Goal: Communication & Community: Answer question/provide support

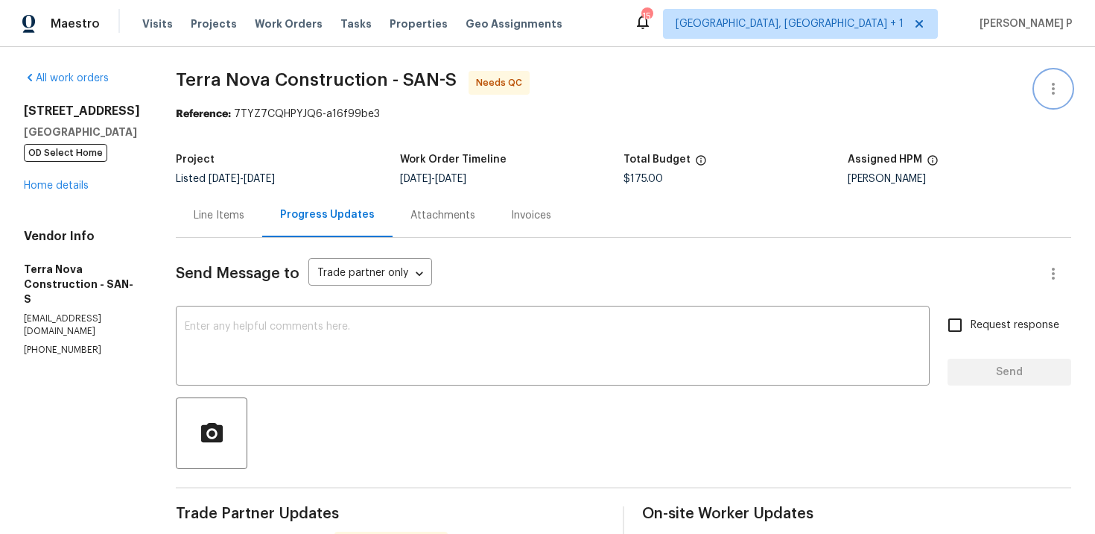
click at [1059, 87] on icon "button" at bounding box center [1054, 89] width 18 height 18
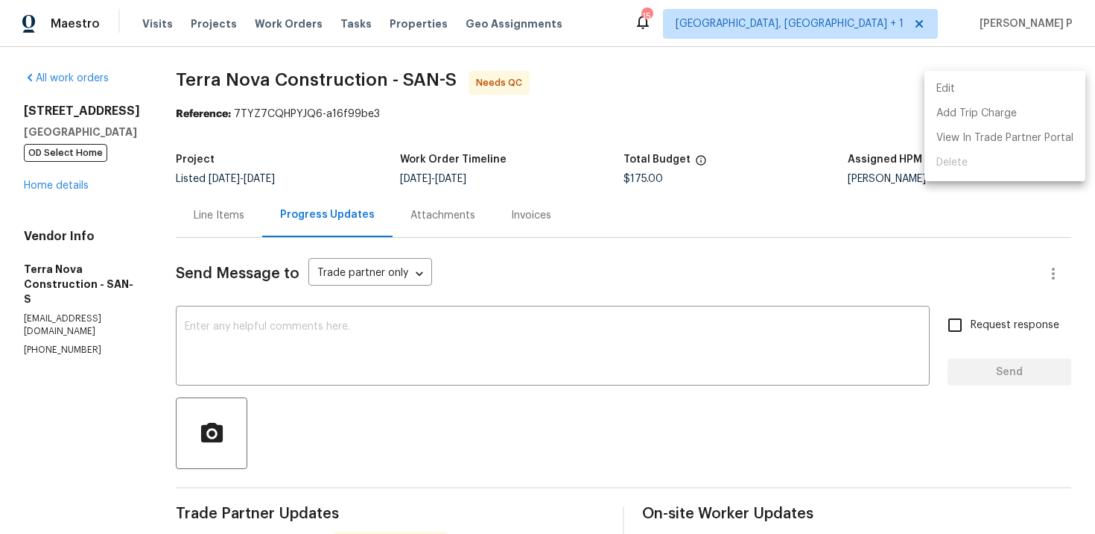
click at [994, 73] on ul "Edit Add Trip Charge View In Trade Partner Portal Delete" at bounding box center [1005, 126] width 161 height 110
click at [961, 85] on li "Edit" at bounding box center [1005, 89] width 161 height 25
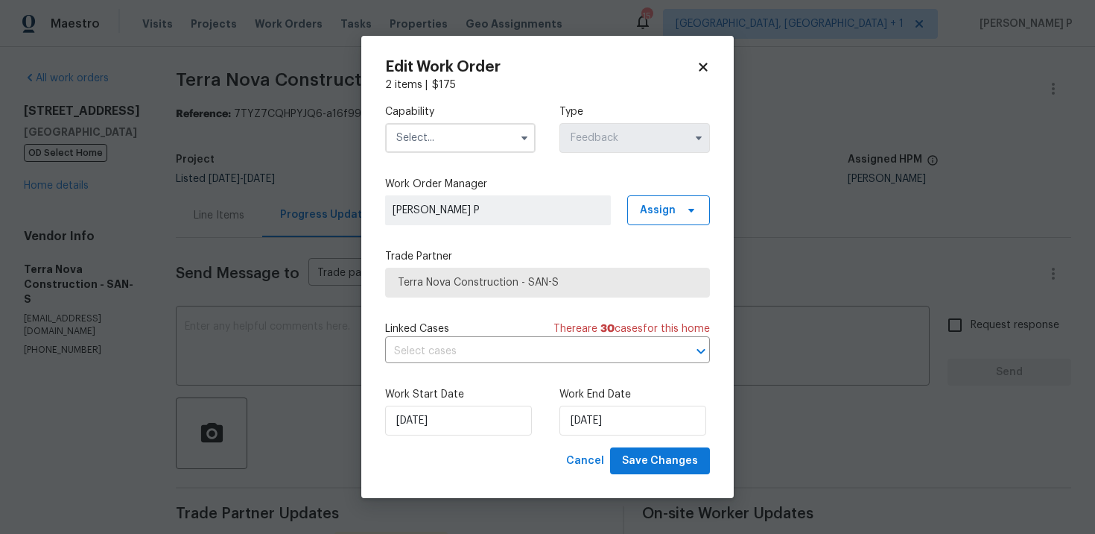
click at [475, 137] on input "text" at bounding box center [460, 138] width 151 height 30
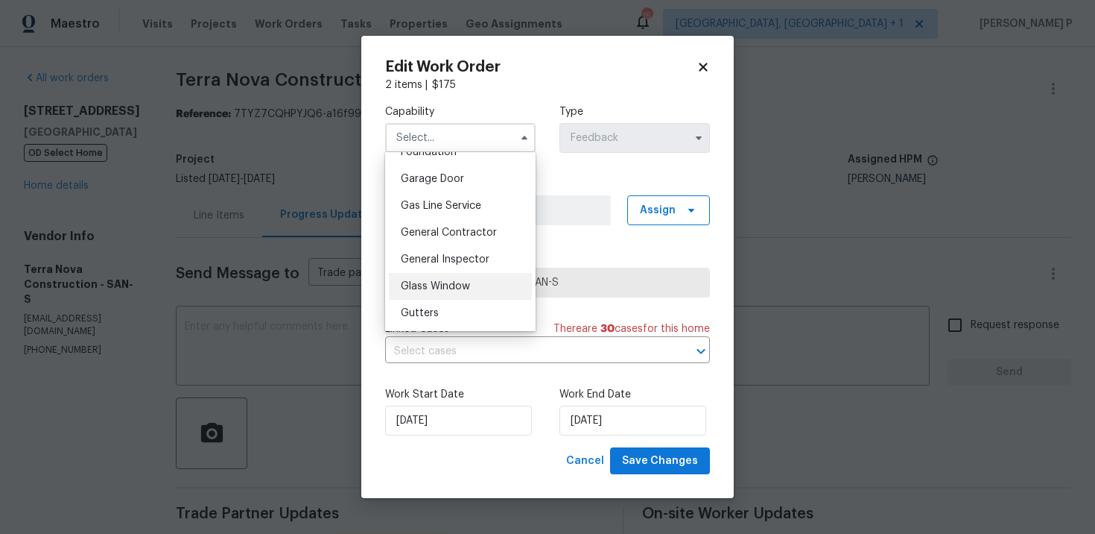
scroll to position [687, 0]
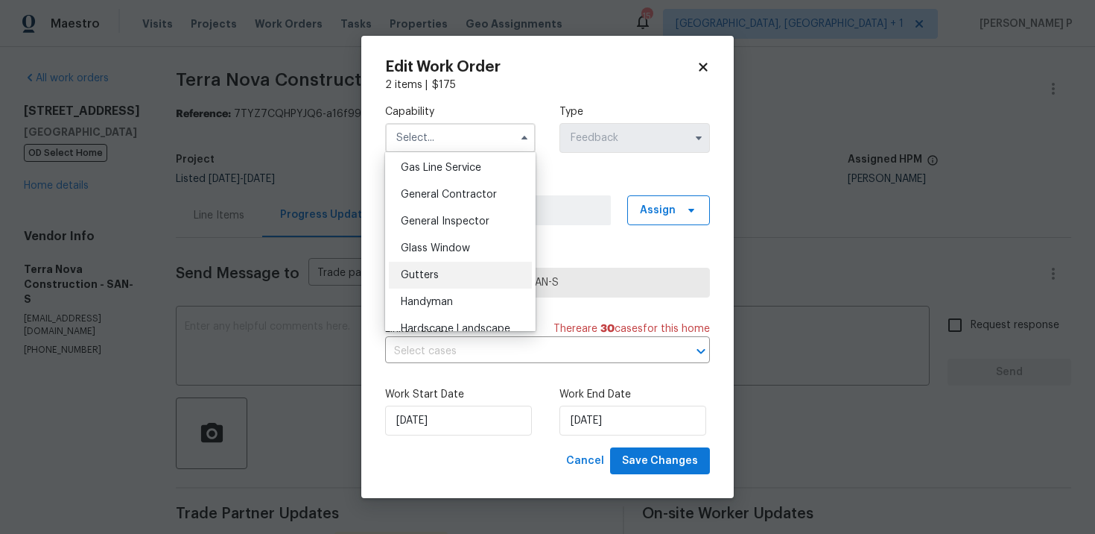
click at [435, 262] on div "Gutters" at bounding box center [460, 275] width 143 height 27
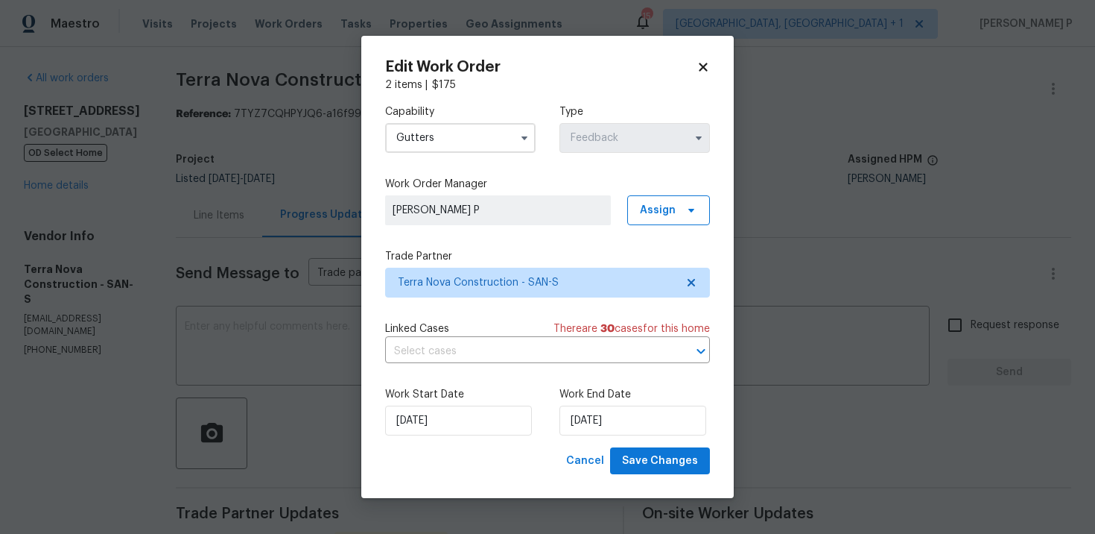
click at [455, 136] on input "Gutters" at bounding box center [460, 138] width 151 height 30
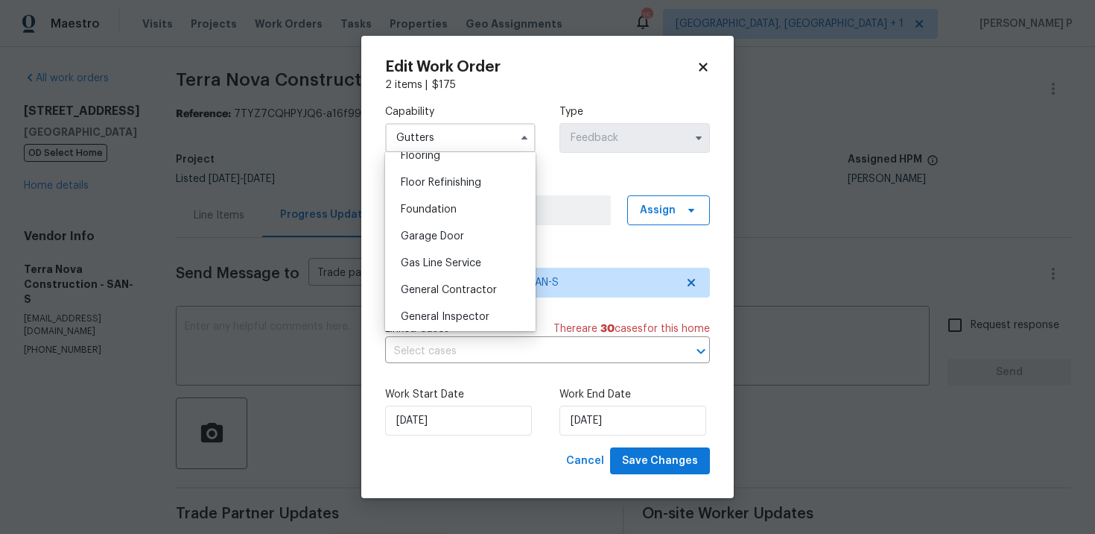
scroll to position [690, 0]
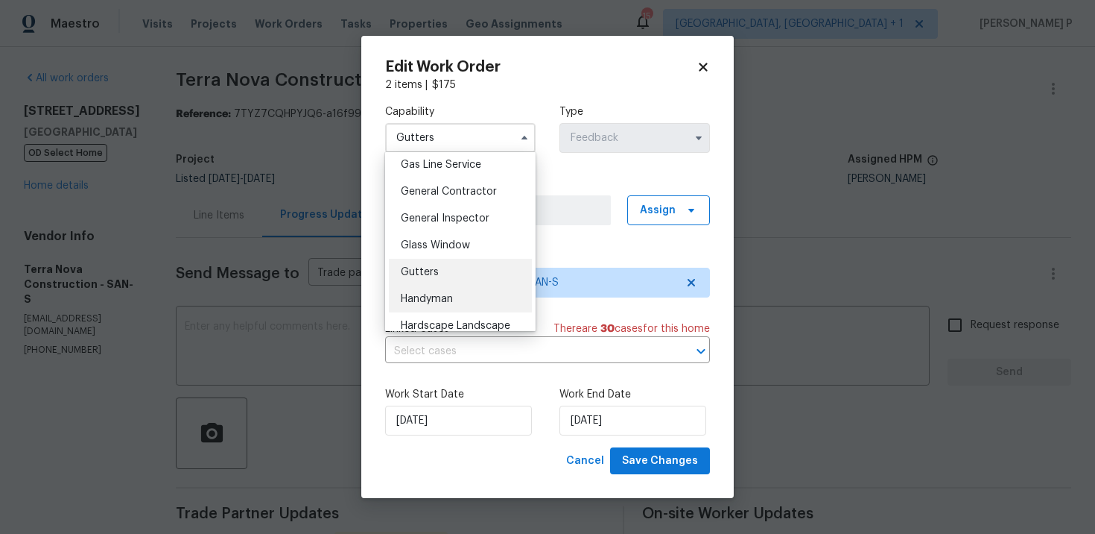
click at [436, 298] on span "Handyman" at bounding box center [427, 299] width 52 height 10
type input "Handyman"
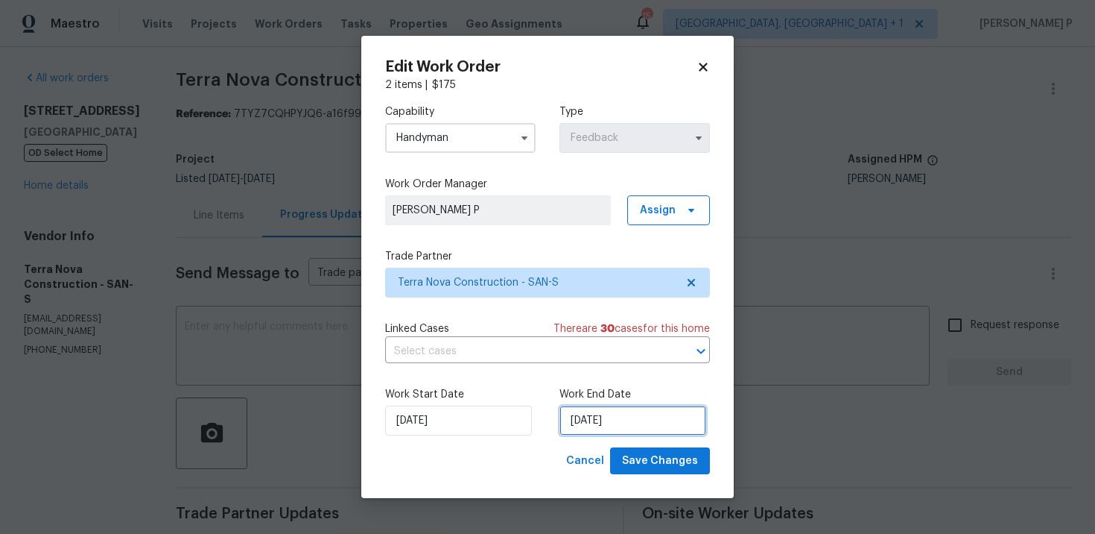
click at [596, 420] on input "10/2/2025" at bounding box center [633, 420] width 147 height 30
select select "9"
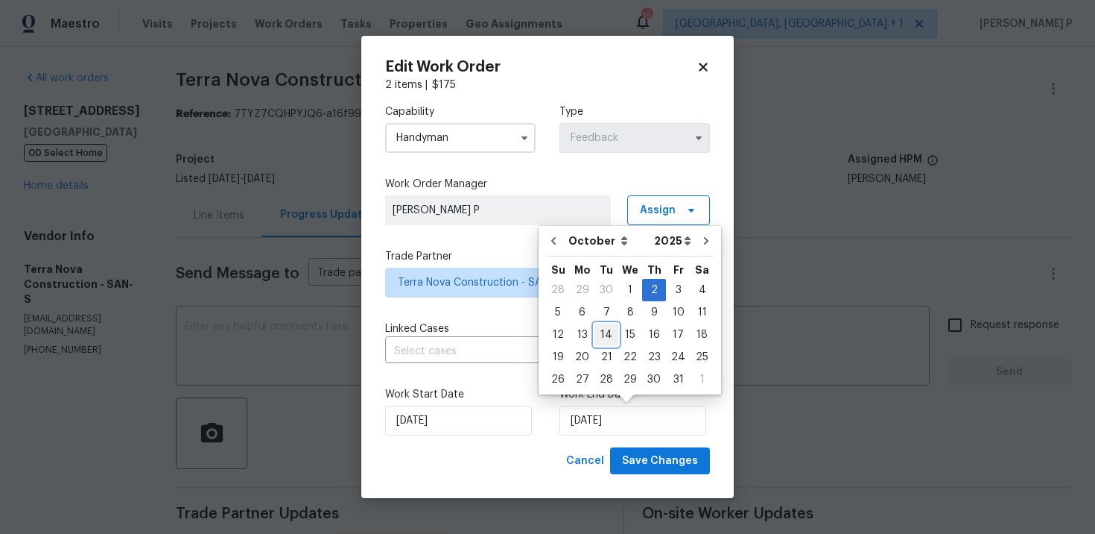
click at [606, 332] on div "14" at bounding box center [607, 334] width 24 height 21
type input "[DATE]"
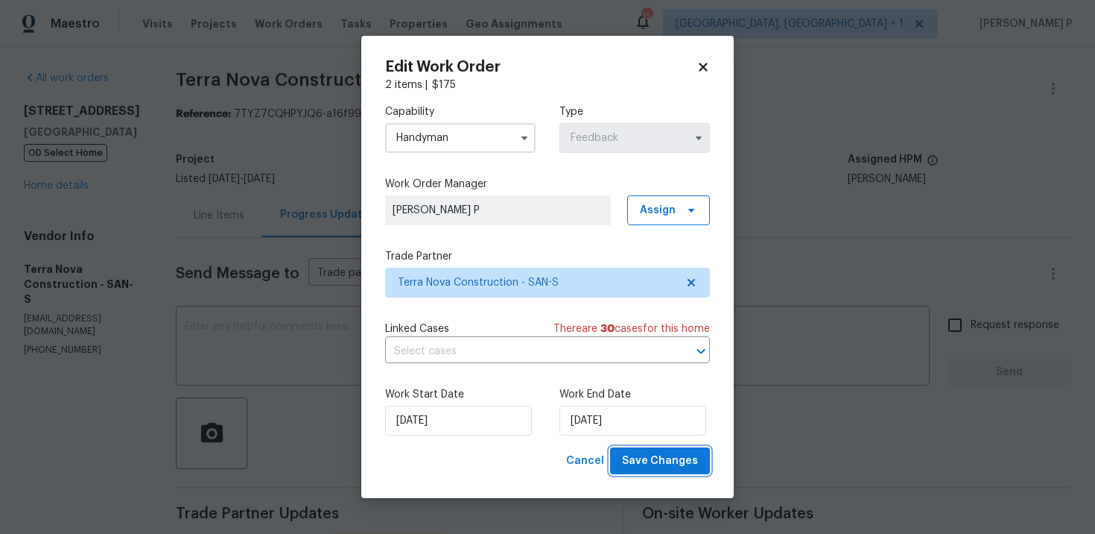
click at [651, 452] on span "Save Changes" at bounding box center [660, 461] width 76 height 19
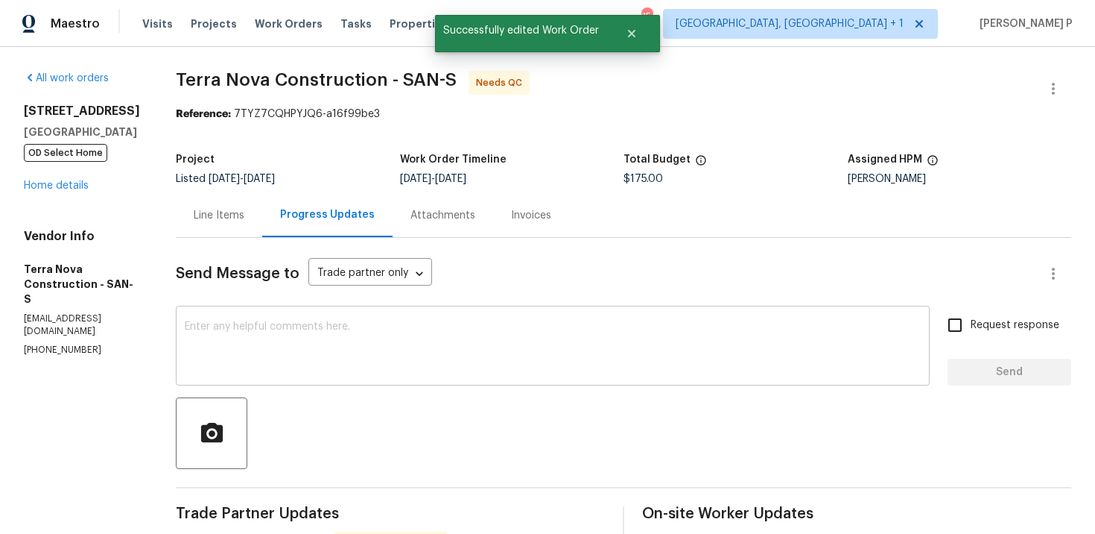
scroll to position [104, 0]
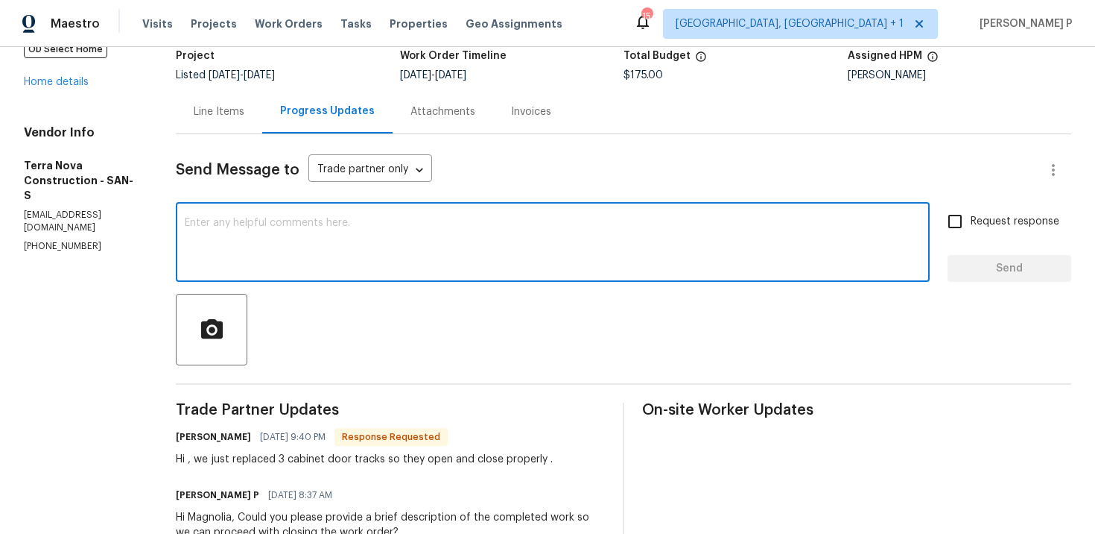
click at [348, 264] on textarea at bounding box center [553, 244] width 736 height 52
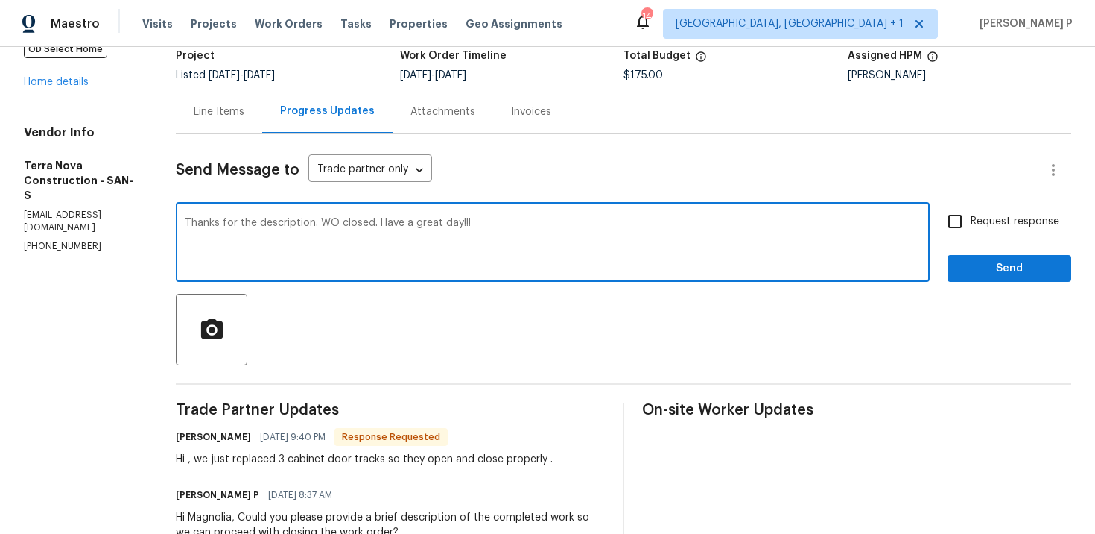
type textarea "Thanks for the description. WO closed. Have a great day!!!"
click at [957, 259] on button "Send" at bounding box center [1010, 269] width 124 height 28
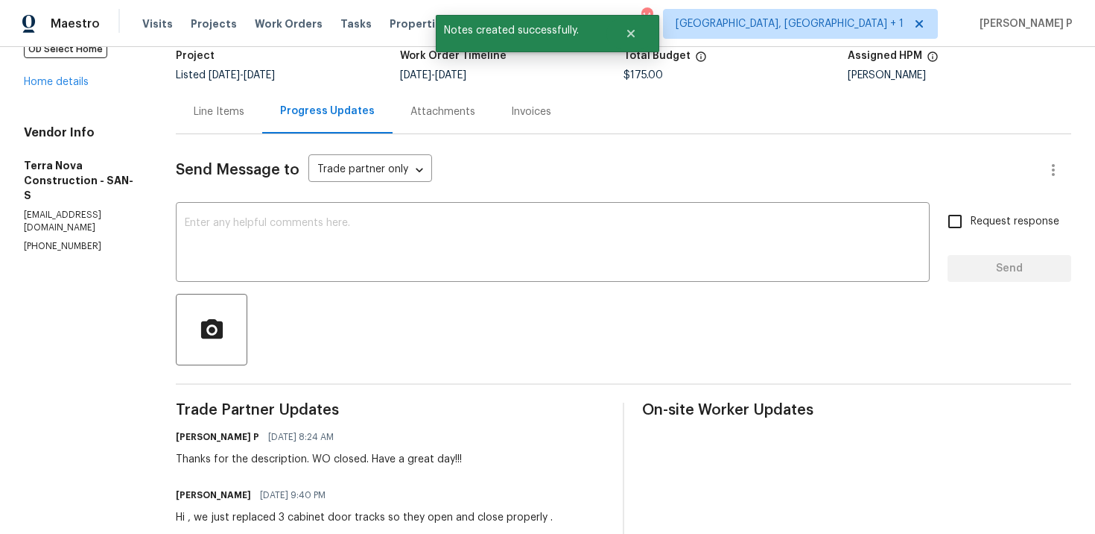
click at [244, 107] on div "Line Items" at bounding box center [219, 111] width 51 height 15
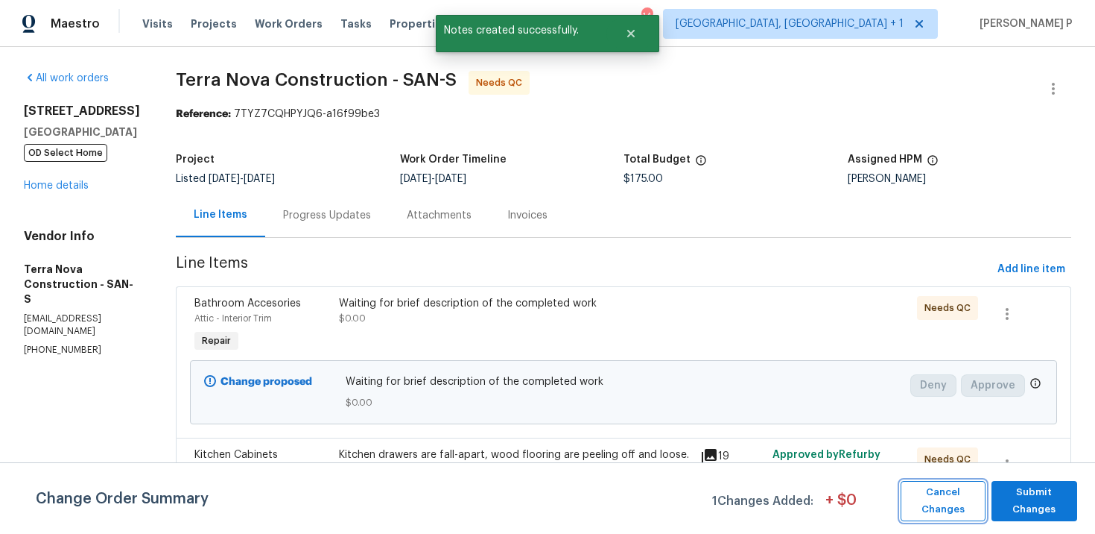
click at [922, 487] on span "Cancel Changes" at bounding box center [943, 501] width 70 height 34
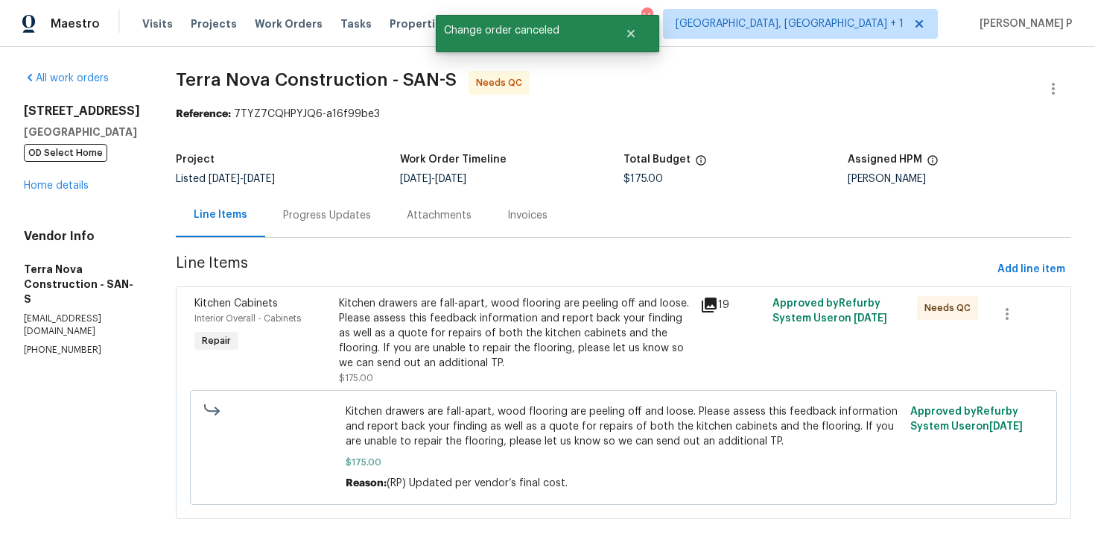
click at [440, 342] on div "Kitchen drawers are fall-apart, wood flooring are peeling off and loose. Please…" at bounding box center [515, 333] width 352 height 75
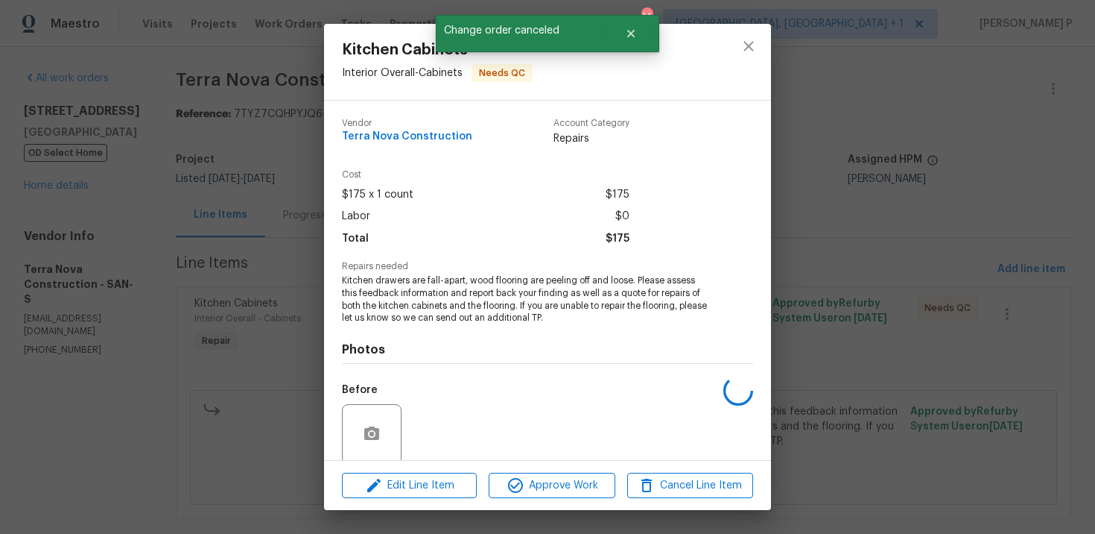
scroll to position [116, 0]
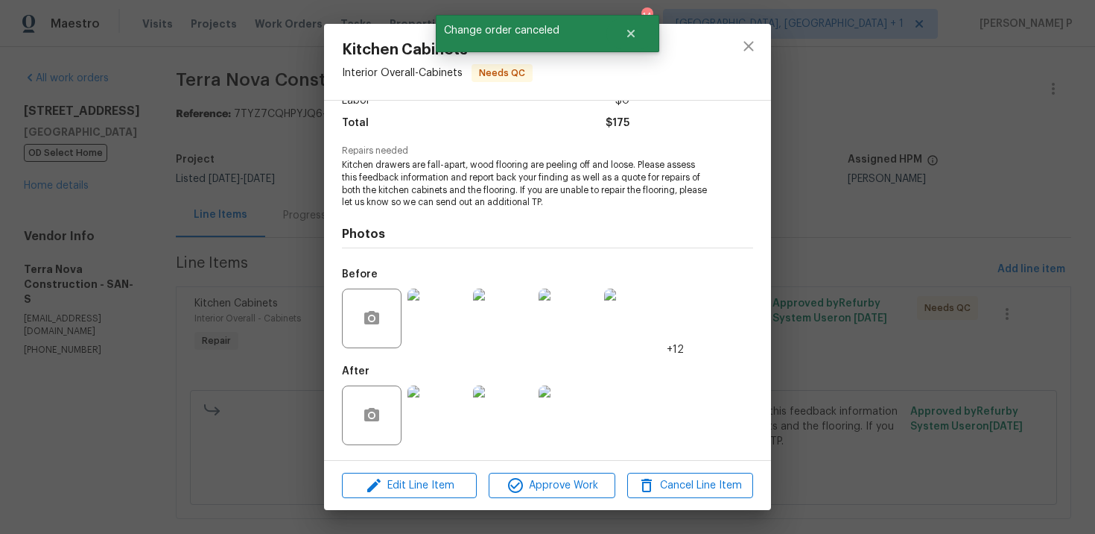
click at [438, 322] on img at bounding box center [438, 318] width 60 height 60
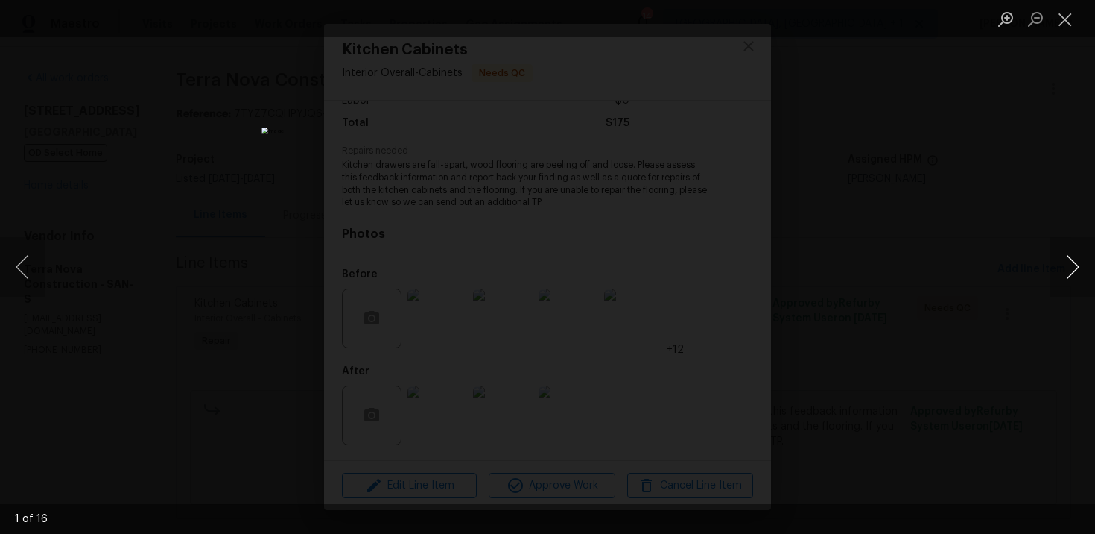
click at [1074, 263] on button "Next image" at bounding box center [1073, 267] width 45 height 60
click at [1078, 251] on button "Next image" at bounding box center [1073, 267] width 45 height 60
click at [1077, 264] on button "Next image" at bounding box center [1073, 267] width 45 height 60
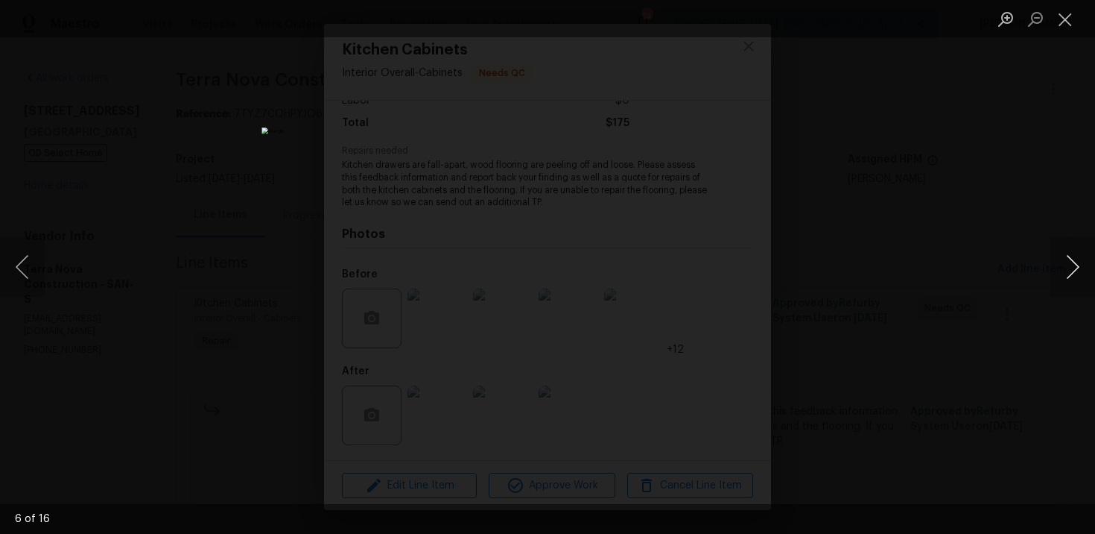
click at [1077, 264] on button "Next image" at bounding box center [1073, 267] width 45 height 60
click at [1066, 10] on button "Close lightbox" at bounding box center [1066, 19] width 30 height 26
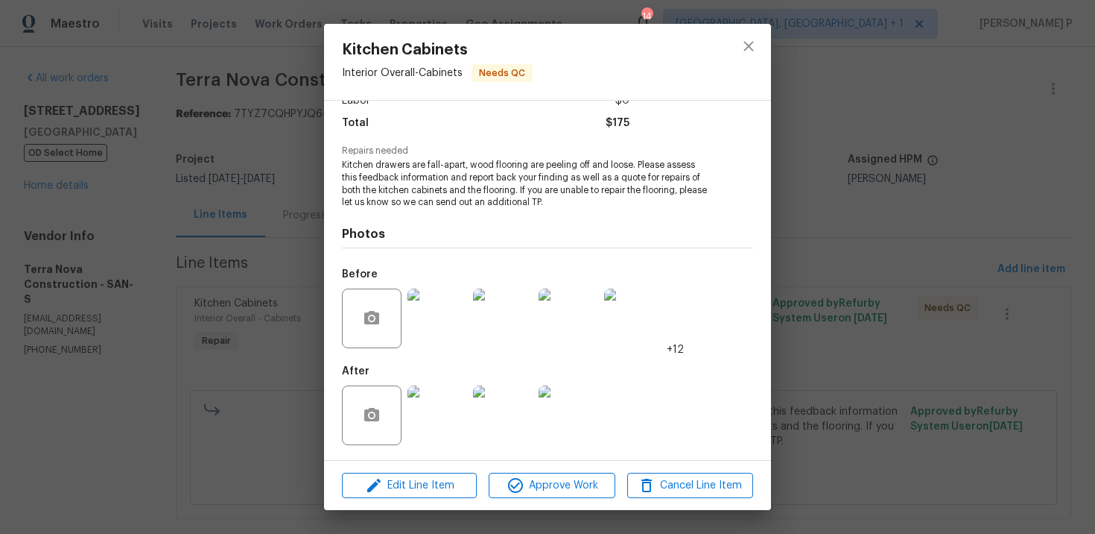
click at [431, 418] on img at bounding box center [438, 415] width 60 height 60
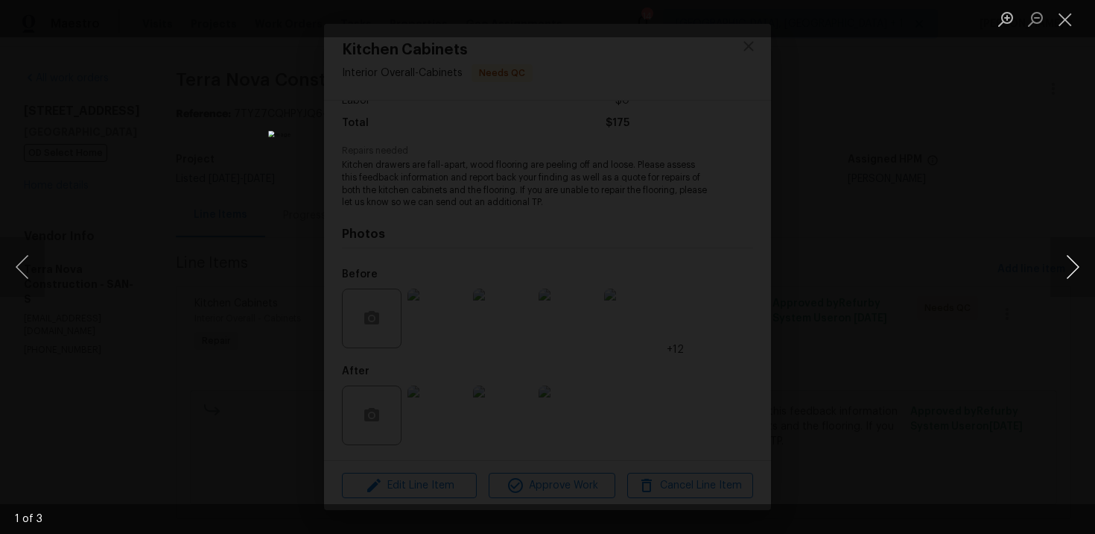
click at [1076, 266] on button "Next image" at bounding box center [1073, 267] width 45 height 60
click at [1071, 19] on button "Close lightbox" at bounding box center [1066, 19] width 30 height 26
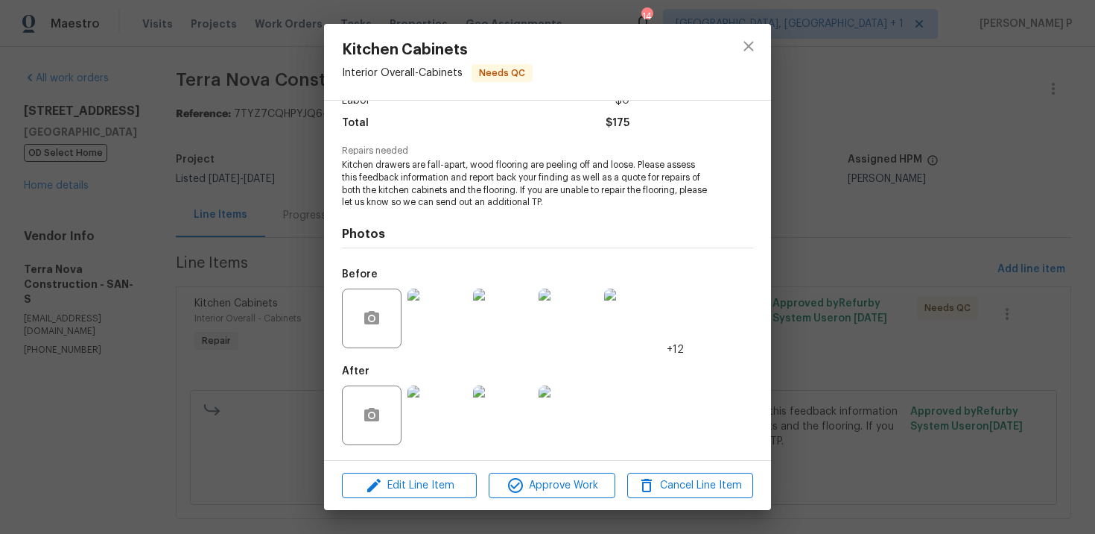
click at [539, 499] on div "Edit Line Item Approve Work Cancel Line Item" at bounding box center [547, 486] width 447 height 50
click at [562, 481] on span "Approve Work" at bounding box center [551, 485] width 117 height 19
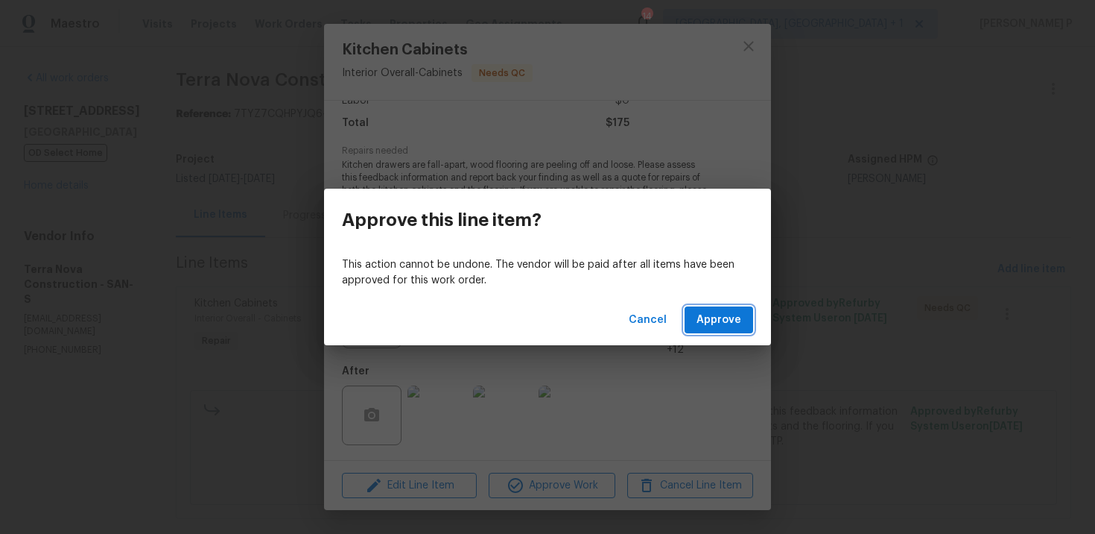
click at [727, 311] on span "Approve" at bounding box center [719, 320] width 45 height 19
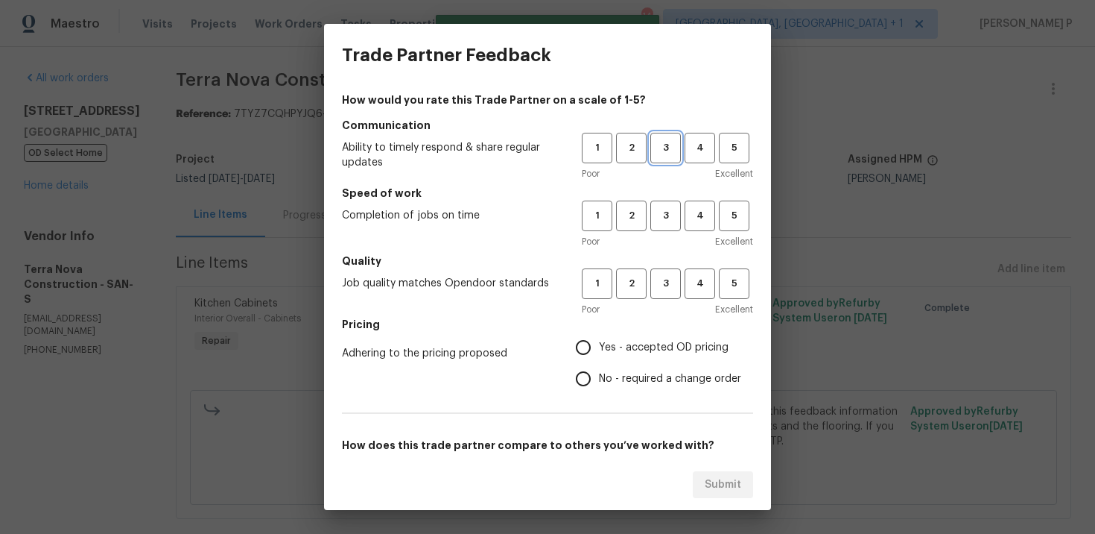
click at [667, 146] on span "3" at bounding box center [666, 147] width 28 height 17
click at [662, 201] on button "3" at bounding box center [666, 215] width 31 height 31
click at [659, 272] on button "3" at bounding box center [666, 283] width 31 height 31
click at [593, 370] on input "No - required a change order" at bounding box center [583, 378] width 31 height 31
radio input "true"
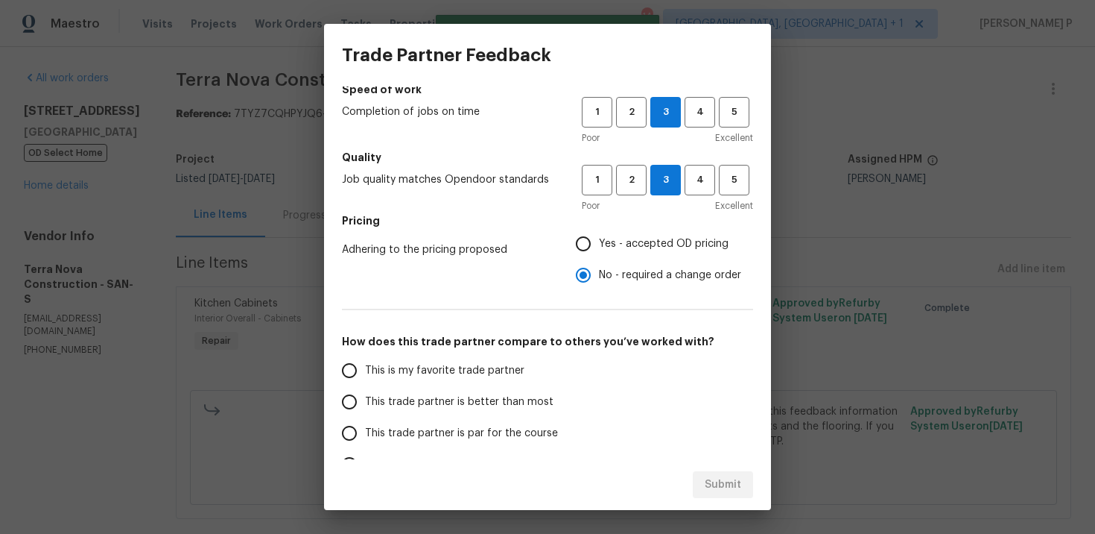
scroll to position [138, 0]
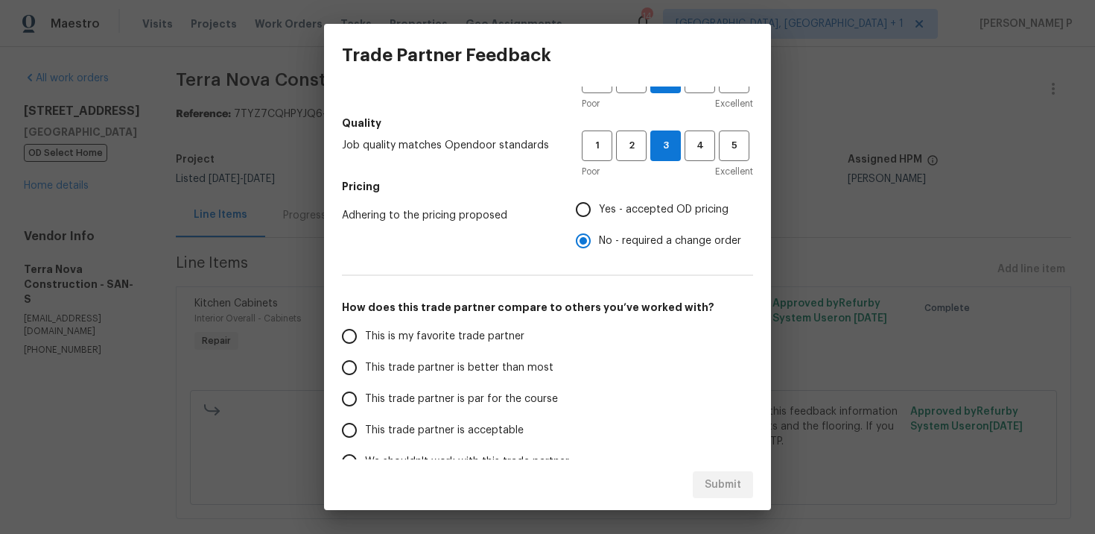
click at [394, 367] on span "This trade partner is better than most" at bounding box center [459, 368] width 189 height 16
click at [365, 367] on input "This trade partner is better than most" at bounding box center [349, 367] width 31 height 31
radio input "false"
click at [393, 395] on span "This trade partner is par for the course" at bounding box center [461, 399] width 193 height 16
click at [365, 395] on input "This trade partner is par for the course" at bounding box center [349, 398] width 31 height 31
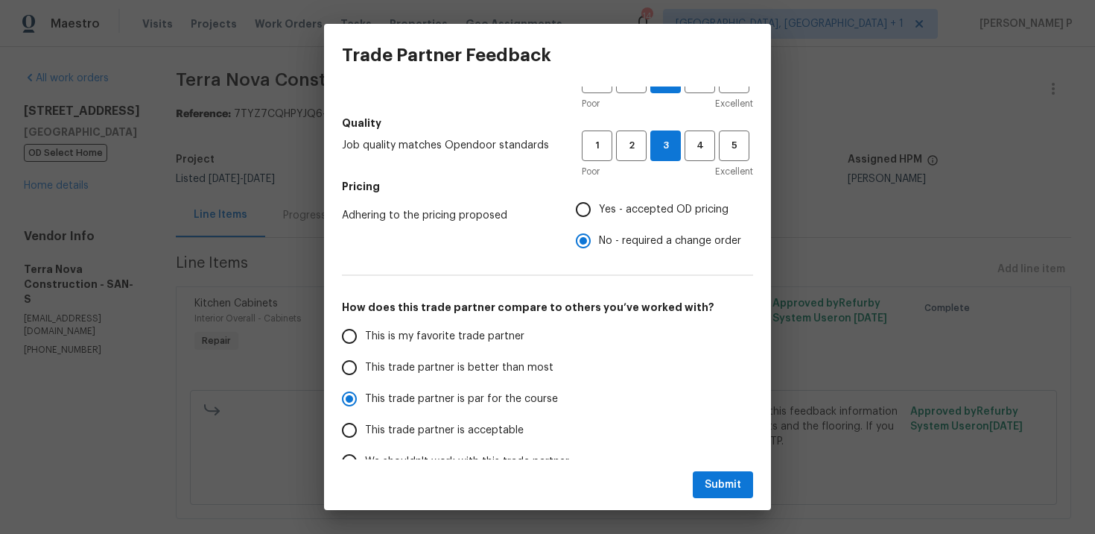
scroll to position [223, 0]
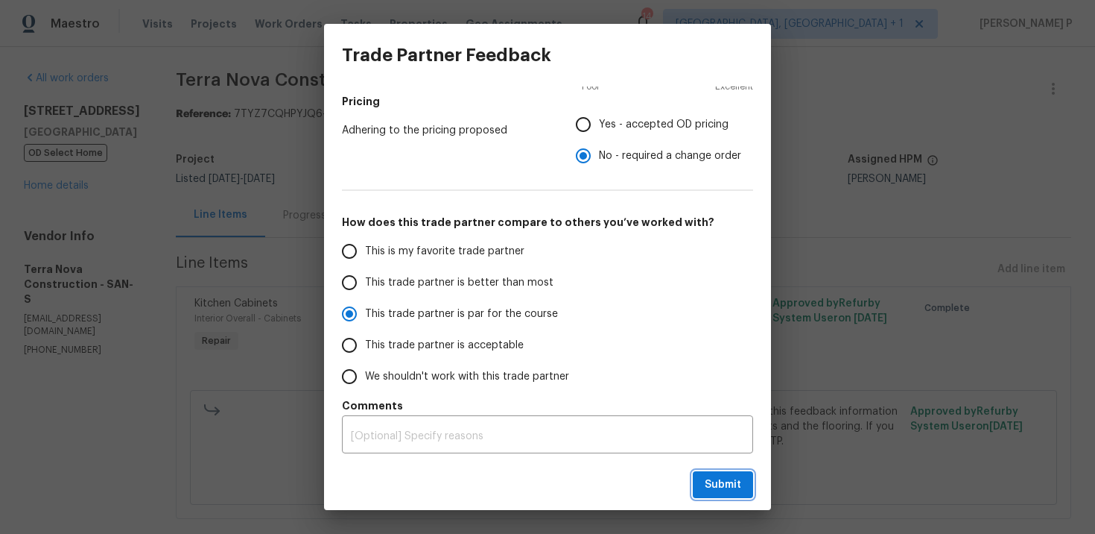
click at [724, 490] on span "Submit" at bounding box center [723, 484] width 37 height 19
radio input "true"
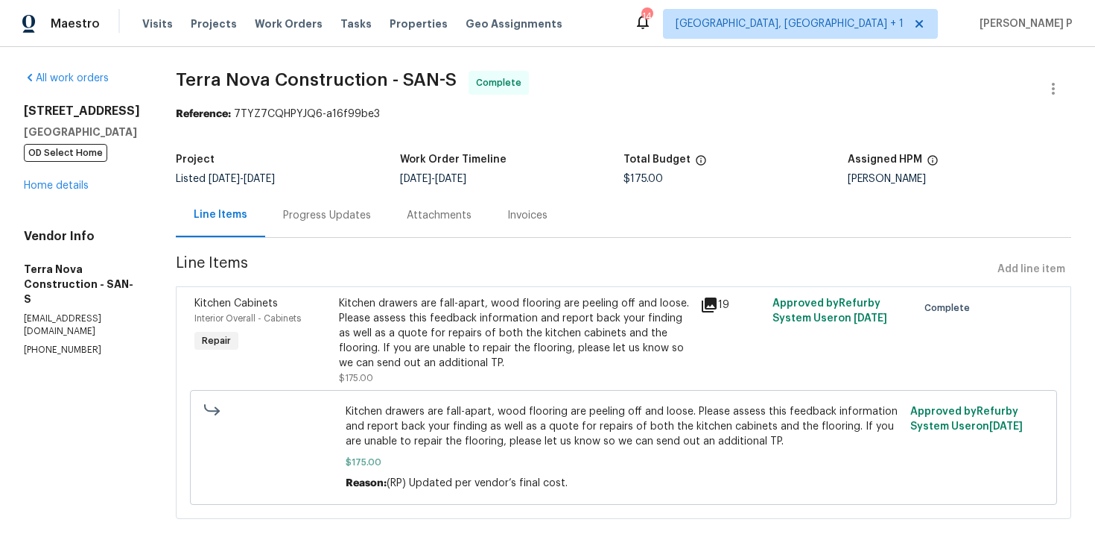
click at [344, 215] on div "Progress Updates" at bounding box center [327, 215] width 88 height 15
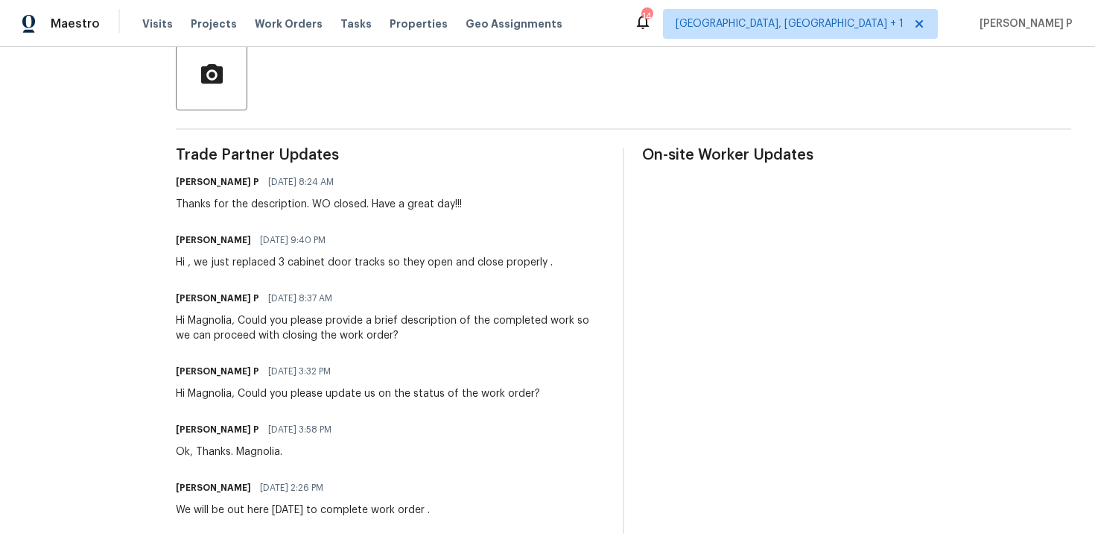
scroll to position [388, 0]
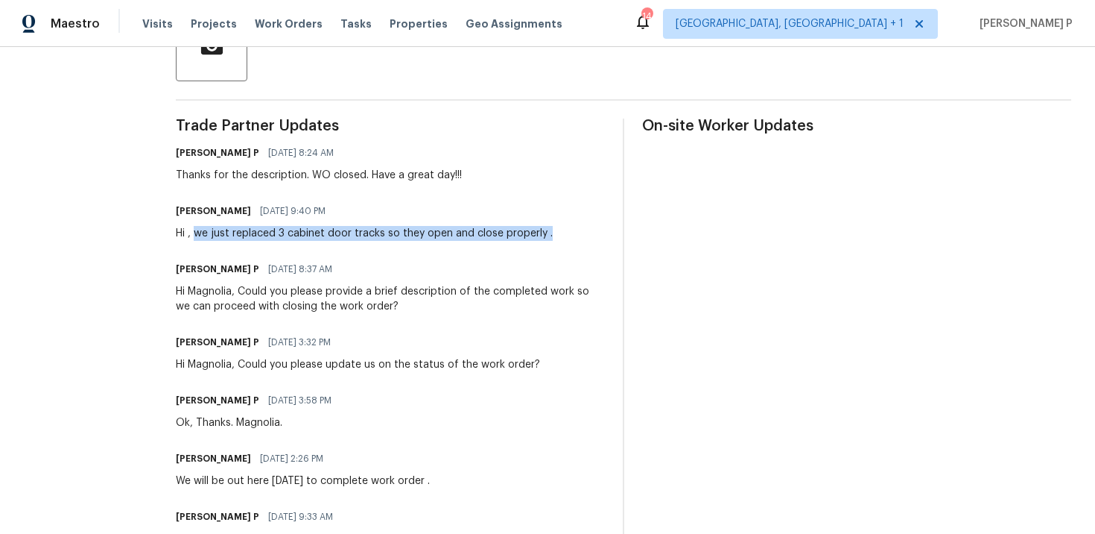
drag, startPoint x: 233, startPoint y: 229, endPoint x: 625, endPoint y: 230, distance: 392.7
copy div "we just replaced 3 cabinet door tracks so they open and close properly ."
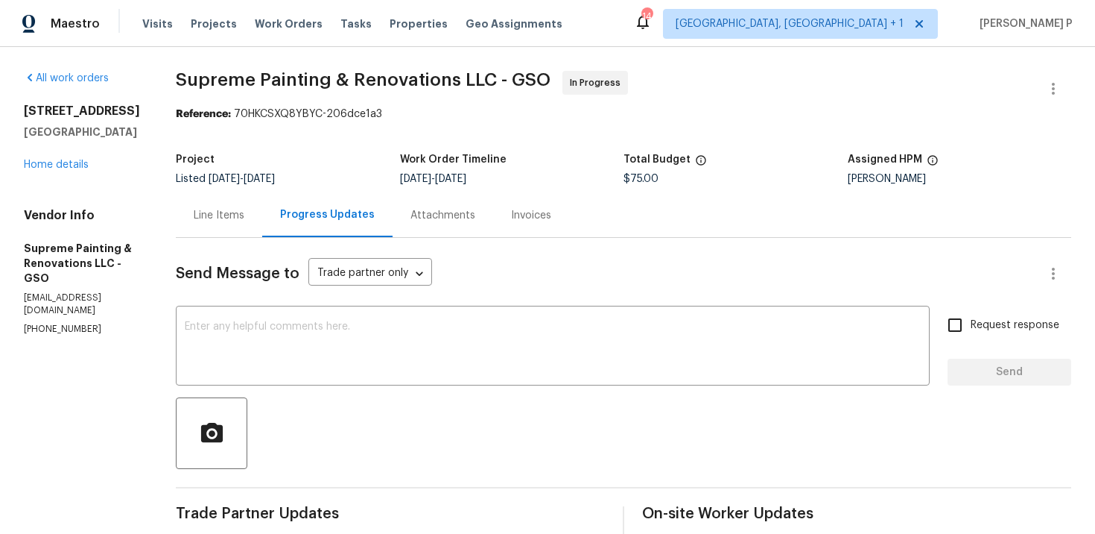
click at [447, 454] on div at bounding box center [624, 433] width 896 height 72
click at [244, 219] on div "Line Items" at bounding box center [219, 215] width 51 height 15
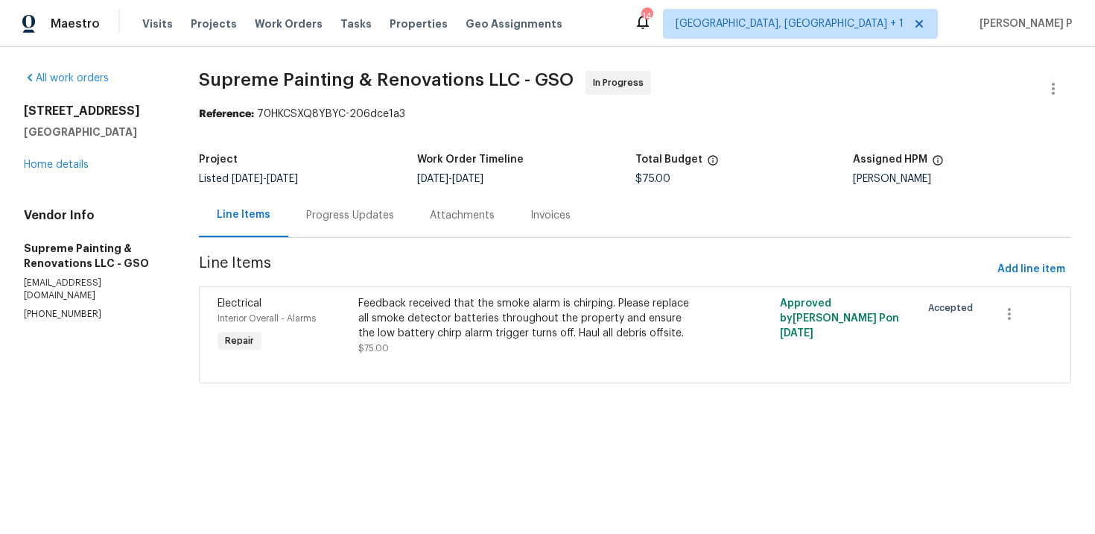
click at [394, 215] on div "Progress Updates" at bounding box center [350, 215] width 88 height 15
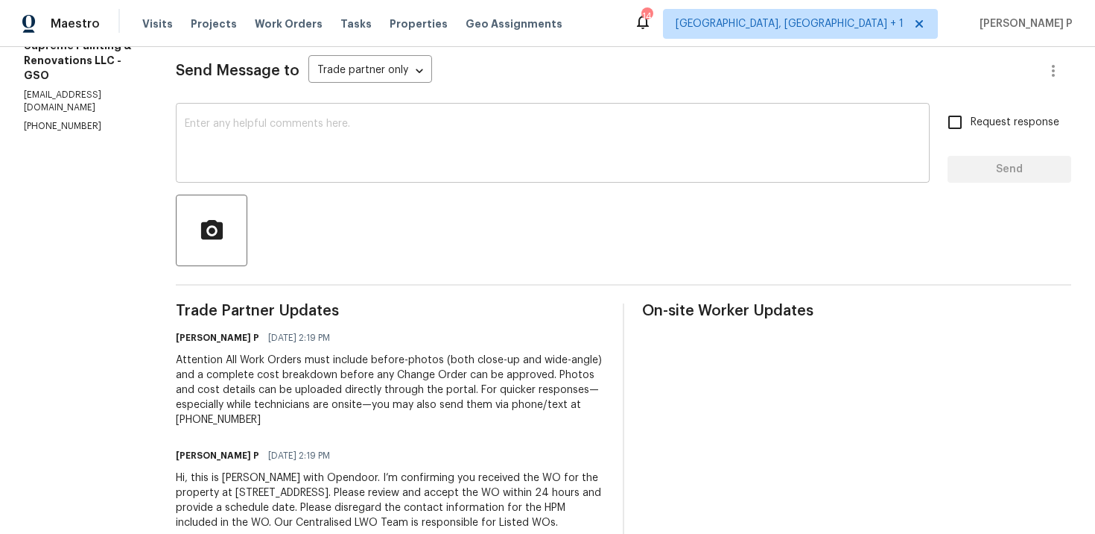
scroll to position [182, 0]
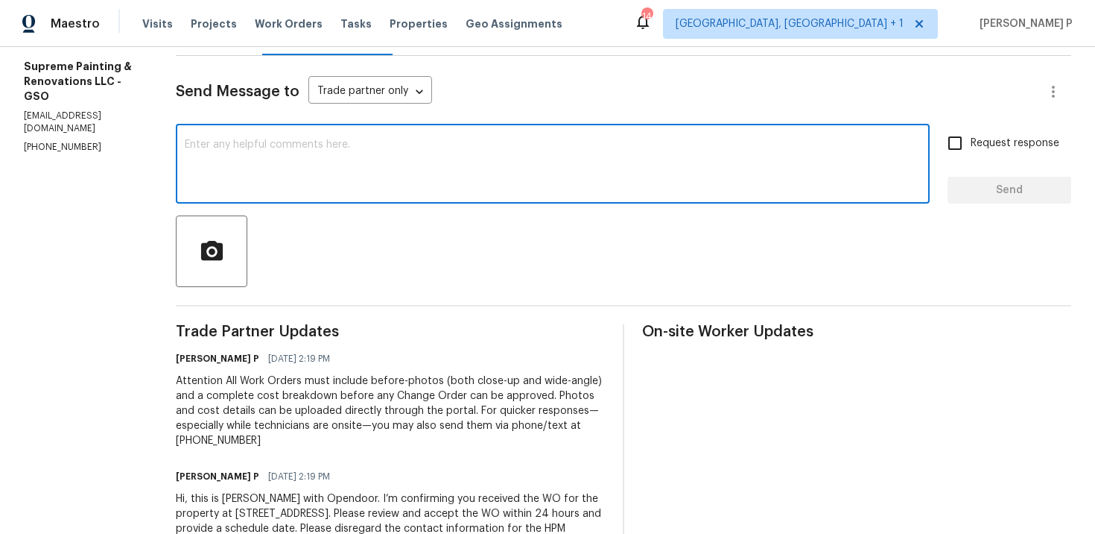
click at [387, 155] on textarea at bounding box center [553, 165] width 736 height 52
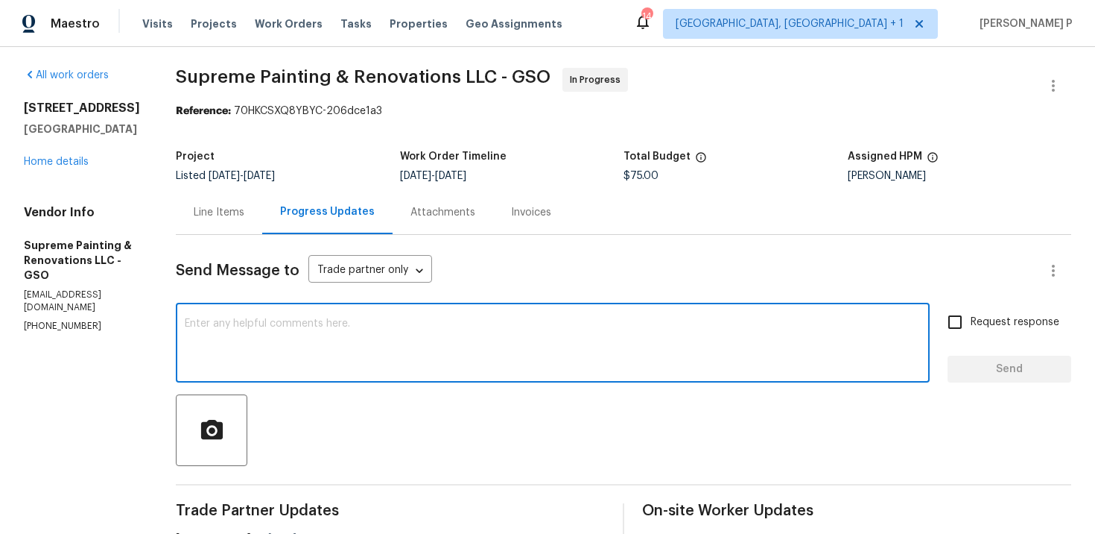
scroll to position [0, 0]
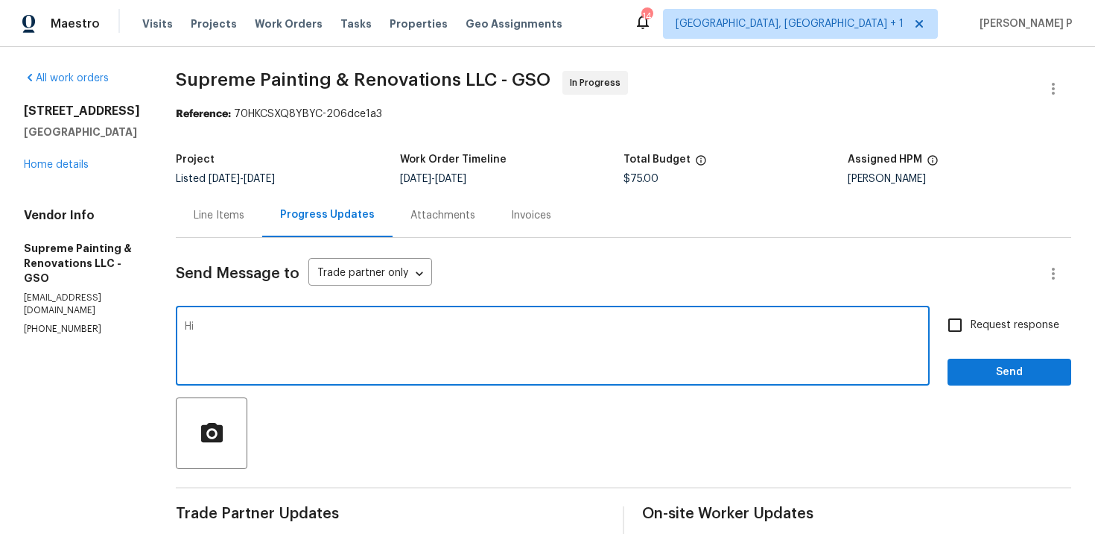
type textarea "H"
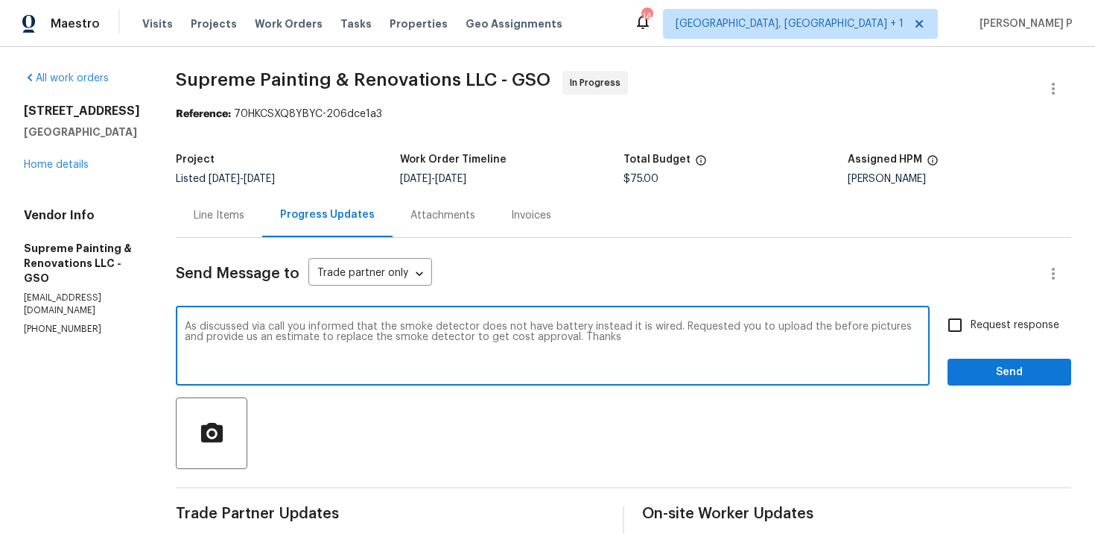
drag, startPoint x: 241, startPoint y: 325, endPoint x: 751, endPoint y: 336, distance: 510.6
click at [751, 336] on textarea "As discussed via call you informed that the smoke detector does not have batter…" at bounding box center [553, 347] width 736 height 52
paste textarea "Per our call, you confirmed the smoke detector is hardwired, not battery-operat…"
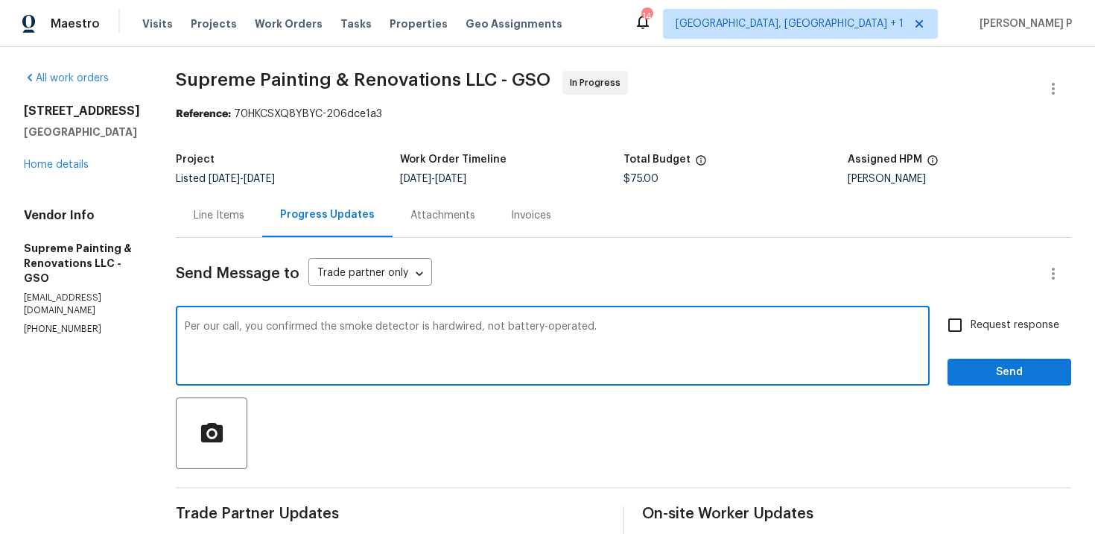
paste textarea "Please provide before photos and an estimate for replacement so we can approve …"
type textarea "Per our call, you confirmed the smoke detector is hardwired, not battery-operat…"
click at [1010, 326] on span "Request response" at bounding box center [1015, 325] width 89 height 16
click at [971, 326] on input "Request response" at bounding box center [955, 324] width 31 height 31
checkbox input "true"
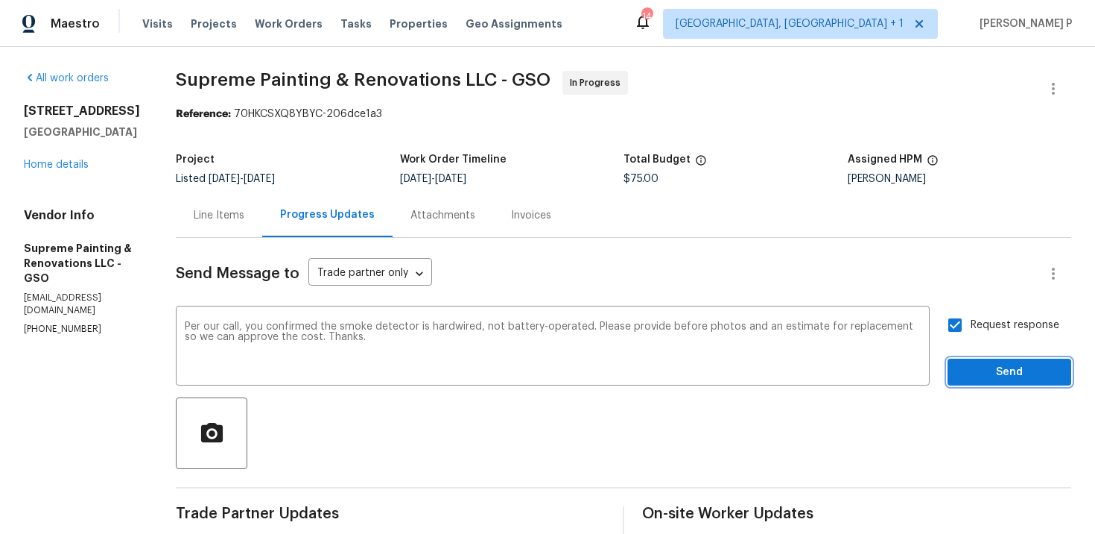
click at [978, 365] on span "Send" at bounding box center [1010, 372] width 100 height 19
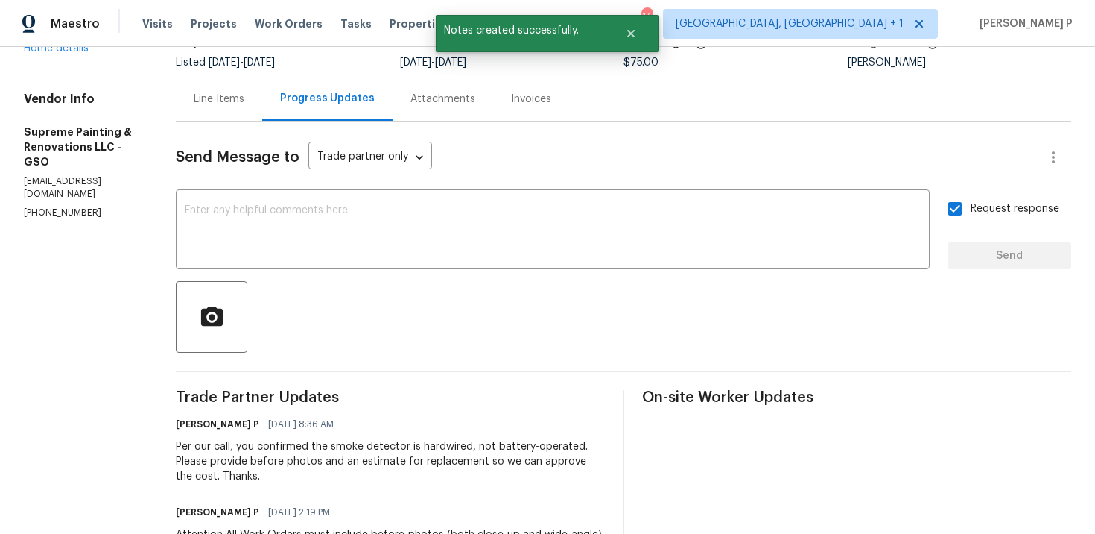
scroll to position [139, 0]
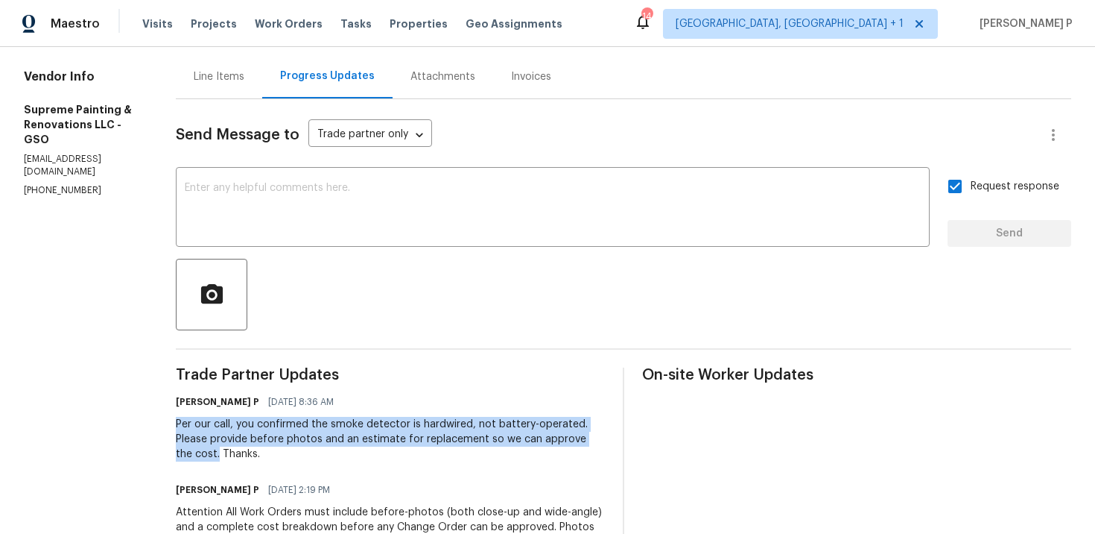
drag, startPoint x: 233, startPoint y: 425, endPoint x: 337, endPoint y: 452, distance: 107.7
click at [337, 452] on div "Per our call, you confirmed the smoke detector is hardwired, not battery-operat…" at bounding box center [390, 439] width 429 height 45
copy div "Per our call, you confirmed the smoke detector is hardwired, not battery-operat…"
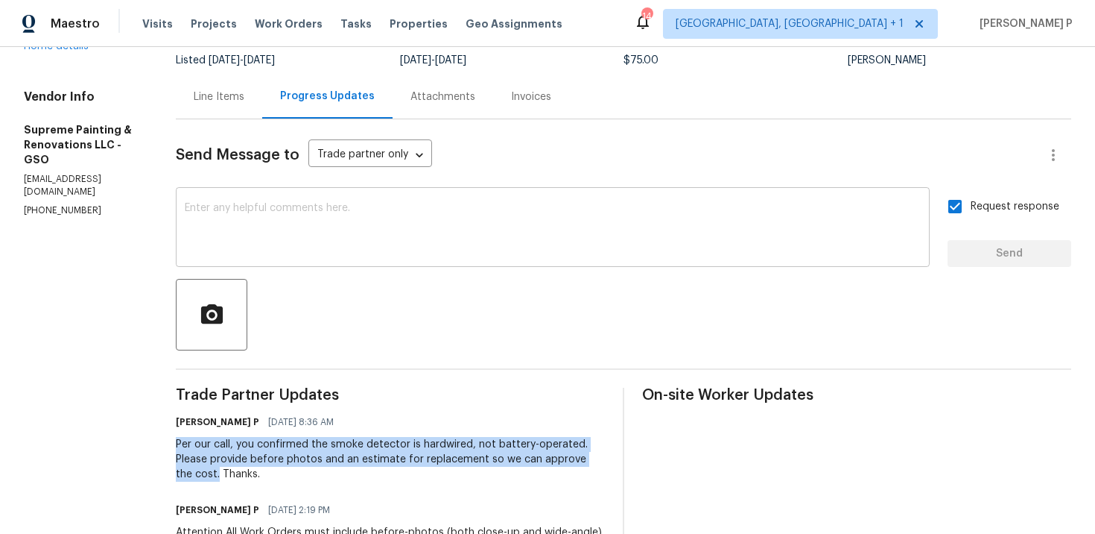
scroll to position [47, 0]
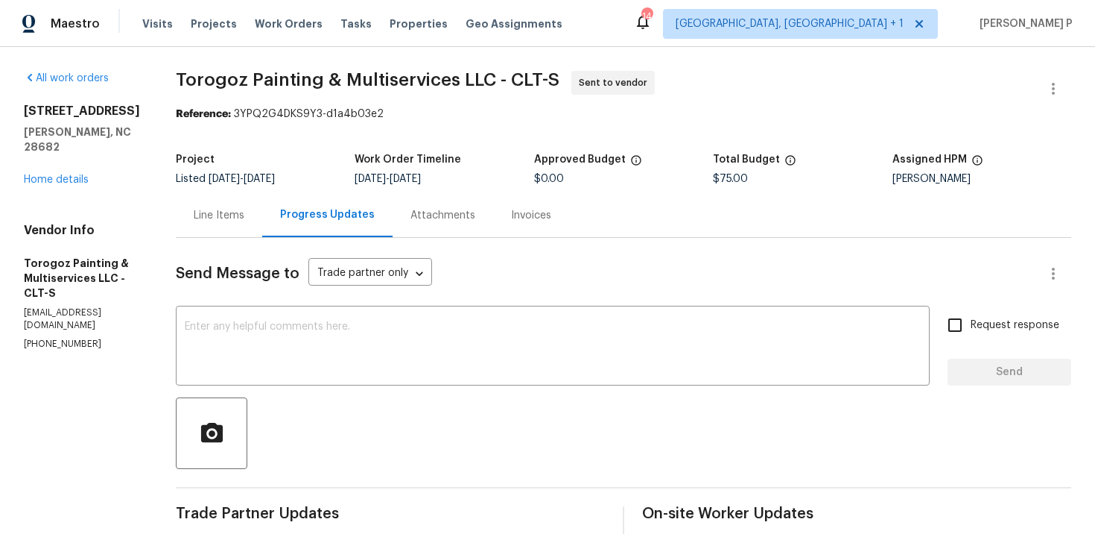
click at [244, 212] on div "Line Items" at bounding box center [219, 215] width 51 height 15
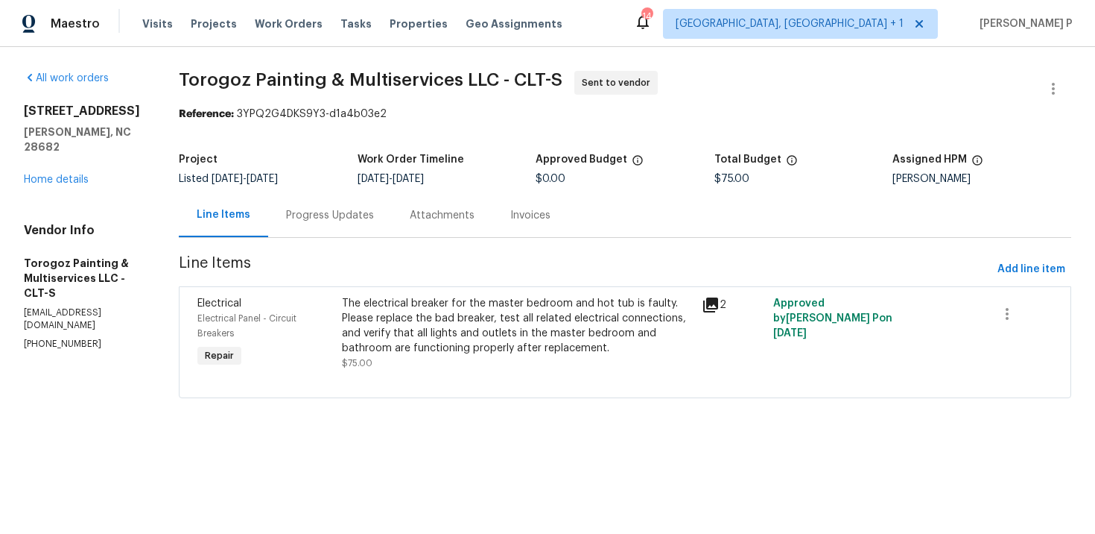
click at [358, 218] on div "Progress Updates" at bounding box center [330, 215] width 88 height 15
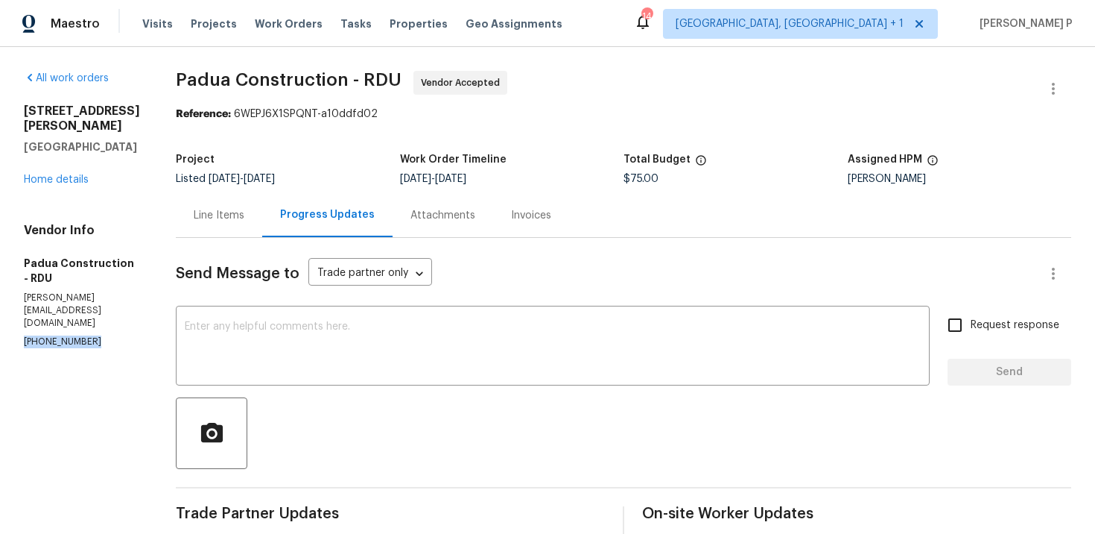
drag, startPoint x: 90, startPoint y: 319, endPoint x: 24, endPoint y: 319, distance: 66.3
click at [24, 335] on p "(305) 319-1110" at bounding box center [82, 341] width 116 height 13
copy p "(305) 319-1110"
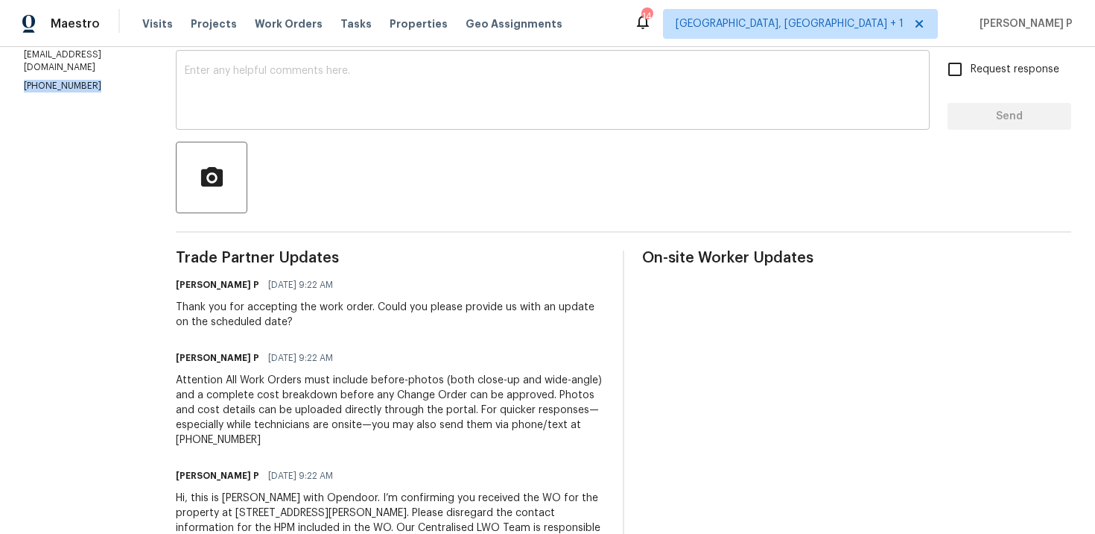
scroll to position [299, 0]
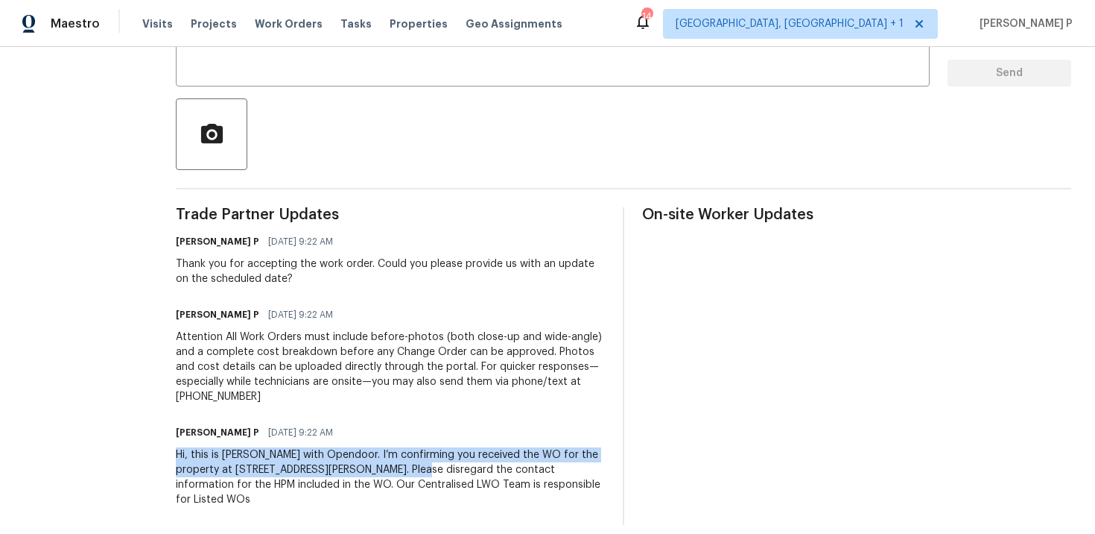
drag, startPoint x: 171, startPoint y: 452, endPoint x: 380, endPoint y: 464, distance: 209.7
click at [380, 464] on div "Hi, this is Ramyasri with Opendoor. I’m confirming you received the WO for the …" at bounding box center [390, 477] width 429 height 60
copy div "Hi, this is Ramyasri with Opendoor. I’m confirming you received the WO for the …"
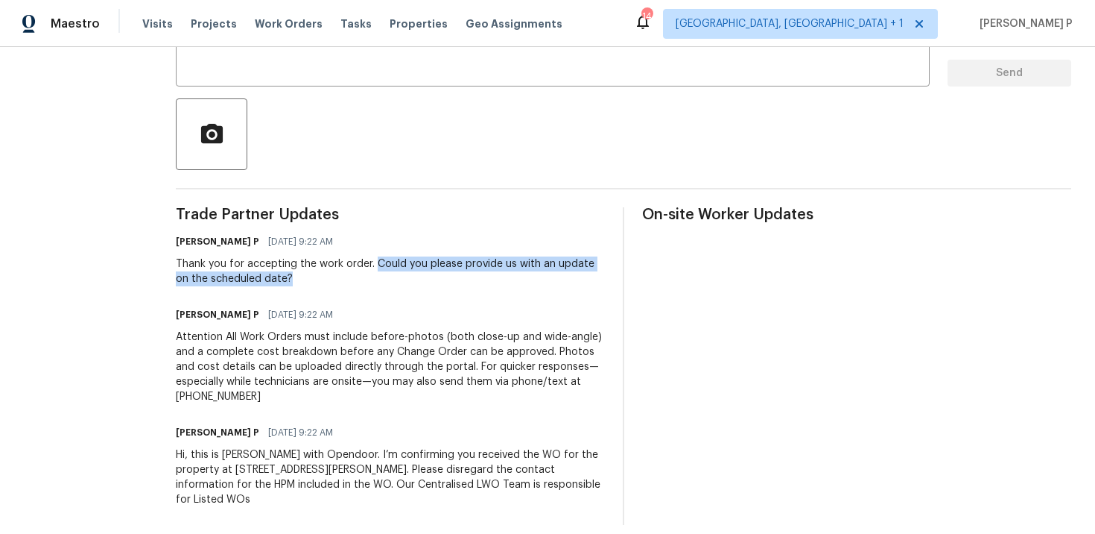
drag, startPoint x: 367, startPoint y: 259, endPoint x: 383, endPoint y: 276, distance: 23.2
click at [383, 276] on div "Thank you for accepting the work order. Could you please provide us with an upd…" at bounding box center [390, 271] width 429 height 30
copy div "Could you please provide us with an update on the scheduled date?"
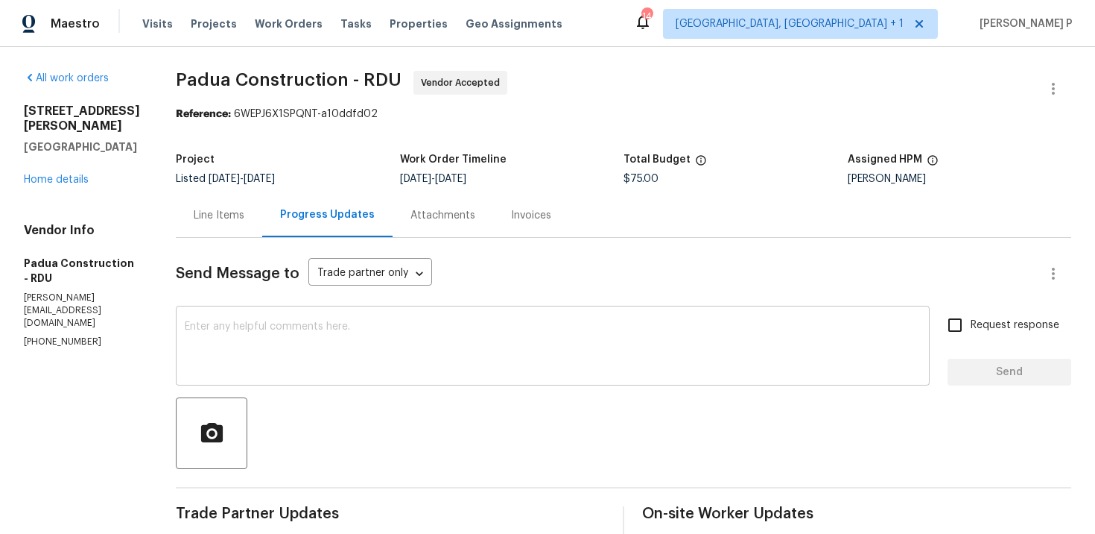
click at [283, 342] on textarea at bounding box center [553, 347] width 736 height 52
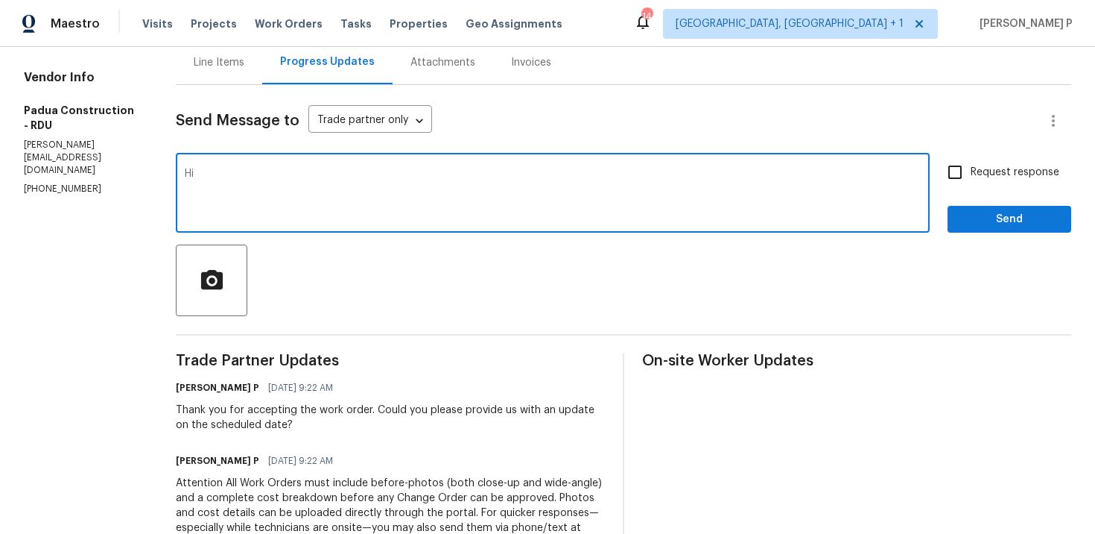
scroll to position [156, 0]
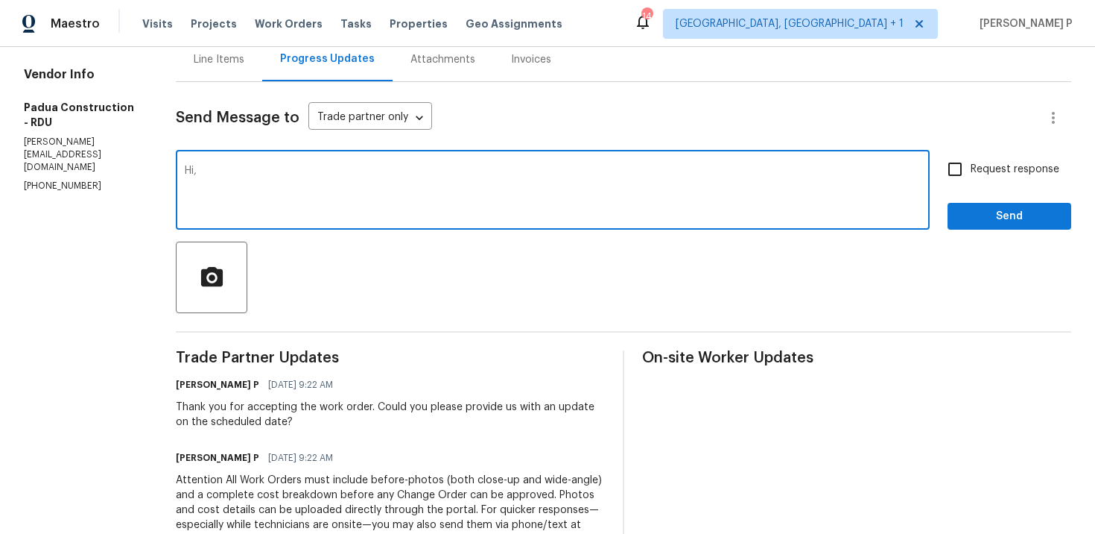
paste textarea "We tried reaching out to you via text to ask for an update on the scheduled dat…"
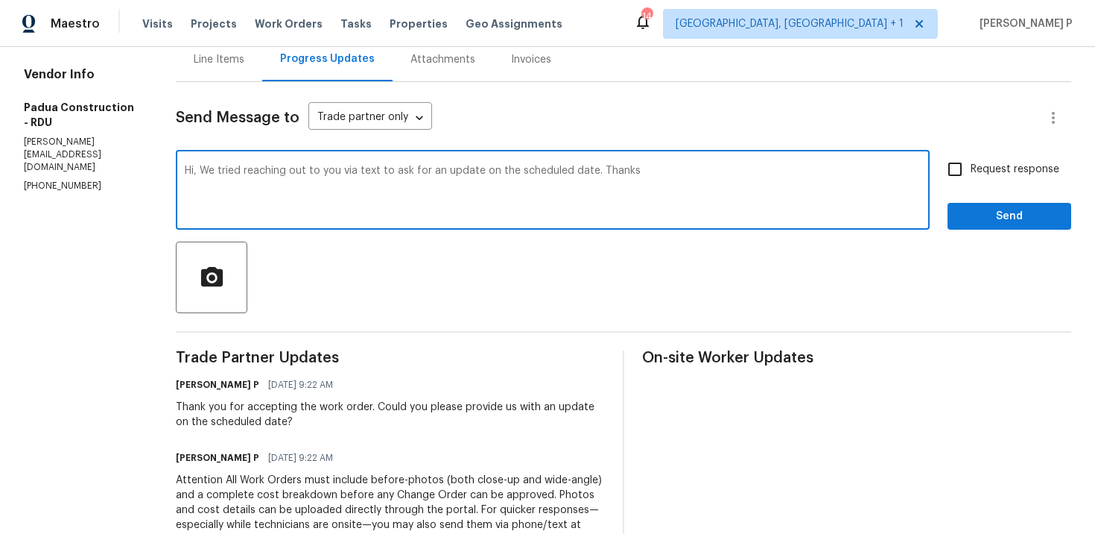
type textarea "Hi, We tried reaching out to you via text to ask for an update on the scheduled…"
click at [997, 171] on span "Request response" at bounding box center [1015, 170] width 89 height 16
click at [971, 171] on input "Request response" at bounding box center [955, 169] width 31 height 31
checkbox input "true"
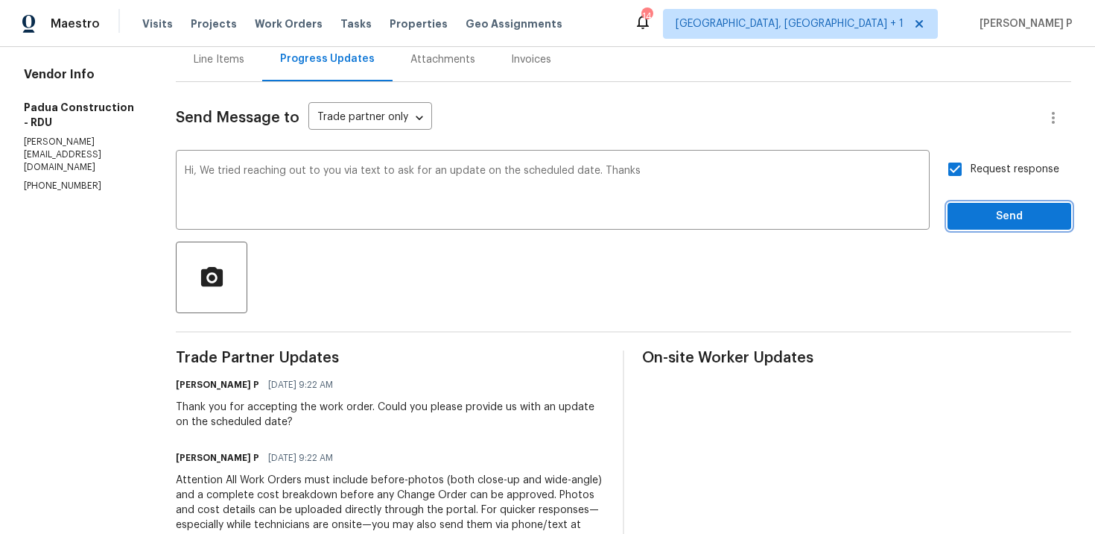
click at [986, 204] on button "Send" at bounding box center [1010, 217] width 124 height 28
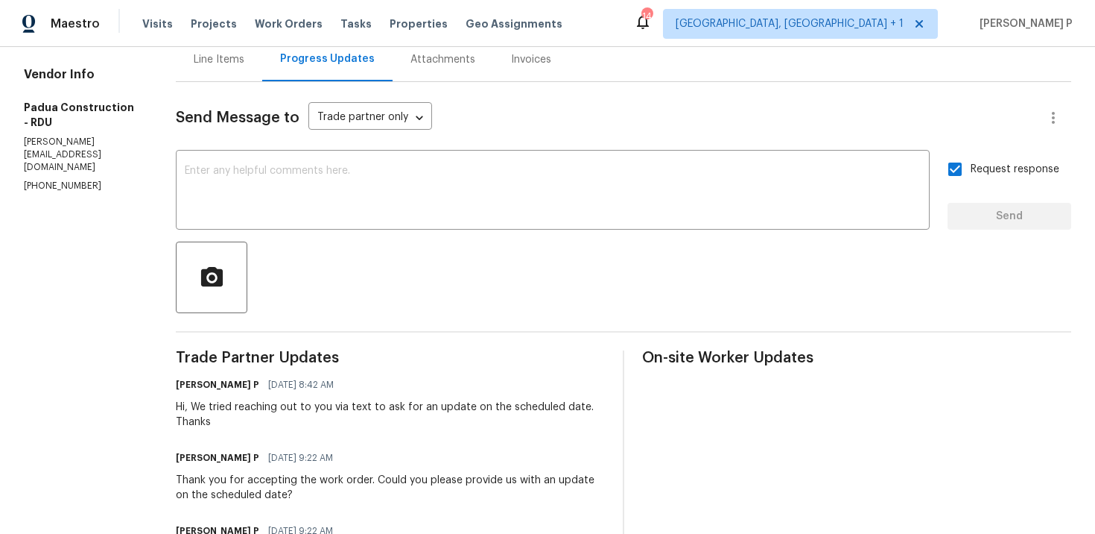
scroll to position [0, 0]
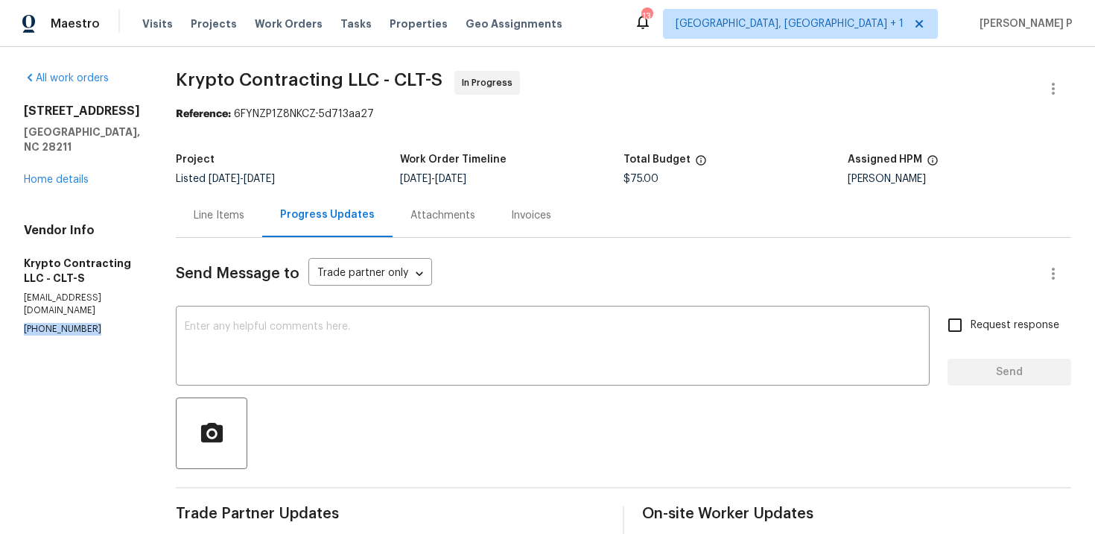
drag, startPoint x: 93, startPoint y: 302, endPoint x: 21, endPoint y: 302, distance: 72.3
click at [21, 302] on div "All work orders 6227 Thermal Rd Charlotte, NC 28211 Home details Vendor Info Kr…" at bounding box center [547, 476] width 1095 height 858
copy p "(704) 606-8010"
click at [457, 120] on div "Reference: 6FYNZP1Z8NKCZ-5d713aa27" at bounding box center [624, 114] width 896 height 15
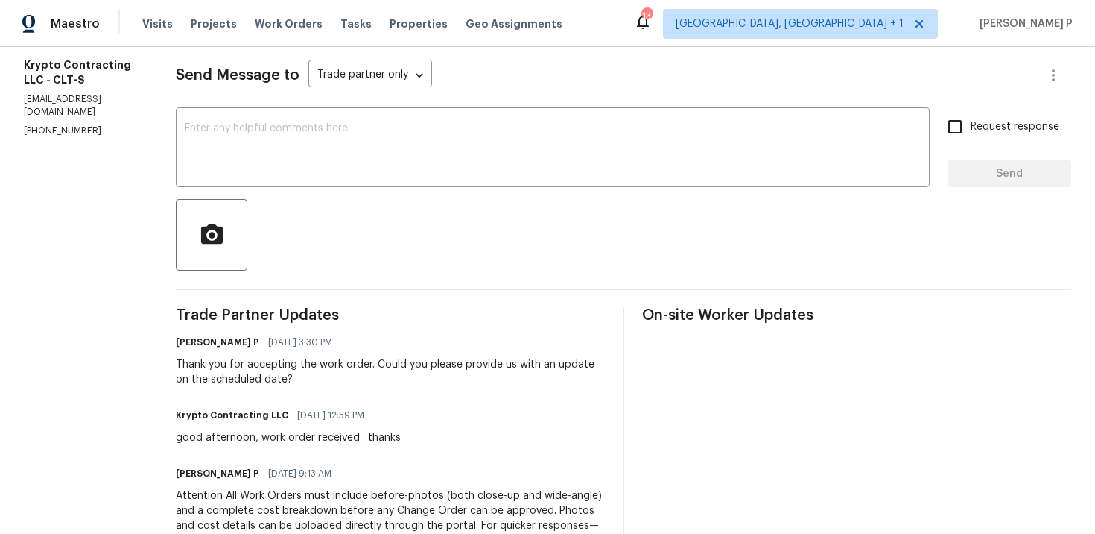
scroll to position [156, 0]
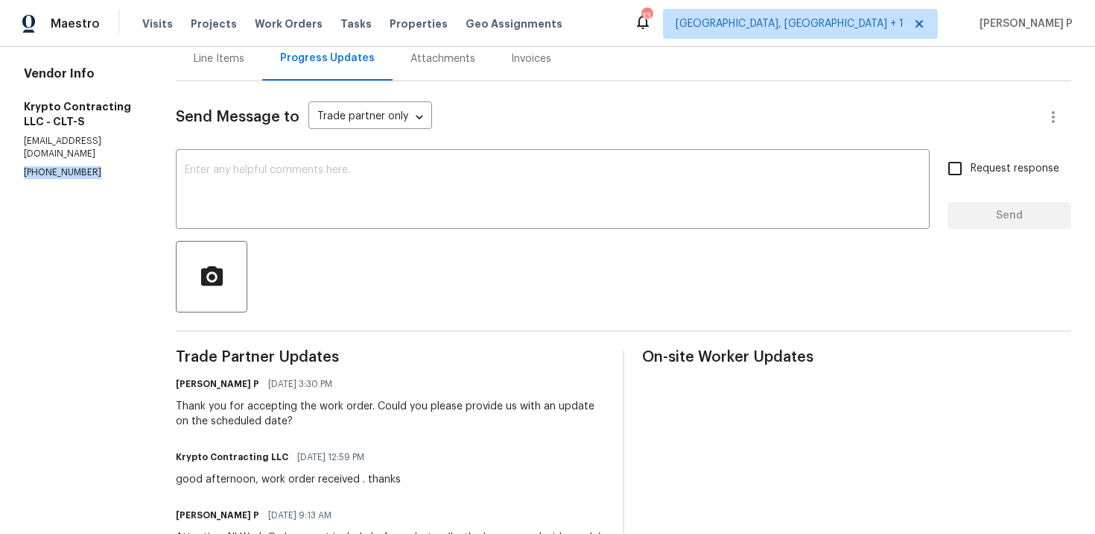
drag, startPoint x: 91, startPoint y: 141, endPoint x: 22, endPoint y: 145, distance: 68.7
click at [22, 145] on div "All work orders 6227 Thermal Rd Charlotte, NC 28211 Home details Vendor Info Kr…" at bounding box center [547, 319] width 1095 height 858
copy p "(704) 606-8010"
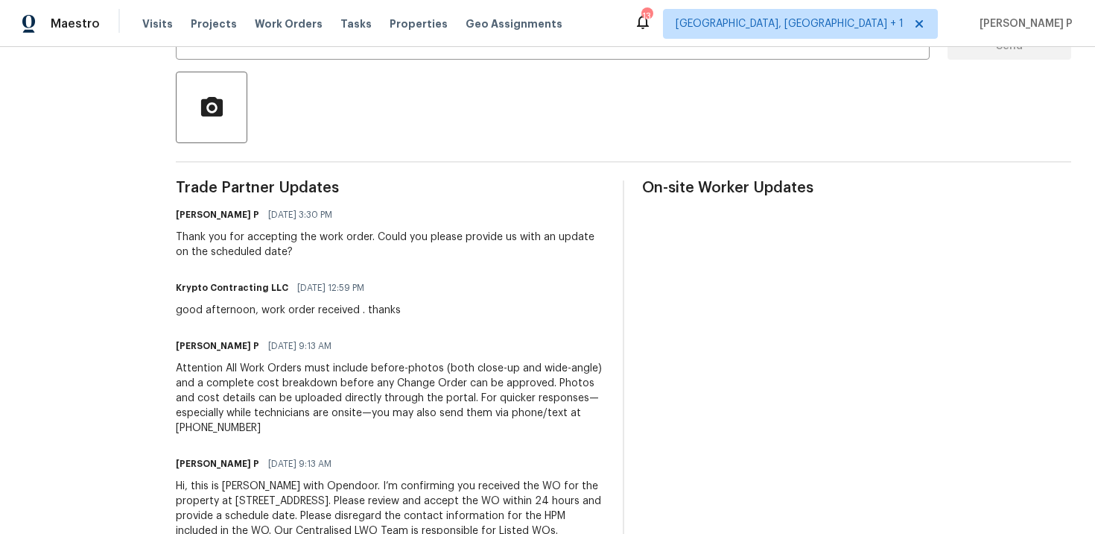
scroll to position [387, 0]
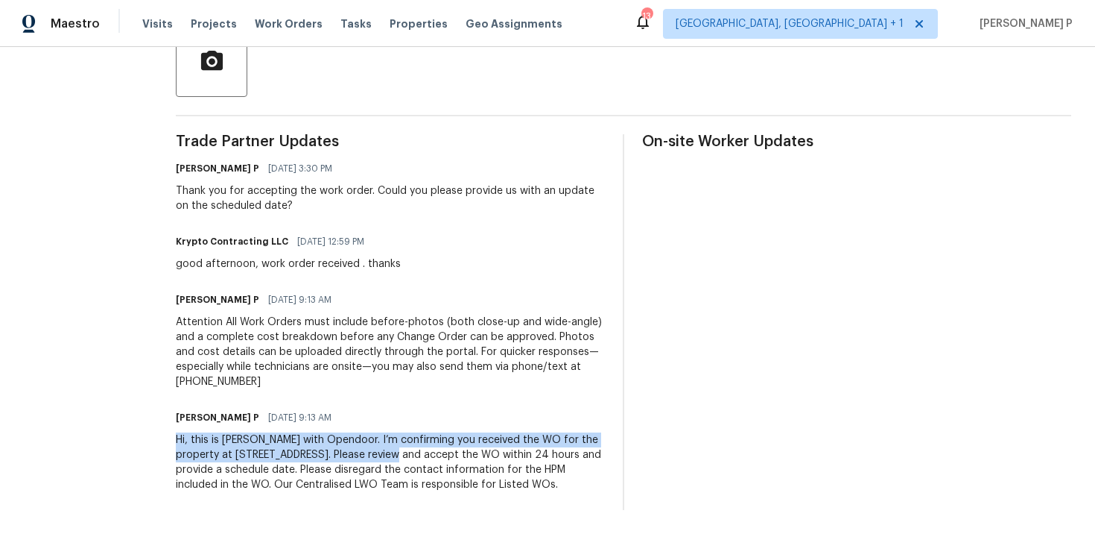
drag, startPoint x: 187, startPoint y: 427, endPoint x: 428, endPoint y: 438, distance: 241.7
click at [428, 438] on div "Hi, this is Ramyasri with Opendoor. I’m confirming you received the WO for the …" at bounding box center [390, 462] width 429 height 60
copy div "Hi, this is Ramyasri with Opendoor. I’m confirming you received the WO for the …"
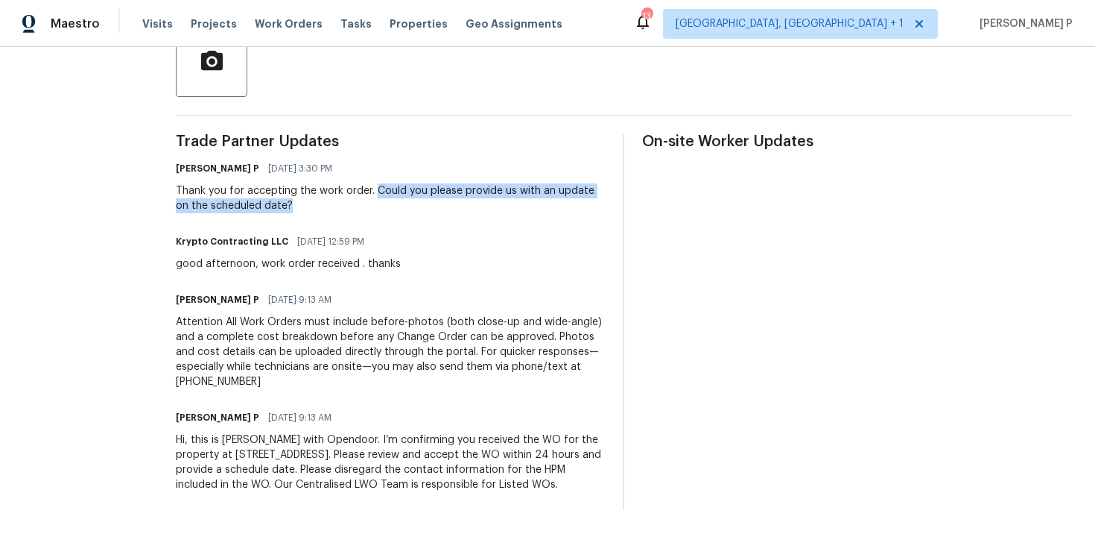
drag, startPoint x: 388, startPoint y: 175, endPoint x: 411, endPoint y: 191, distance: 27.9
click at [411, 191] on div "Thank you for accepting the work order. Could you please provide us with an upd…" at bounding box center [390, 198] width 429 height 30
copy div "Could you please provide us with an update on the scheduled date?"
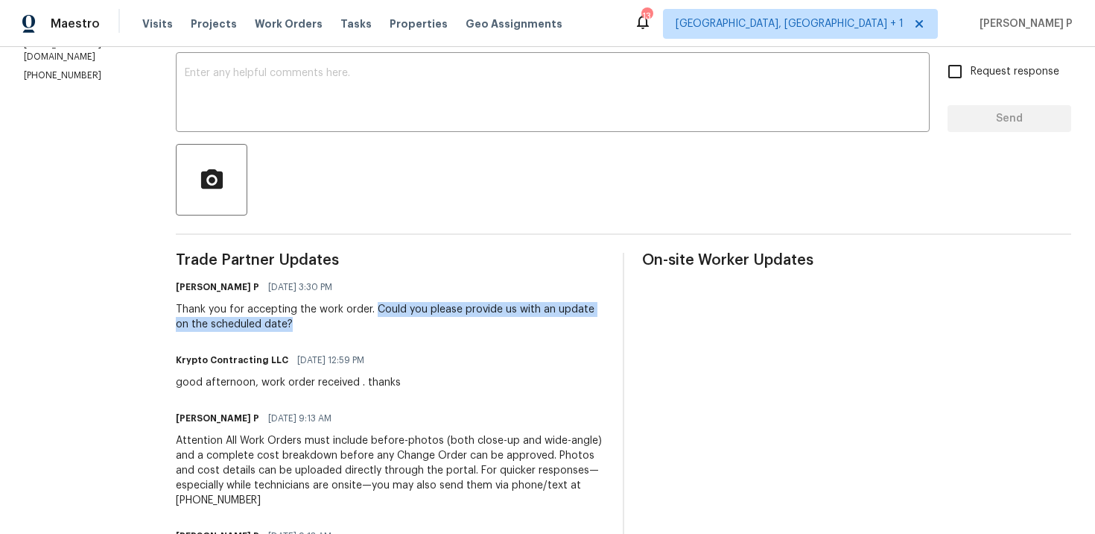
scroll to position [197, 0]
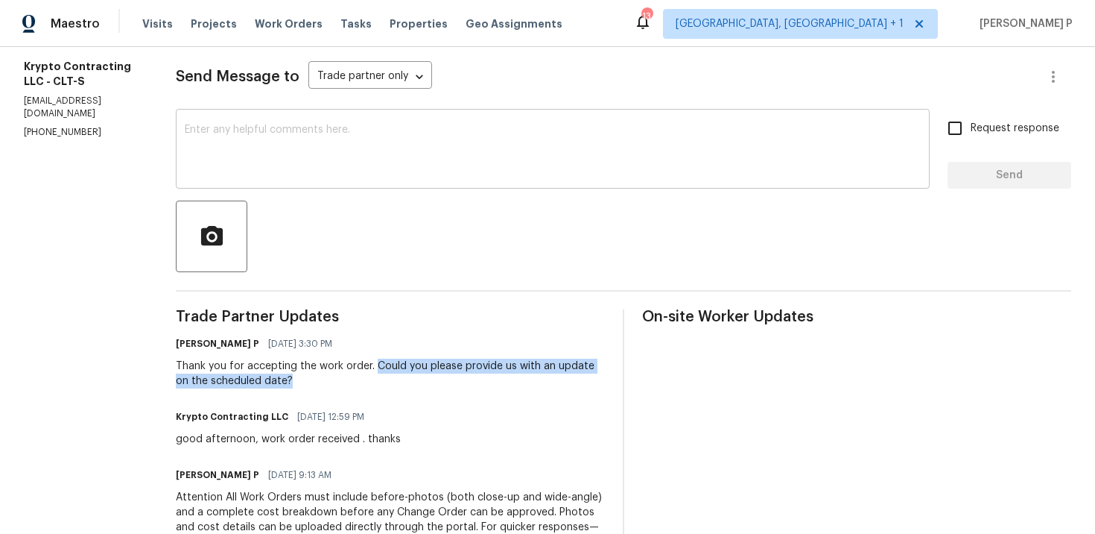
click at [230, 172] on textarea at bounding box center [553, 150] width 736 height 52
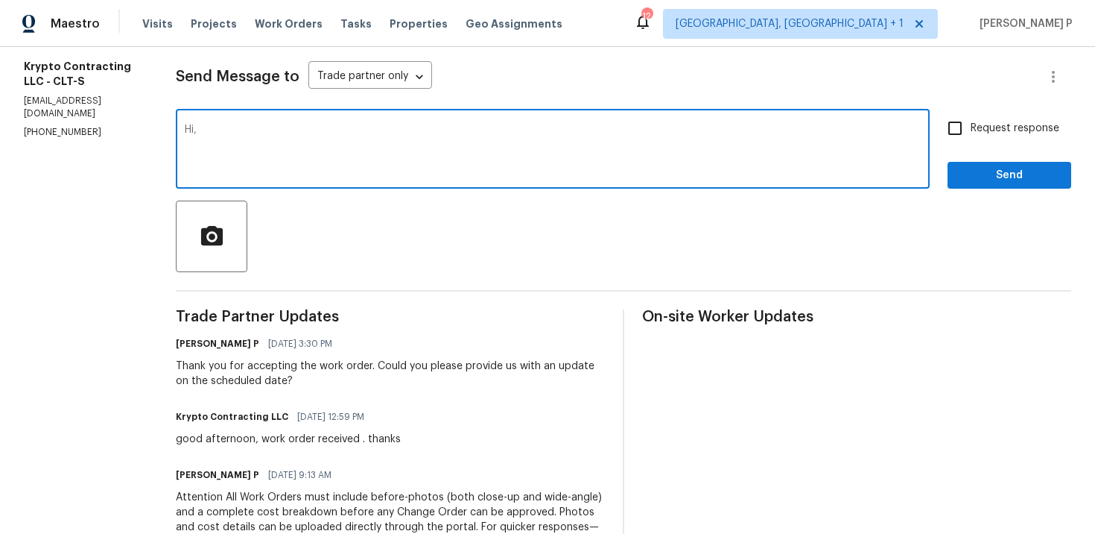
paste textarea "We tried reaching out to you via text to ask for an update on the scheduled dat…"
type textarea "Hi, We tried reaching out to you via text to ask for an update on the scheduled…"
click at [986, 124] on span "Request response" at bounding box center [1015, 129] width 89 height 16
click at [971, 124] on input "Request response" at bounding box center [955, 128] width 31 height 31
checkbox input "true"
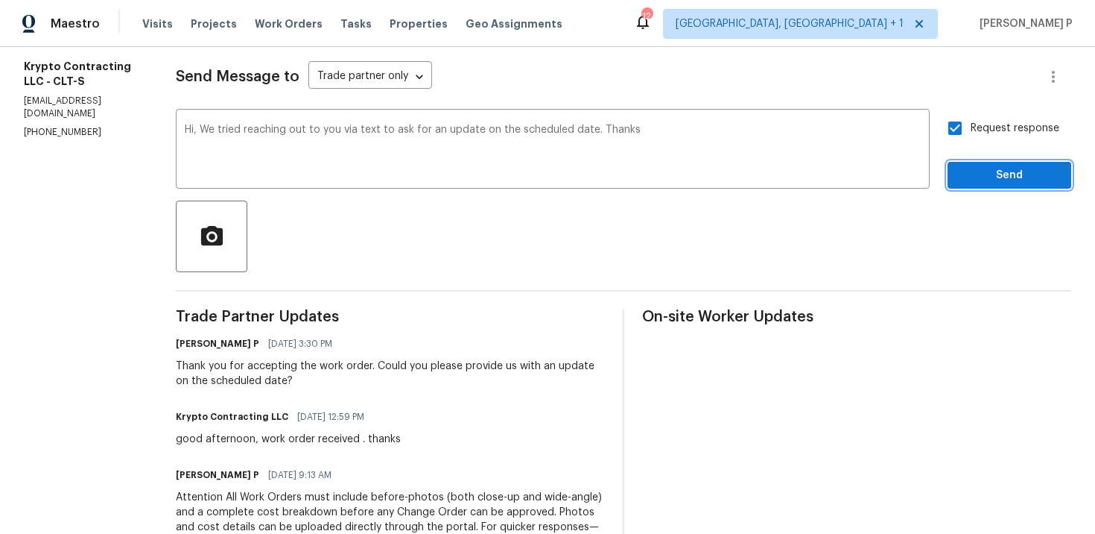
click at [978, 165] on button "Send" at bounding box center [1010, 176] width 124 height 28
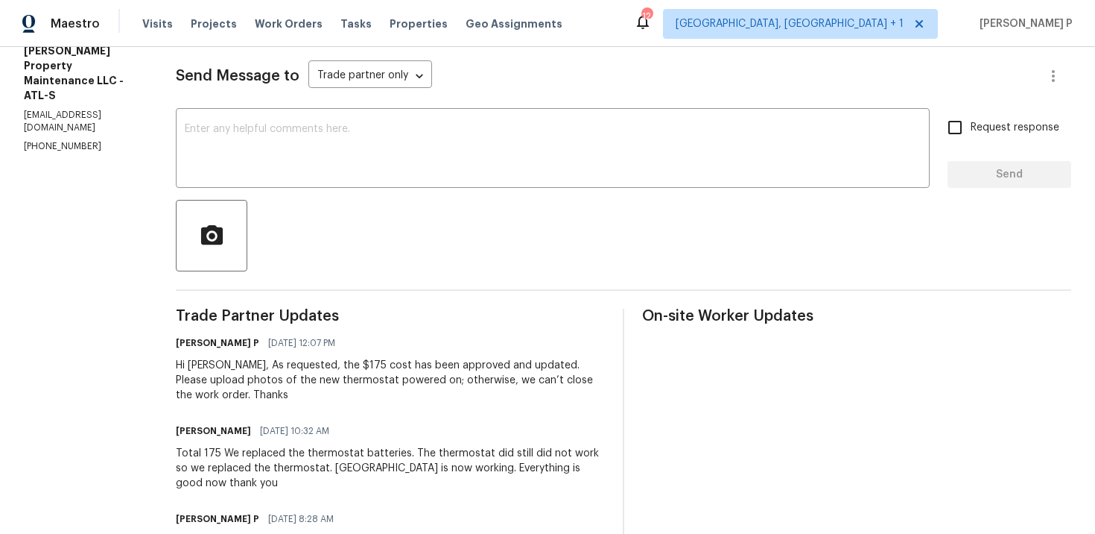
scroll to position [171, 0]
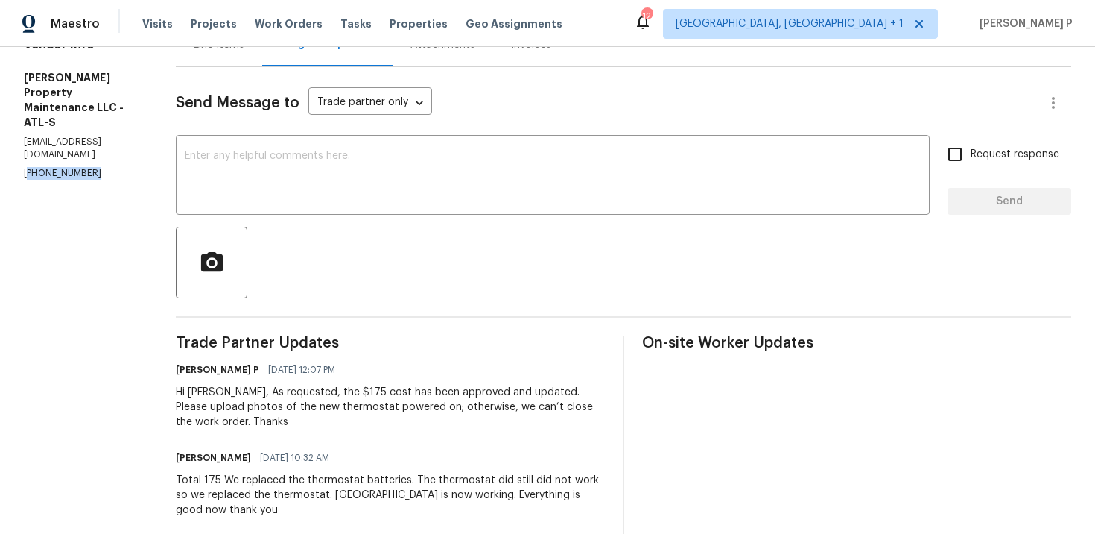
drag, startPoint x: 107, startPoint y: 148, endPoint x: 0, endPoint y: 148, distance: 106.6
click at [1, 148] on div "All work orders [STREET_ADDRESS] Home details Vendor Info [PERSON_NAME] Propert…" at bounding box center [547, 393] width 1095 height 1034
copy p "[PHONE_NUMBER]"
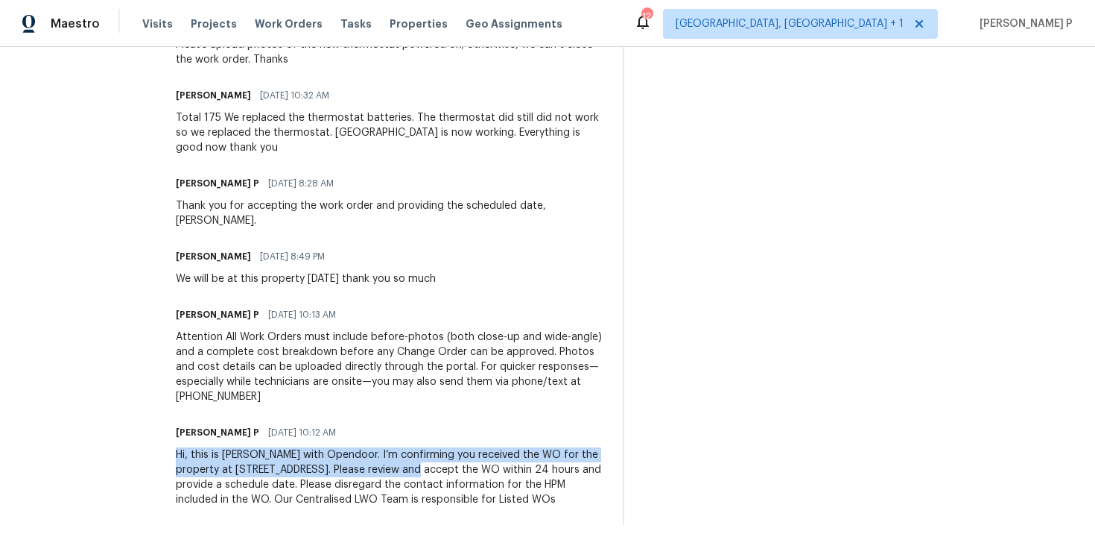
drag, startPoint x: 181, startPoint y: 425, endPoint x: 446, endPoint y: 434, distance: 264.7
click at [446, 434] on div "All work orders [STREET_ADDRESS] Home details Vendor Info [PERSON_NAME] Propert…" at bounding box center [547, 31] width 1095 height 1034
copy div "Hi, this is [PERSON_NAME] with Opendoor. I’m confirming you received the WO for…"
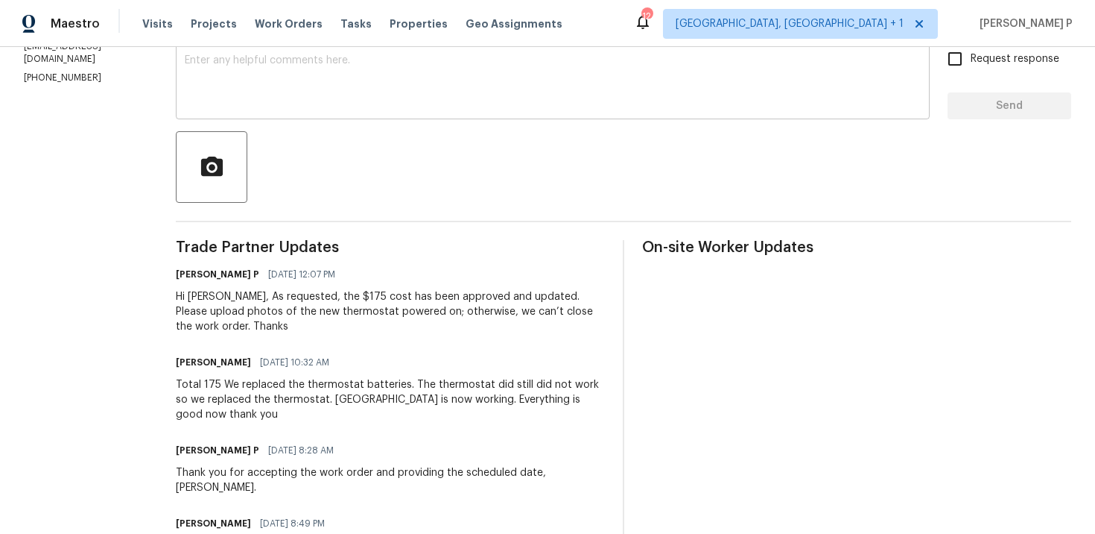
scroll to position [282, 0]
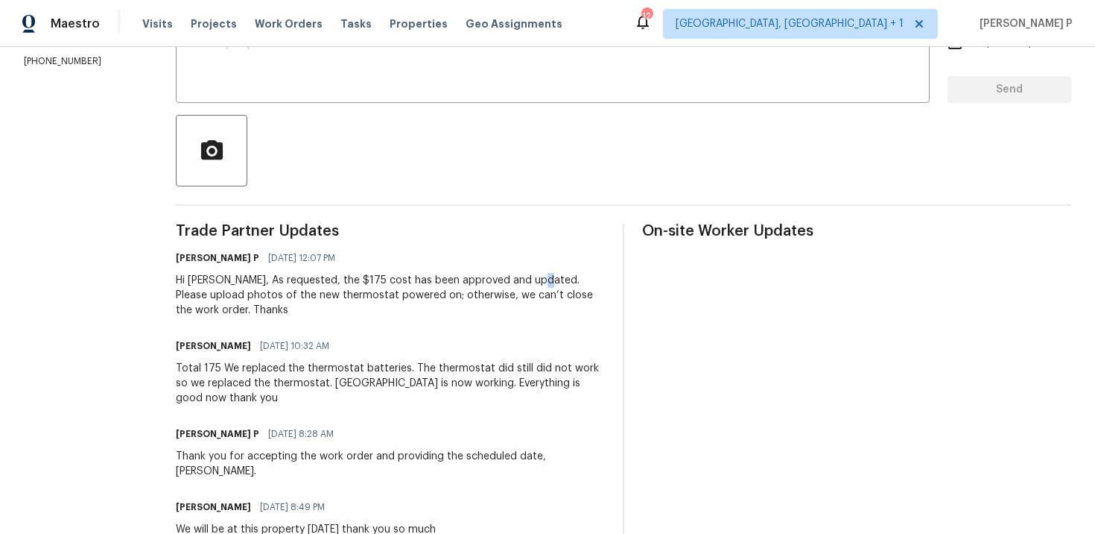
click at [533, 277] on div "Hi [PERSON_NAME], As requested, the $175 cost has been approved and updated. Pl…" at bounding box center [390, 295] width 429 height 45
click at [404, 262] on div "[PERSON_NAME] P [DATE] 12:07 PM" at bounding box center [390, 257] width 429 height 21
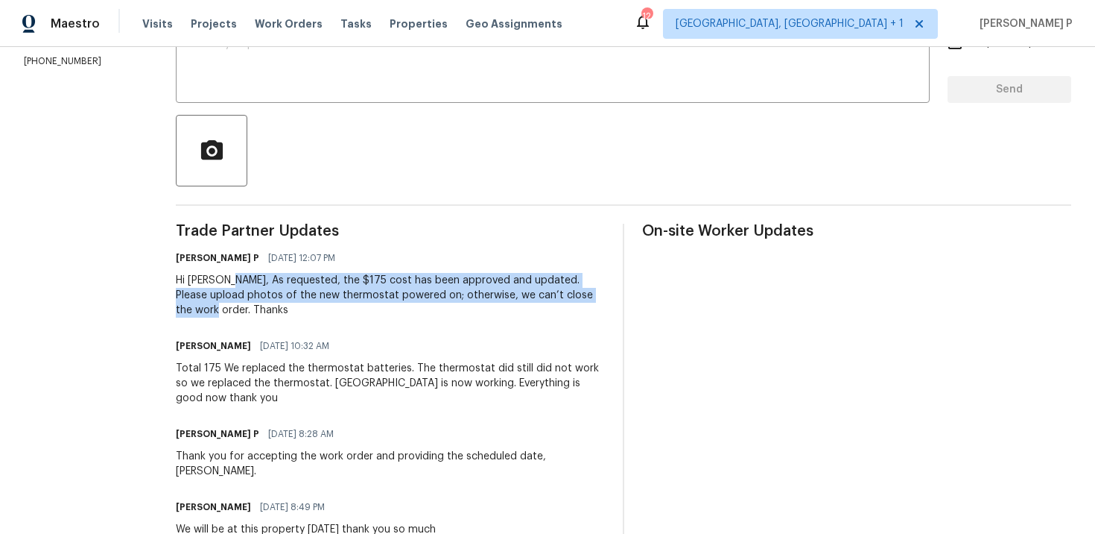
drag, startPoint x: 229, startPoint y: 282, endPoint x: 596, endPoint y: 293, distance: 367.6
click at [596, 293] on div "Hi [PERSON_NAME], As requested, the $175 cost has been approved and updated. Pl…" at bounding box center [390, 295] width 429 height 45
copy div "As requested, the $175 cost has been approved and updated. Please upload photos…"
click at [360, 335] on div "[PERSON_NAME] [DATE] 10:32 AM" at bounding box center [390, 345] width 429 height 21
drag, startPoint x: 229, startPoint y: 279, endPoint x: 248, endPoint y: 310, distance: 36.2
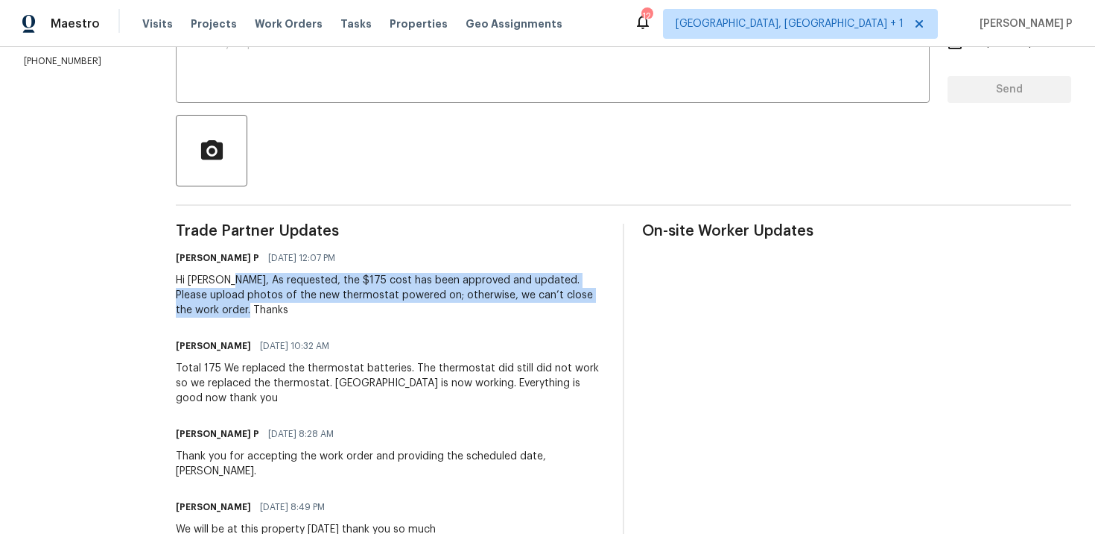
click at [248, 310] on div "Hi [PERSON_NAME], As requested, the $175 cost has been approved and updated. Pl…" at bounding box center [390, 295] width 429 height 45
copy div "As requested, the $175 cost has been approved and updated. Please upload photos…"
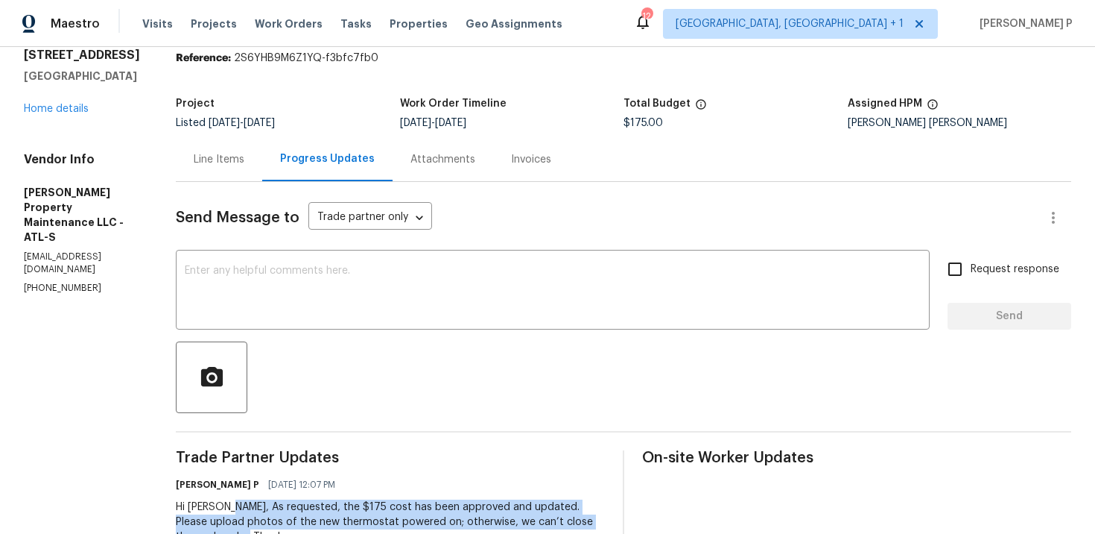
scroll to position [0, 0]
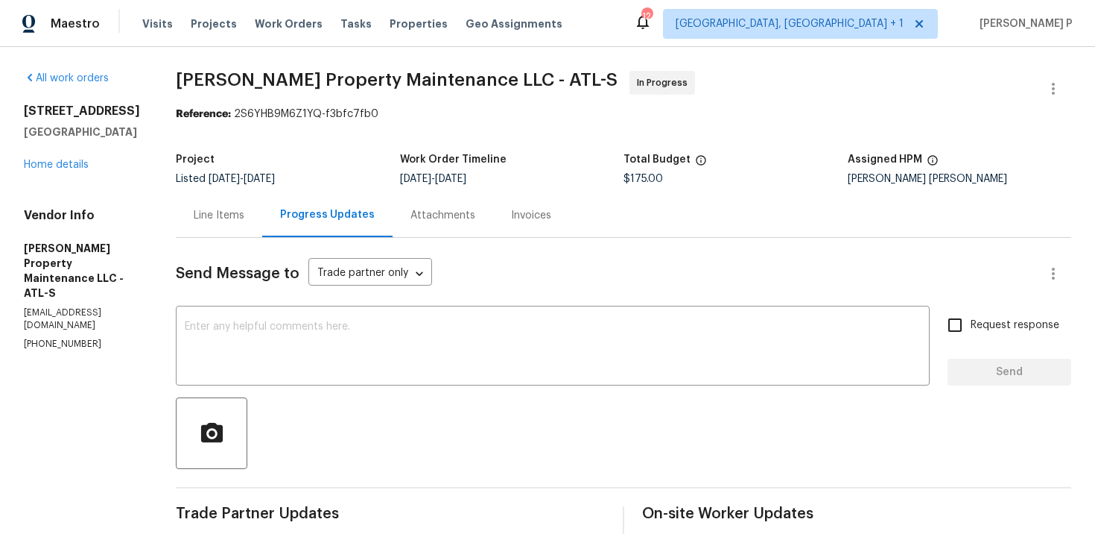
click at [200, 215] on div "Line Items" at bounding box center [219, 215] width 51 height 15
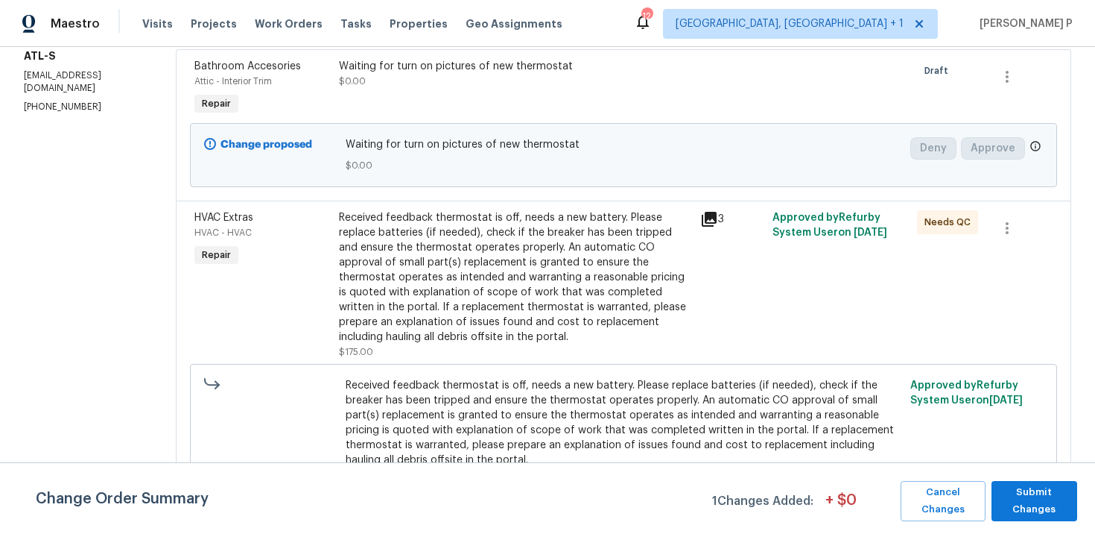
scroll to position [283, 0]
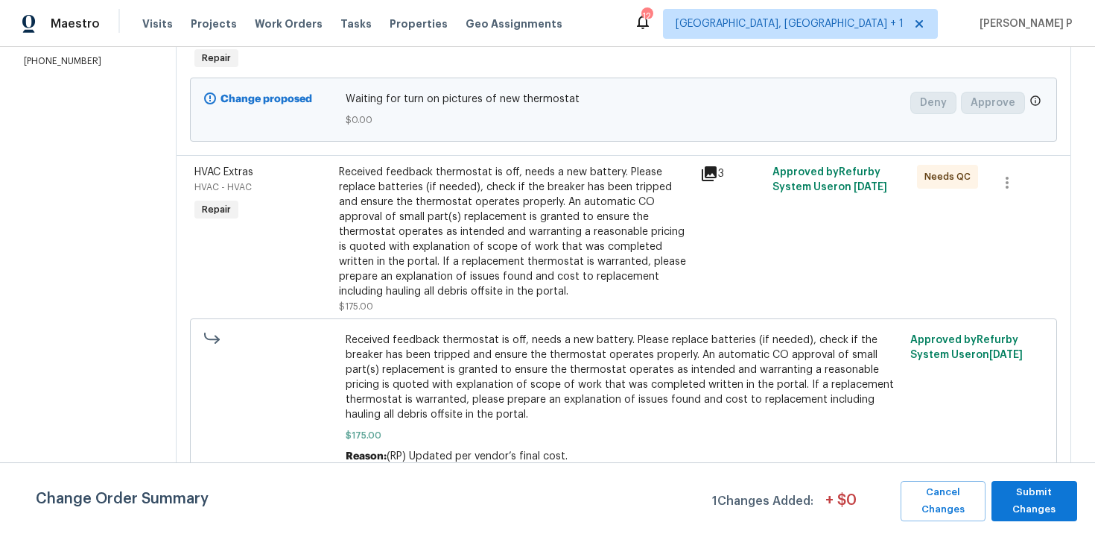
click at [550, 271] on div "Received feedback thermostat is off, needs a new battery. Please replace batter…" at bounding box center [515, 232] width 352 height 134
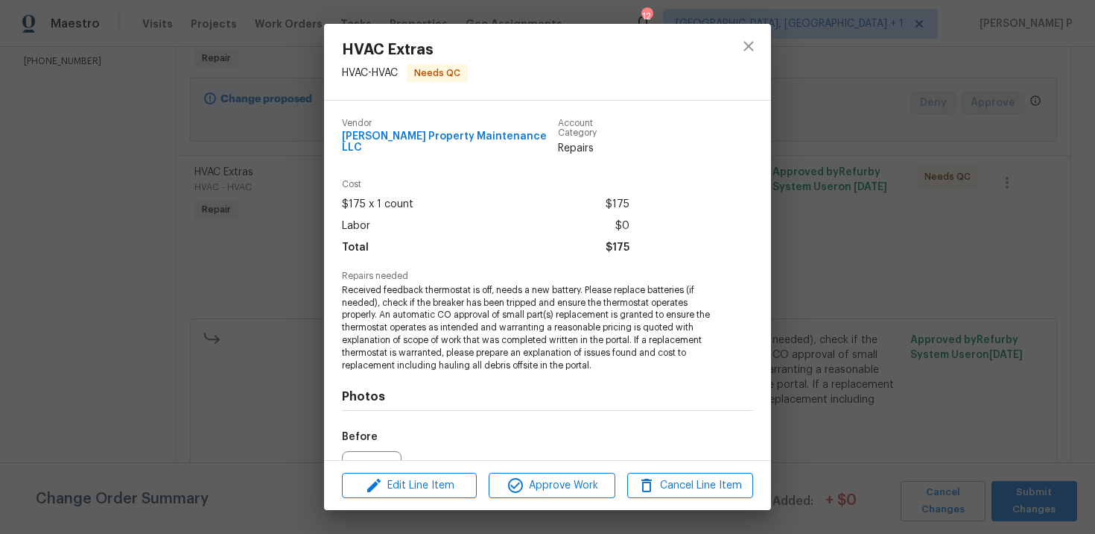
scroll to position [153, 0]
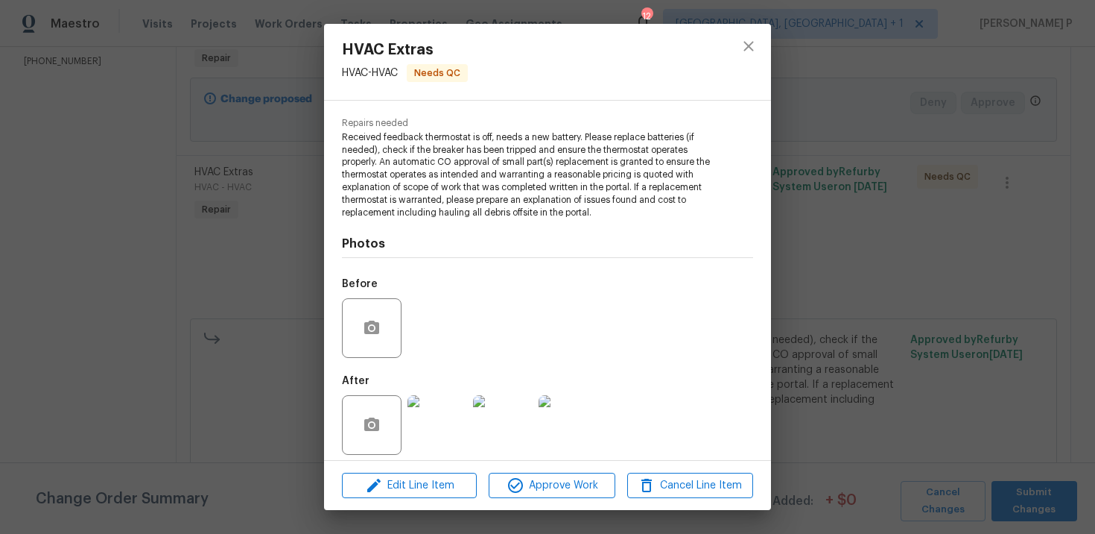
click at [469, 408] on div at bounding box center [438, 425] width 66 height 78
click at [433, 420] on img at bounding box center [438, 425] width 60 height 60
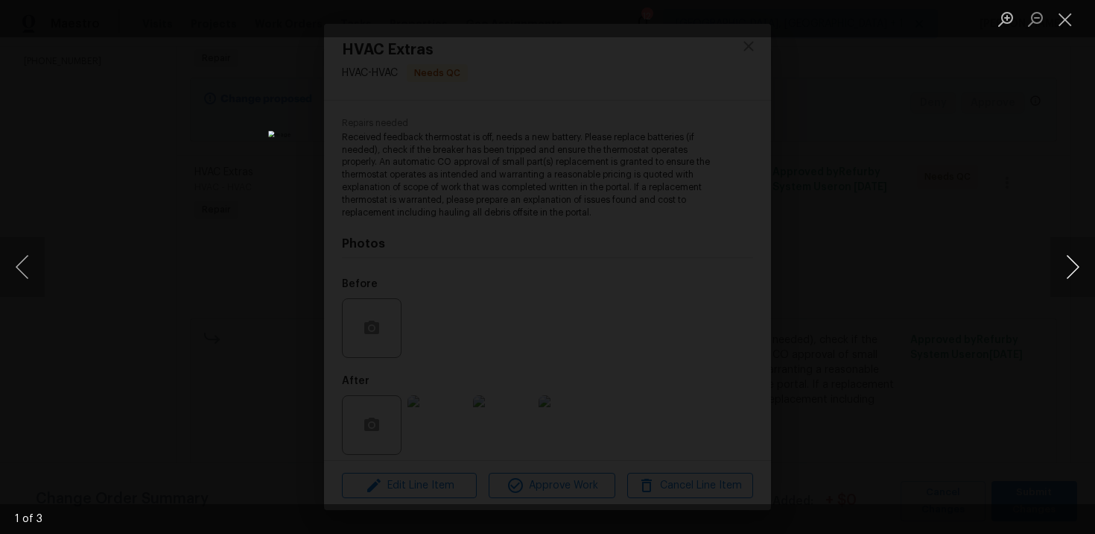
click at [1074, 250] on button "Next image" at bounding box center [1073, 267] width 45 height 60
click at [24, 255] on button "Previous image" at bounding box center [22, 267] width 45 height 60
click at [1075, 272] on button "Next image" at bounding box center [1073, 267] width 45 height 60
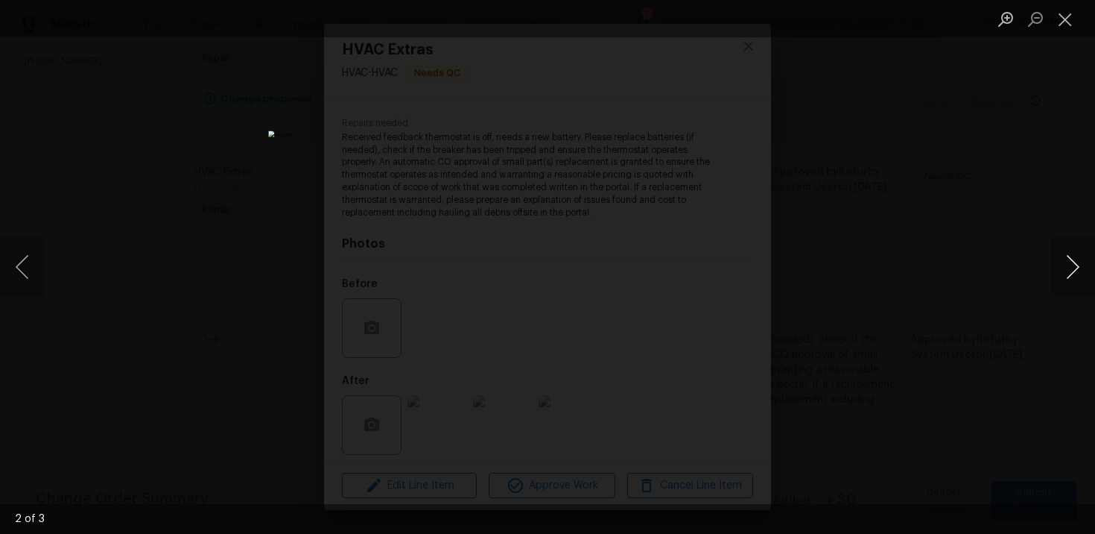
click at [1075, 272] on button "Next image" at bounding box center [1073, 267] width 45 height 60
click at [1066, 10] on button "Close lightbox" at bounding box center [1066, 19] width 30 height 26
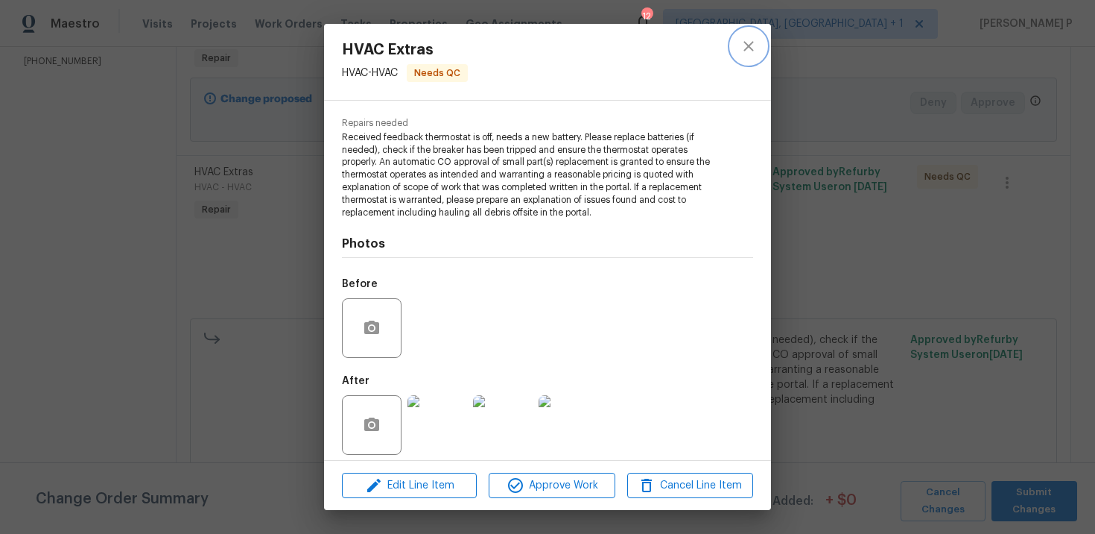
click at [757, 43] on icon "close" at bounding box center [749, 46] width 18 height 18
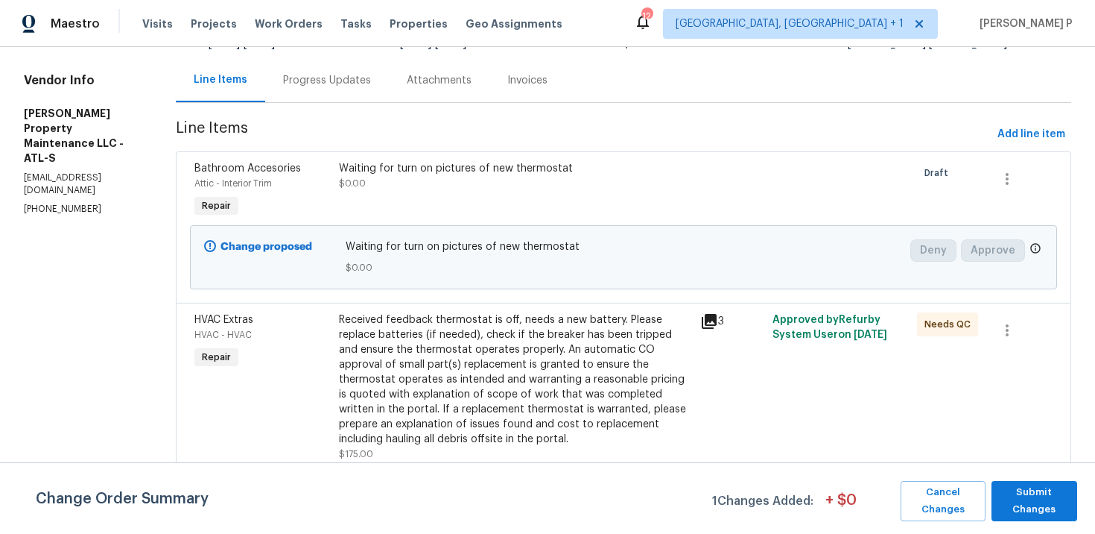
scroll to position [0, 0]
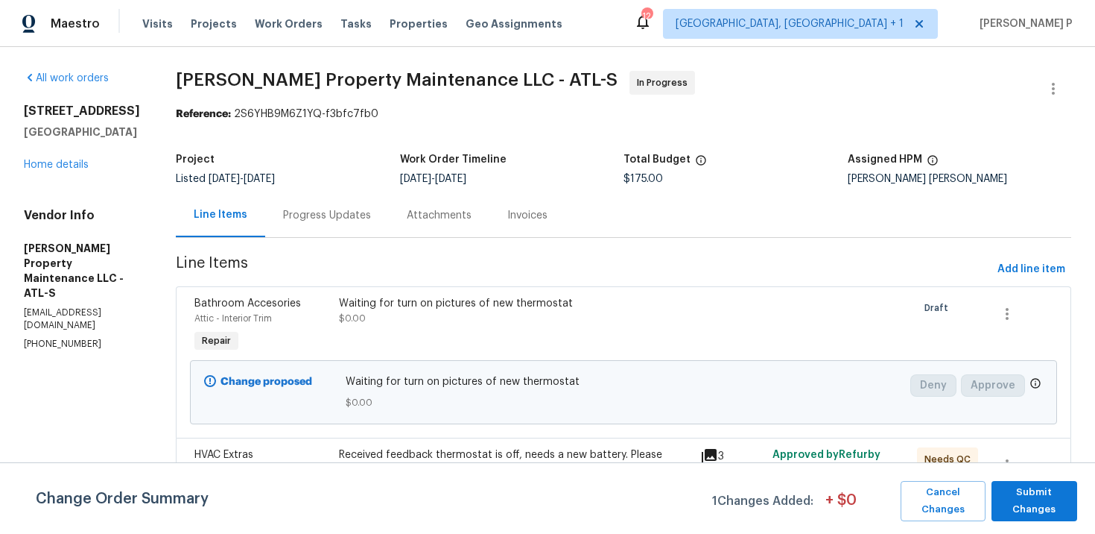
click at [344, 217] on div "Progress Updates" at bounding box center [327, 215] width 88 height 15
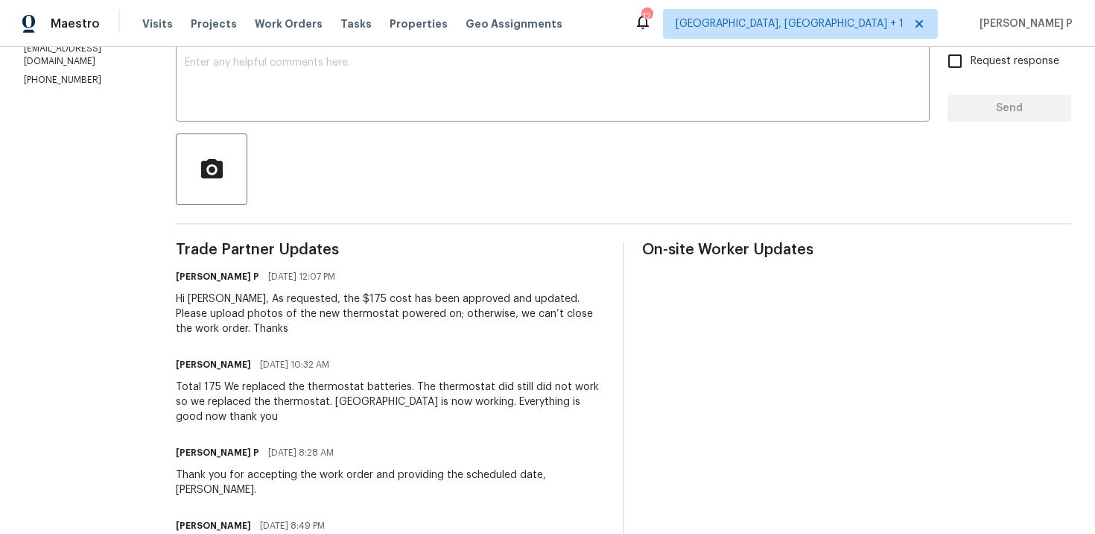
scroll to position [177, 0]
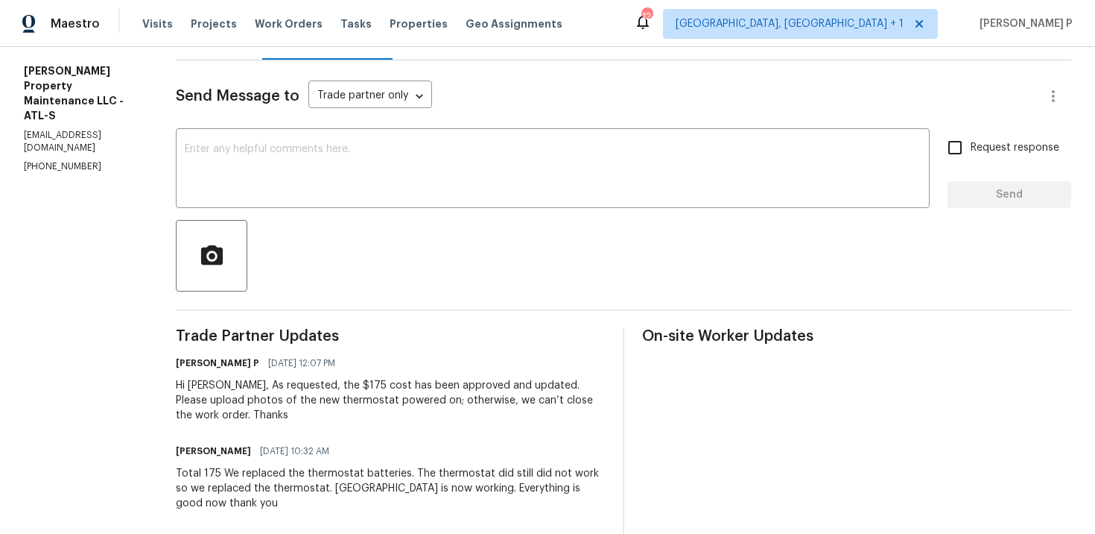
click at [367, 130] on div "Send Message to Trade partner only Trade partner only ​ x ​ Request response Se…" at bounding box center [624, 470] width 896 height 820
click at [361, 165] on textarea at bounding box center [553, 170] width 736 height 52
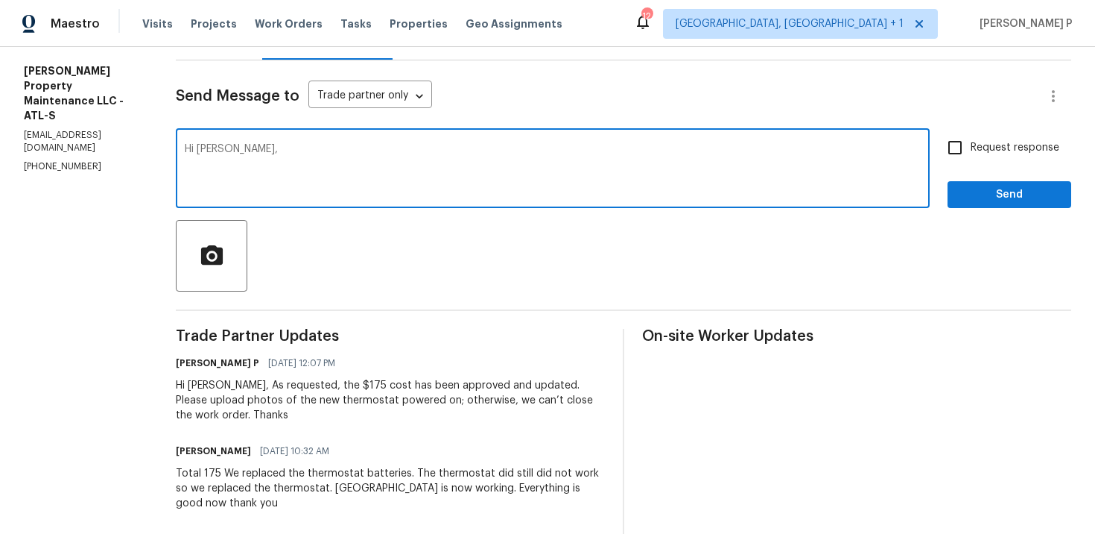
paste textarea "We tried reaching out to you via text"
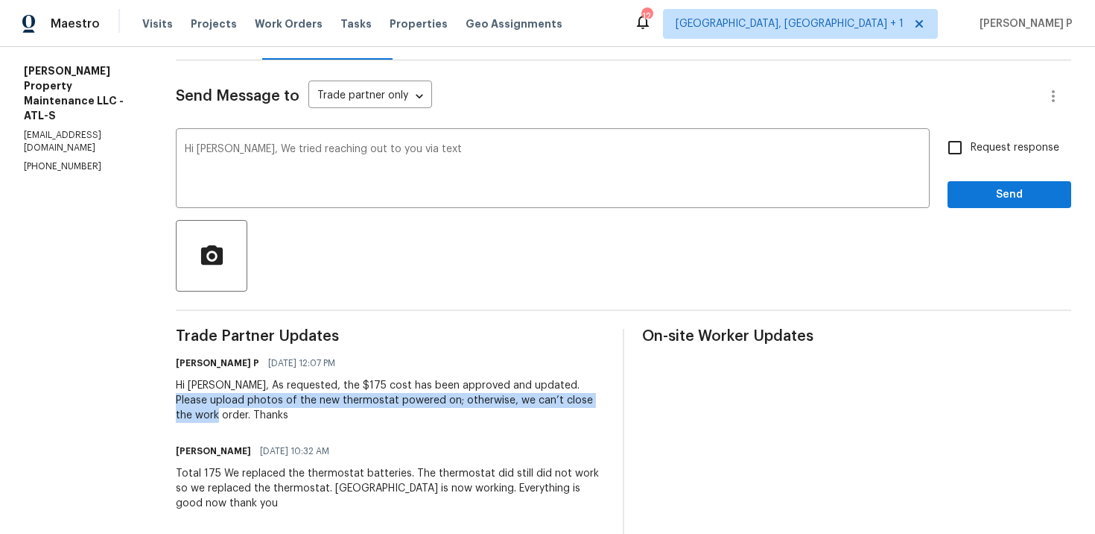
drag, startPoint x: 566, startPoint y: 385, endPoint x: 604, endPoint y: 403, distance: 42.0
click at [604, 403] on div "Hi [PERSON_NAME], As requested, the $175 cost has been approved and updated. Pl…" at bounding box center [390, 400] width 429 height 45
copy div "upload photos of the new thermostat powered on; otherwise, we can’t close the w…"
click at [463, 161] on textarea "Hi [PERSON_NAME], We tried reaching out to you via text" at bounding box center [553, 170] width 736 height 52
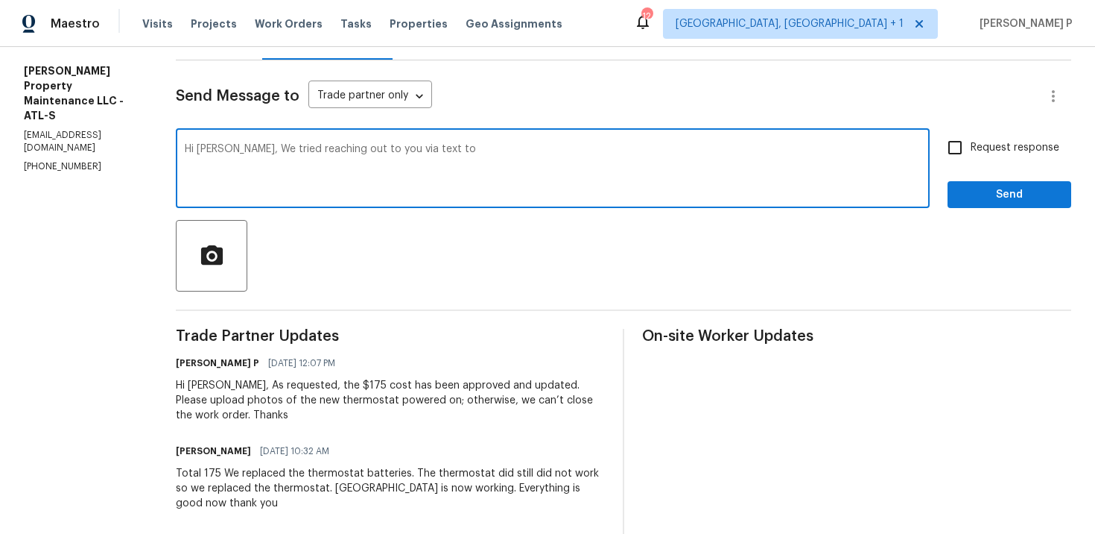
paste textarea "upload photos of the new thermostat powered on; otherwise, we can’t close the w…"
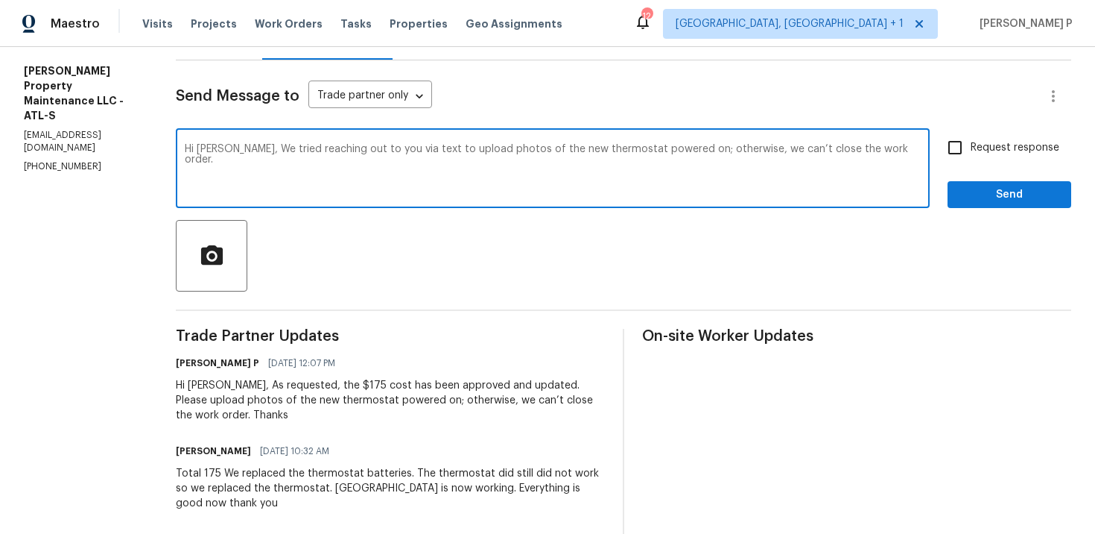
drag, startPoint x: 239, startPoint y: 148, endPoint x: 877, endPoint y: 152, distance: 637.9
click at [877, 152] on textarea "Hi Daniel, We tried reaching out to you via text to upload photos of the new th…" at bounding box center [553, 170] width 736 height 52
paste textarea "reached out via text requesting photos of the new thermostat powered on; withou…"
type textarea "Hi Daniel, We reached out via text requesting photos of the new thermostat powe…"
click at [985, 151] on span "Request response" at bounding box center [1015, 148] width 89 height 16
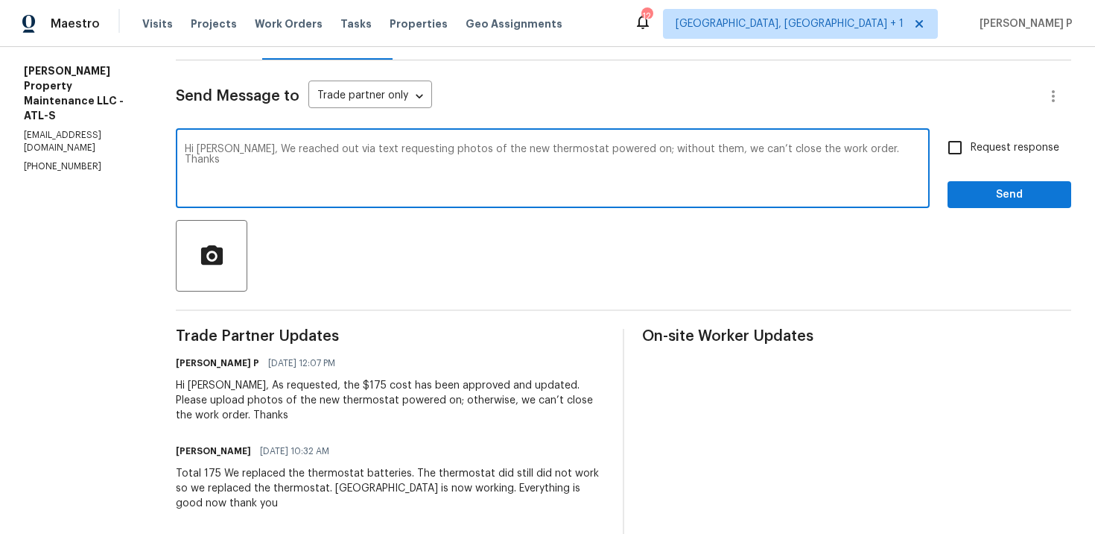
click at [971, 151] on input "Request response" at bounding box center [955, 147] width 31 height 31
checkbox input "true"
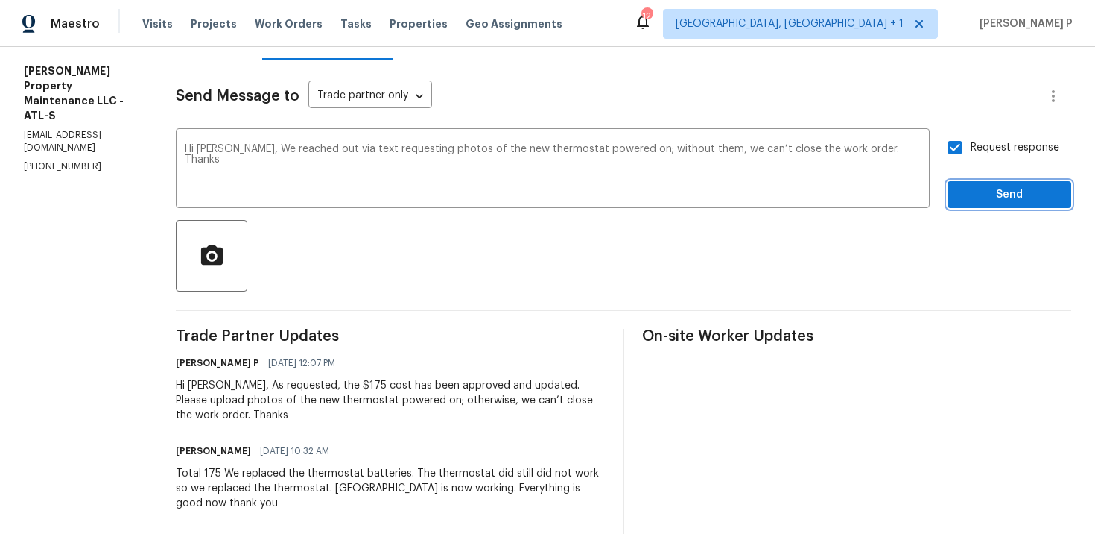
click at [976, 199] on span "Send" at bounding box center [1010, 195] width 100 height 19
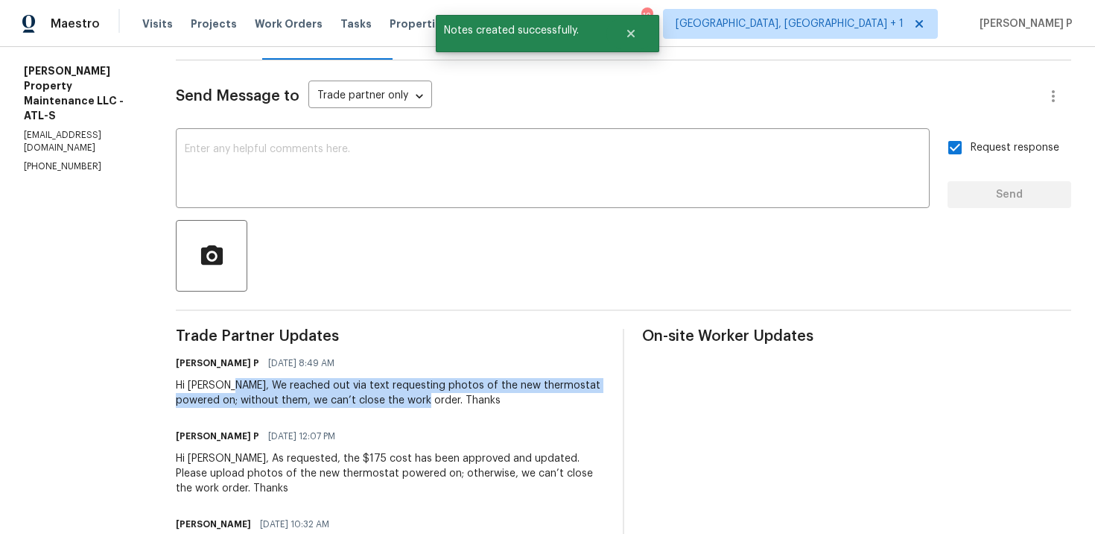
drag, startPoint x: 230, startPoint y: 385, endPoint x: 413, endPoint y: 404, distance: 184.3
click at [413, 404] on div "Hi Daniel, We reached out via text requesting photos of the new thermostat powe…" at bounding box center [390, 393] width 429 height 30
copy div "We reached out via text requesting photos of the new thermostat powered on; wit…"
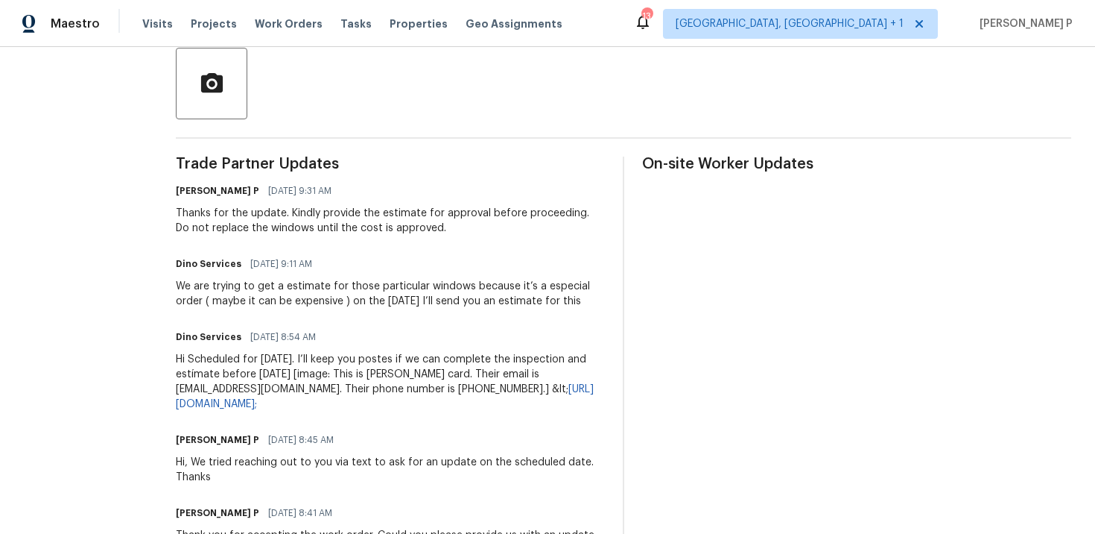
scroll to position [351, 0]
drag, startPoint x: 172, startPoint y: 288, endPoint x: 366, endPoint y: 285, distance: 193.8
click at [366, 285] on div "We are trying to get a estimate for those particular windows because it’s a esp…" at bounding box center [390, 292] width 429 height 30
drag, startPoint x: 531, startPoint y: 283, endPoint x: 577, endPoint y: 283, distance: 45.5
click at [577, 283] on div "We are trying to get a estimate for those particular windows because it’s a esp…" at bounding box center [390, 292] width 429 height 30
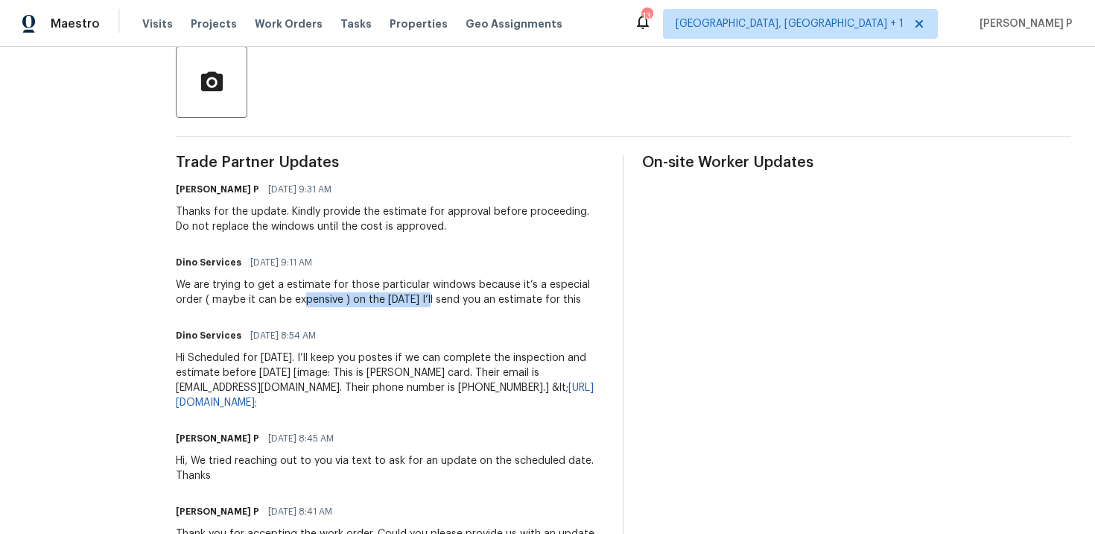
drag, startPoint x: 270, startPoint y: 300, endPoint x: 397, endPoint y: 300, distance: 127.4
click at [397, 300] on div "We are trying to get a estimate for those particular windows because it’s a esp…" at bounding box center [390, 292] width 429 height 30
drag, startPoint x: 428, startPoint y: 300, endPoint x: 516, endPoint y: 300, distance: 87.9
click at [513, 300] on div "We are trying to get a estimate for those particular windows because it’s a esp…" at bounding box center [390, 292] width 429 height 30
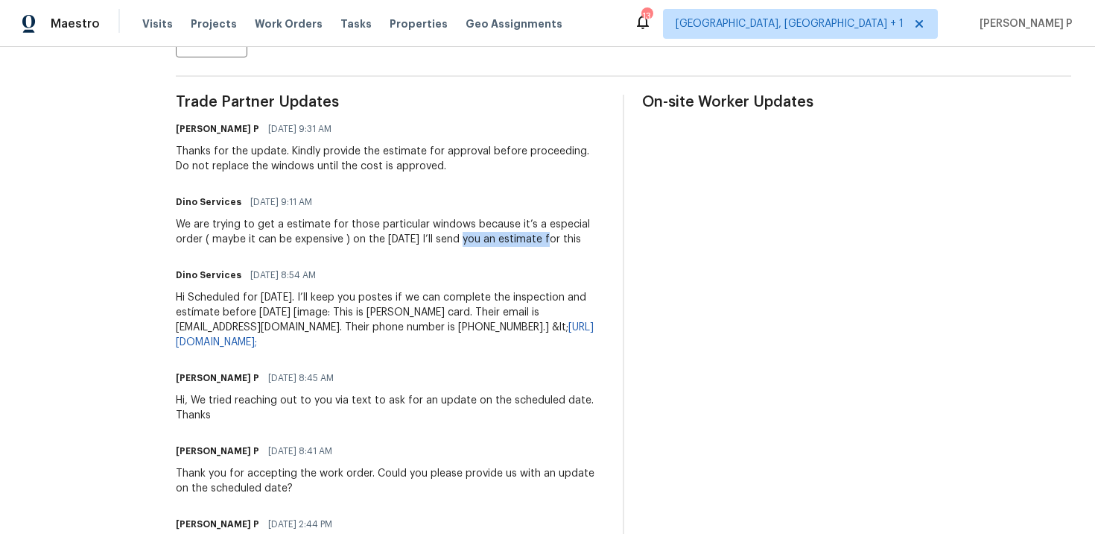
scroll to position [0, 0]
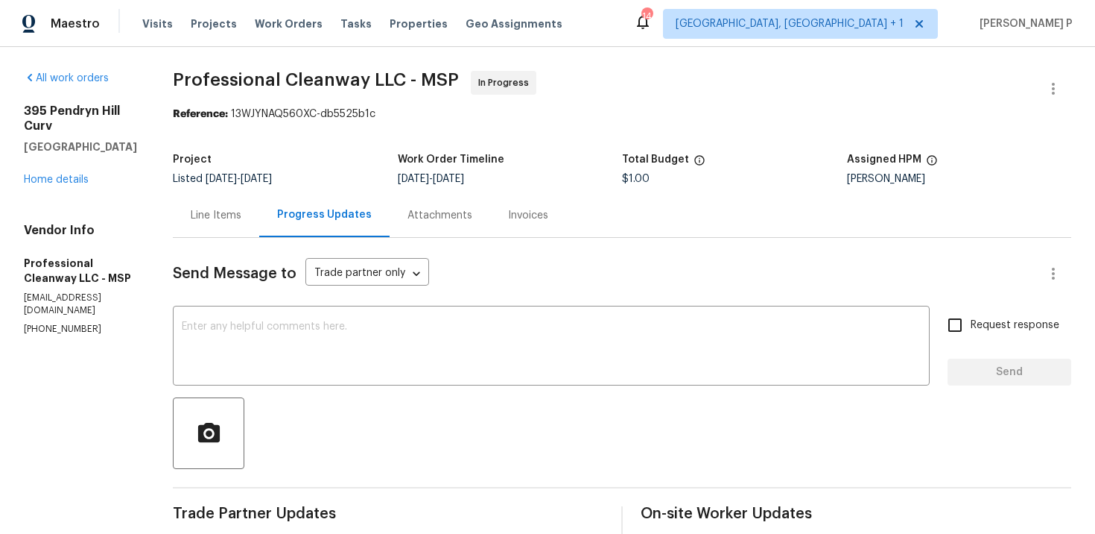
click at [194, 215] on div "Line Items" at bounding box center [216, 215] width 51 height 15
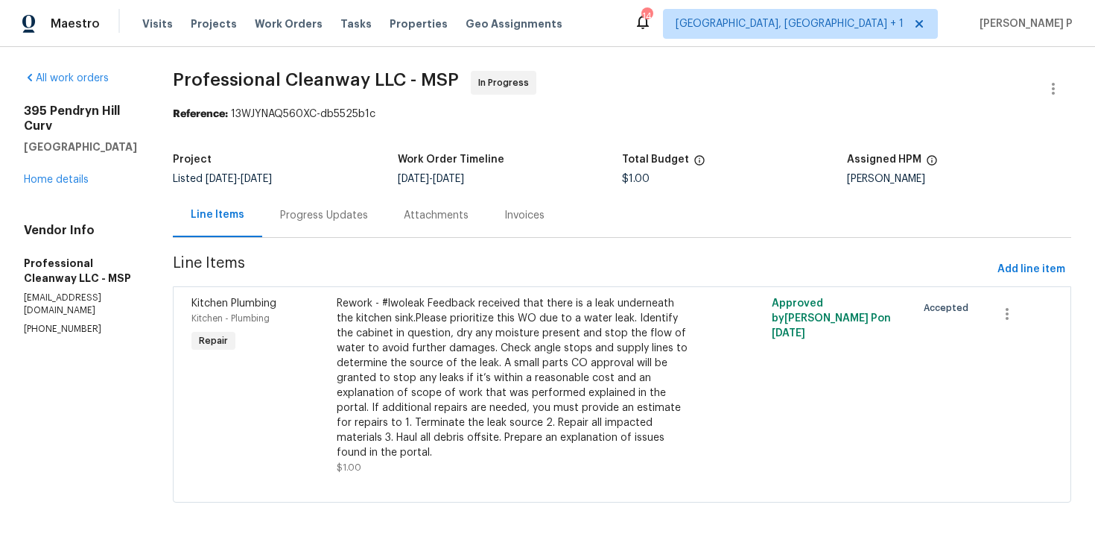
click at [349, 215] on div "Progress Updates" at bounding box center [324, 215] width 88 height 15
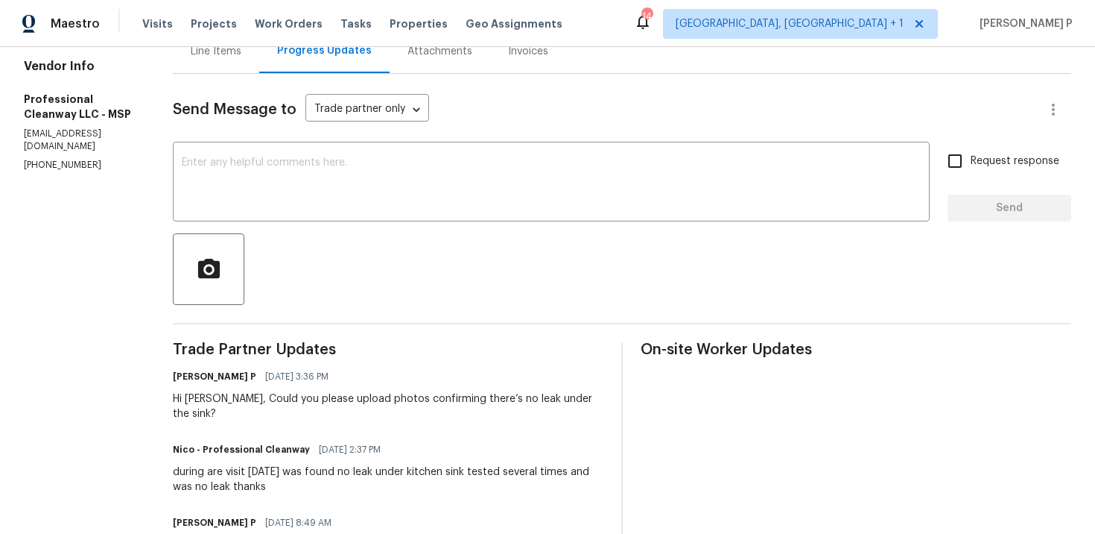
scroll to position [223, 0]
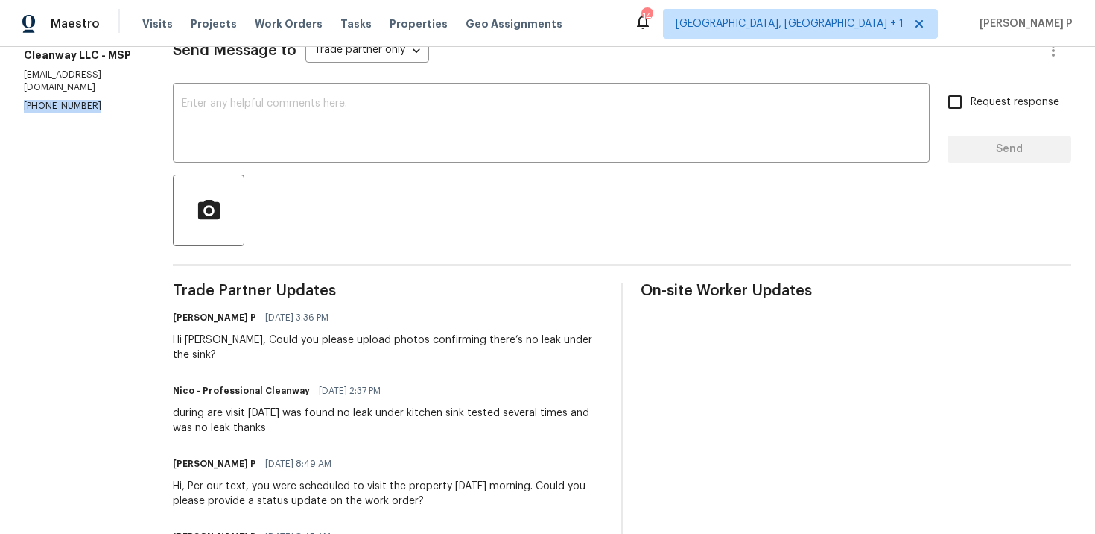
drag, startPoint x: 92, startPoint y: 92, endPoint x: 9, endPoint y: 92, distance: 83.5
click at [9, 92] on div "All work orders [STREET_ADDRESS] Home details Vendor Info Professional Cleanway…" at bounding box center [547, 370] width 1095 height 1092
copy p "[PHONE_NUMBER]"
click at [214, 338] on div "Hi [PERSON_NAME], Could you please upload photos confirming there’s no leak und…" at bounding box center [388, 347] width 431 height 30
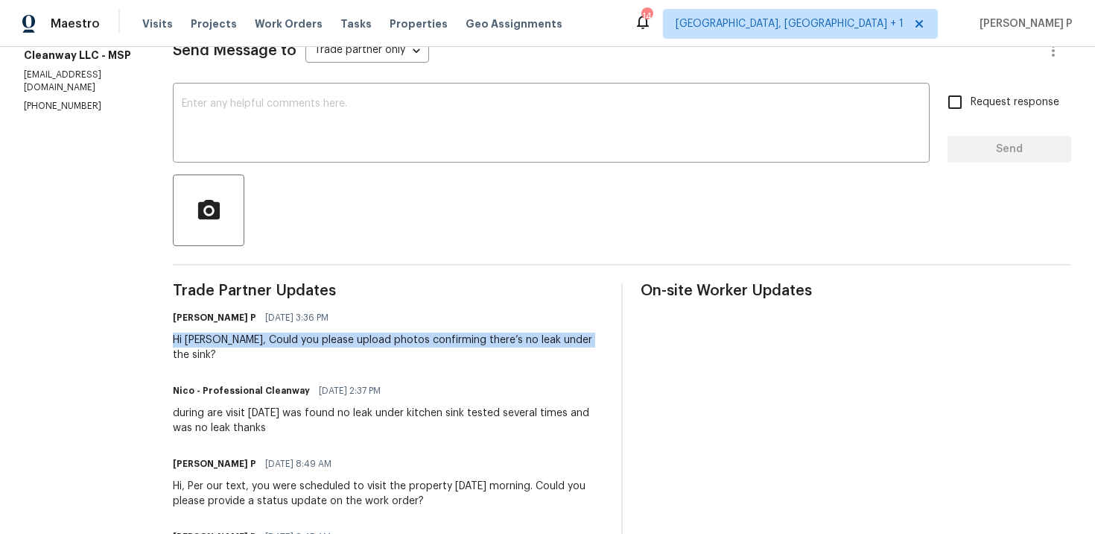
drag, startPoint x: 169, startPoint y: 341, endPoint x: 578, endPoint y: 344, distance: 408.4
click at [578, 344] on div "[PERSON_NAME] P [DATE] 3:36 PM Hi [PERSON_NAME], Could you please upload photos…" at bounding box center [388, 334] width 431 height 55
copy div "Hi [PERSON_NAME], Could you please upload photos confirming there’s no leak und…"
click at [323, 130] on textarea at bounding box center [551, 124] width 739 height 52
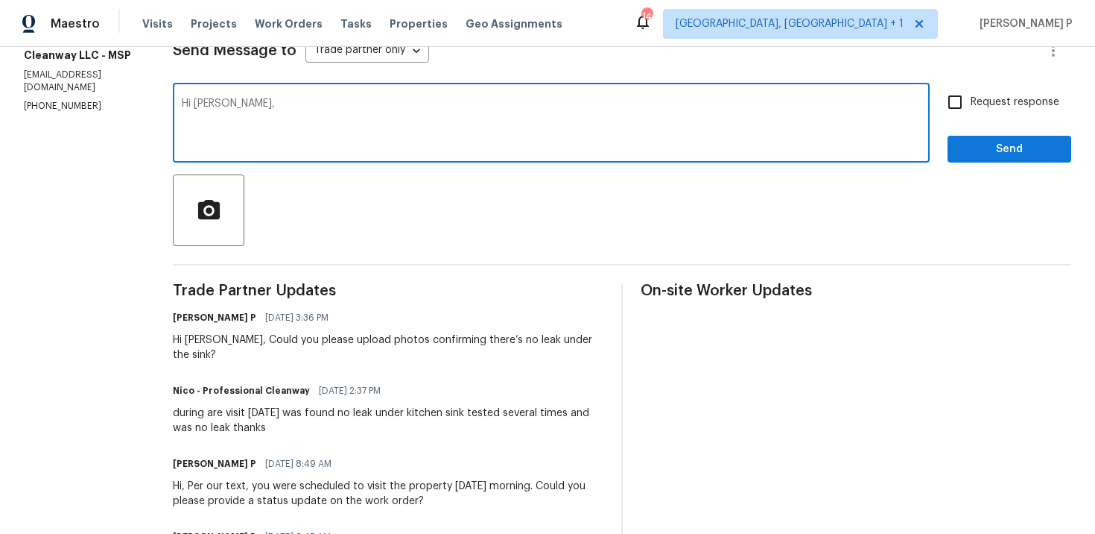
paste textarea "We tried reaching out to you via text"
click at [298, 341] on div "Hi Nico, Could you please upload photos confirming there’s no leak under the si…" at bounding box center [388, 347] width 431 height 30
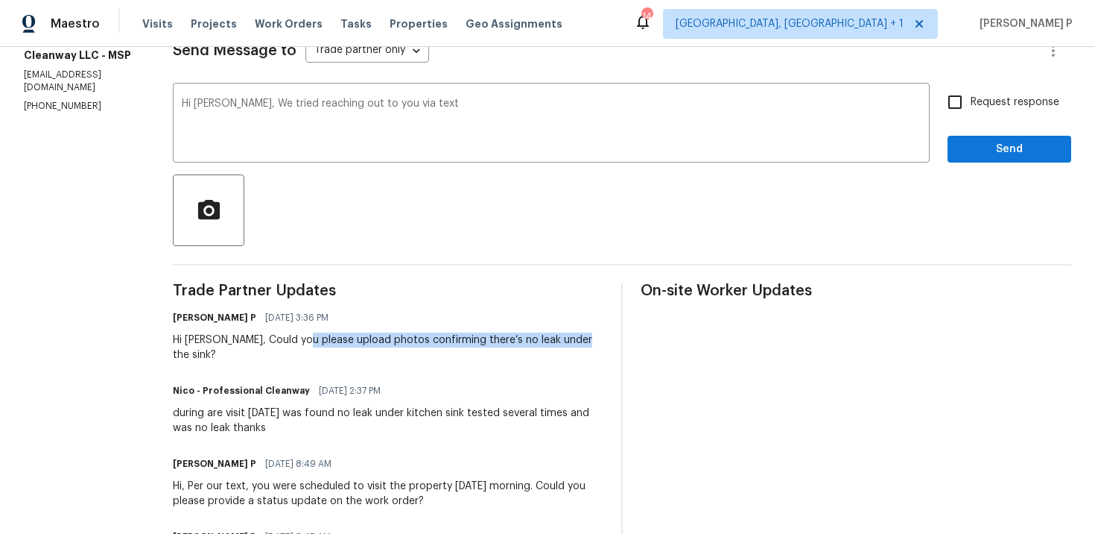
drag, startPoint x: 298, startPoint y: 341, endPoint x: 570, endPoint y: 340, distance: 272.0
click at [570, 340] on div "Hi Nico, Could you please upload photos confirming there’s no leak under the si…" at bounding box center [388, 347] width 431 height 30
copy div "upload photos confirming there’s no leak under the sink"
click at [436, 104] on textarea "Hi Nico, We tried reaching out to you via text" at bounding box center [551, 124] width 739 height 52
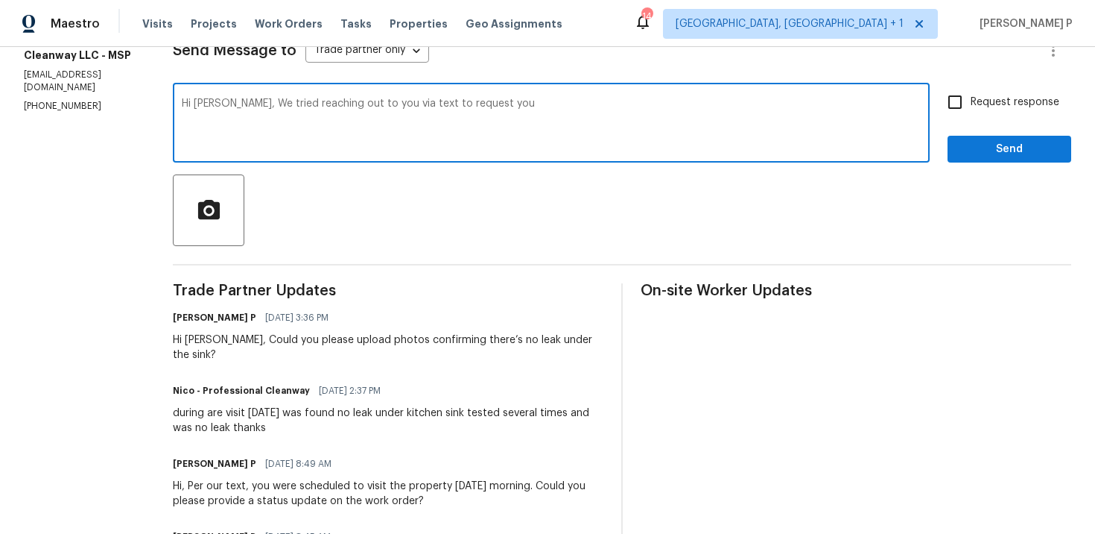
paste textarea "upload photos confirming there’s no leak under the sink"
click at [469, 108] on textarea "Hi Nico, We tried reaching out to you via text to request you upload photos con…" at bounding box center [551, 124] width 739 height 52
drag, startPoint x: 222, startPoint y: 107, endPoint x: 831, endPoint y: 110, distance: 608.8
click at [831, 110] on textarea "Hi Nico, We tried reaching out to you via text to request you to upload photos …" at bounding box center [551, 124] width 739 height 52
paste textarea "reached out via text asking you to upload photos confirming there’s no leak und…"
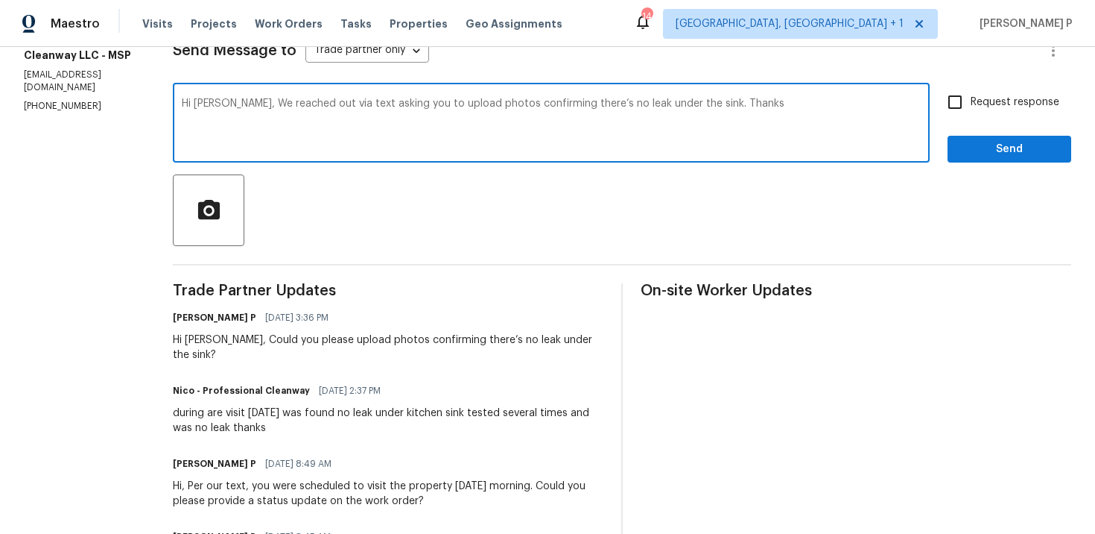
type textarea "Hi Nico, We reached out via text asking you to upload photos confirming there’s…"
click at [995, 118] on div "Request response Send" at bounding box center [1010, 124] width 124 height 76
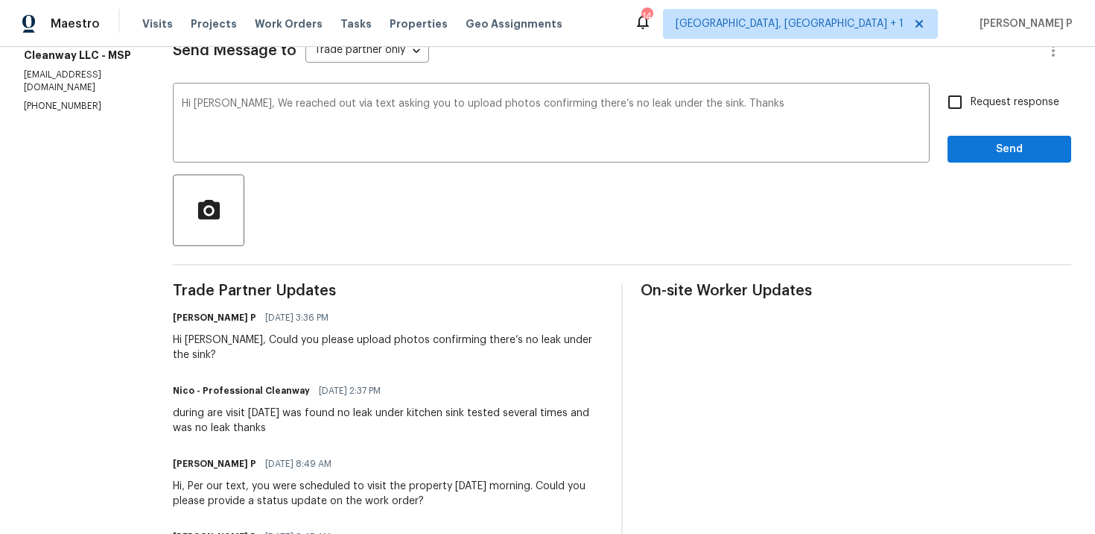
click at [984, 106] on span "Request response" at bounding box center [1015, 103] width 89 height 16
click at [971, 106] on input "Request response" at bounding box center [955, 101] width 31 height 31
checkbox input "true"
click at [985, 151] on span "Send" at bounding box center [1010, 149] width 100 height 19
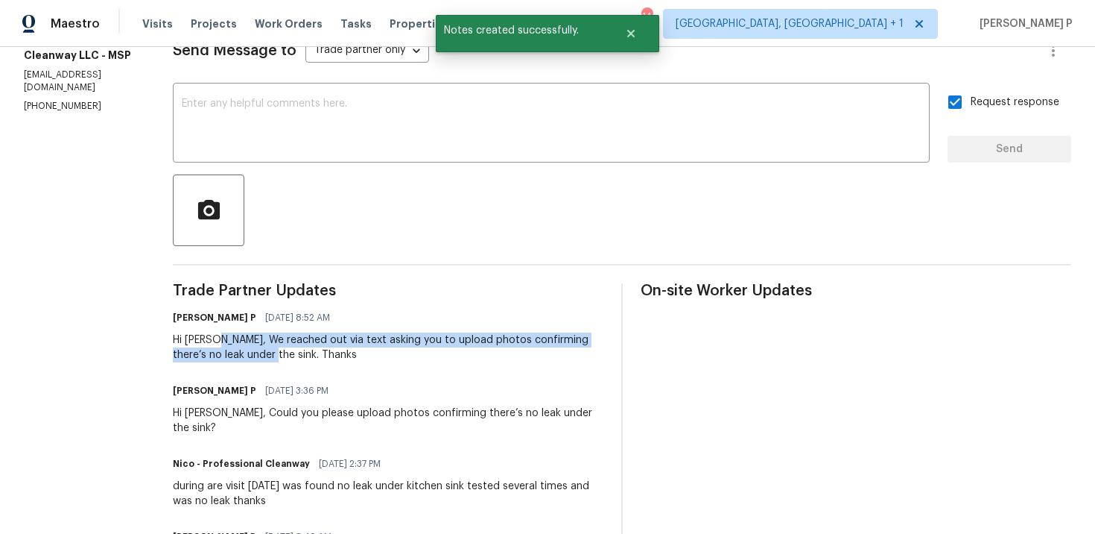
drag, startPoint x: 212, startPoint y: 340, endPoint x: 241, endPoint y: 353, distance: 32.0
click at [241, 353] on div "Hi Nico, We reached out via text asking you to upload photos confirming there’s…" at bounding box center [388, 347] width 431 height 30
copy div "We reached out via text asking you to upload photos confirming there’s no leak …"
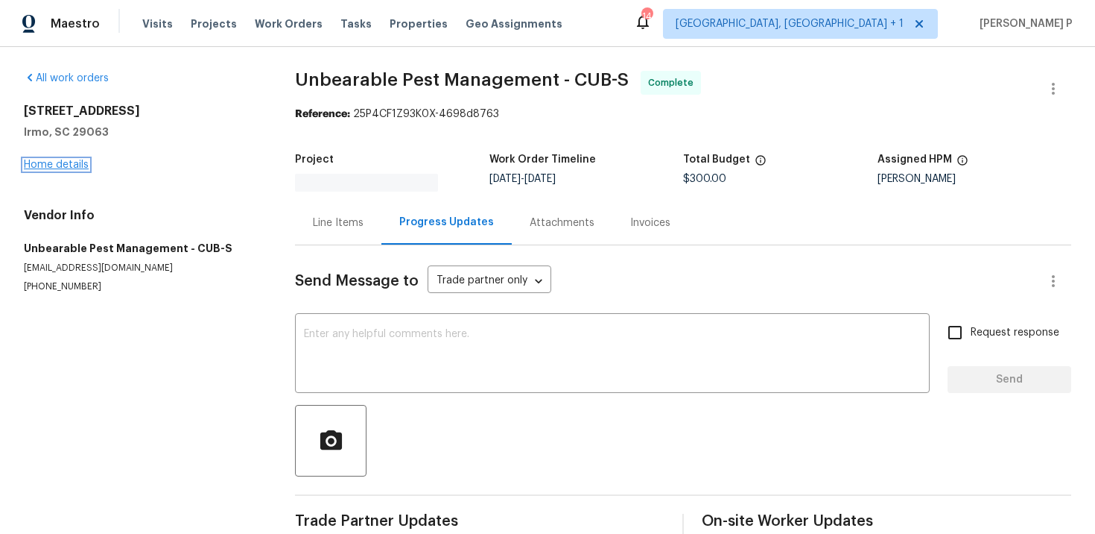
click at [69, 161] on link "Home details" at bounding box center [56, 164] width 65 height 10
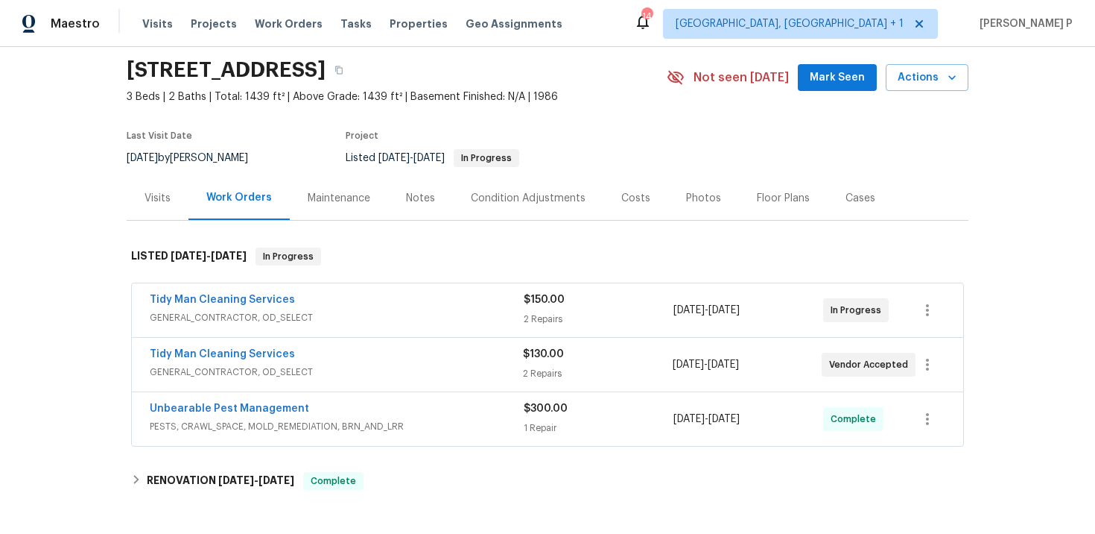
scroll to position [57, 0]
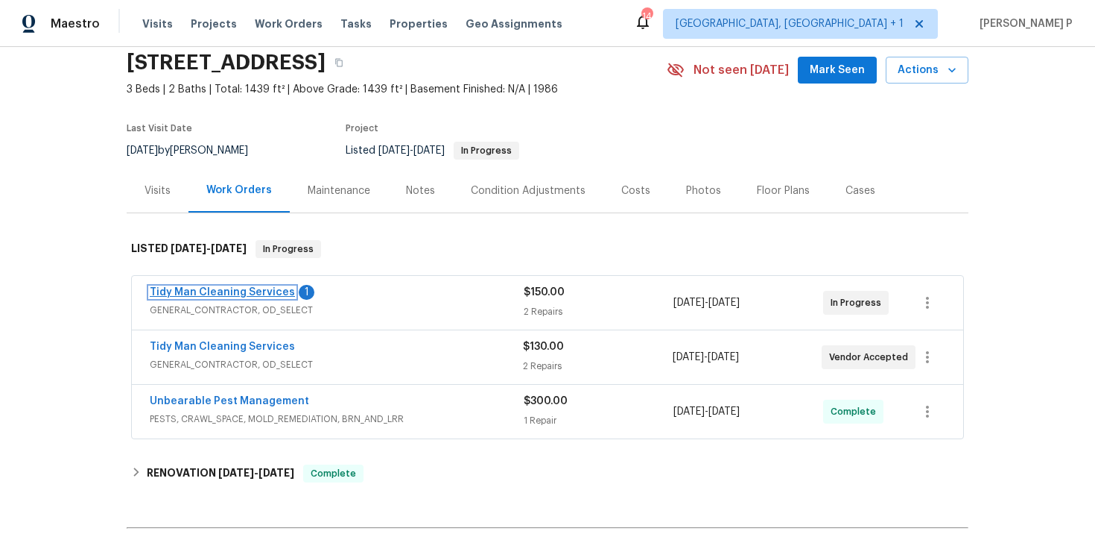
click at [230, 297] on link "Tidy Man Cleaning Services" at bounding box center [222, 292] width 145 height 10
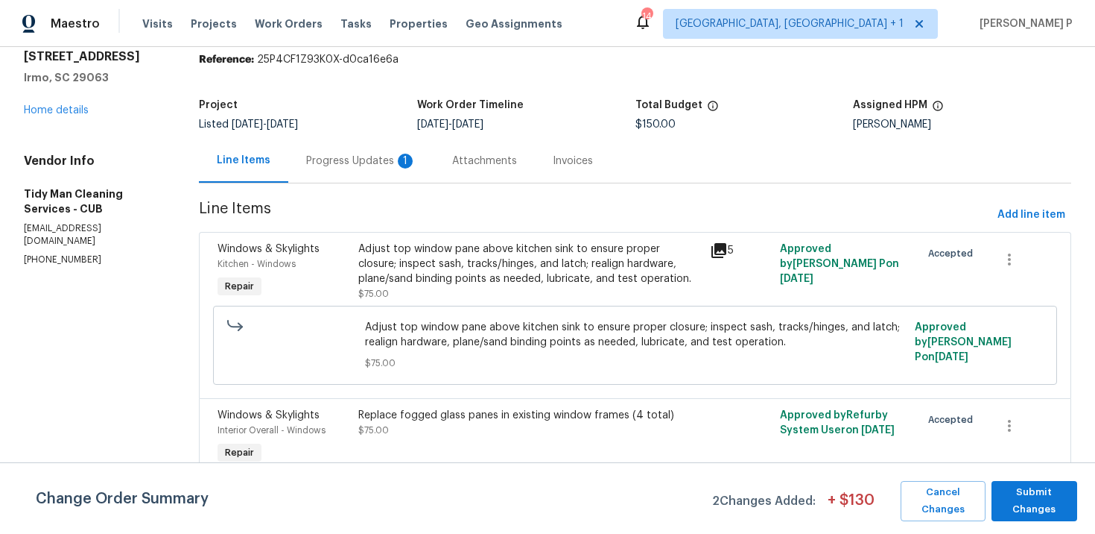
scroll to position [58, 0]
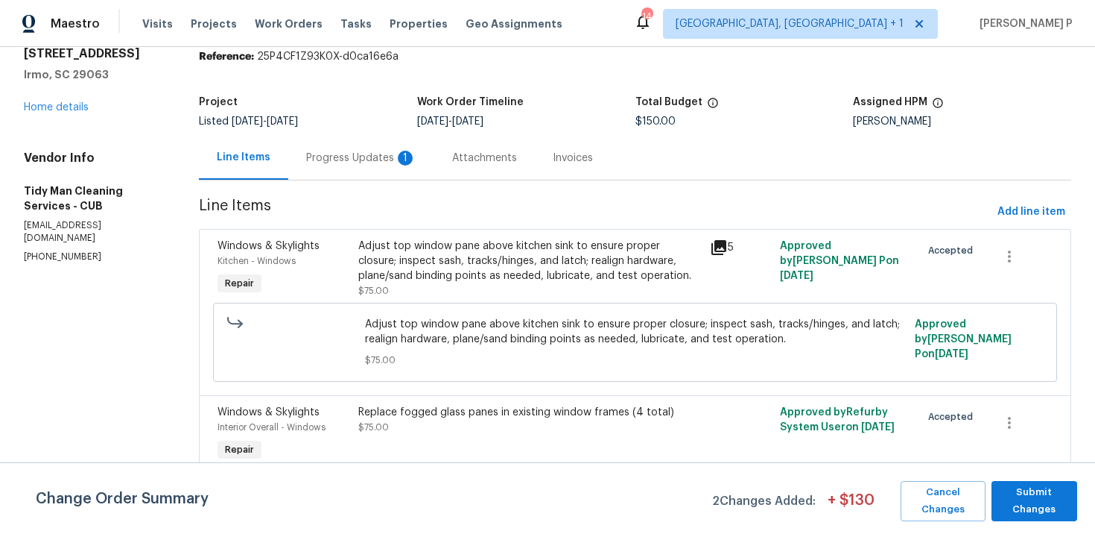
click at [393, 162] on div "Progress Updates 1" at bounding box center [361, 158] width 110 height 15
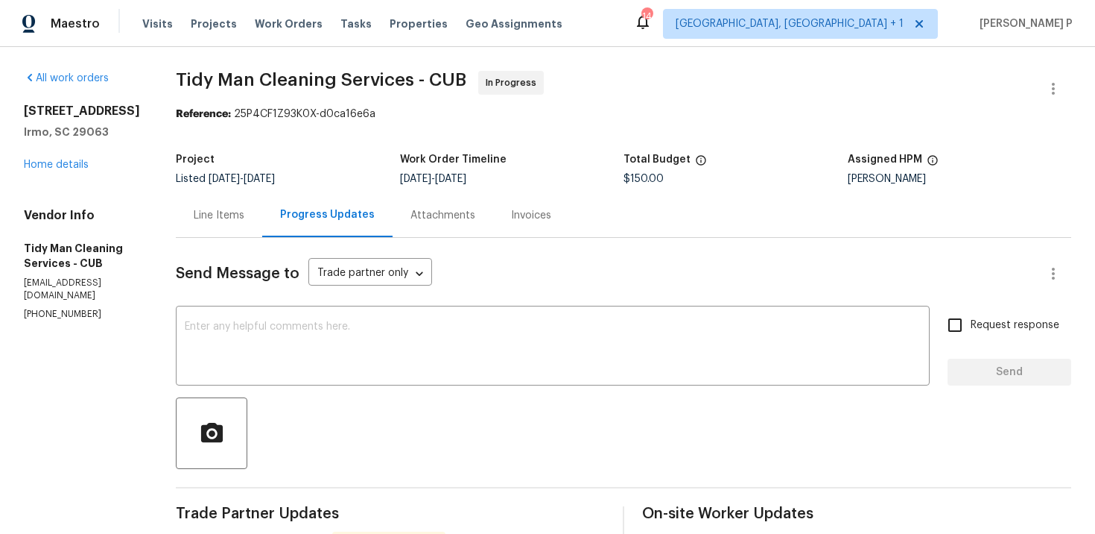
click at [224, 214] on div "Line Items" at bounding box center [219, 215] width 51 height 15
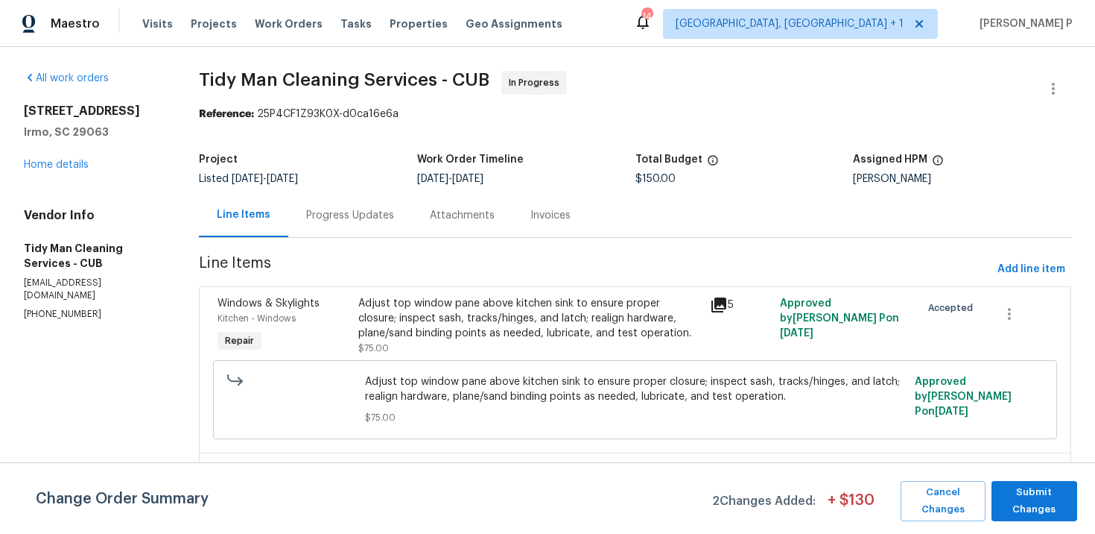
click at [555, 342] on div "Adjust top window pane above kitchen sink to ensure proper closure; inspect sas…" at bounding box center [529, 326] width 343 height 60
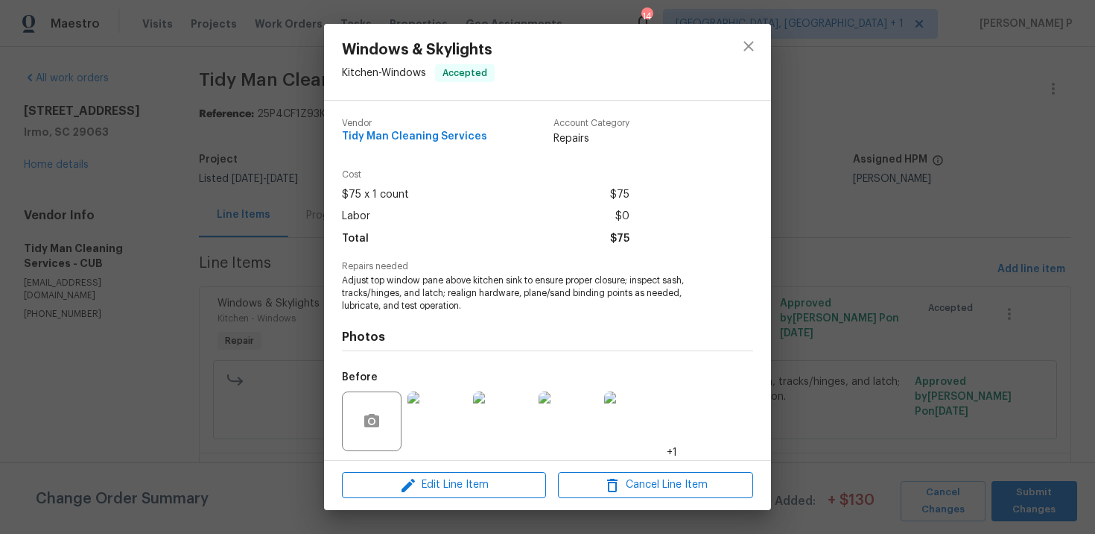
scroll to position [103, 0]
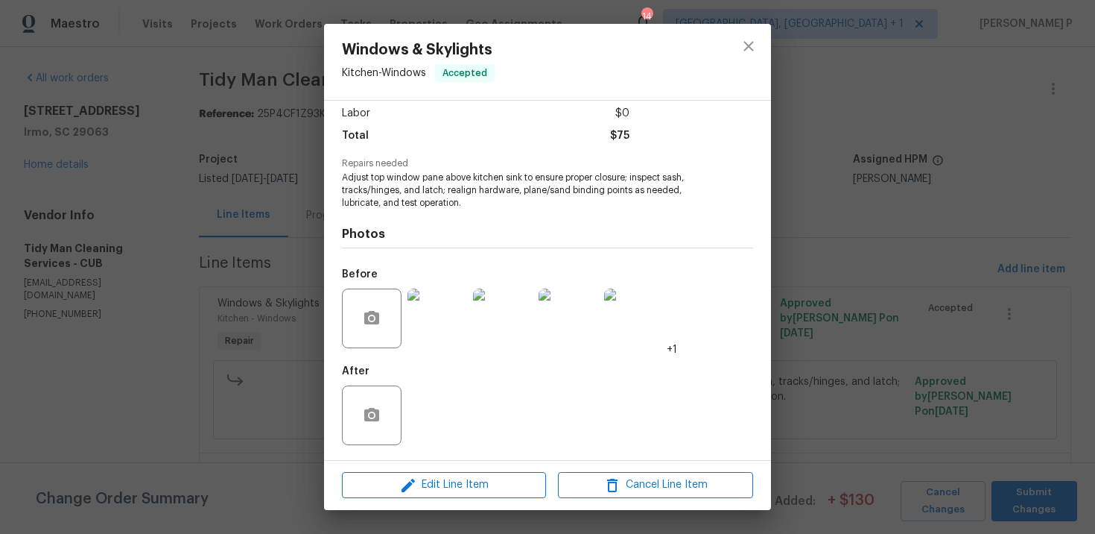
click at [443, 332] on img at bounding box center [438, 318] width 60 height 60
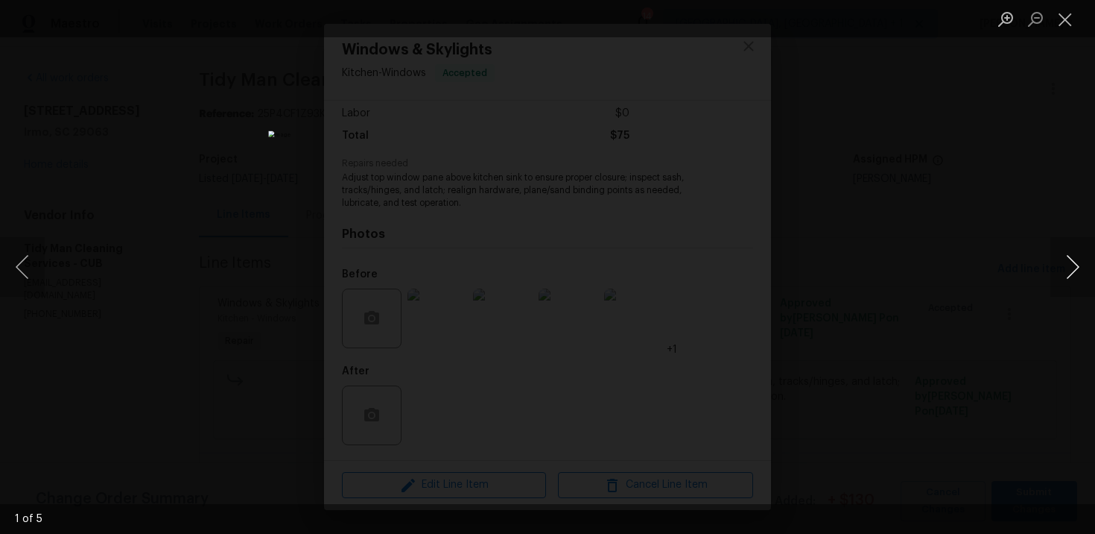
click at [1069, 265] on button "Next image" at bounding box center [1073, 267] width 45 height 60
click at [1072, 22] on button "Close lightbox" at bounding box center [1066, 19] width 30 height 26
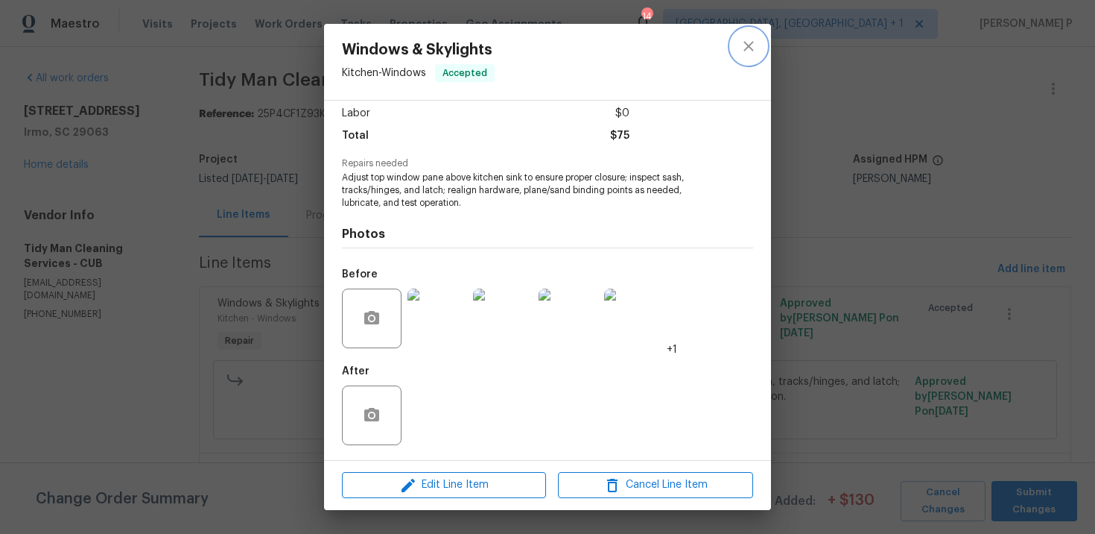
click at [747, 48] on icon "close" at bounding box center [749, 46] width 10 height 10
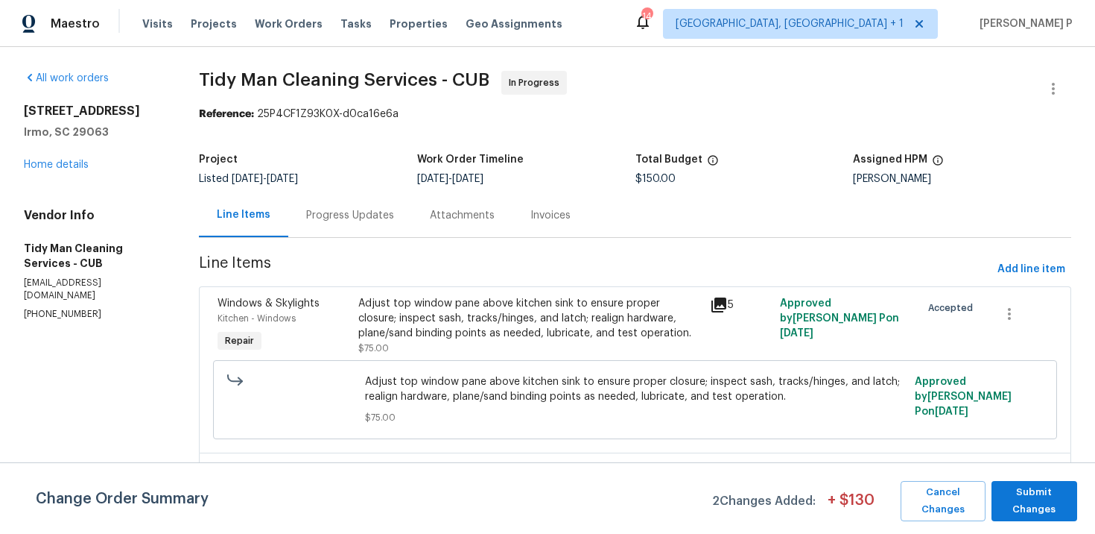
click at [355, 206] on div "Progress Updates" at bounding box center [350, 215] width 124 height 44
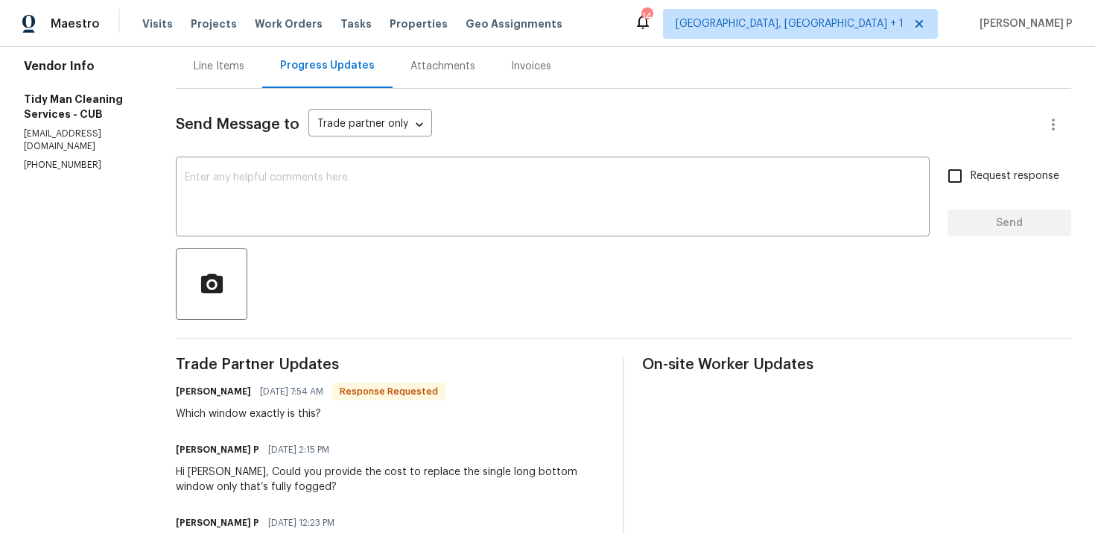
scroll to position [195, 0]
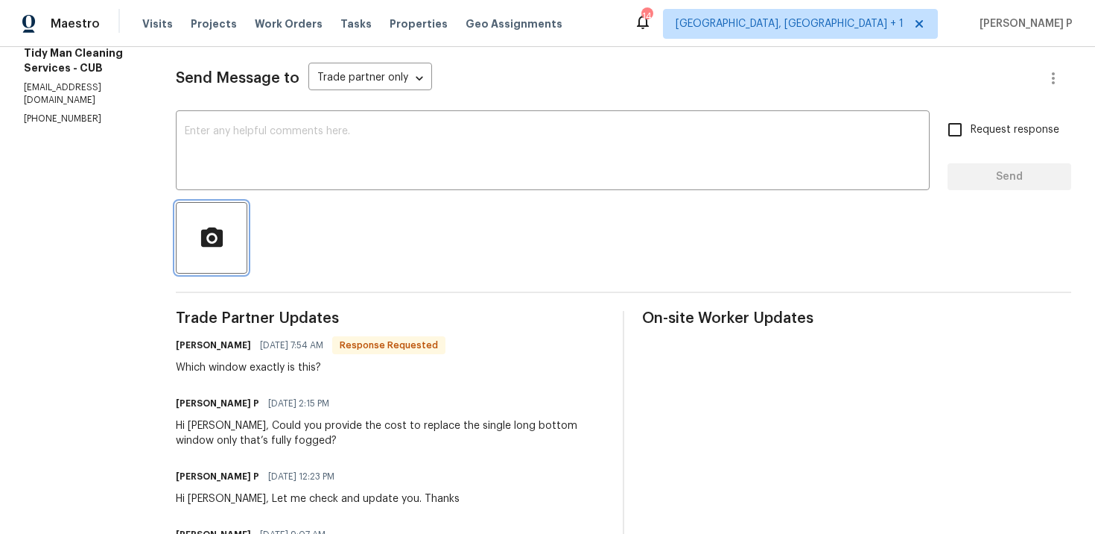
click at [209, 236] on circle "button" at bounding box center [212, 238] width 7 height 7
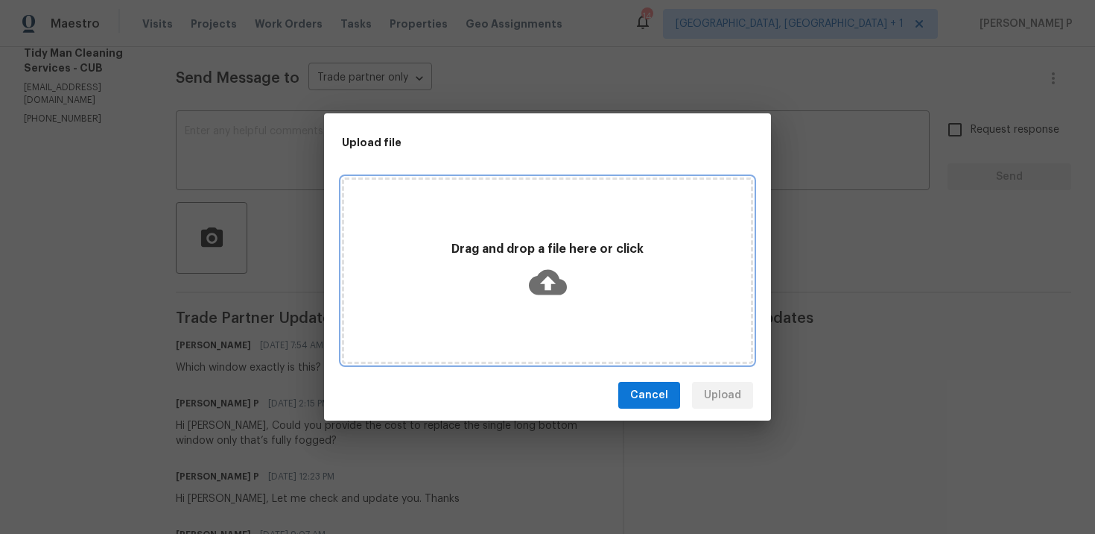
click at [540, 278] on icon at bounding box center [548, 282] width 38 height 25
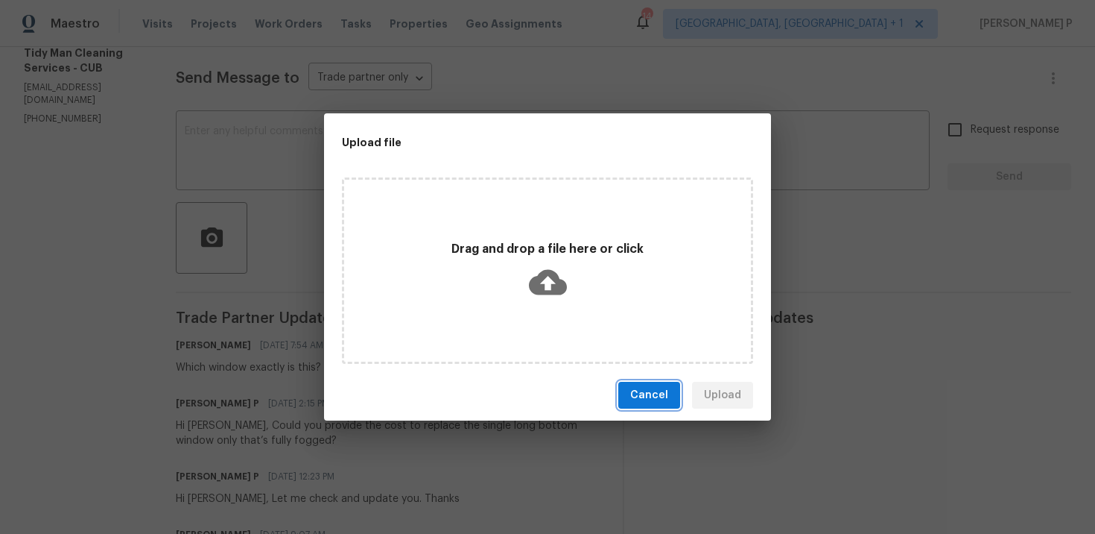
click at [656, 395] on span "Cancel" at bounding box center [649, 395] width 38 height 19
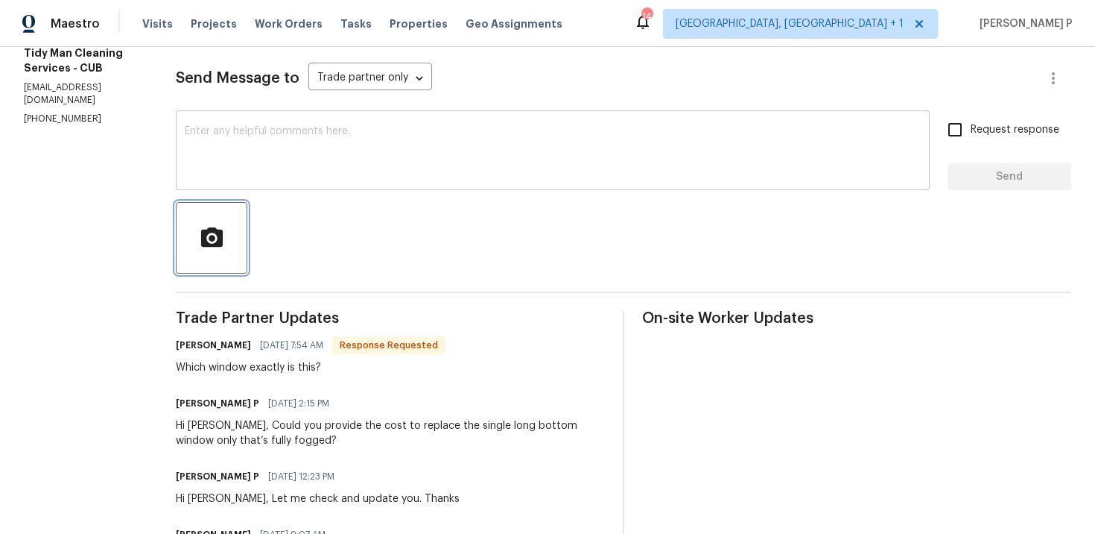
scroll to position [40, 0]
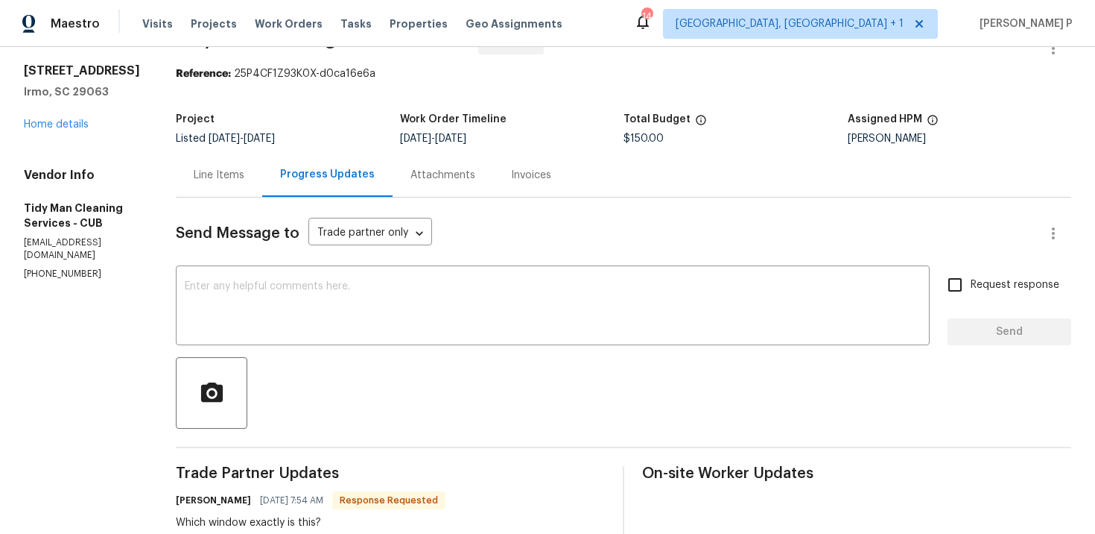
click at [215, 168] on div "Line Items" at bounding box center [219, 175] width 51 height 15
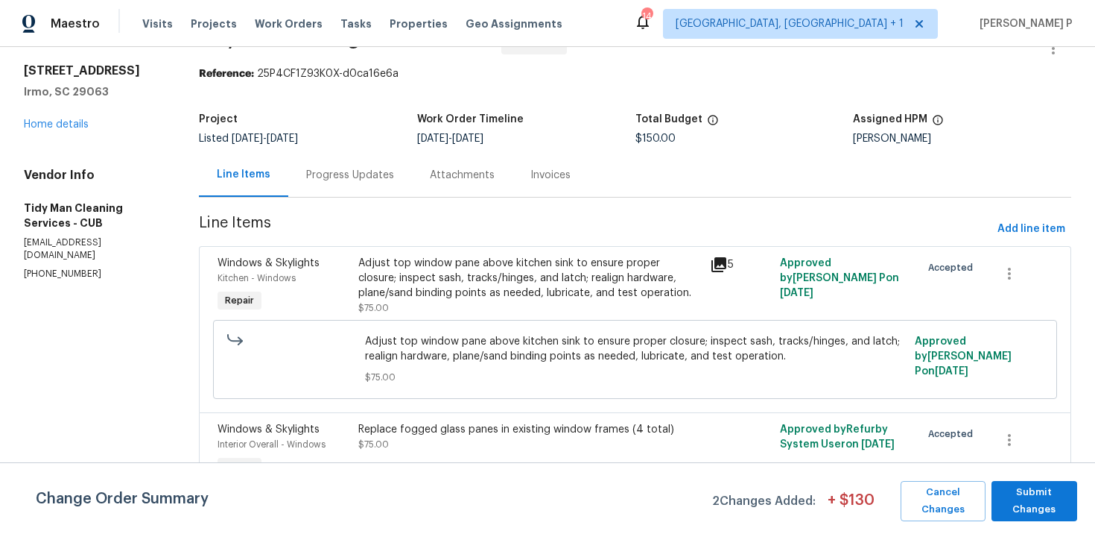
click at [479, 287] on div "Adjust top window pane above kitchen sink to ensure proper closure; inspect sas…" at bounding box center [529, 278] width 343 height 45
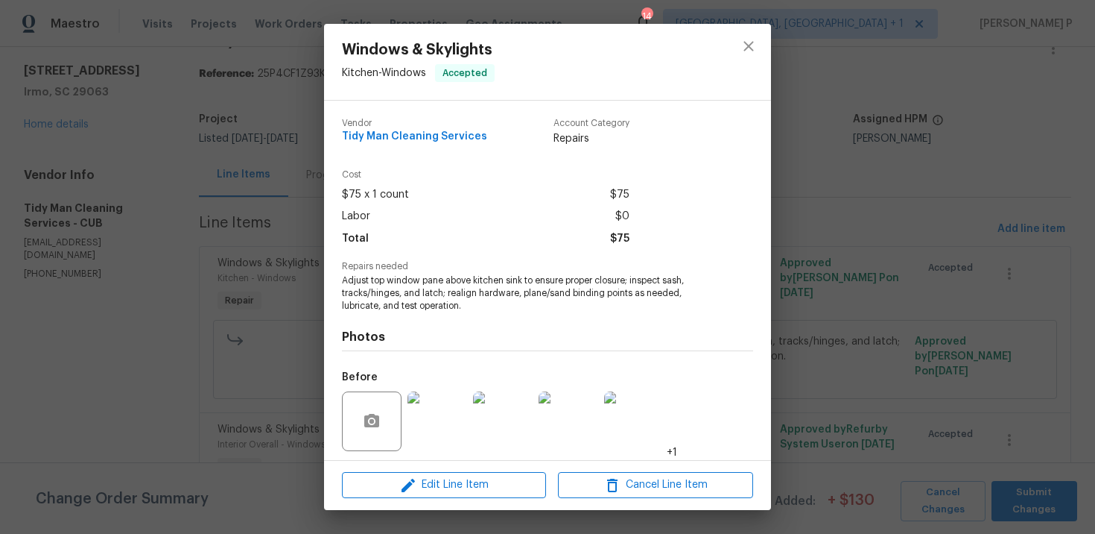
scroll to position [103, 0]
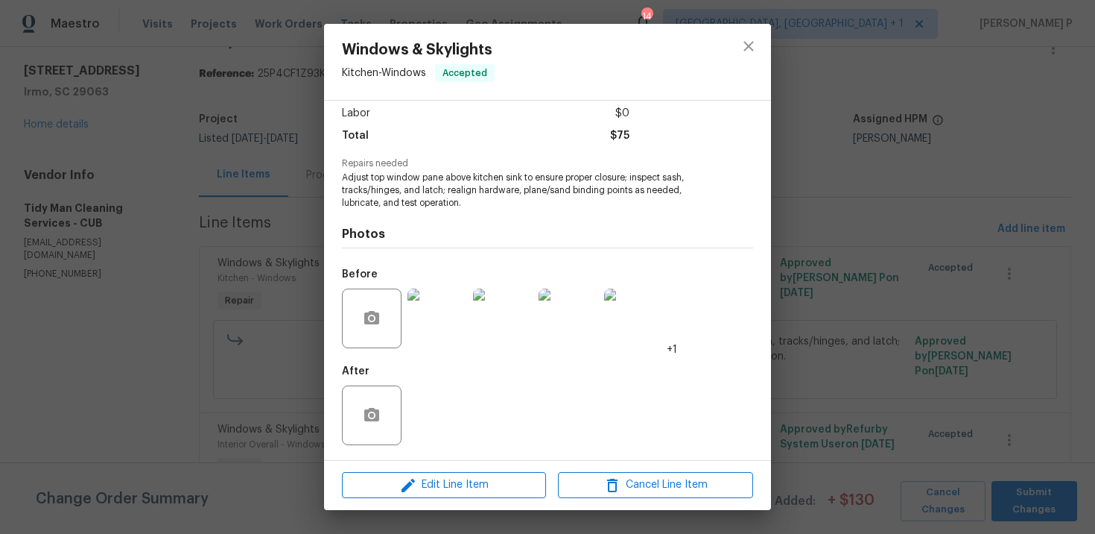
click at [449, 313] on img at bounding box center [438, 318] width 60 height 60
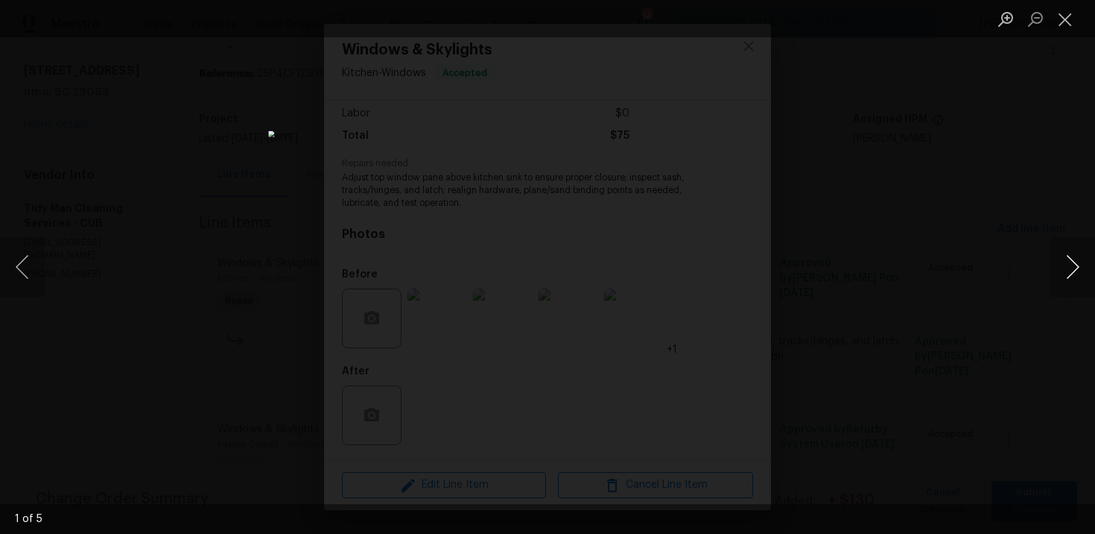
click at [1079, 268] on button "Next image" at bounding box center [1073, 267] width 45 height 60
click at [1065, 22] on button "Close lightbox" at bounding box center [1066, 19] width 30 height 26
click at [1072, 17] on button "Close lightbox" at bounding box center [1066, 19] width 30 height 26
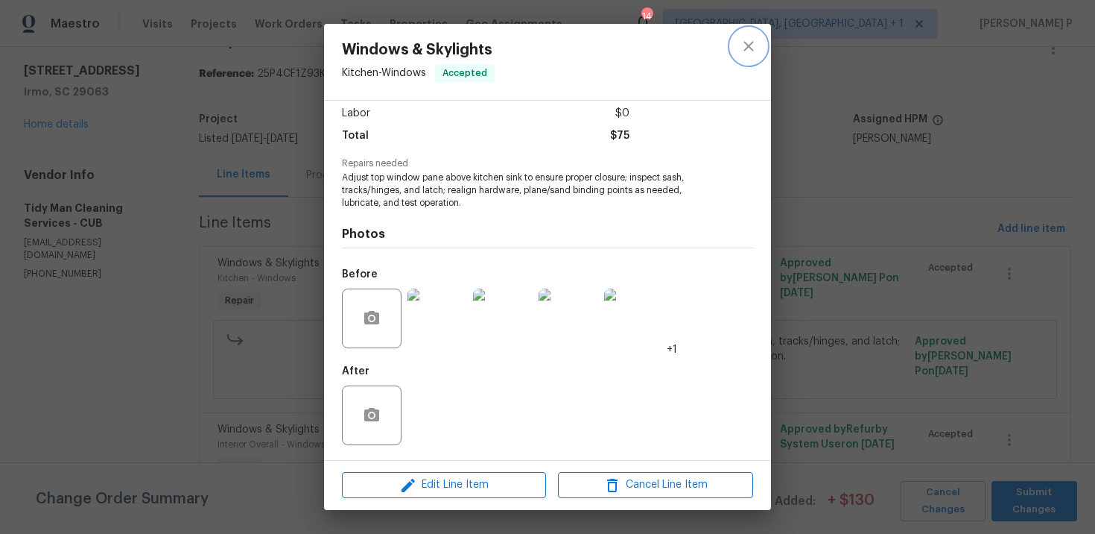
click at [750, 50] on icon "close" at bounding box center [749, 46] width 18 height 18
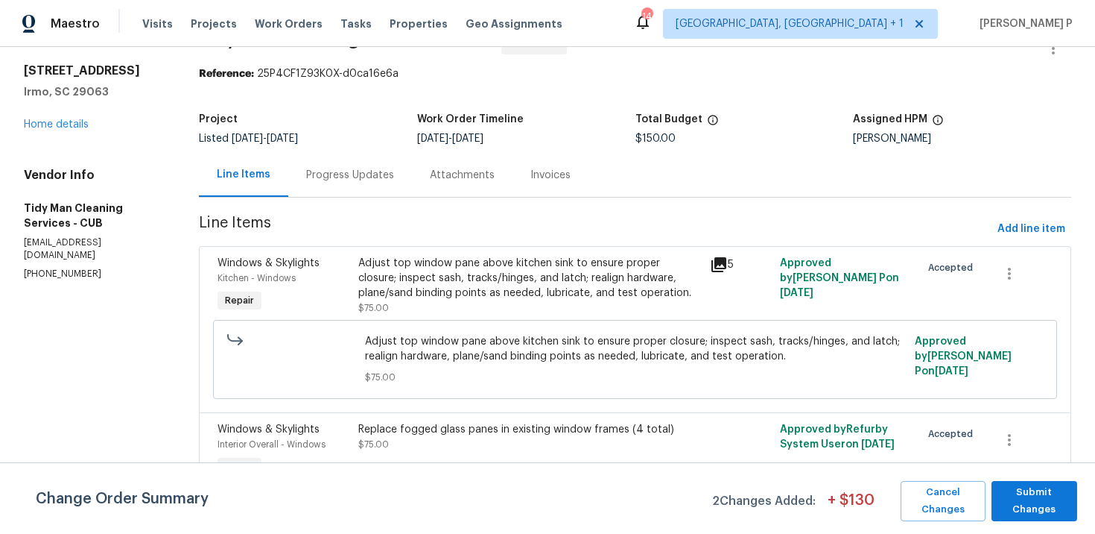
click at [400, 268] on div "Adjust top window pane above kitchen sink to ensure proper closure; inspect sas…" at bounding box center [529, 278] width 343 height 45
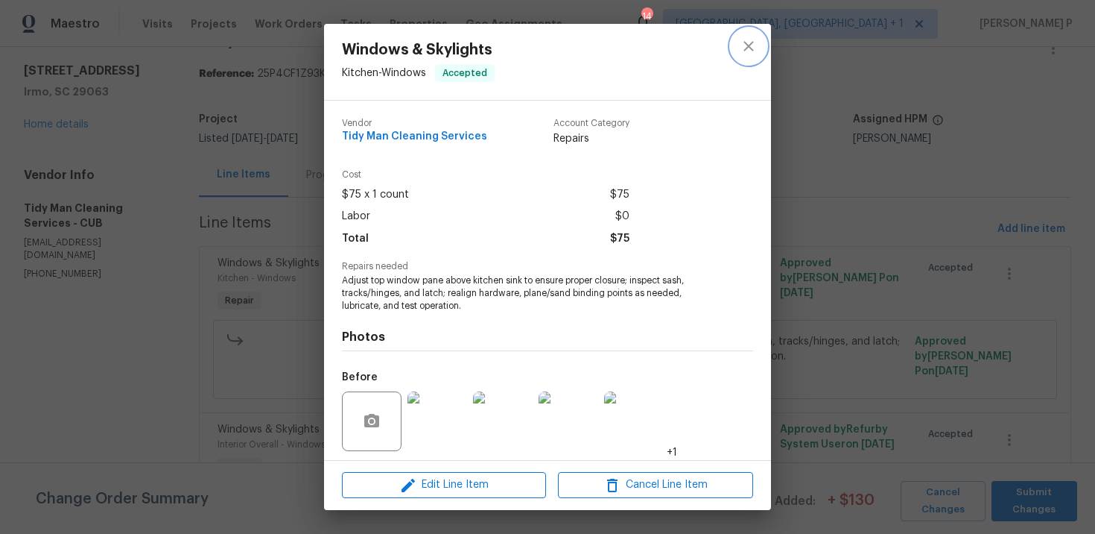
click at [756, 44] on icon "close" at bounding box center [749, 46] width 18 height 18
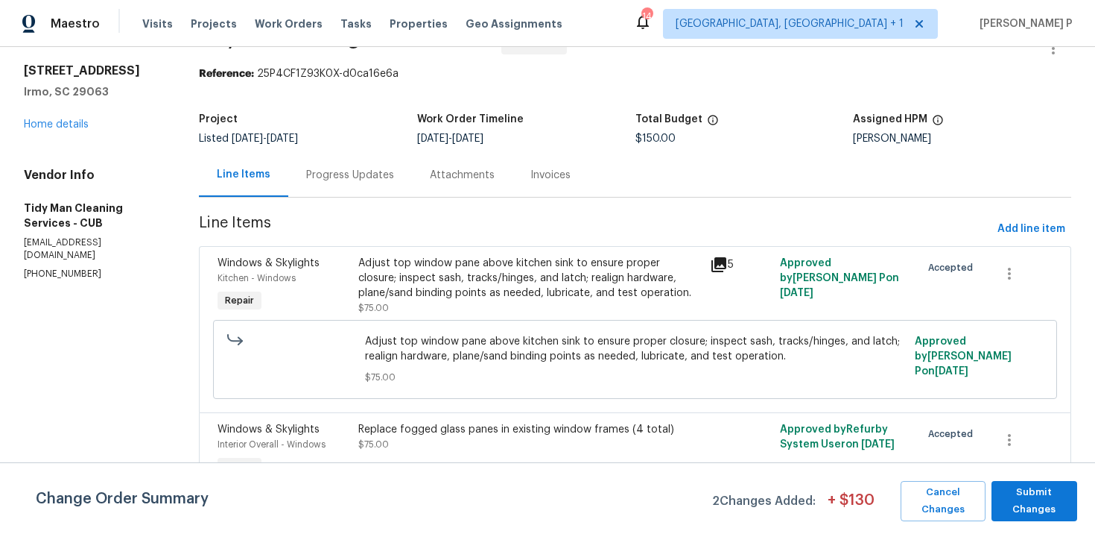
click at [358, 168] on div "Progress Updates" at bounding box center [350, 175] width 88 height 15
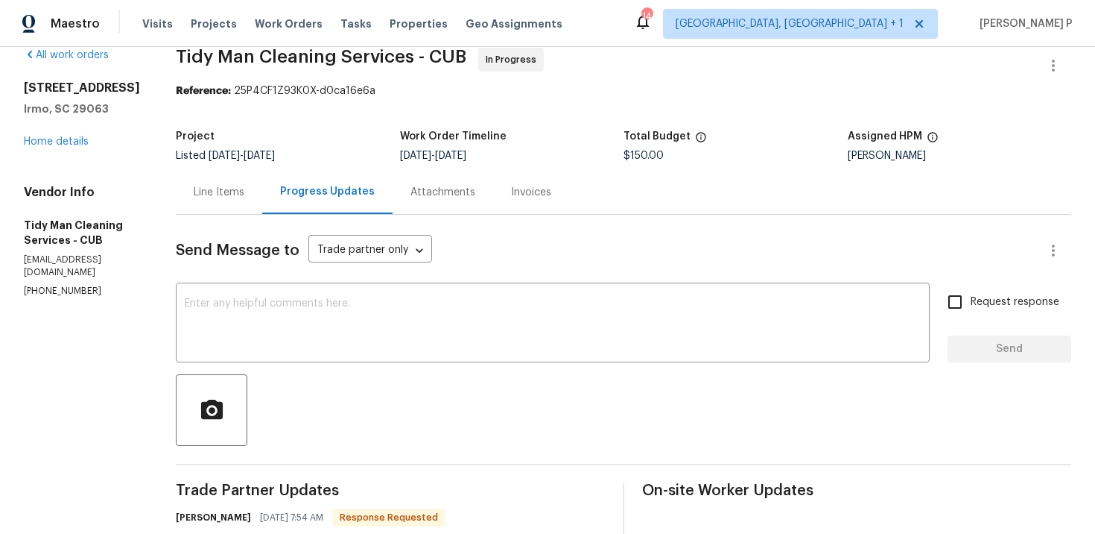
scroll to position [40, 0]
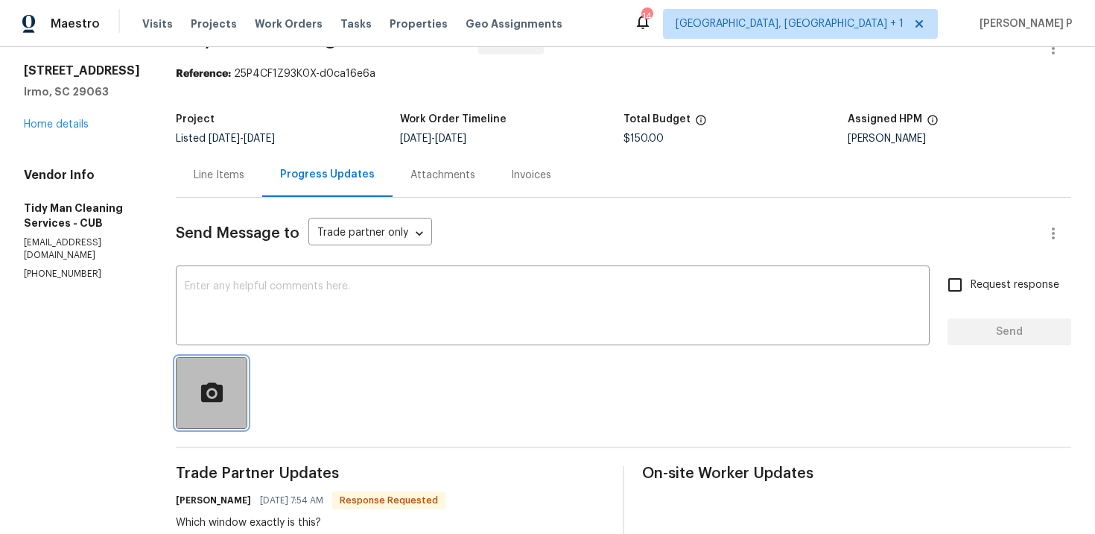
click at [202, 367] on button "button" at bounding box center [212, 393] width 72 height 72
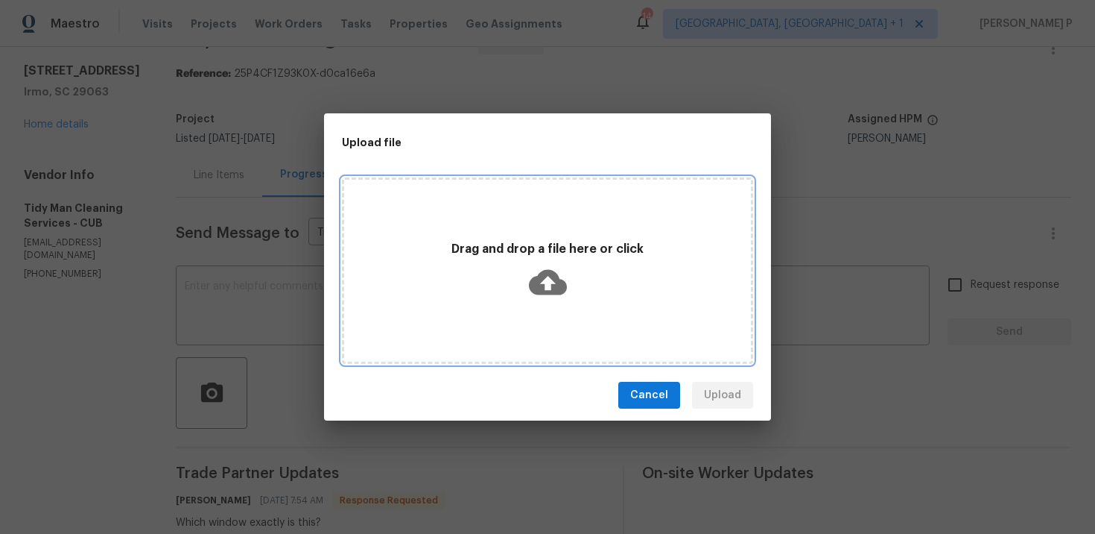
click at [548, 292] on icon at bounding box center [548, 282] width 38 height 25
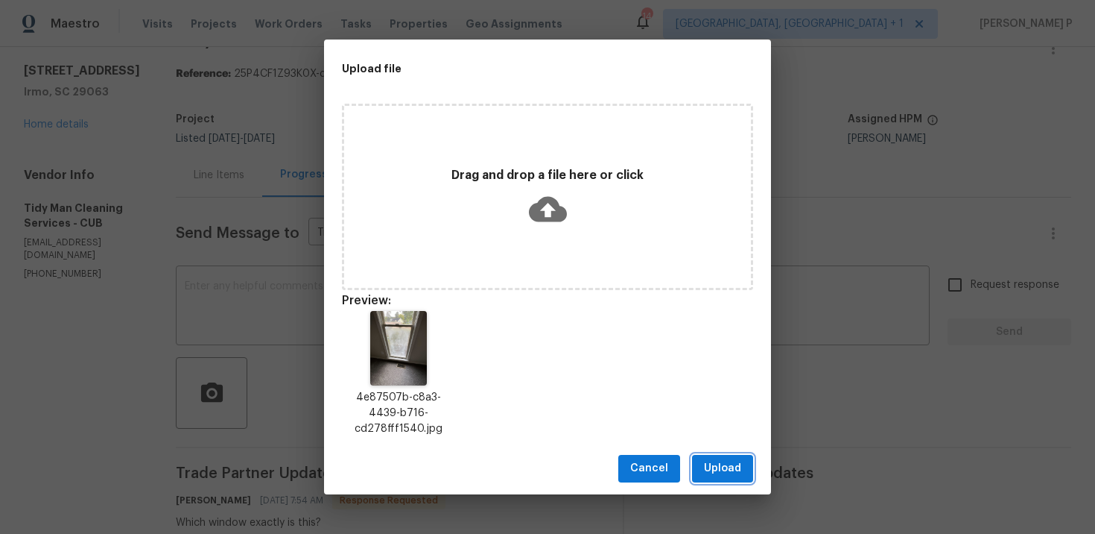
click at [732, 461] on span "Upload" at bounding box center [722, 468] width 37 height 19
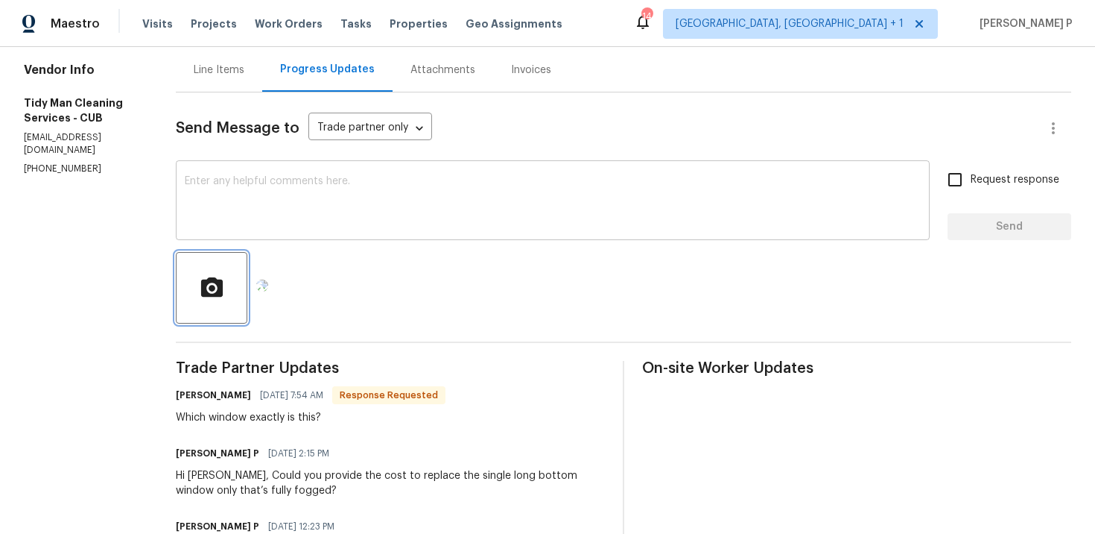
scroll to position [163, 0]
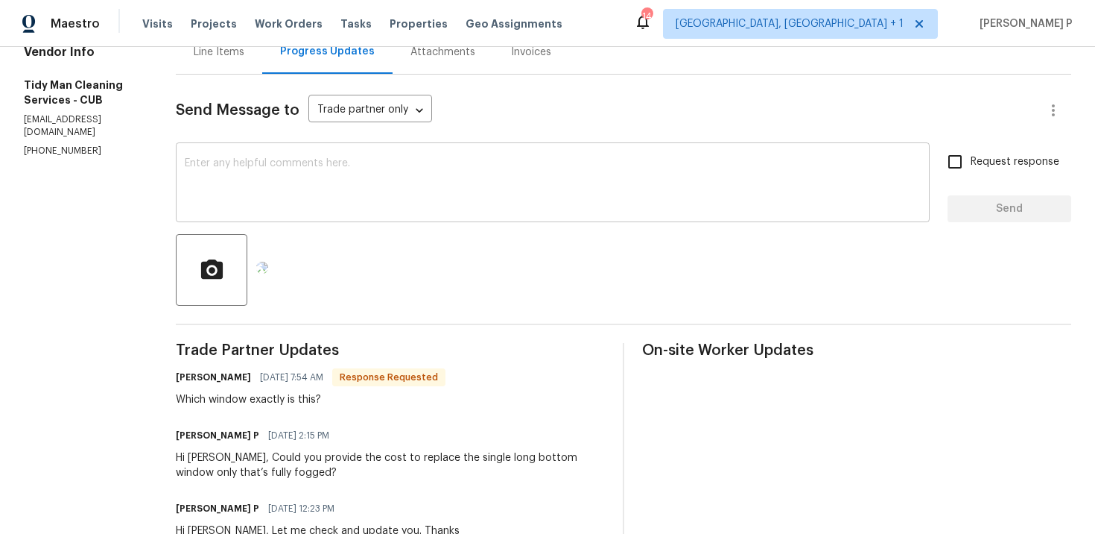
click at [282, 154] on div "x ​" at bounding box center [553, 184] width 754 height 76
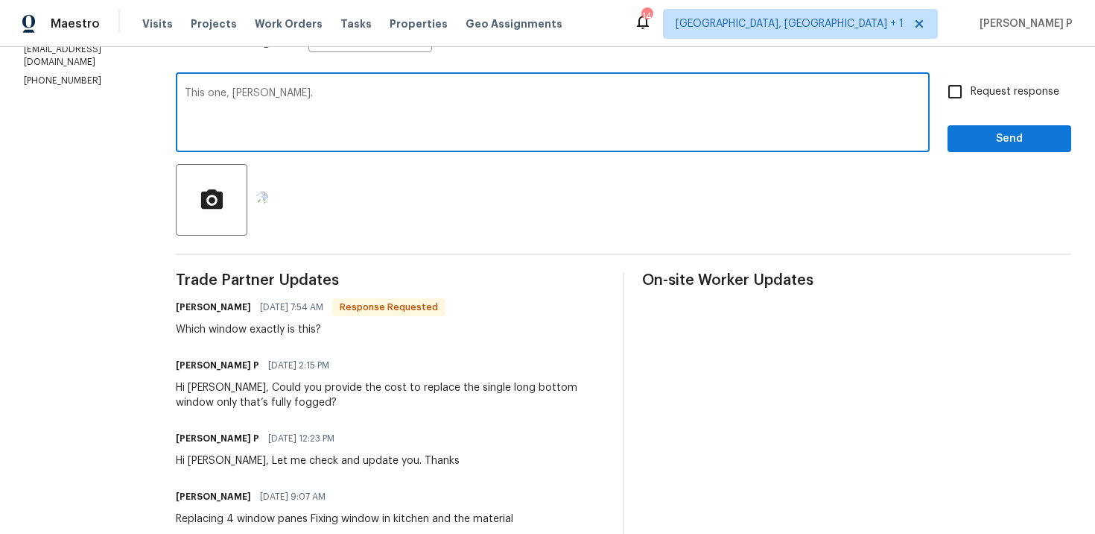
scroll to position [206, 0]
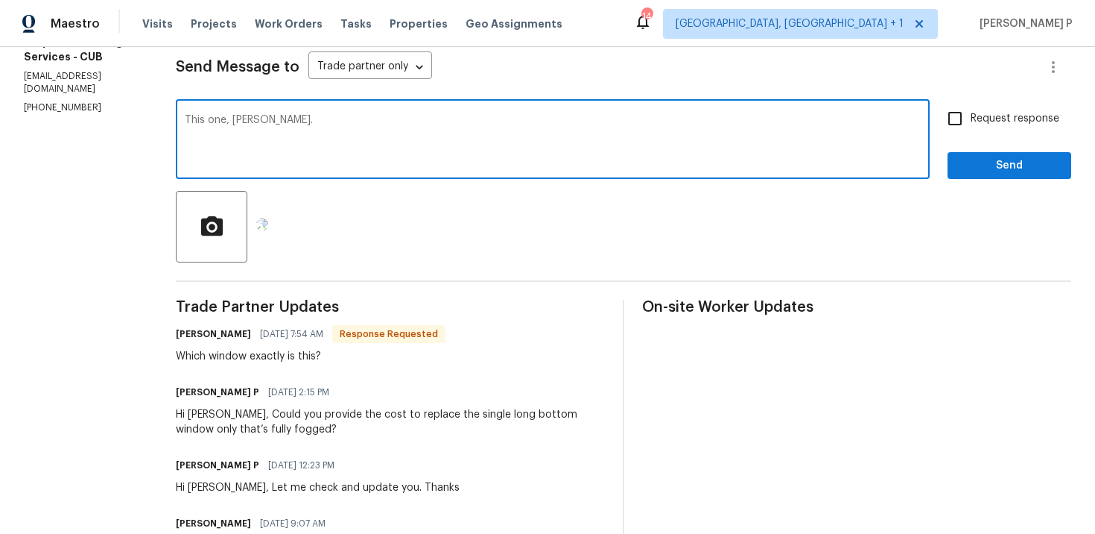
drag, startPoint x: 259, startPoint y: 118, endPoint x: 172, endPoint y: 118, distance: 86.4
click at [176, 118] on div "This one, Carl. x ​" at bounding box center [553, 141] width 754 height 76
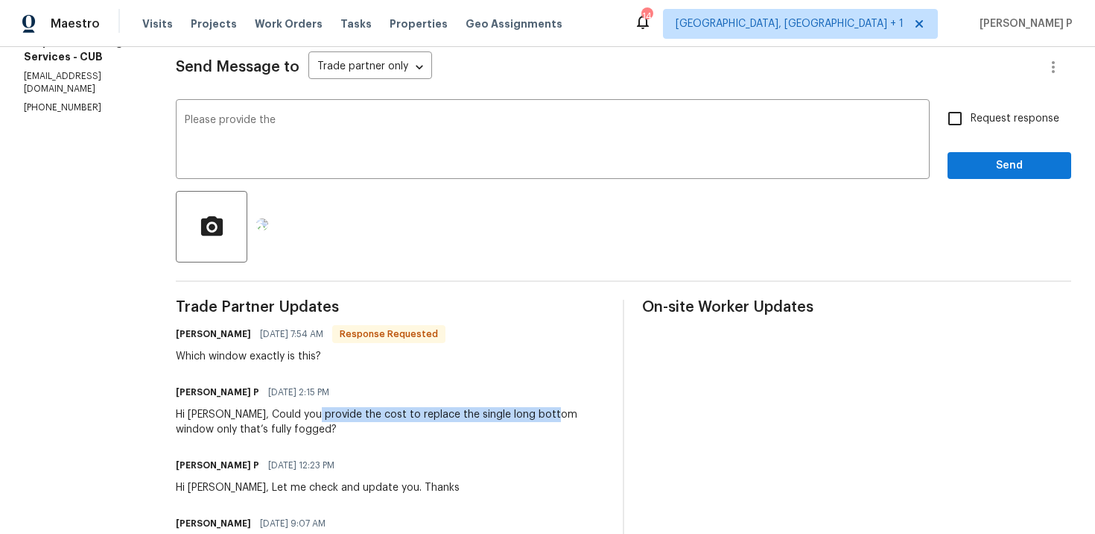
drag, startPoint x: 300, startPoint y: 416, endPoint x: 548, endPoint y: 417, distance: 248.2
click at [548, 417] on div "Hi Carl, Could you provide the cost to replace the single long bottom window on…" at bounding box center [390, 422] width 429 height 30
copy div "the cost to replace the single long bottom window"
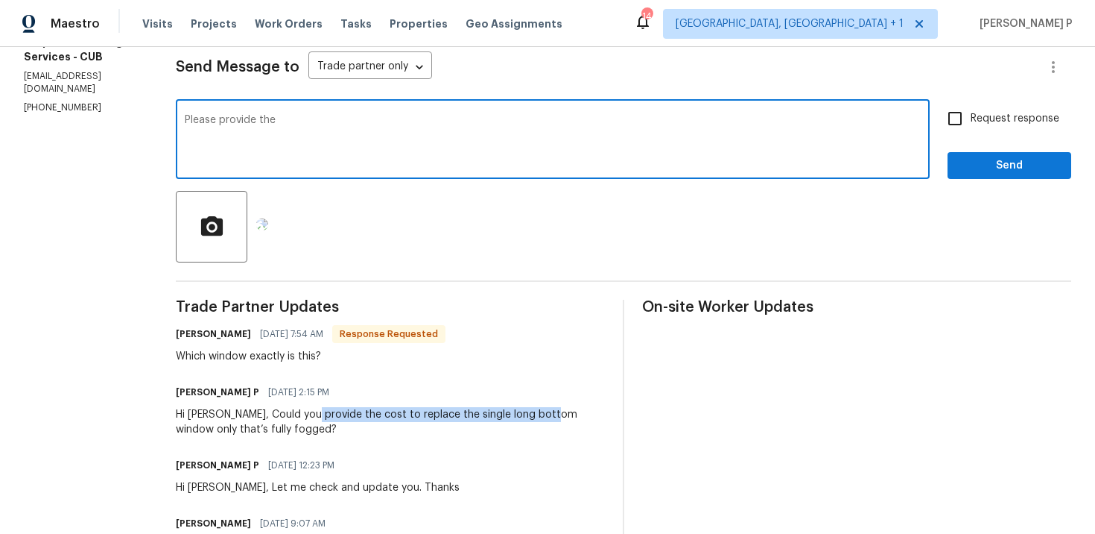
click at [309, 122] on textarea "Please provide the" at bounding box center [553, 141] width 736 height 52
paste textarea "the cost to replace the single long bottom window"
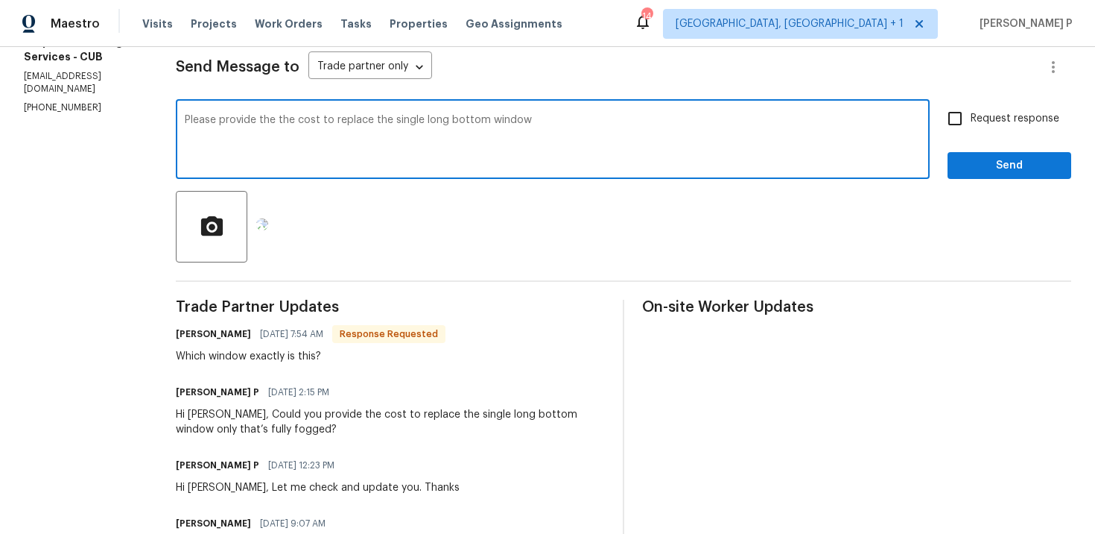
drag, startPoint x: 269, startPoint y: 123, endPoint x: 252, endPoint y: 121, distance: 17.3
click at [252, 121] on textarea "Please provide the the cost to replace the single long bottom window" at bounding box center [553, 141] width 736 height 52
click at [361, 116] on textarea "Please provide the cost to replace the single long bottom window" at bounding box center [553, 141] width 736 height 52
click at [527, 122] on textarea "Please provide the cost to replace this single long bottom window" at bounding box center [553, 141] width 736 height 52
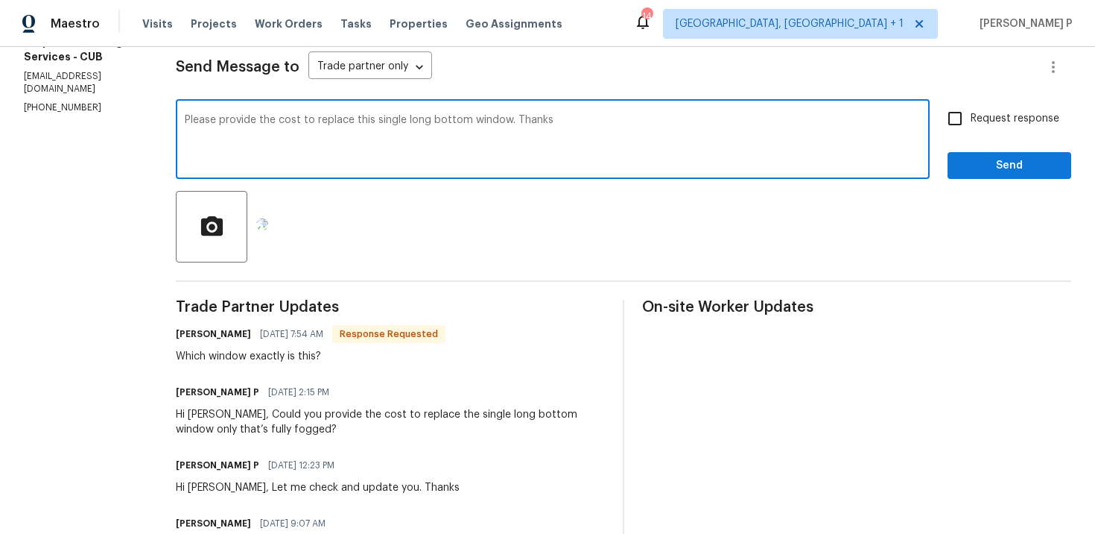
type textarea "Please provide the cost to replace this single long bottom window. Thanks"
click at [983, 123] on span "Request response" at bounding box center [1015, 119] width 89 height 16
click at [971, 123] on input "Request response" at bounding box center [955, 118] width 31 height 31
checkbox input "true"
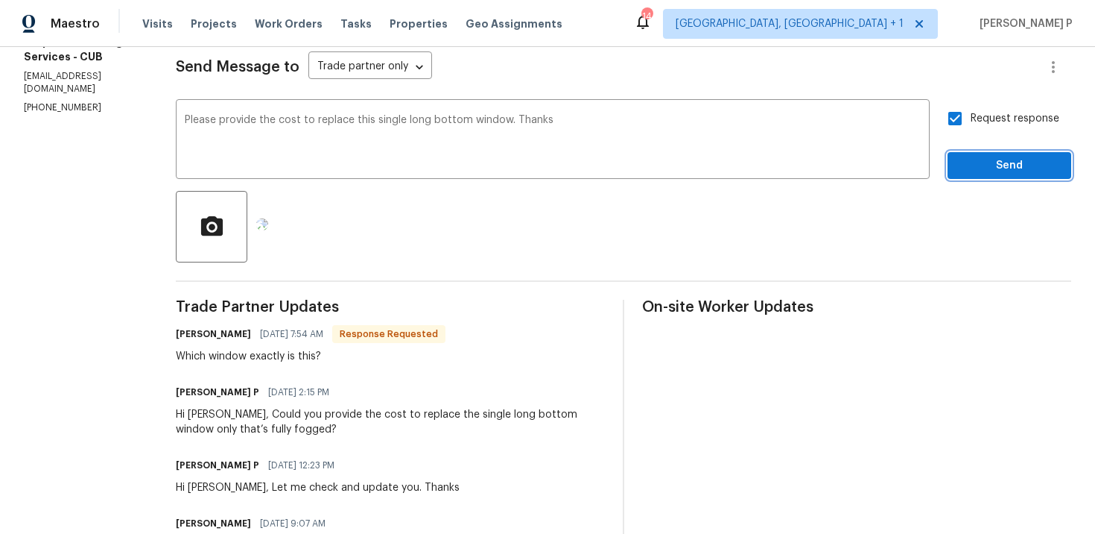
click at [983, 172] on span "Send" at bounding box center [1010, 165] width 100 height 19
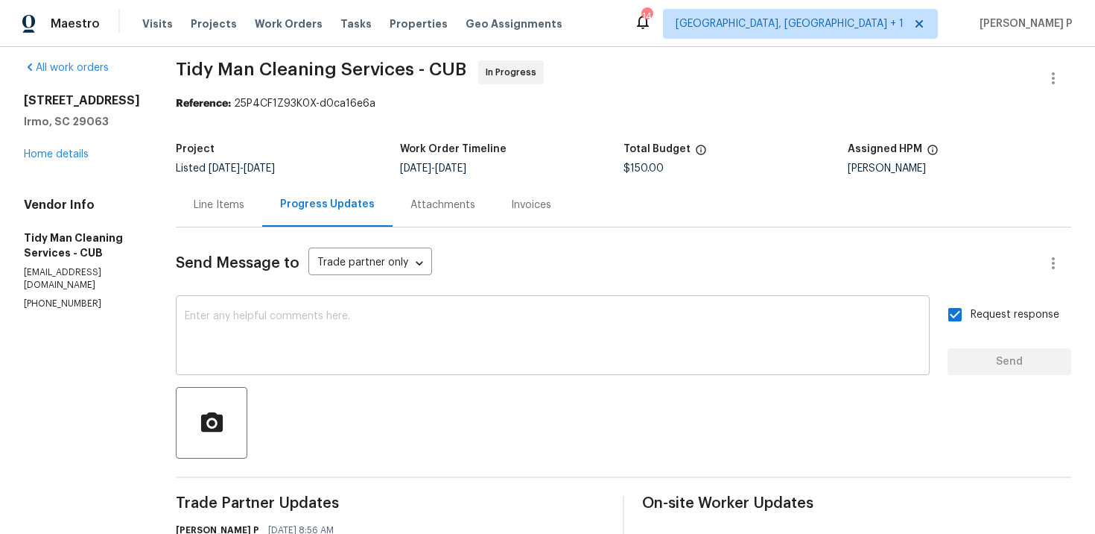
scroll to position [0, 0]
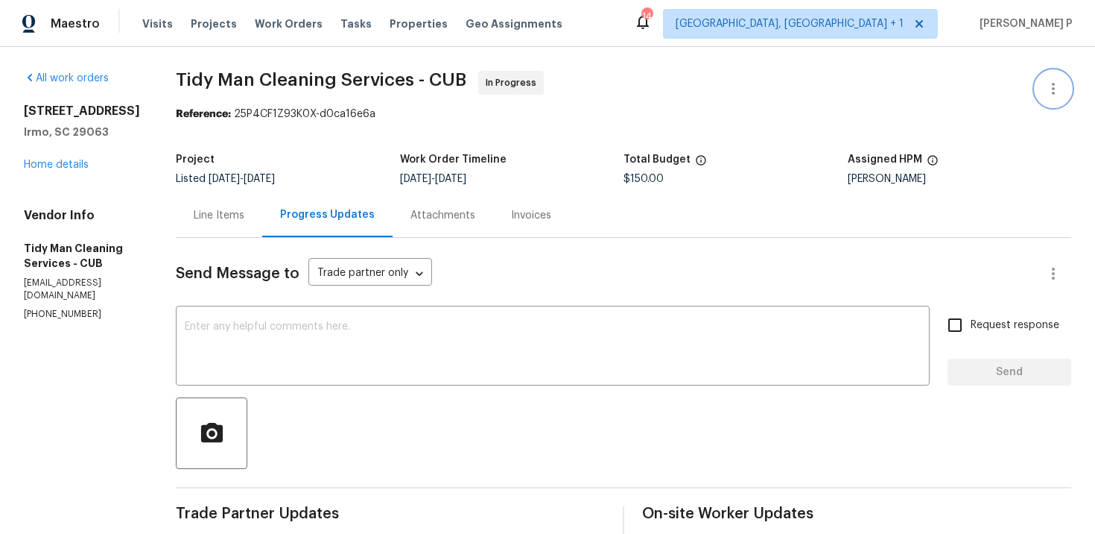
click at [1057, 89] on icon "button" at bounding box center [1054, 89] width 18 height 18
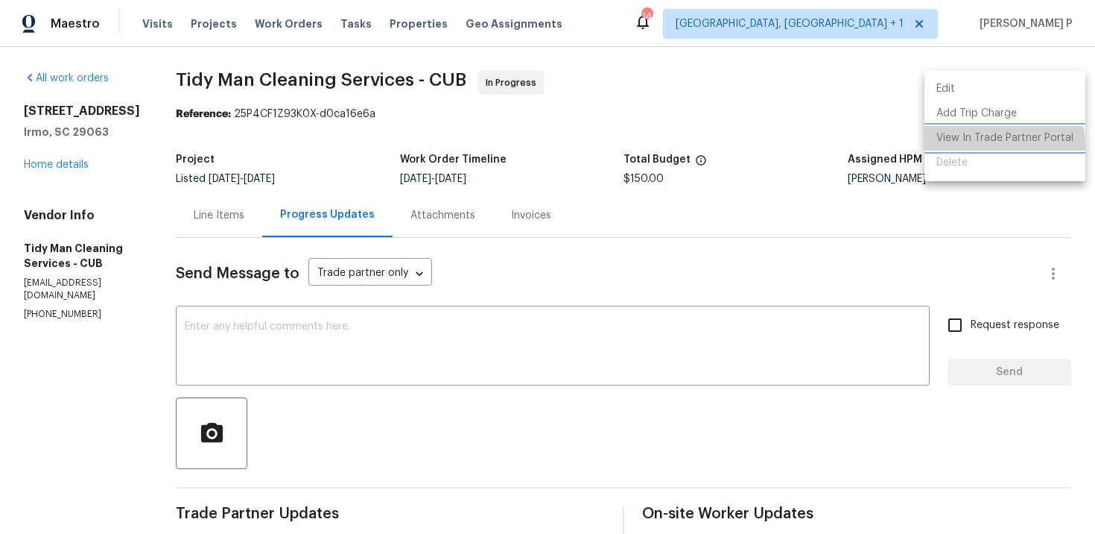
click at [984, 144] on li "View In Trade Partner Portal" at bounding box center [1005, 138] width 161 height 25
click at [541, 78] on div at bounding box center [547, 267] width 1095 height 534
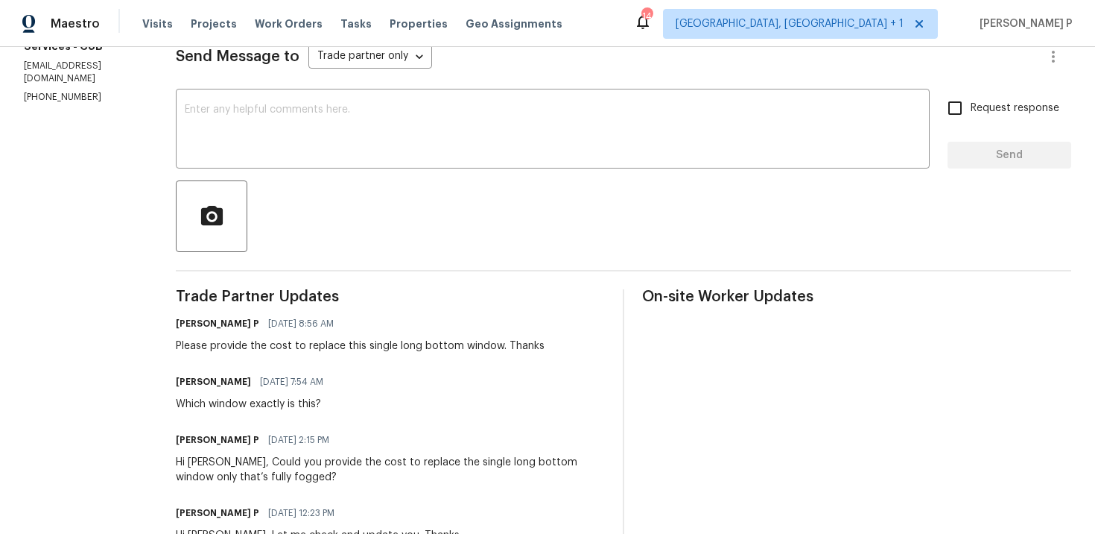
scroll to position [220, 0]
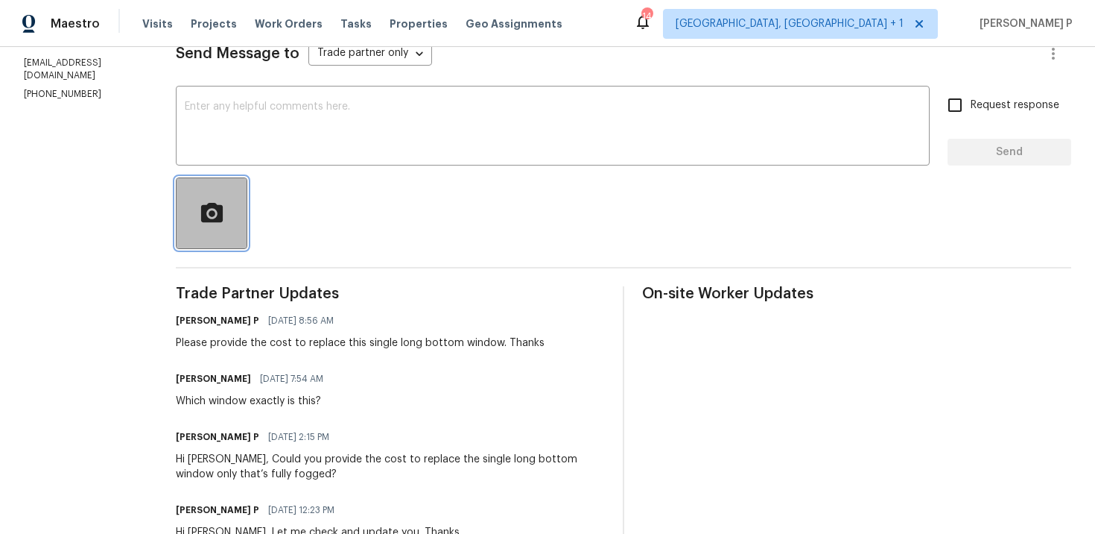
click at [212, 221] on icon "button" at bounding box center [211, 211] width 22 height 19
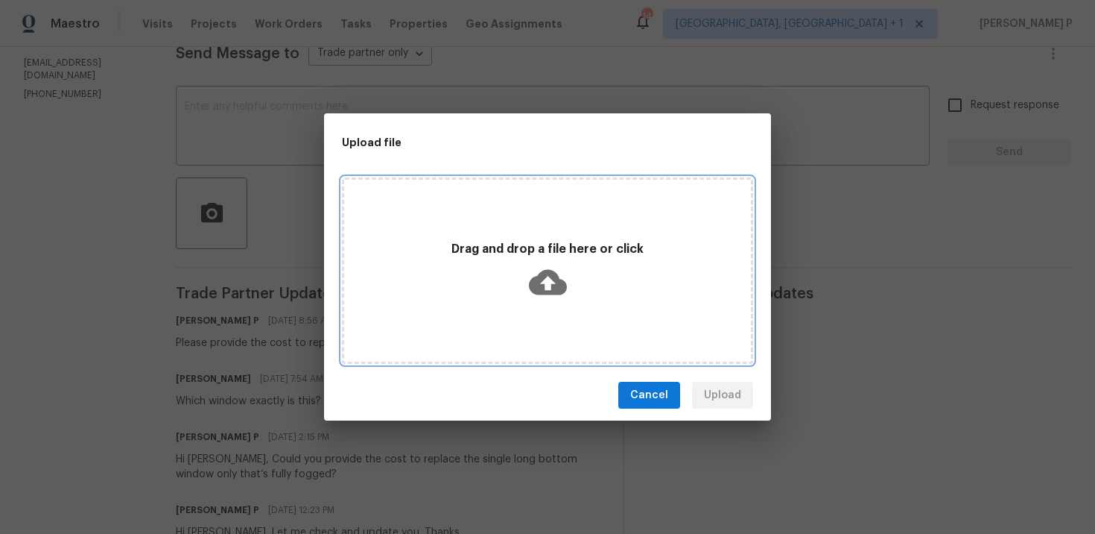
click at [547, 285] on icon at bounding box center [548, 282] width 38 height 38
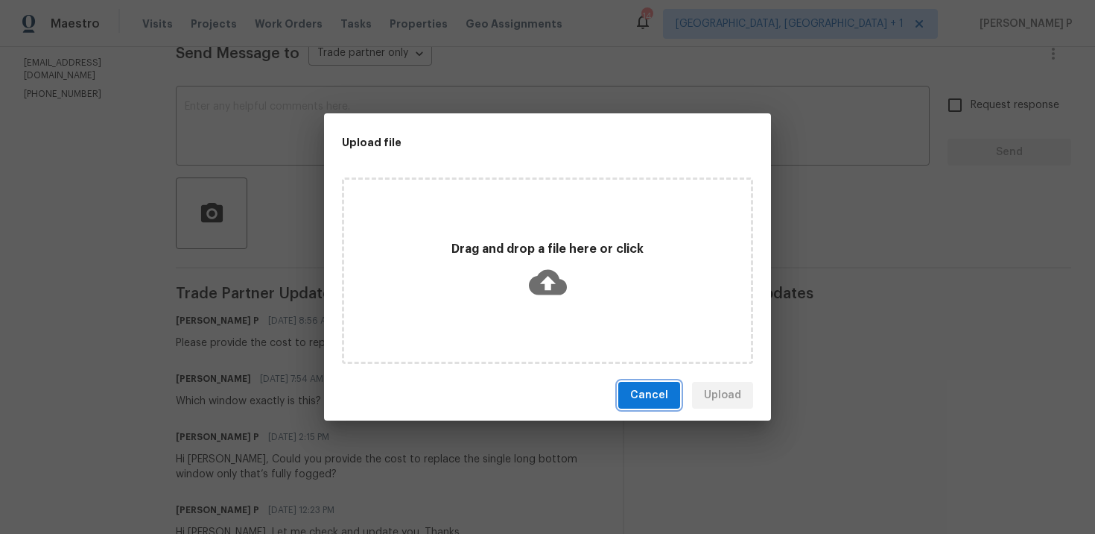
click at [658, 393] on span "Cancel" at bounding box center [649, 395] width 38 height 19
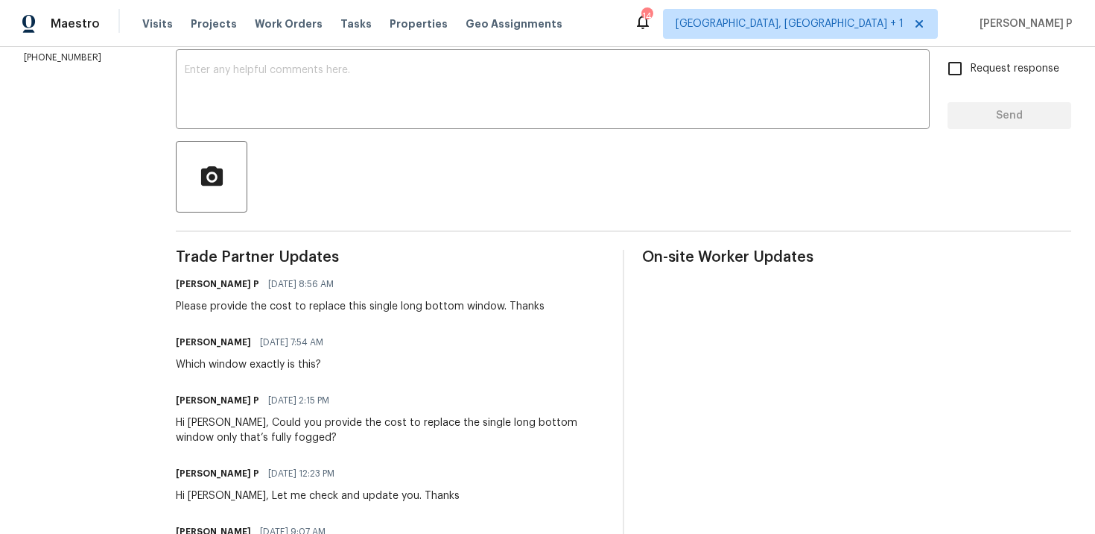
scroll to position [265, 0]
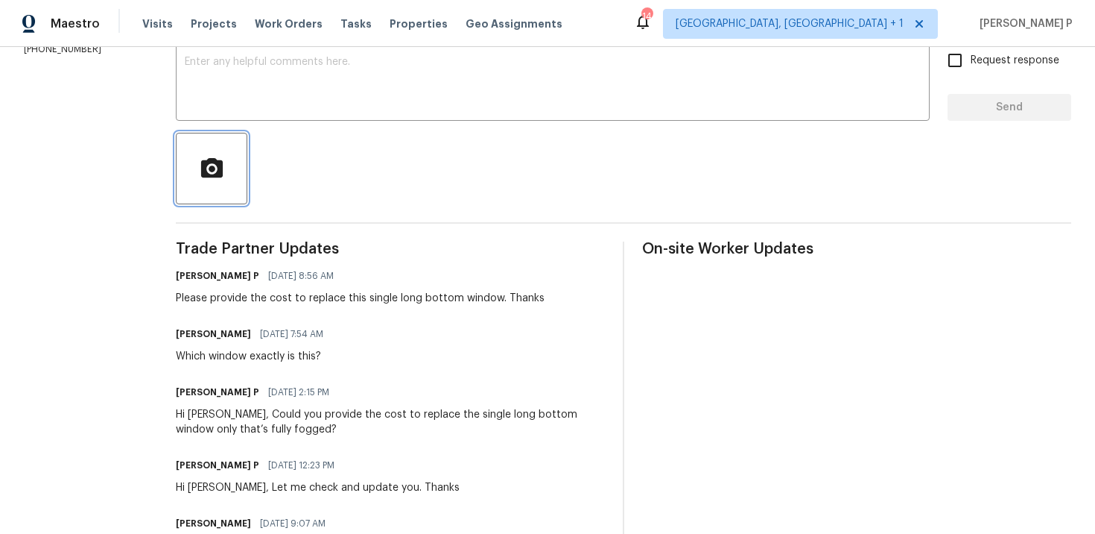
click at [180, 187] on button "button" at bounding box center [212, 169] width 72 height 72
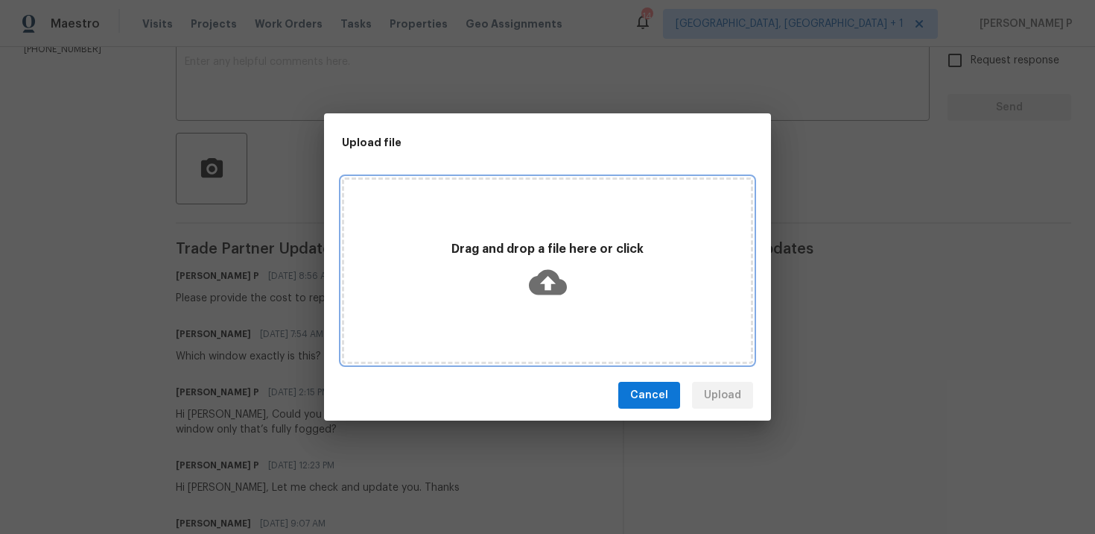
click at [565, 288] on icon at bounding box center [548, 282] width 38 height 25
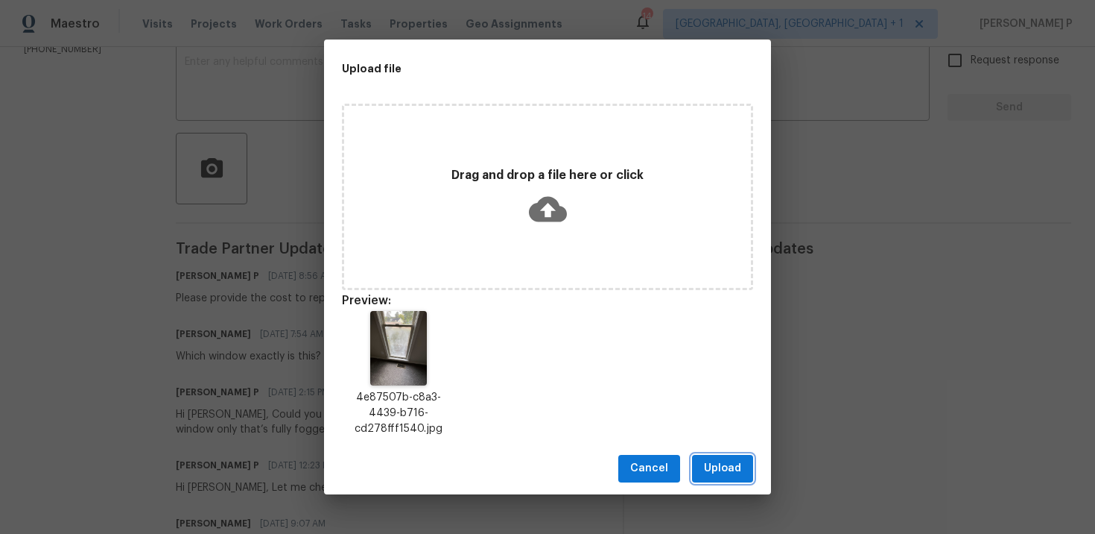
click at [707, 459] on span "Upload" at bounding box center [722, 468] width 37 height 19
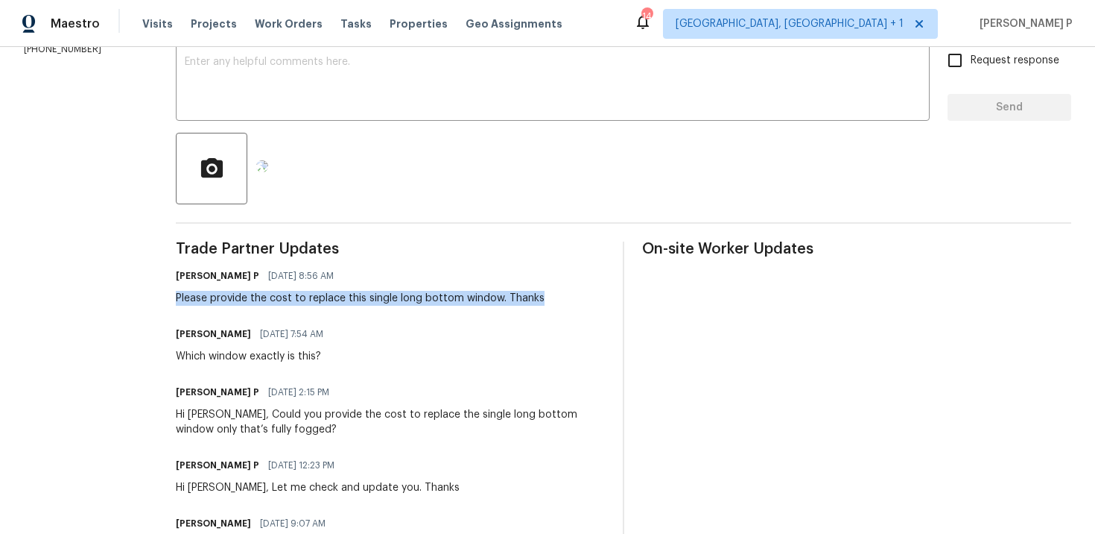
drag, startPoint x: 168, startPoint y: 303, endPoint x: 564, endPoint y: 306, distance: 395.7
click at [564, 306] on div "All work orders [STREET_ADDRESS] Home details Vendor Info Tidy Man Cleaning Ser…" at bounding box center [547, 509] width 1095 height 1455
copy div "Please provide the cost to replace this single long bottom window. Thanks"
click at [406, 85] on textarea at bounding box center [553, 83] width 736 height 52
paste textarea "Please provide the cost to replace this single long bottom window. Thanks"
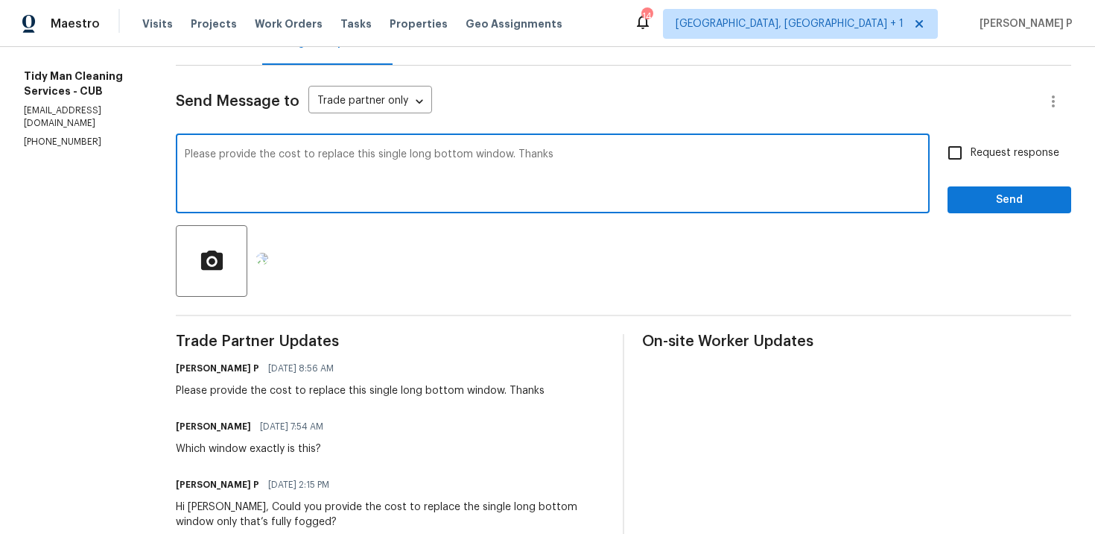
scroll to position [160, 0]
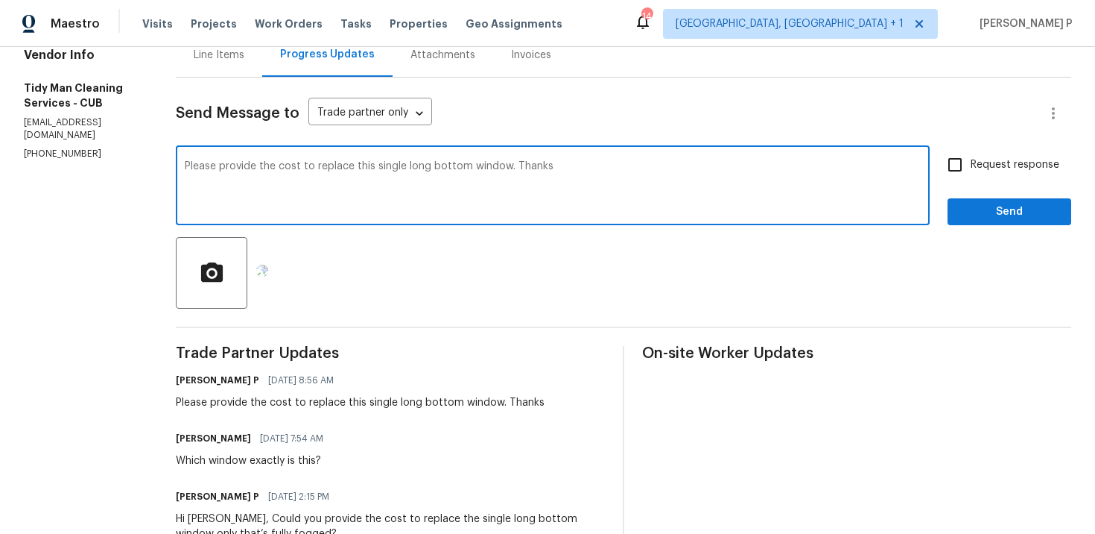
type textarea "Please provide the cost to replace this single long bottom window. Thanks"
click at [995, 161] on span "Request response" at bounding box center [1015, 165] width 89 height 16
click at [971, 161] on input "Request response" at bounding box center [955, 164] width 31 height 31
checkbox input "true"
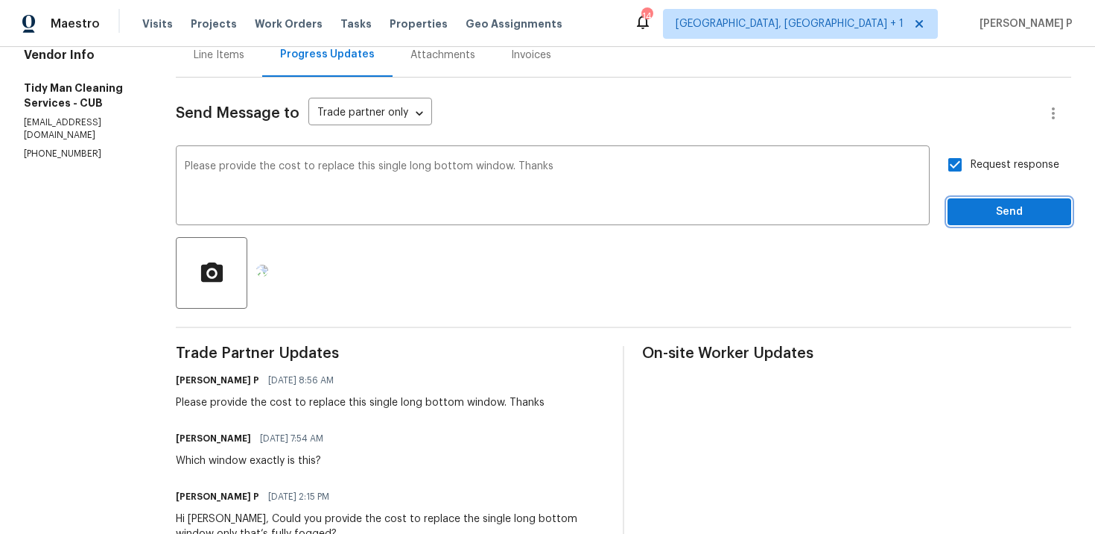
click at [995, 209] on span "Send" at bounding box center [1010, 212] width 100 height 19
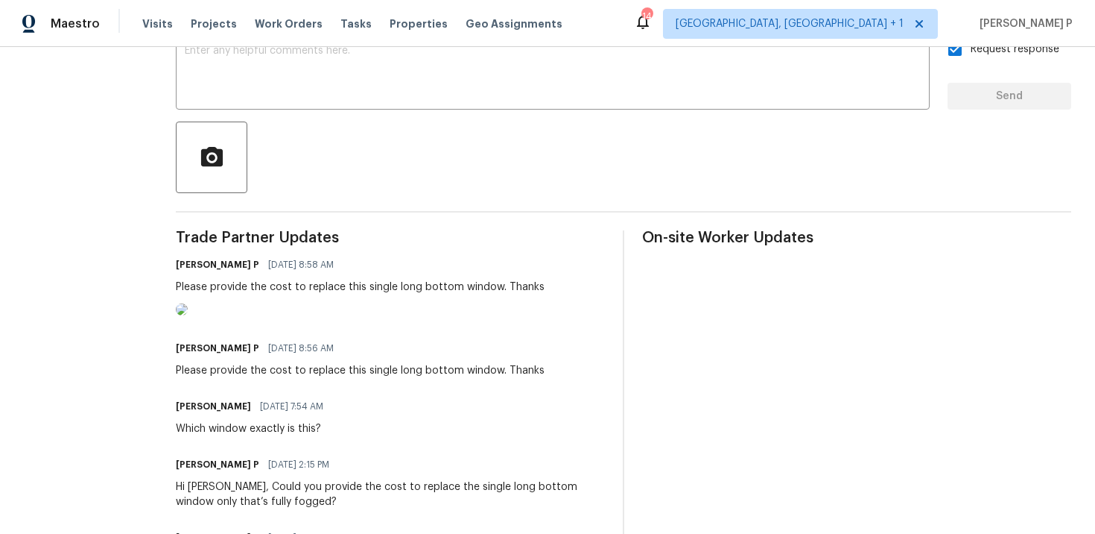
scroll to position [393, 0]
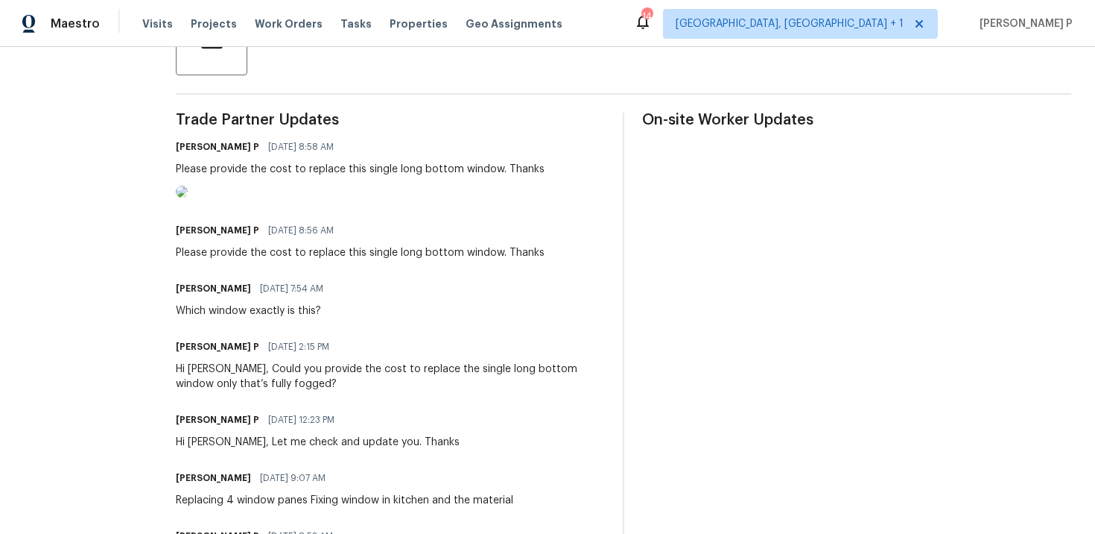
drag, startPoint x: 171, startPoint y: 370, endPoint x: 301, endPoint y: 370, distance: 130.4
click at [230, 318] on div "Which window exactly is this?" at bounding box center [254, 310] width 156 height 15
click at [222, 318] on div "Which window exactly is this?" at bounding box center [254, 310] width 156 height 15
drag, startPoint x: 170, startPoint y: 374, endPoint x: 329, endPoint y: 374, distance: 158.7
click at [329, 318] on div "Which window exactly is this?" at bounding box center [254, 310] width 156 height 15
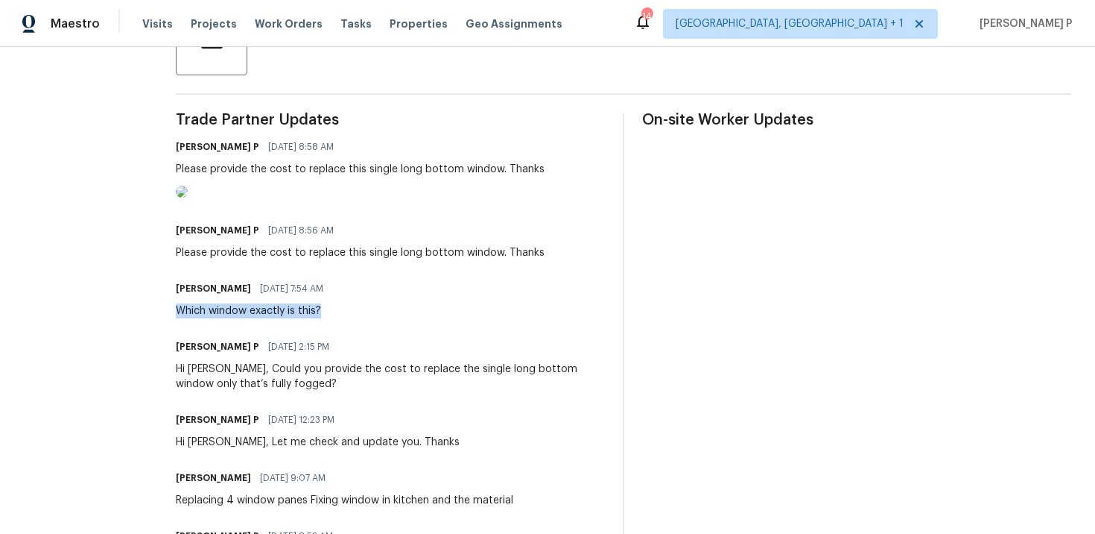
copy div "Which window exactly is this?"
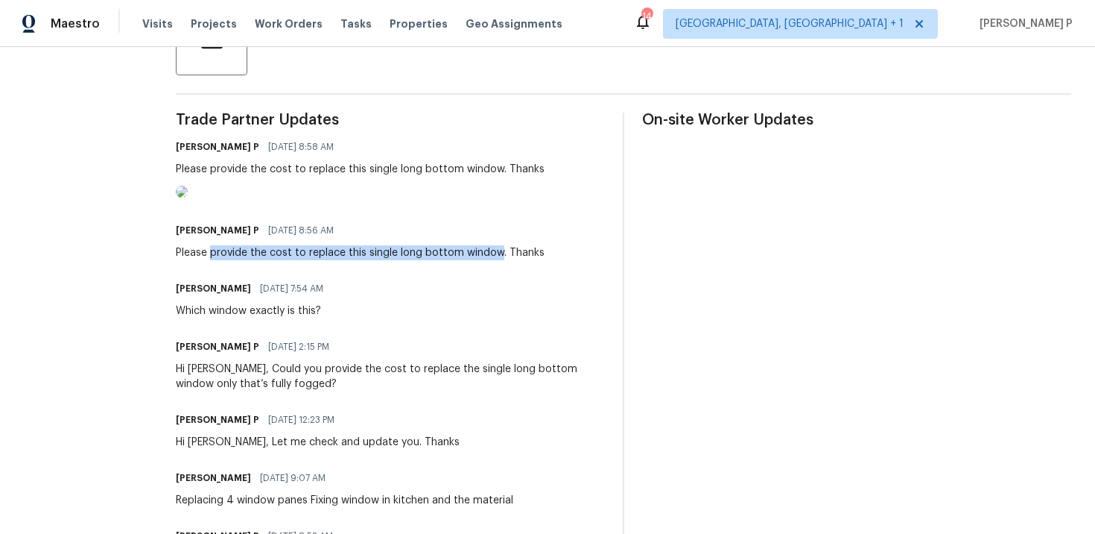
drag, startPoint x: 204, startPoint y: 314, endPoint x: 490, endPoint y: 318, distance: 286.2
click at [490, 260] on div "Please provide the cost to replace this single long bottom window. Thanks" at bounding box center [360, 252] width 369 height 15
copy div "provide the cost to replace this single long bottom window"
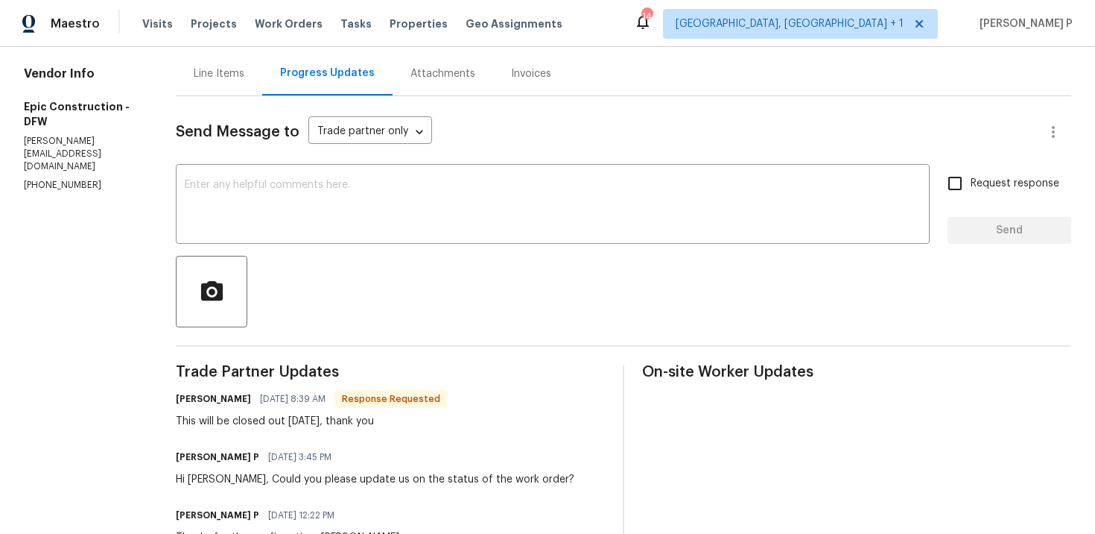
scroll to position [101, 0]
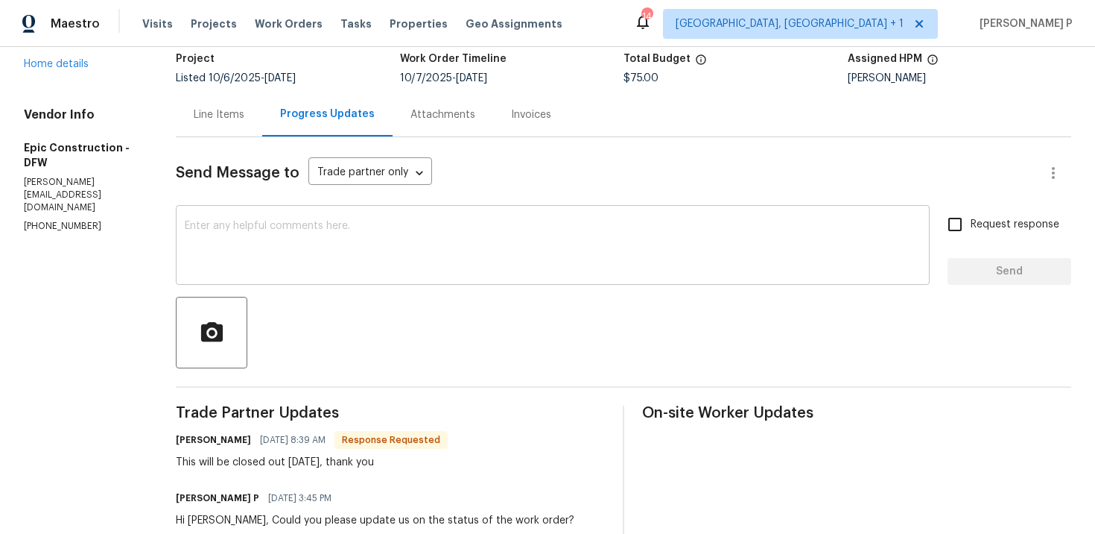
click at [341, 277] on div "x ​" at bounding box center [553, 247] width 754 height 76
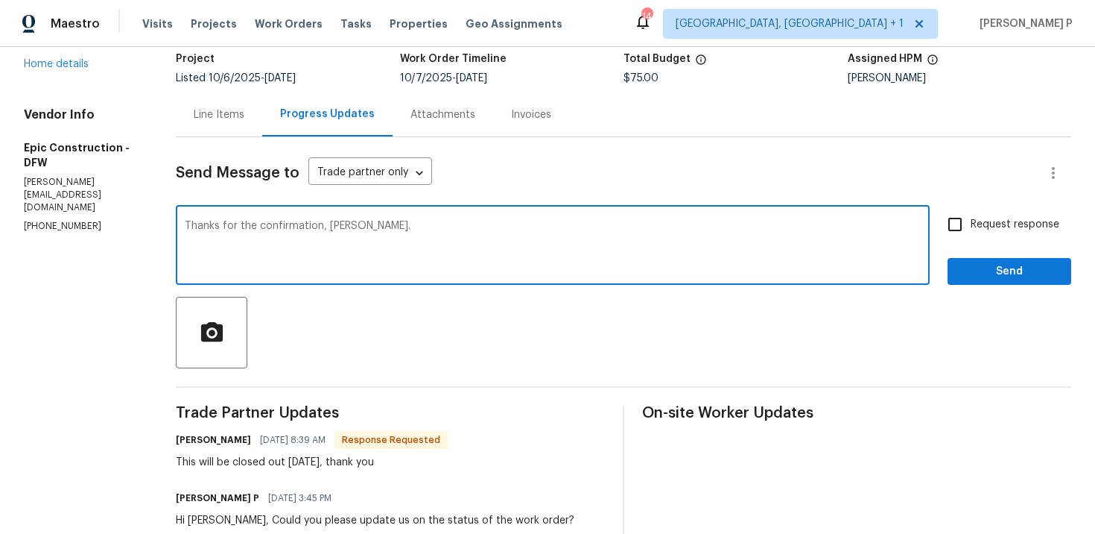
type textarea "Thanks for the confirmation, [PERSON_NAME]."
click at [964, 276] on span "Send" at bounding box center [1010, 271] width 100 height 19
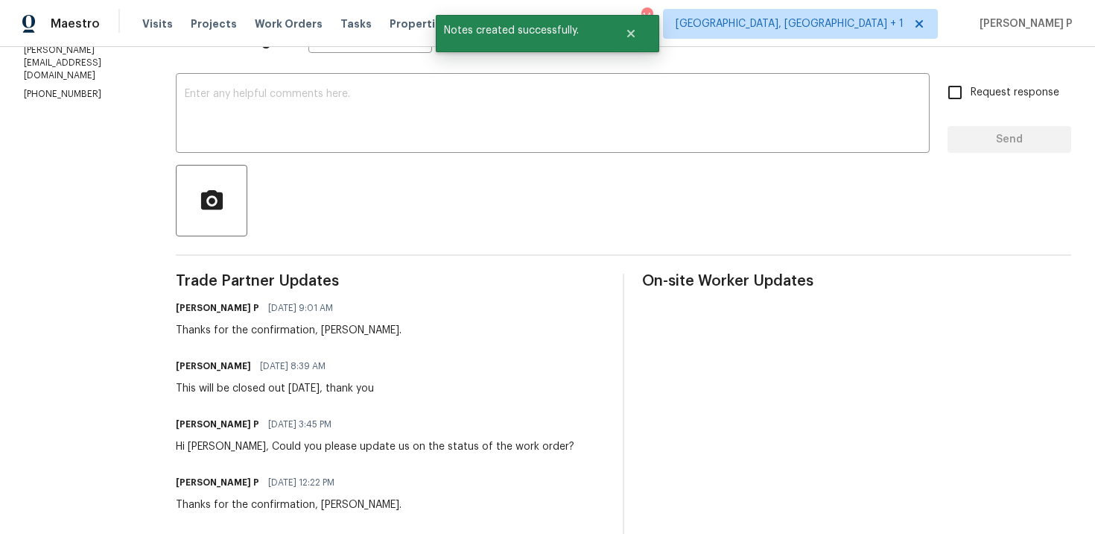
scroll to position [250, 0]
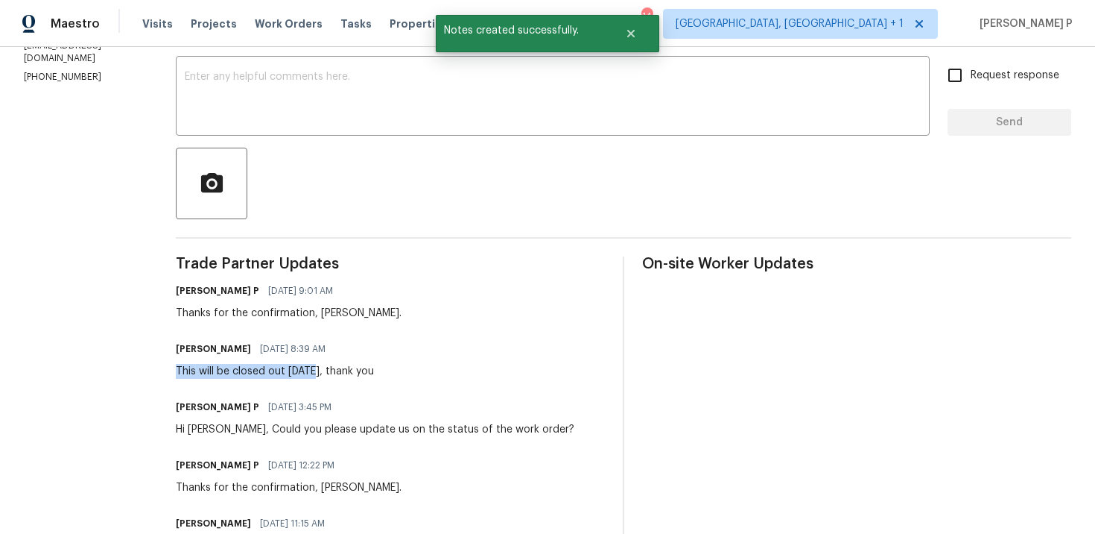
drag, startPoint x: 170, startPoint y: 371, endPoint x: 308, endPoint y: 368, distance: 137.9
click at [308, 368] on div "This will be closed out [DATE], thank you" at bounding box center [275, 371] width 198 height 15
copy div "This will be closed out [DATE]"
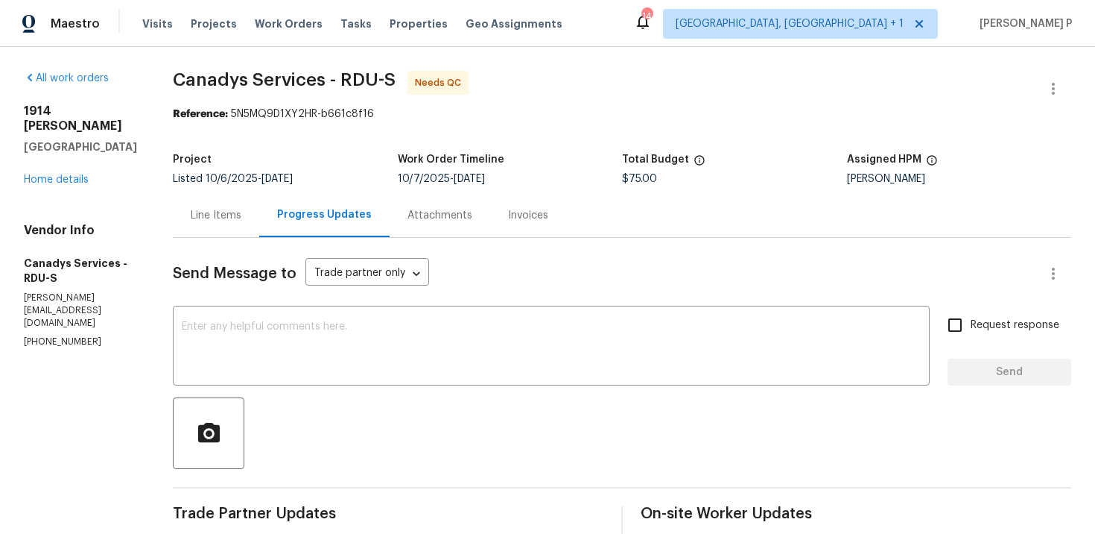
click at [241, 214] on div "Line Items" at bounding box center [216, 215] width 51 height 15
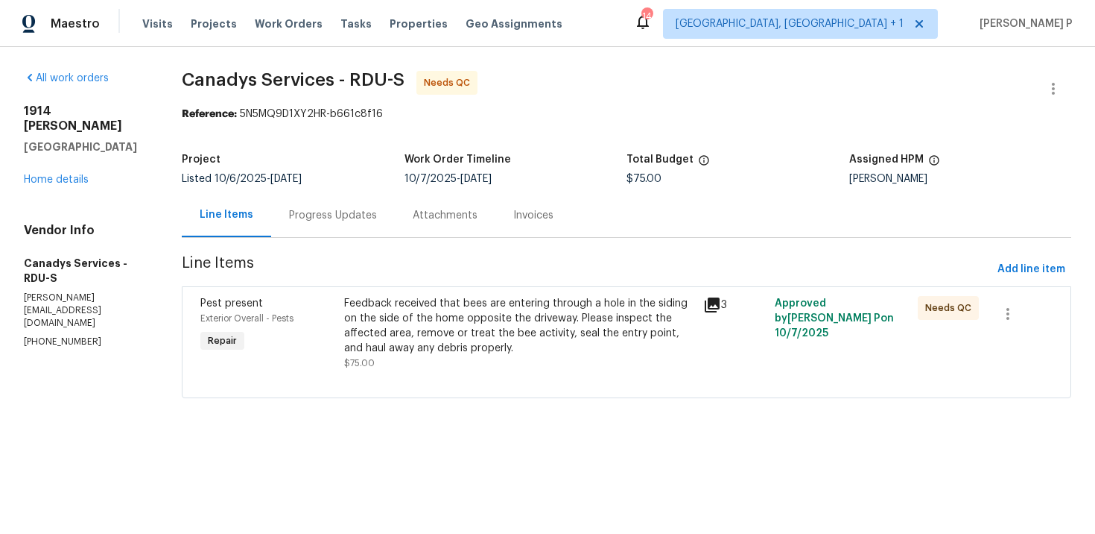
click at [469, 335] on div "Feedback received that bees are entering through a hole in the siding on the si…" at bounding box center [518, 326] width 349 height 60
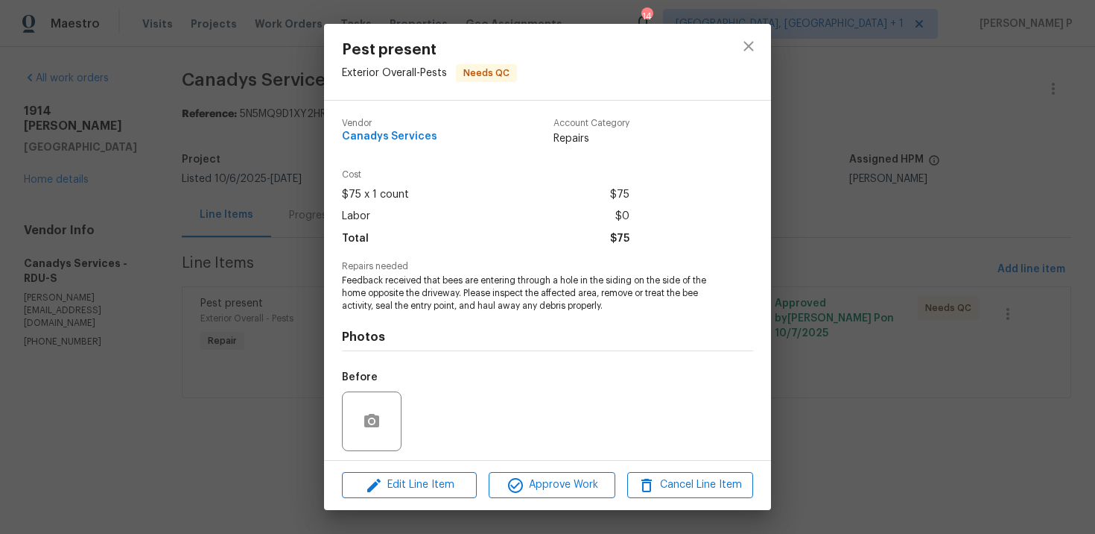
scroll to position [103, 0]
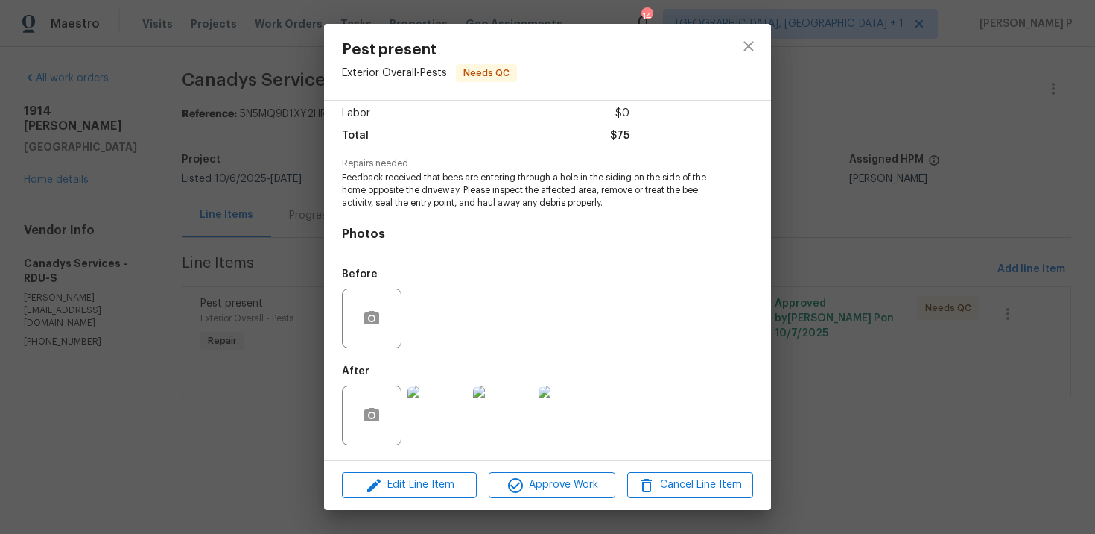
click at [435, 413] on img at bounding box center [438, 415] width 60 height 60
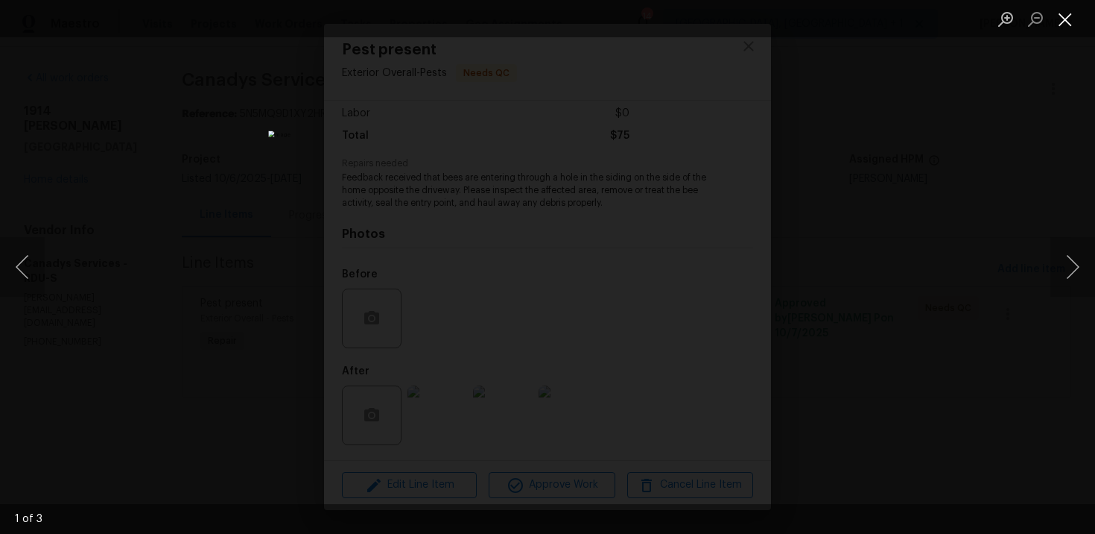
click at [1071, 10] on button "Close lightbox" at bounding box center [1066, 19] width 30 height 26
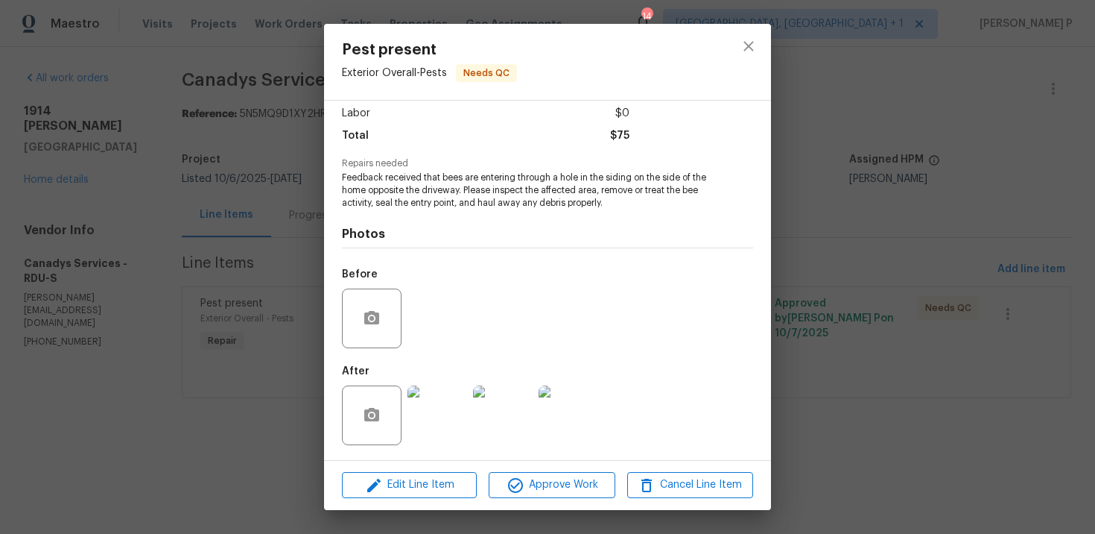
click at [440, 402] on img at bounding box center [438, 415] width 60 height 60
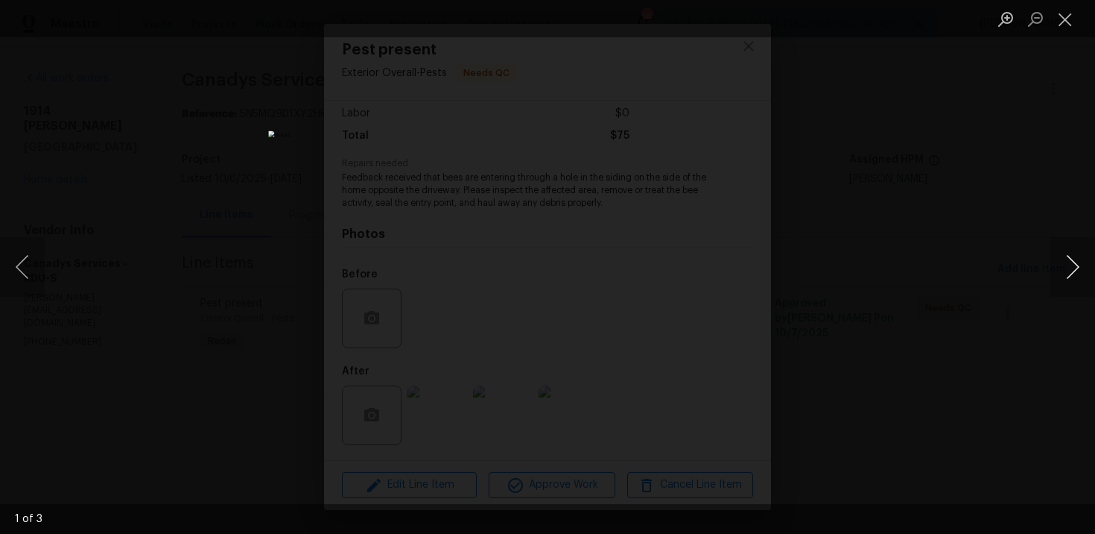
click at [1081, 268] on button "Next image" at bounding box center [1073, 267] width 45 height 60
click at [1064, 246] on button "Next image" at bounding box center [1073, 267] width 45 height 60
click at [1069, 20] on button "Close lightbox" at bounding box center [1066, 19] width 30 height 26
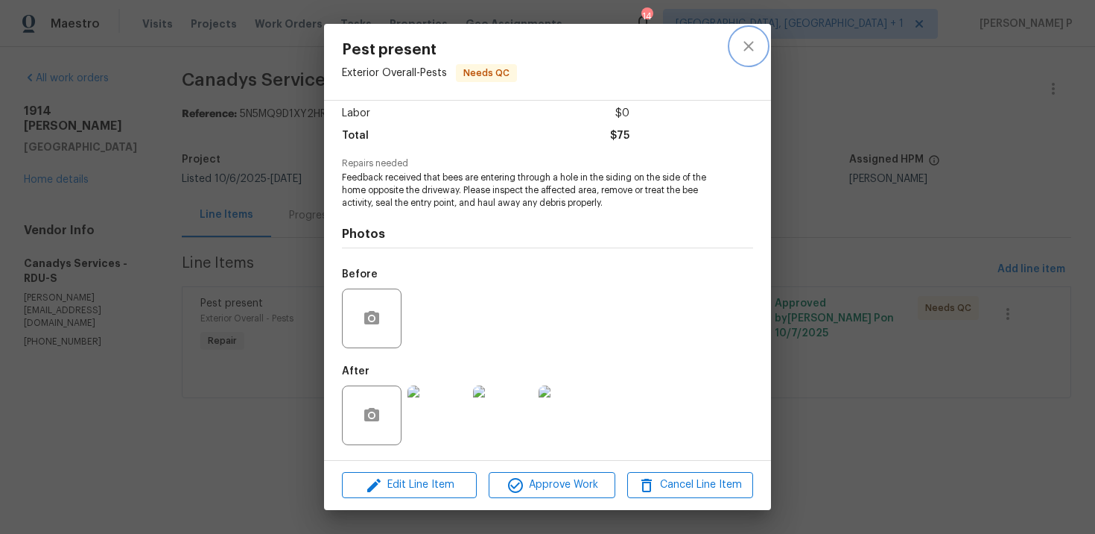
click at [750, 41] on icon "close" at bounding box center [749, 46] width 18 height 18
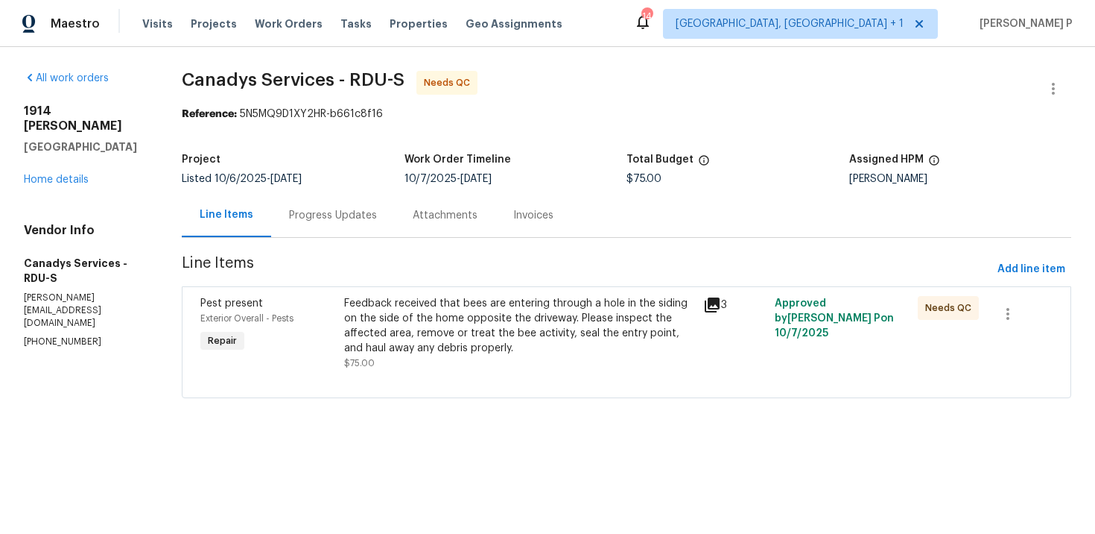
click at [352, 202] on div "Progress Updates" at bounding box center [333, 215] width 124 height 44
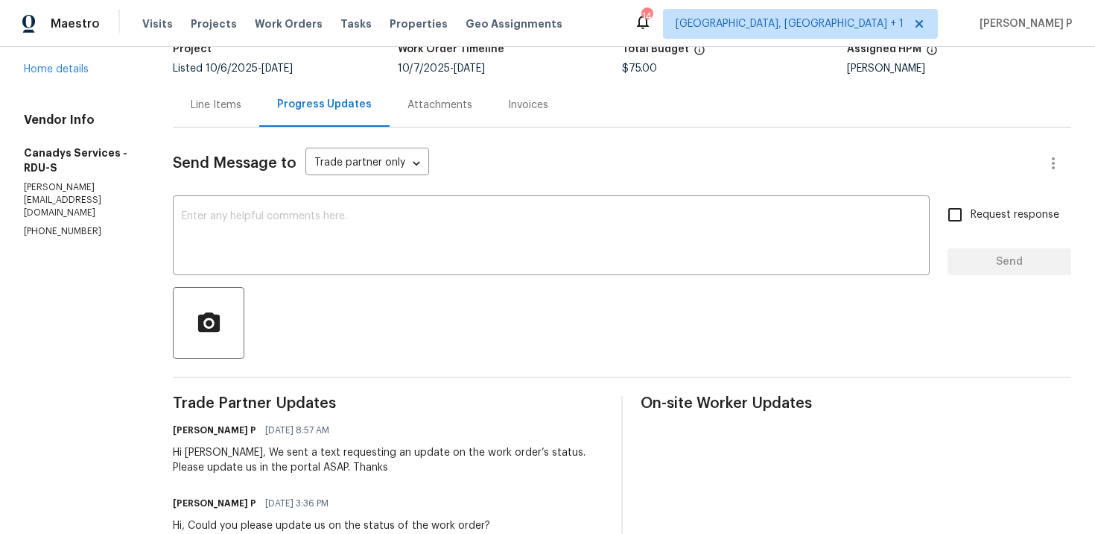
scroll to position [118, 0]
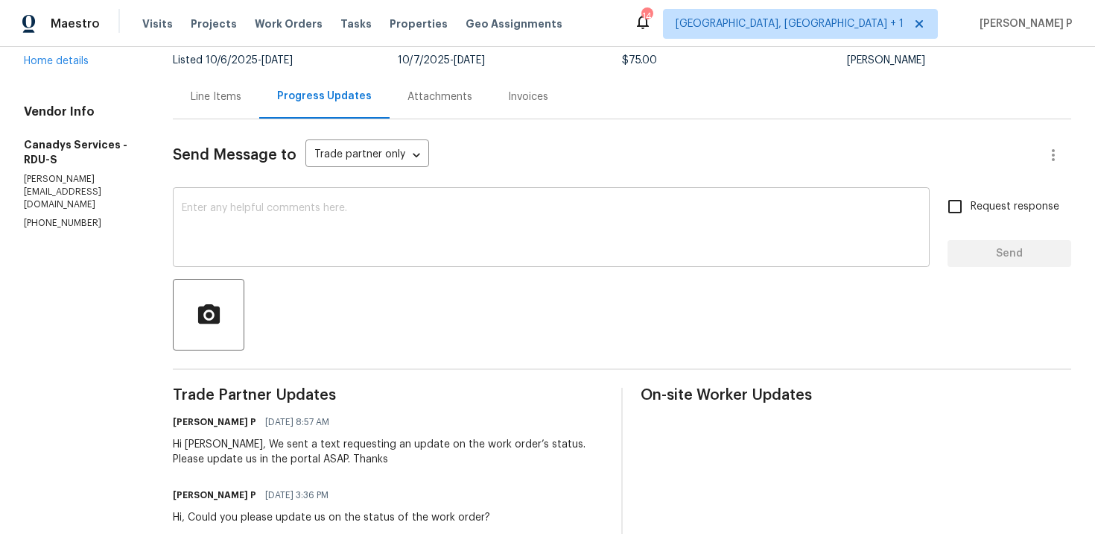
click at [271, 224] on textarea at bounding box center [551, 229] width 739 height 52
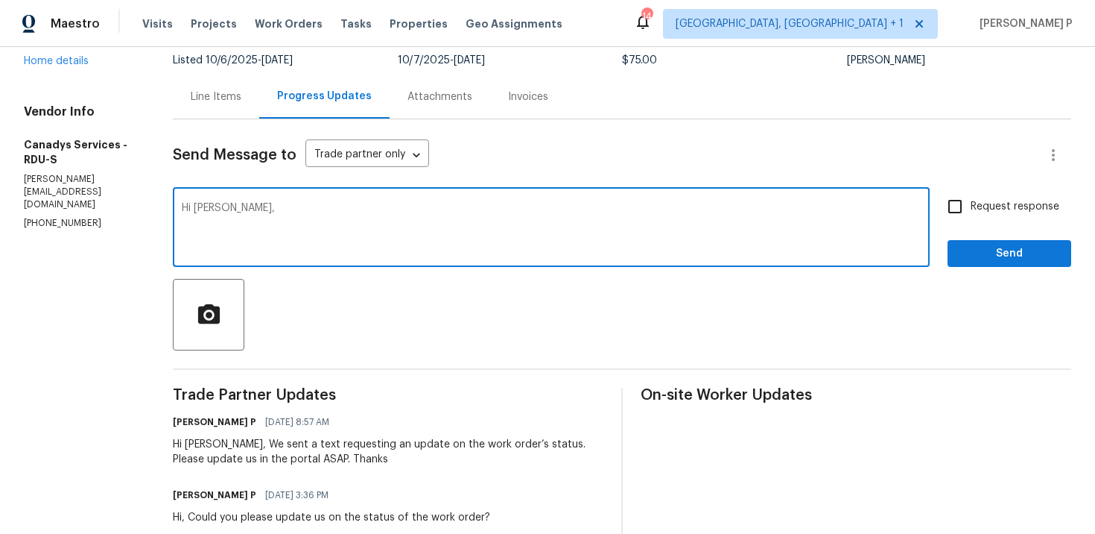
click at [510, 216] on textarea "Hi [PERSON_NAME]," at bounding box center [551, 229] width 739 height 52
paste textarea "Could you kindly provide a brief description of the completed work and confirm …"
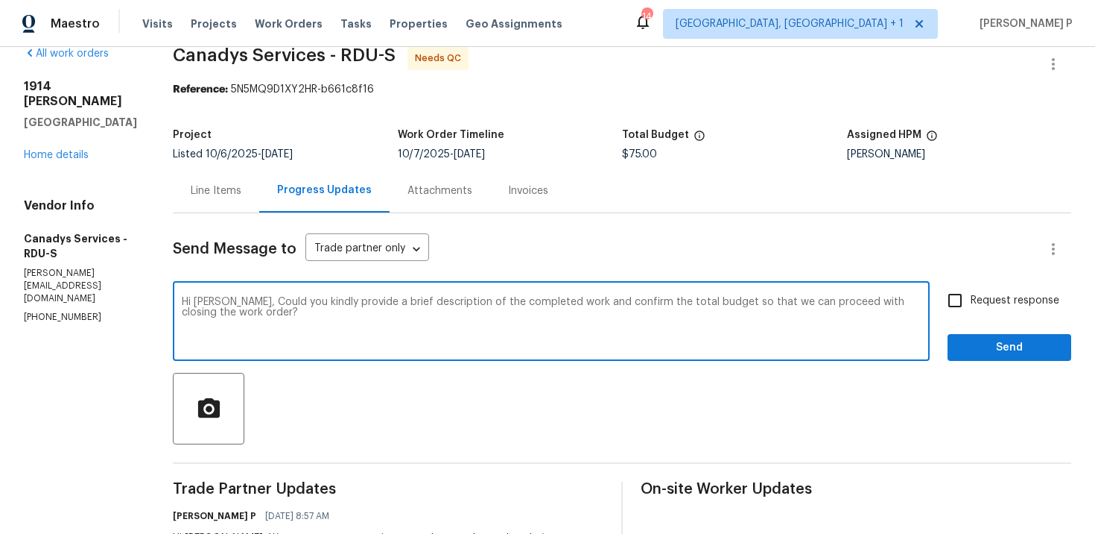
scroll to position [29, 0]
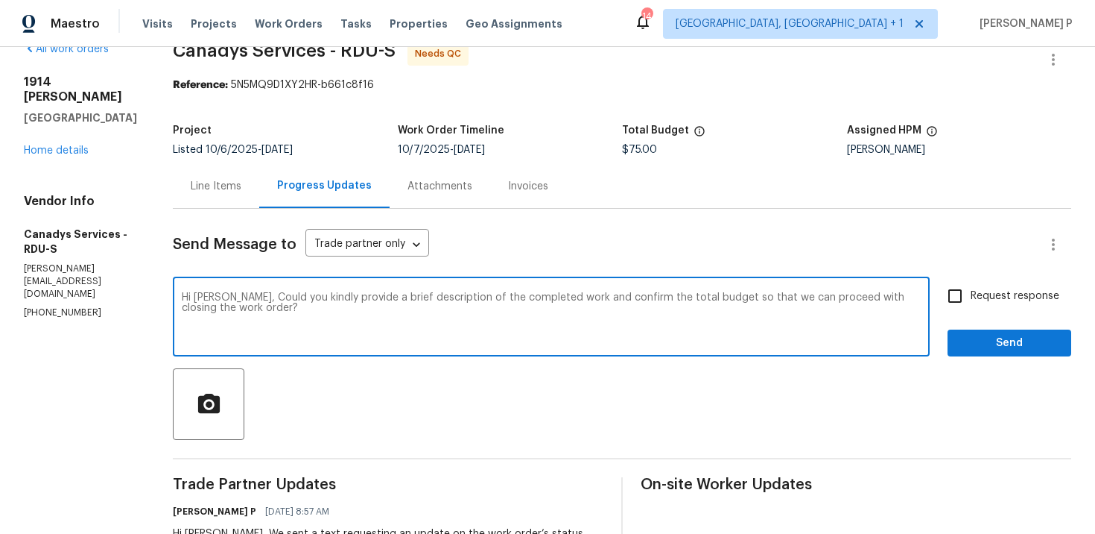
click at [361, 311] on textarea "Hi [PERSON_NAME], Could you kindly provide a brief description of the completed…" at bounding box center [551, 318] width 739 height 52
type textarea "Hi [PERSON_NAME], Could you kindly provide a brief description of the completed…"
click at [976, 290] on span "Request response" at bounding box center [1015, 296] width 89 height 16
click at [971, 290] on input "Request response" at bounding box center [955, 295] width 31 height 31
checkbox input "true"
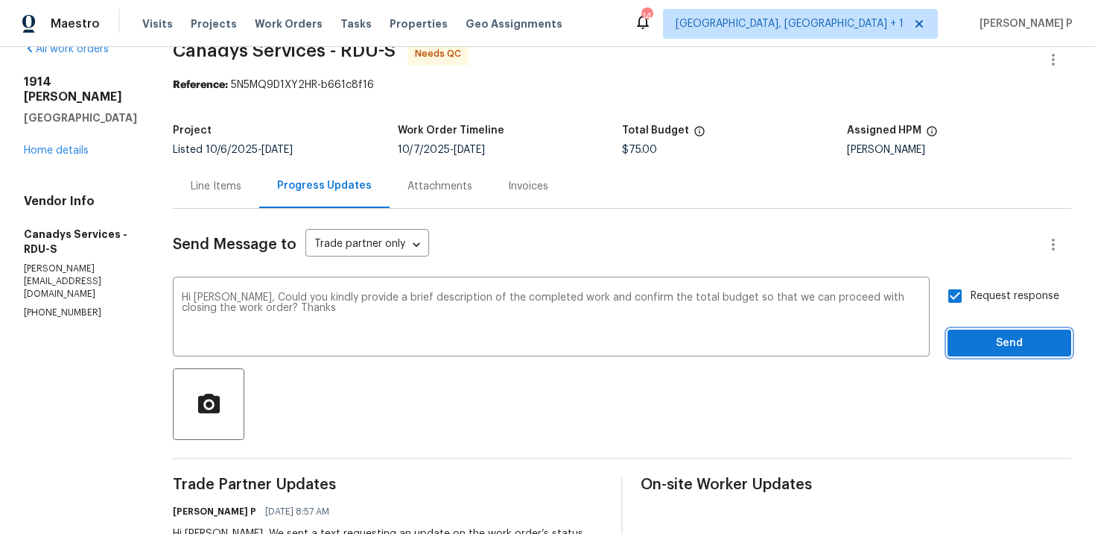
click at [975, 353] on button "Send" at bounding box center [1010, 343] width 124 height 28
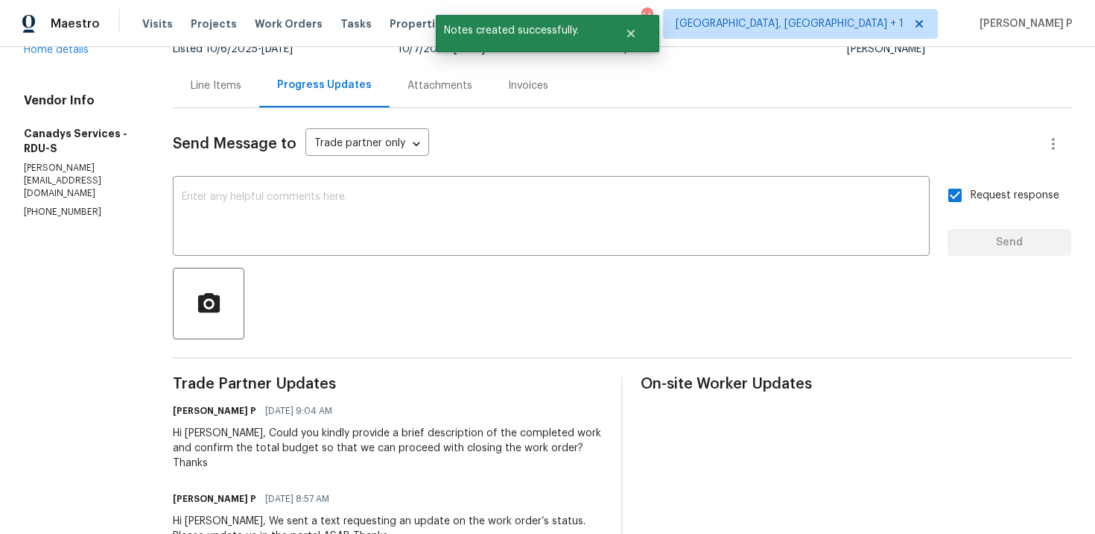
scroll to position [131, 0]
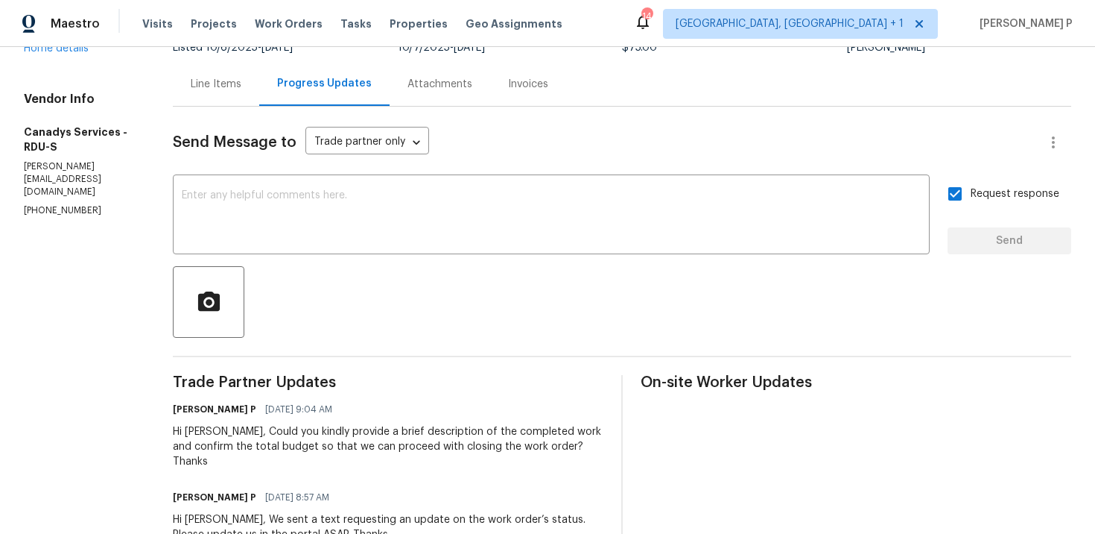
click at [249, 431] on div "Hi [PERSON_NAME], Could you kindly provide a brief description of the completed…" at bounding box center [388, 446] width 431 height 45
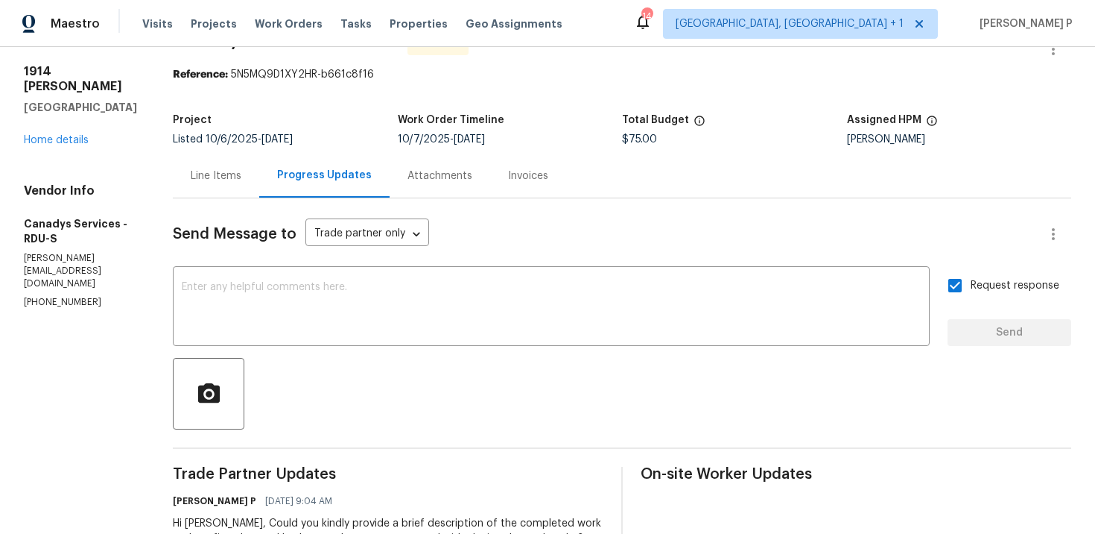
scroll to position [0, 0]
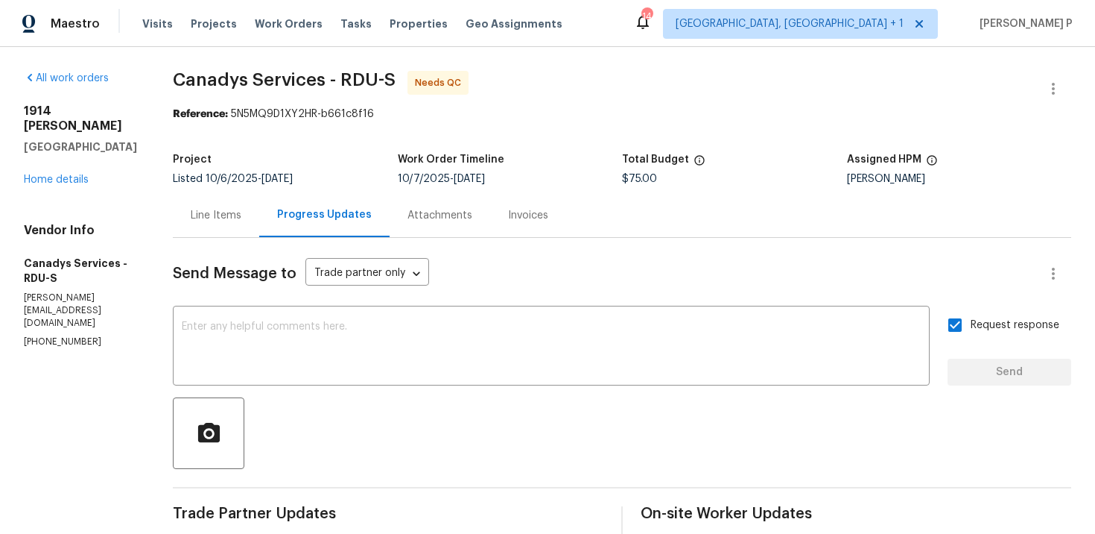
click at [241, 222] on div "Line Items" at bounding box center [216, 215] width 51 height 15
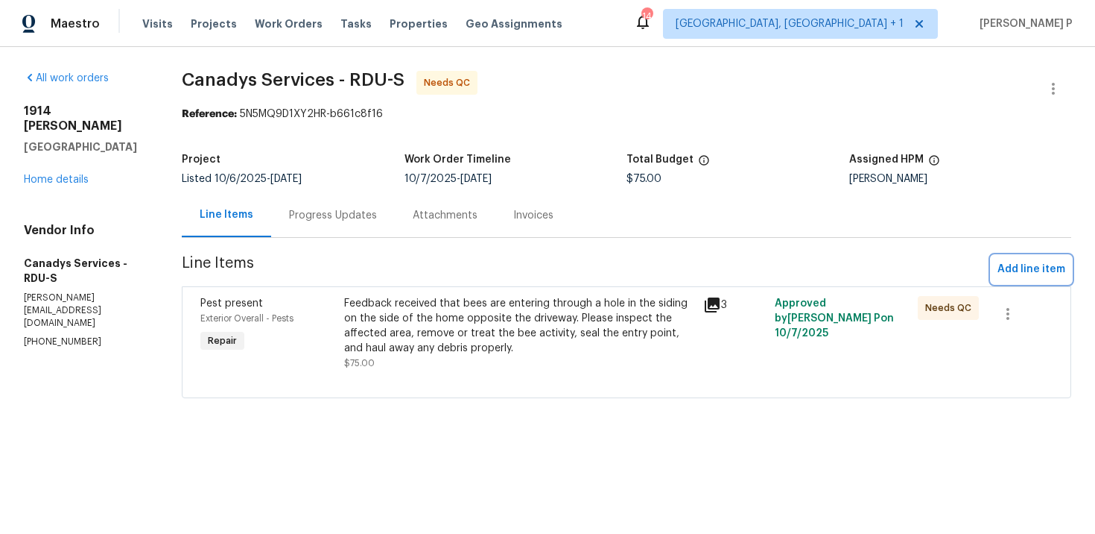
click at [1021, 271] on span "Add line item" at bounding box center [1032, 269] width 68 height 19
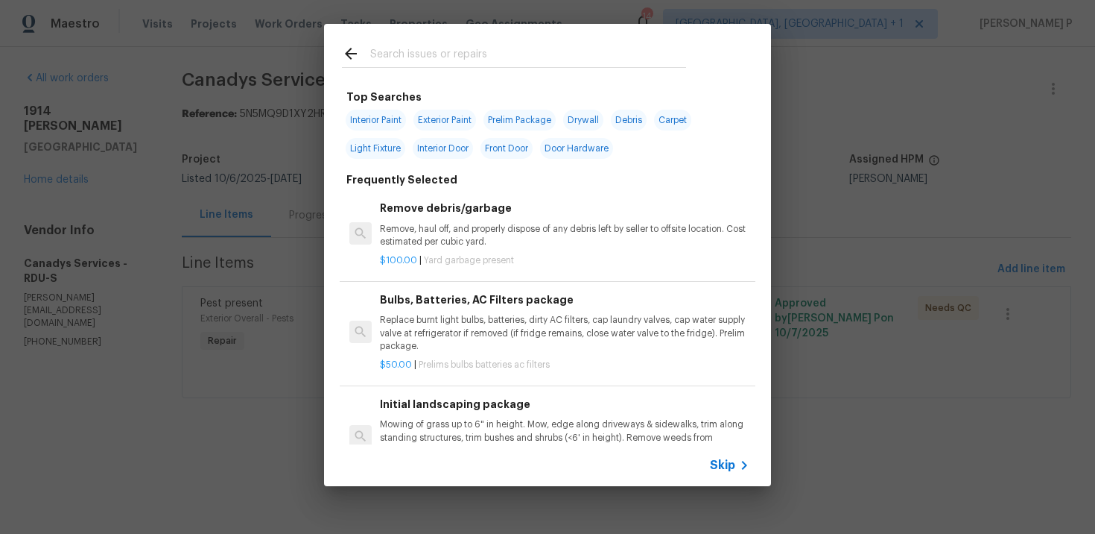
click at [729, 461] on span "Skip" at bounding box center [722, 465] width 25 height 15
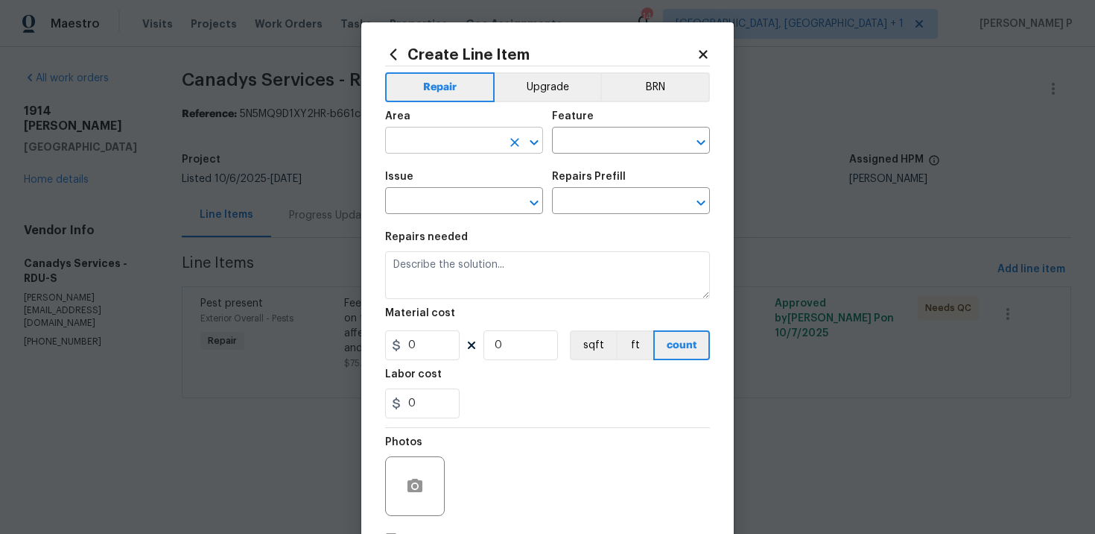
click at [478, 149] on input "text" at bounding box center [443, 141] width 116 height 23
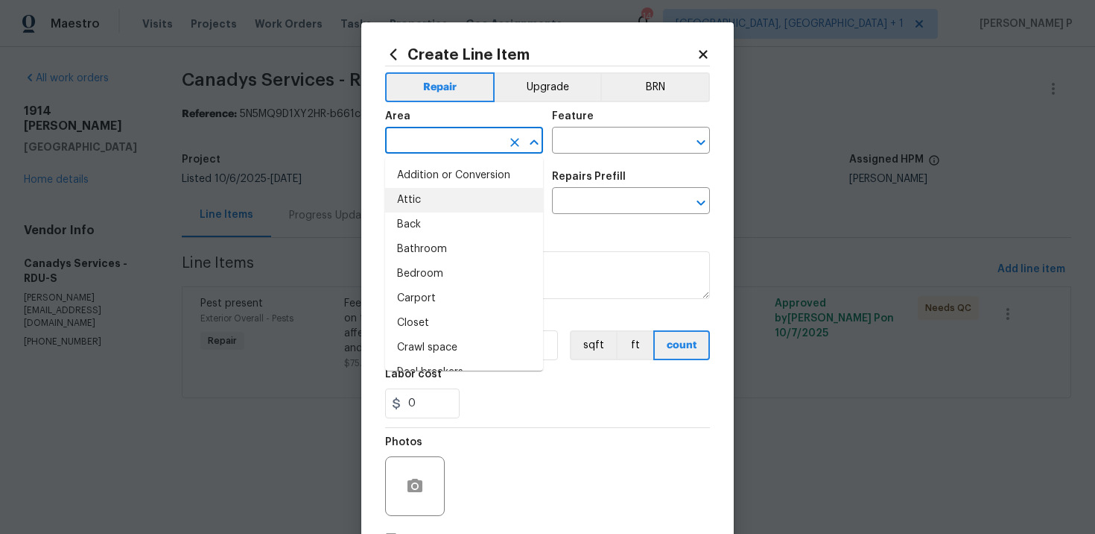
click at [428, 211] on li "Attic" at bounding box center [464, 200] width 158 height 25
type input "Attic"
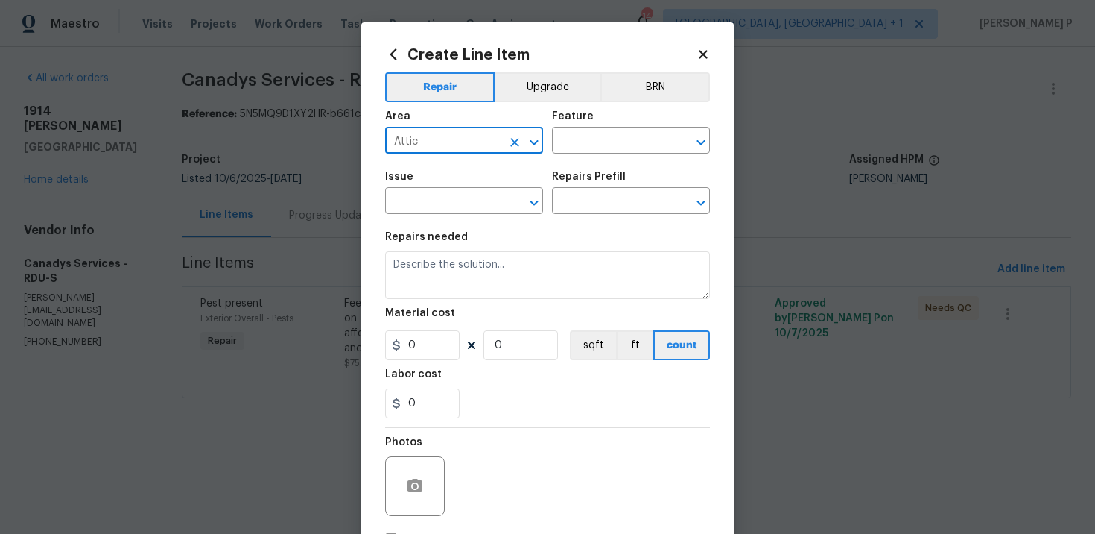
click at [607, 159] on div "Area Attic ​ Feature ​" at bounding box center [547, 132] width 325 height 60
click at [610, 145] on input "text" at bounding box center [610, 141] width 116 height 23
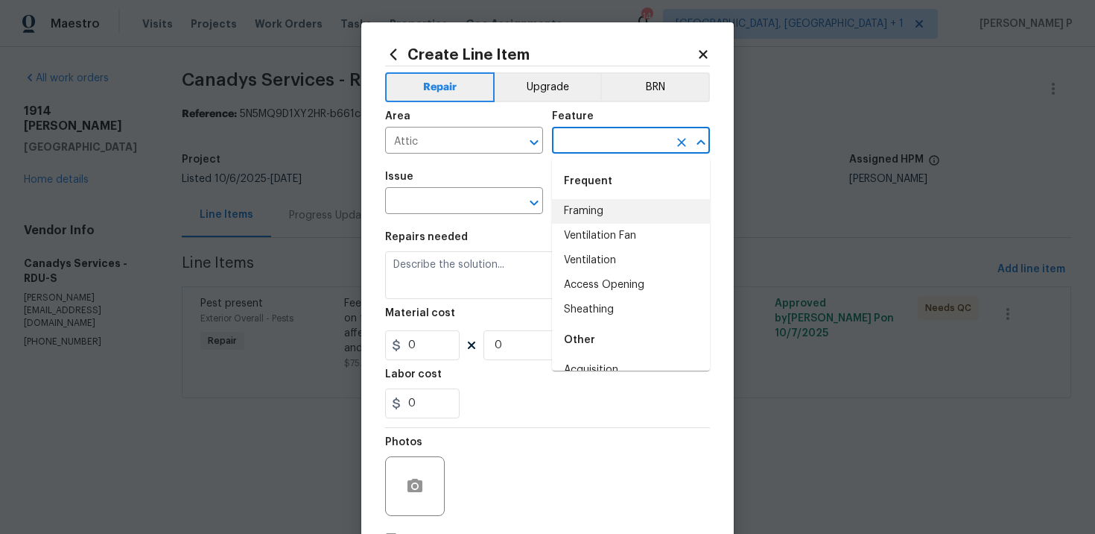
click at [599, 212] on li "Framing" at bounding box center [631, 211] width 158 height 25
type input "Framing"
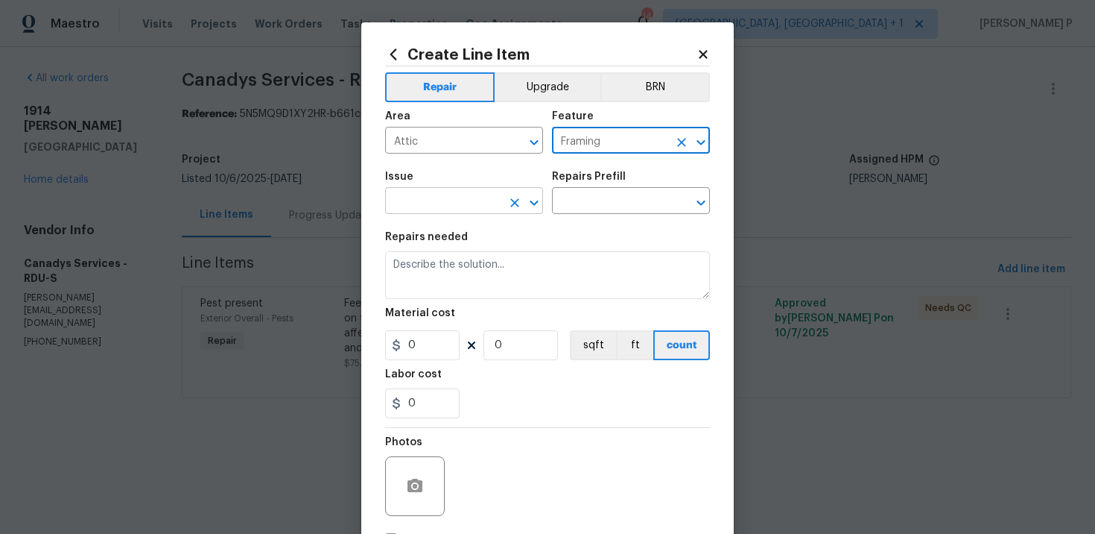
click at [449, 207] on input "text" at bounding box center [443, 202] width 116 height 23
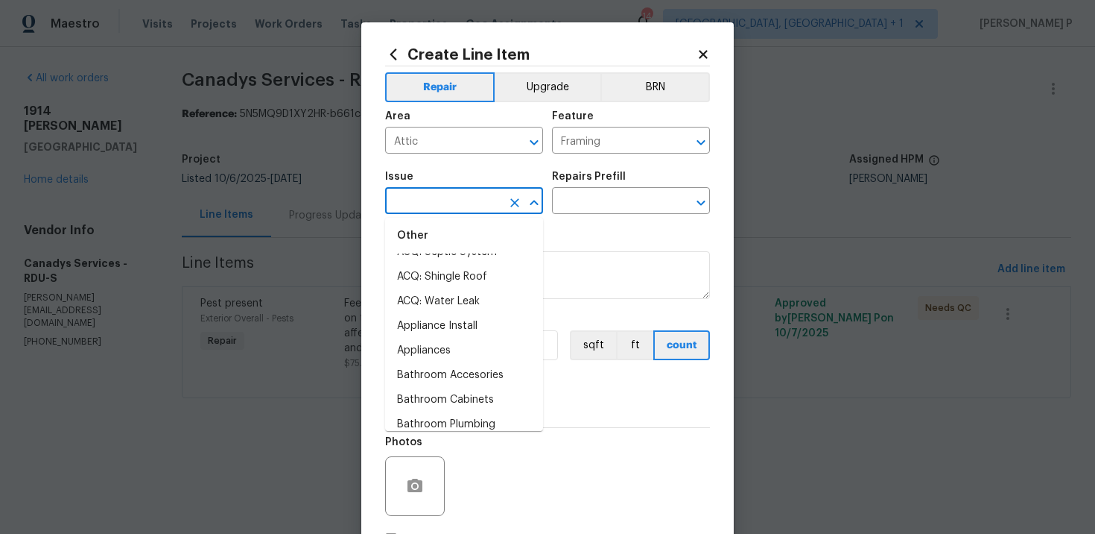
scroll to position [282, 0]
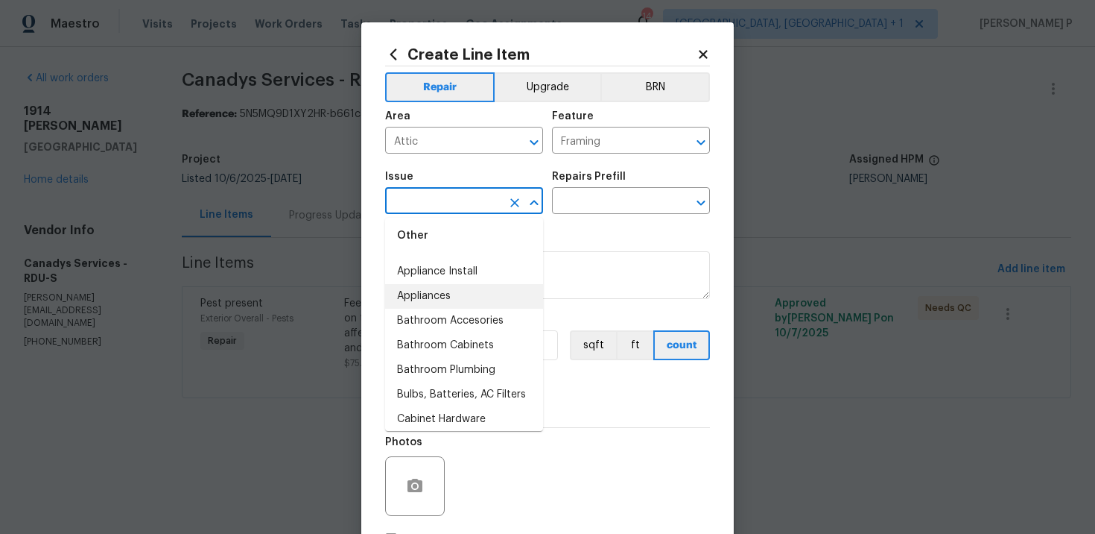
click at [427, 304] on li "Appliances" at bounding box center [464, 296] width 158 height 25
type input "Appliances"
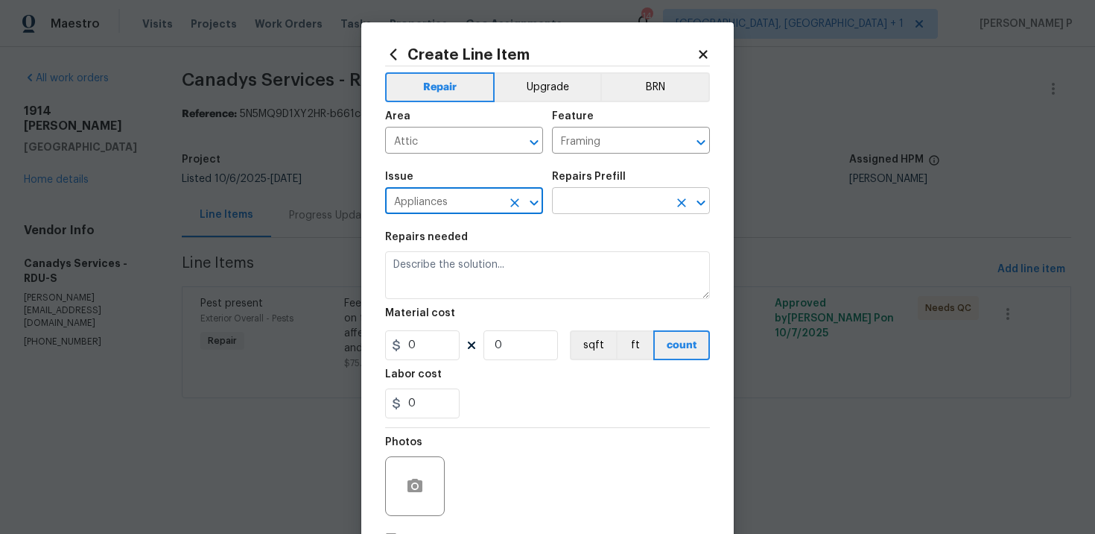
click at [610, 203] on input "text" at bounding box center [610, 202] width 116 height 23
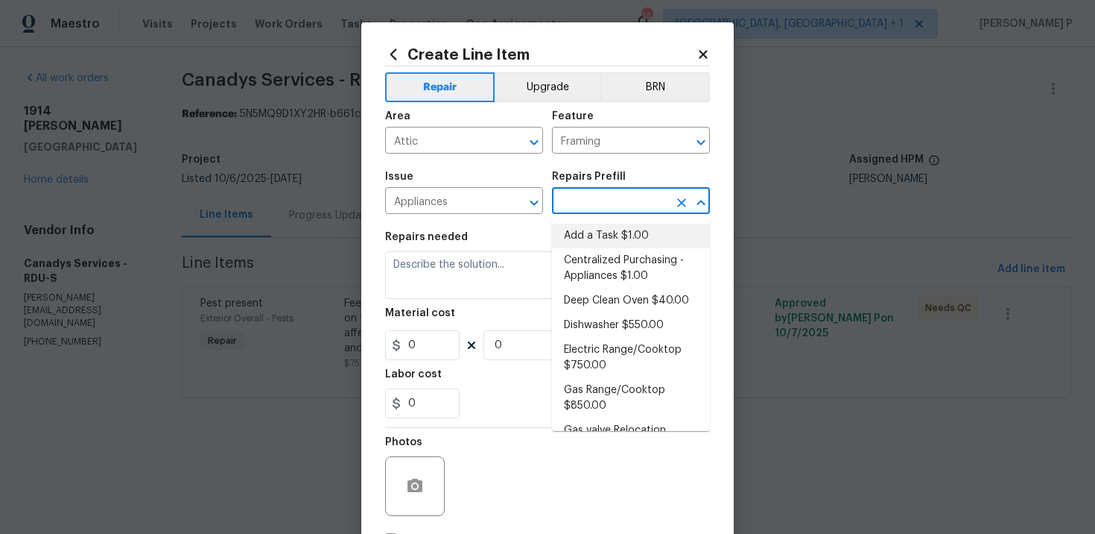
click at [607, 239] on li "Add a Task $1.00" at bounding box center [631, 236] width 158 height 25
type input "Appliances"
type input "Add a Task $1.00"
type textarea "HPM to detail"
type input "1"
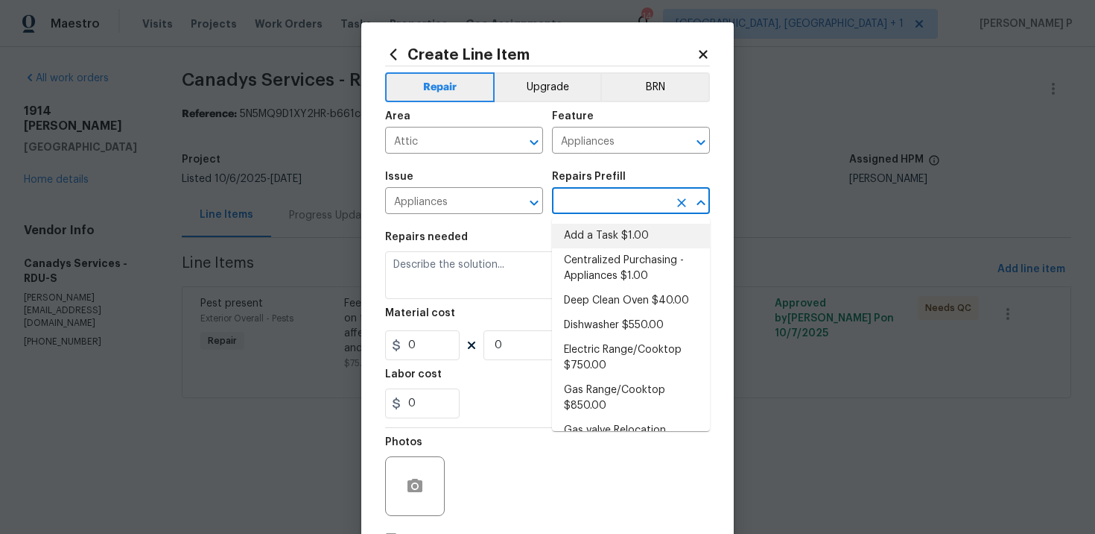
type input "1"
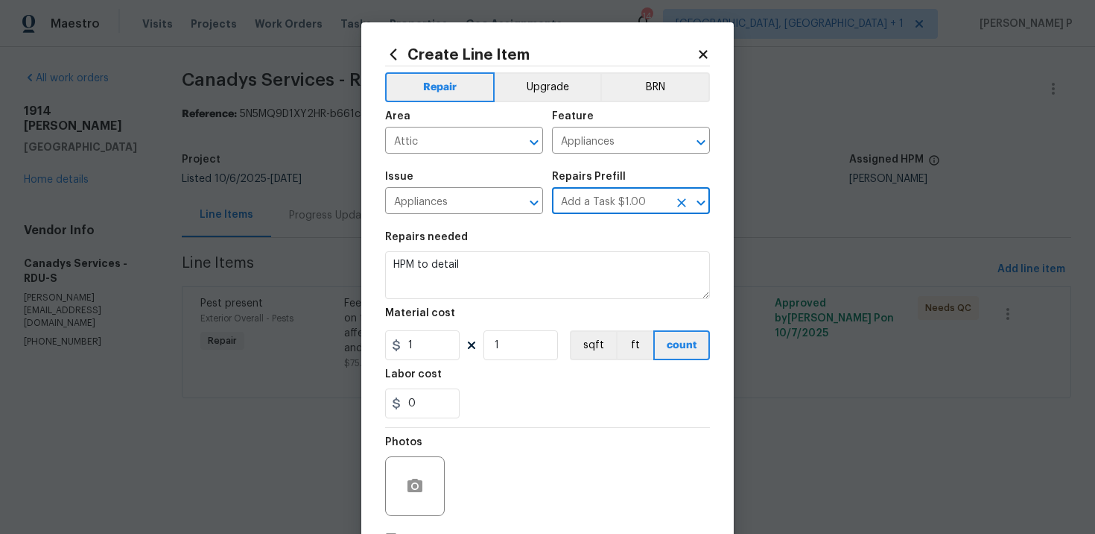
click at [413, 315] on h5 "Material cost" at bounding box center [420, 313] width 70 height 10
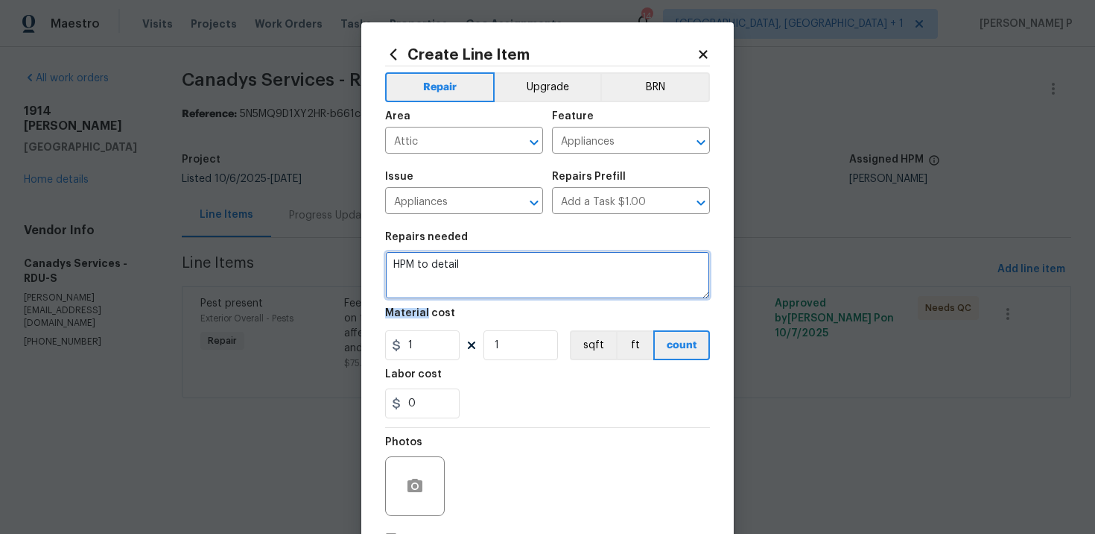
click at [434, 268] on textarea "HPM to detail" at bounding box center [547, 275] width 325 height 48
paste textarea "Requested TP to provide a brief description of the completed work and confirm t…"
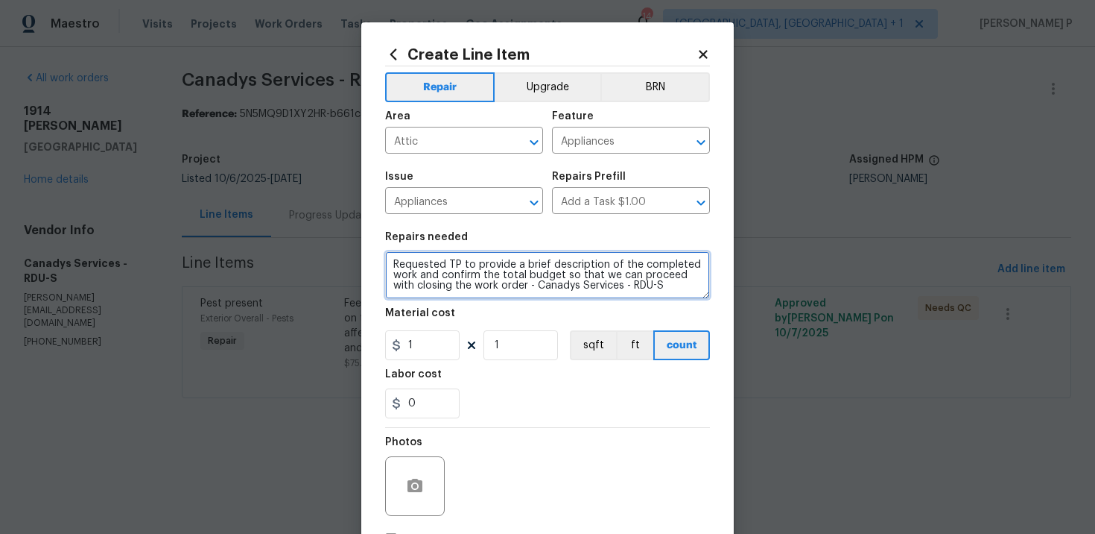
drag, startPoint x: 525, startPoint y: 268, endPoint x: 368, endPoint y: 265, distance: 156.5
click at [368, 265] on div "Create Line Item Repair Upgrade BRN Area Attic ​ Feature Appliances ​ Issue App…" at bounding box center [547, 320] width 373 height 597
drag, startPoint x: 396, startPoint y: 278, endPoint x: 468, endPoint y: 279, distance: 71.6
click at [468, 279] on textarea "Waiting for brief description of the completed work and confirm the total budge…" at bounding box center [547, 275] width 325 height 48
click at [398, 281] on textarea "Waiting for brief description of the completed work and confirm the total budge…" at bounding box center [547, 275] width 325 height 48
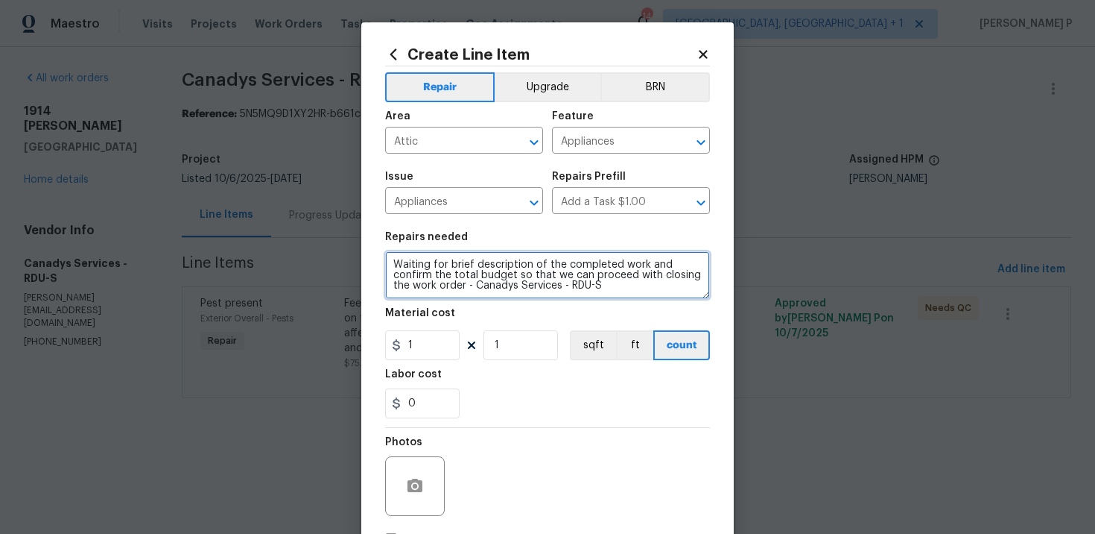
drag, startPoint x: 393, startPoint y: 277, endPoint x: 621, endPoint y: 285, distance: 228.2
click at [621, 285] on textarea "Waiting for brief description of the completed work and confirm the total budge…" at bounding box center [547, 275] width 325 height 48
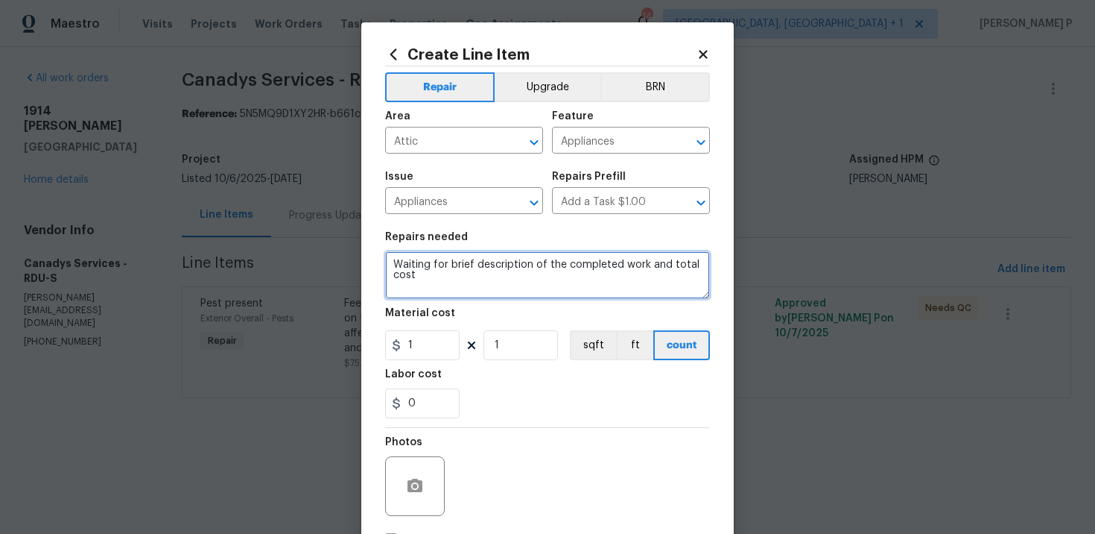
type textarea "Waiting for brief description of the completed work and total cost"
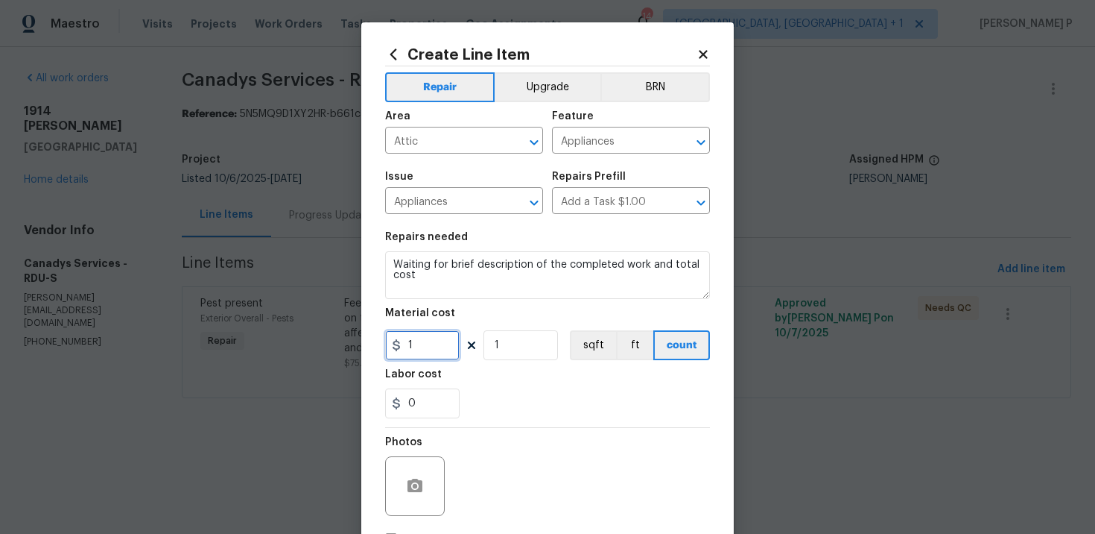
click at [420, 350] on input "1" at bounding box center [422, 345] width 75 height 30
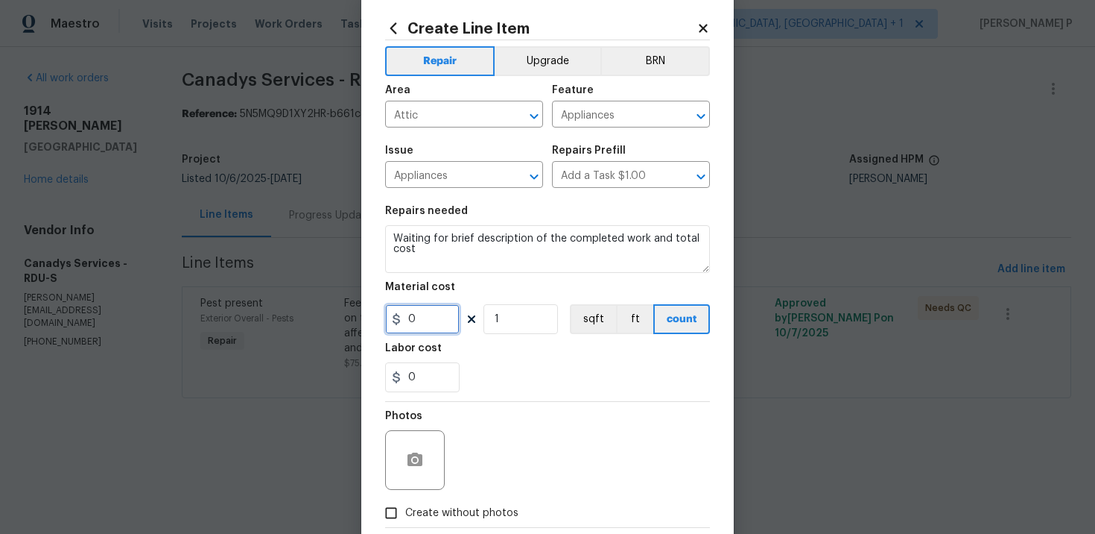
scroll to position [109, 0]
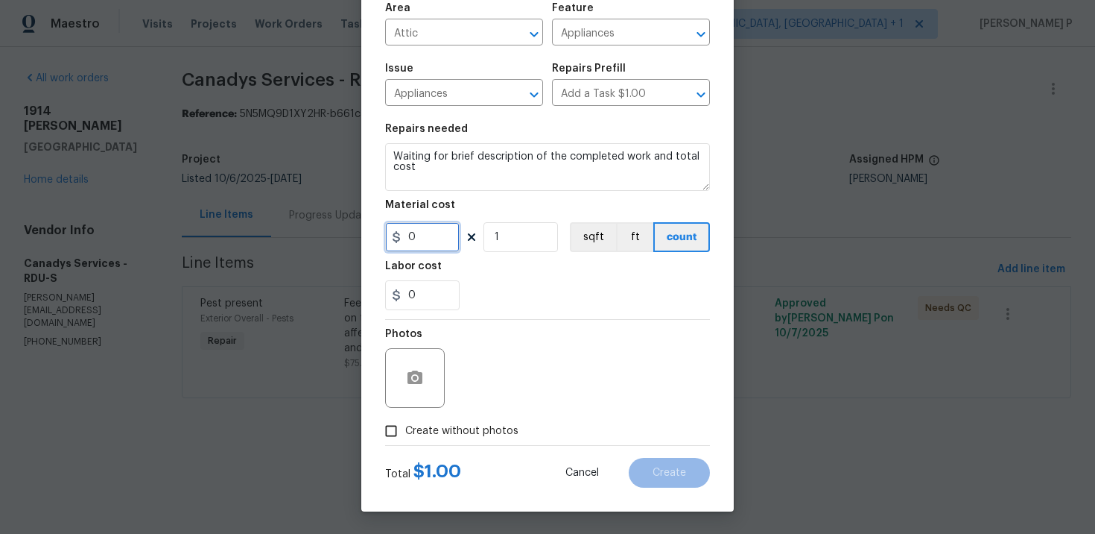
type input "0"
click at [383, 425] on input "Create without photos" at bounding box center [391, 431] width 28 height 28
checkbox input "true"
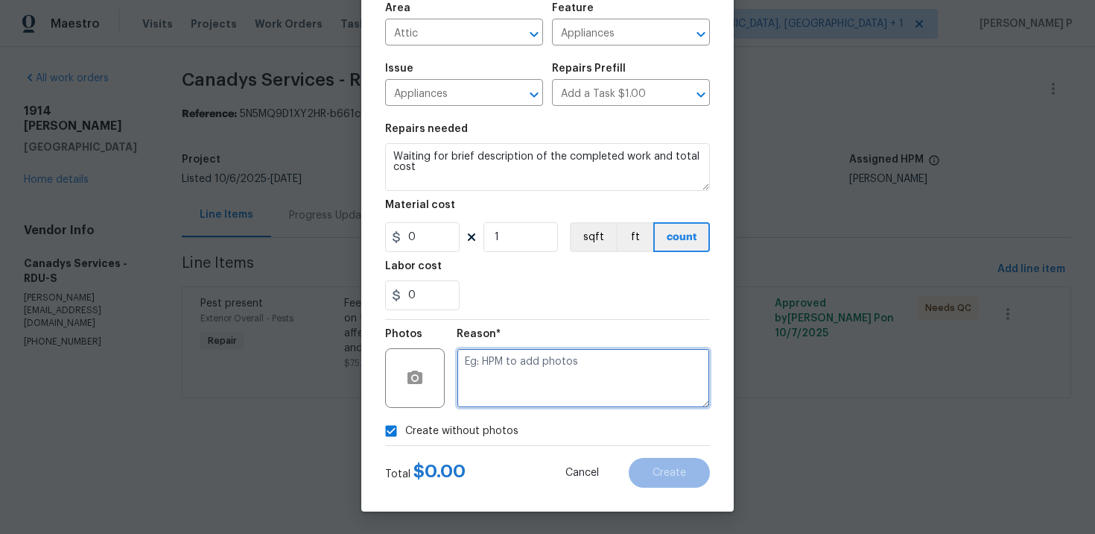
click at [513, 378] on textarea at bounding box center [583, 378] width 253 height 60
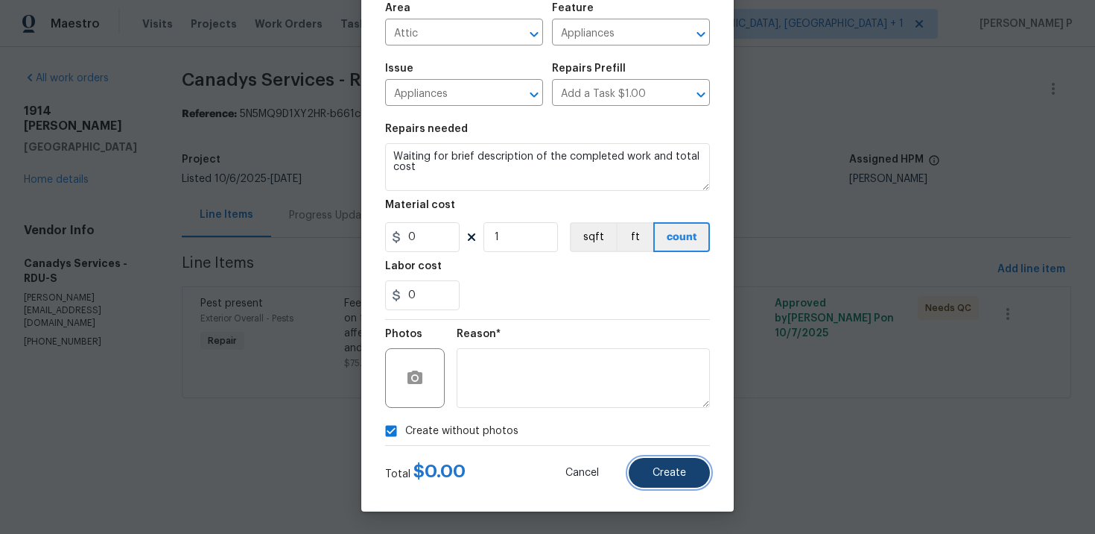
click at [671, 476] on span "Create" at bounding box center [670, 472] width 34 height 11
type input "0"
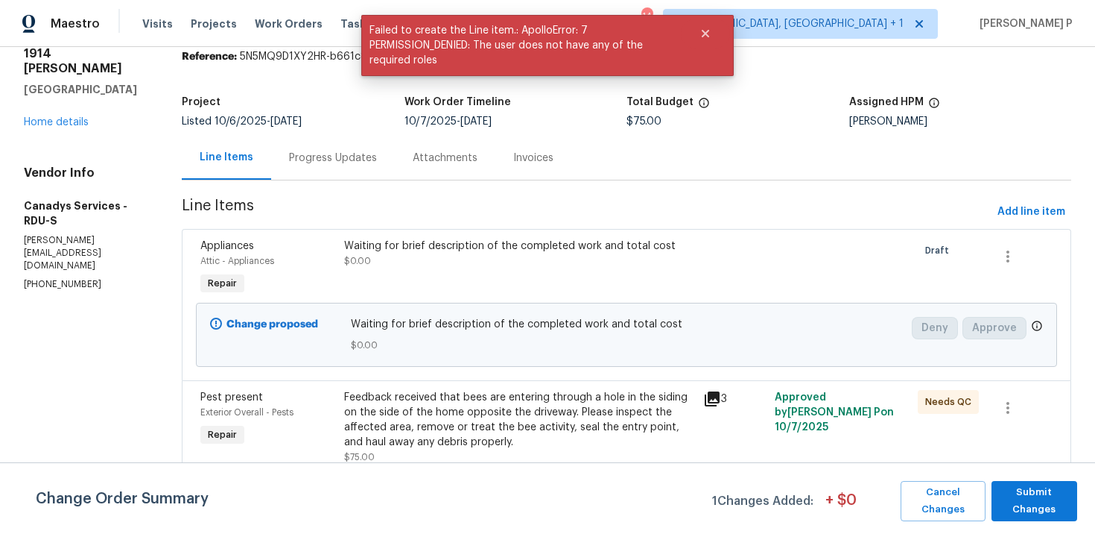
scroll to position [0, 0]
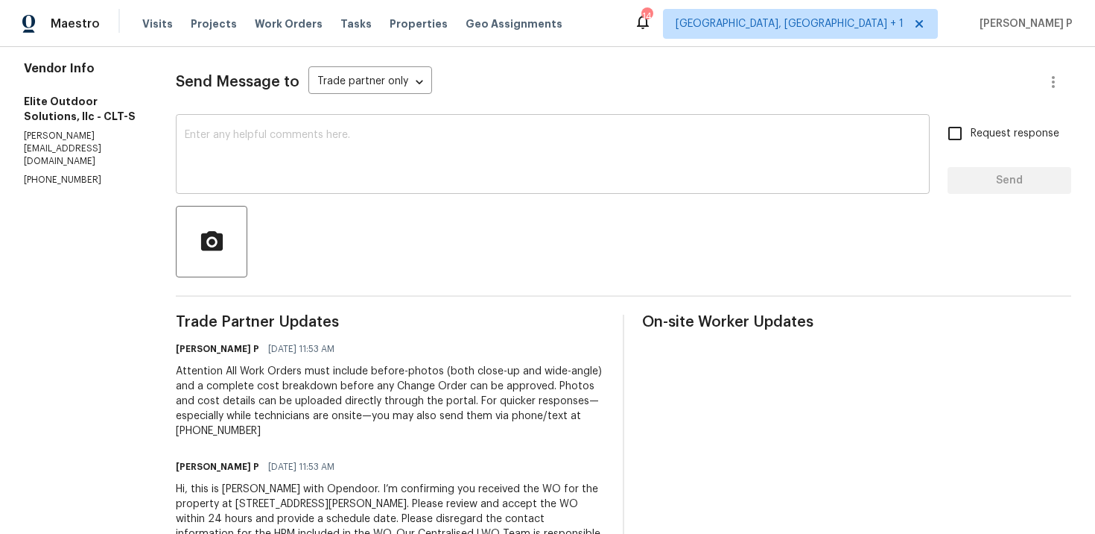
scroll to position [241, 0]
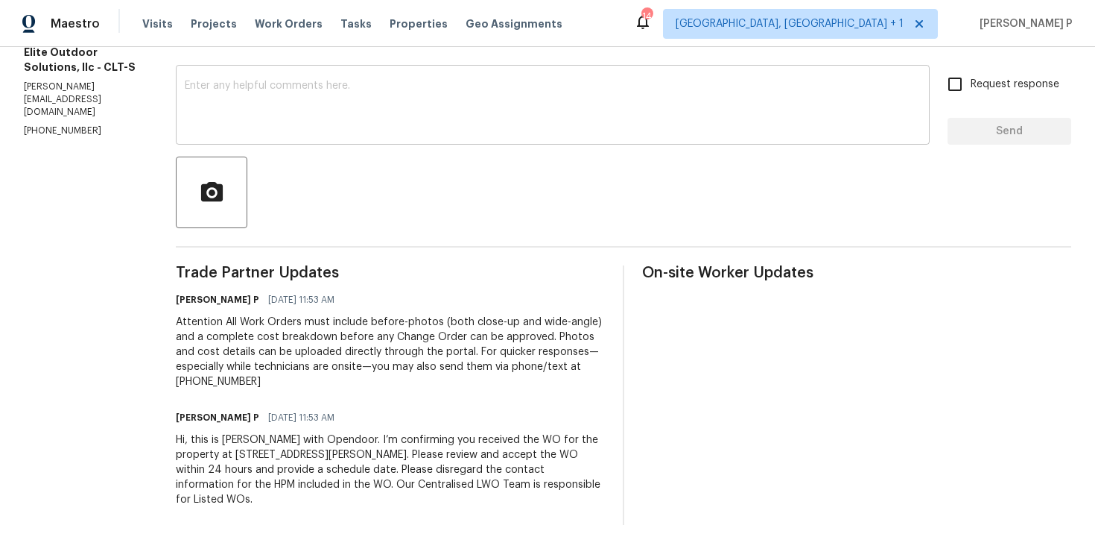
click at [461, 102] on textarea at bounding box center [553, 106] width 736 height 52
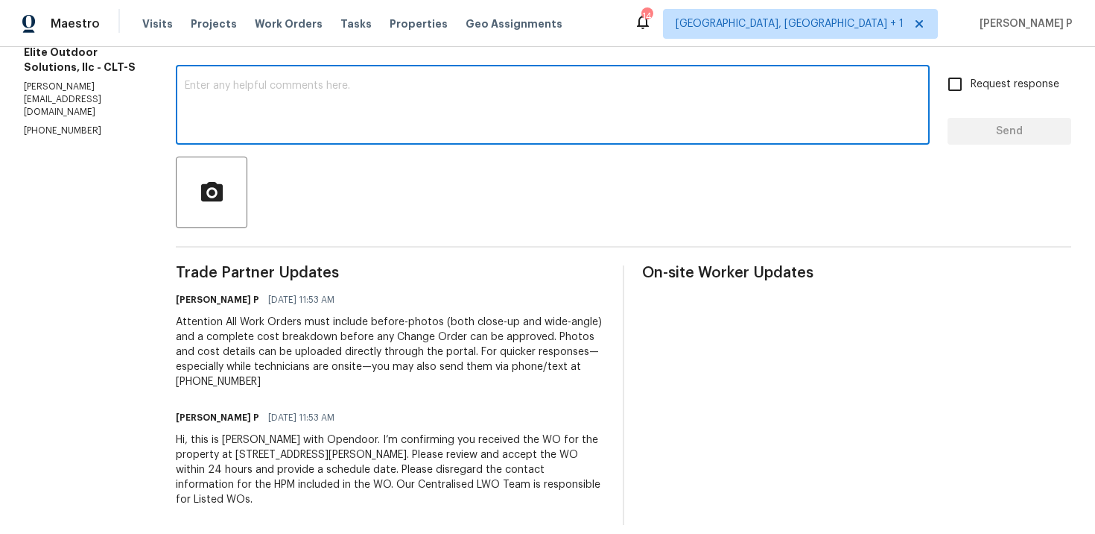
paste textarea "Thank you for accepting the work order. Could you please provide us with an upd…"
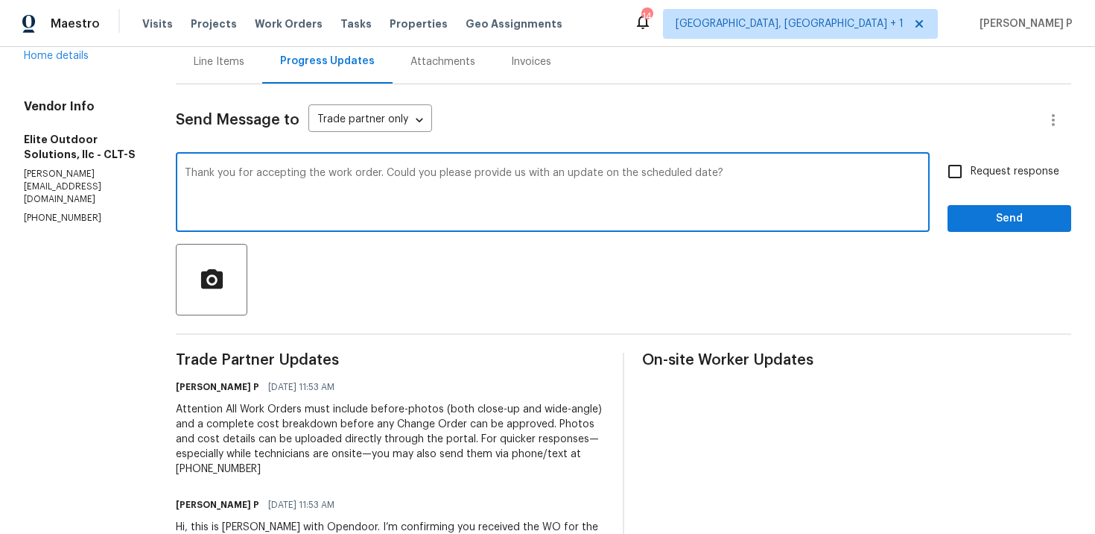
scroll to position [139, 0]
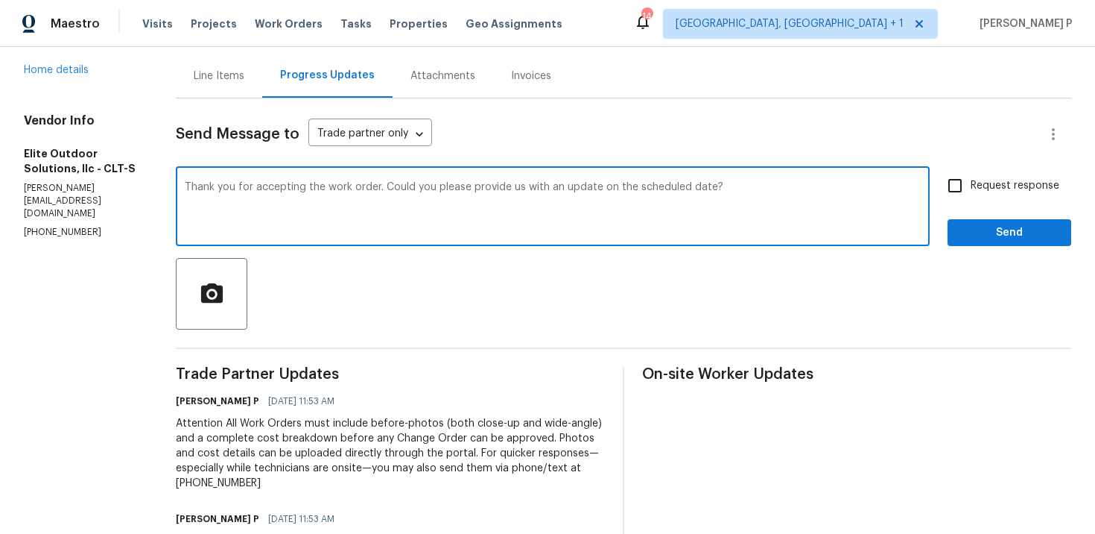
type textarea "Thank you for accepting the work order. Could you please provide us with an upd…"
click at [982, 183] on span "Request response" at bounding box center [1015, 186] width 89 height 16
click at [971, 183] on input "Request response" at bounding box center [955, 185] width 31 height 31
checkbox input "true"
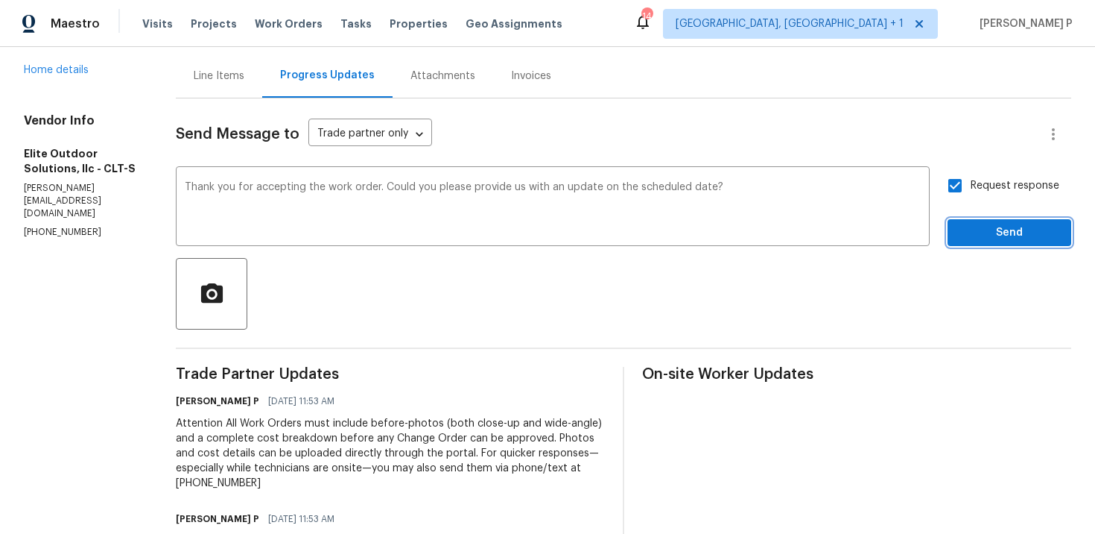
click at [981, 231] on span "Send" at bounding box center [1010, 233] width 100 height 19
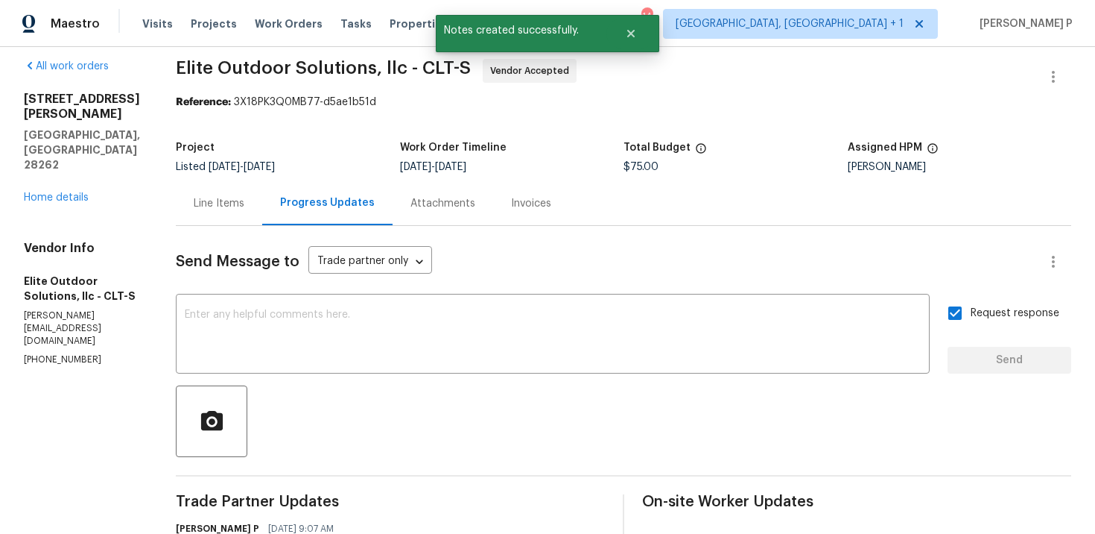
scroll to position [0, 0]
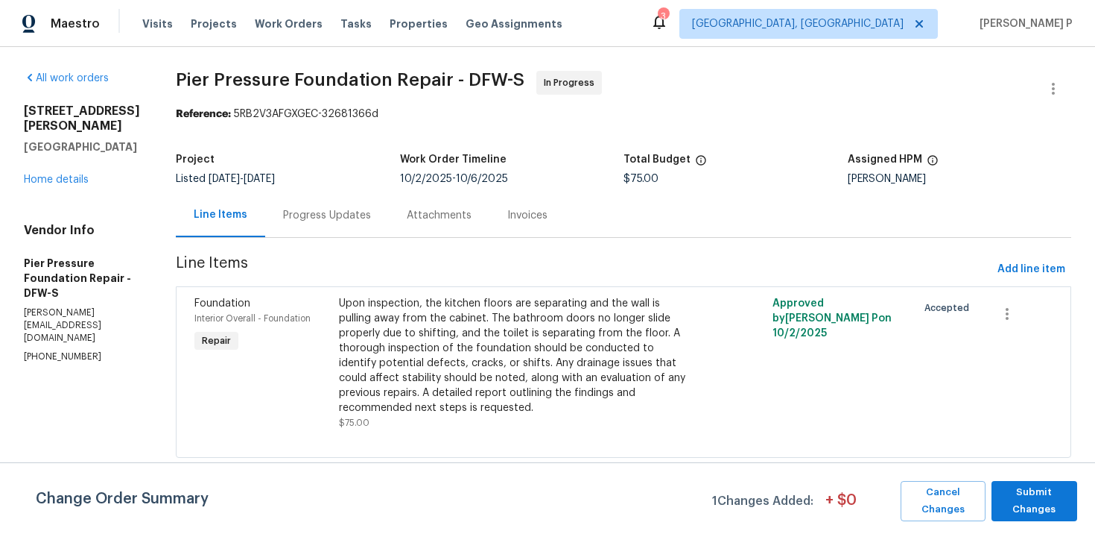
click at [300, 208] on div "Progress Updates" at bounding box center [327, 215] width 88 height 15
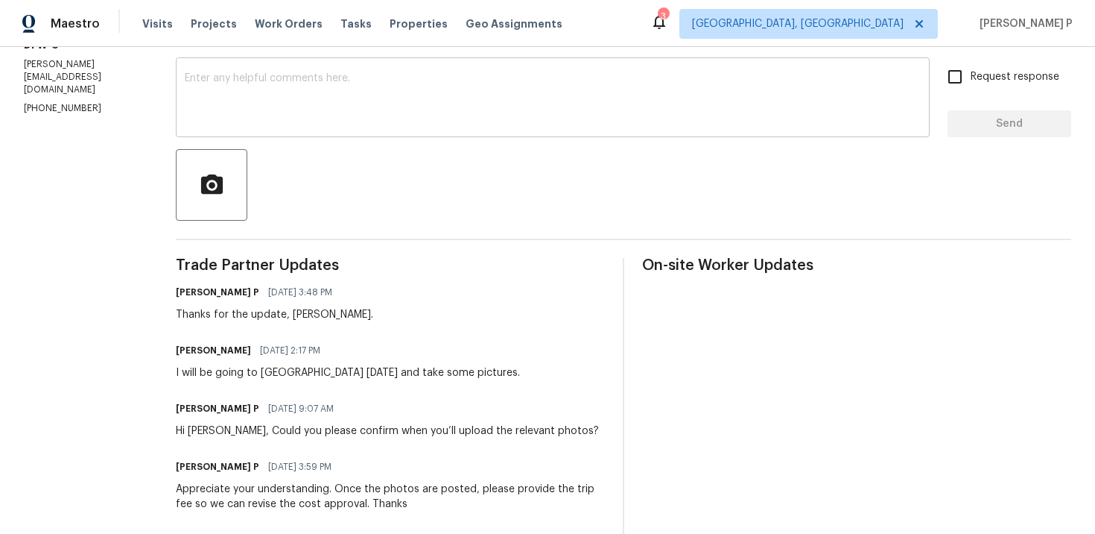
scroll to position [253, 0]
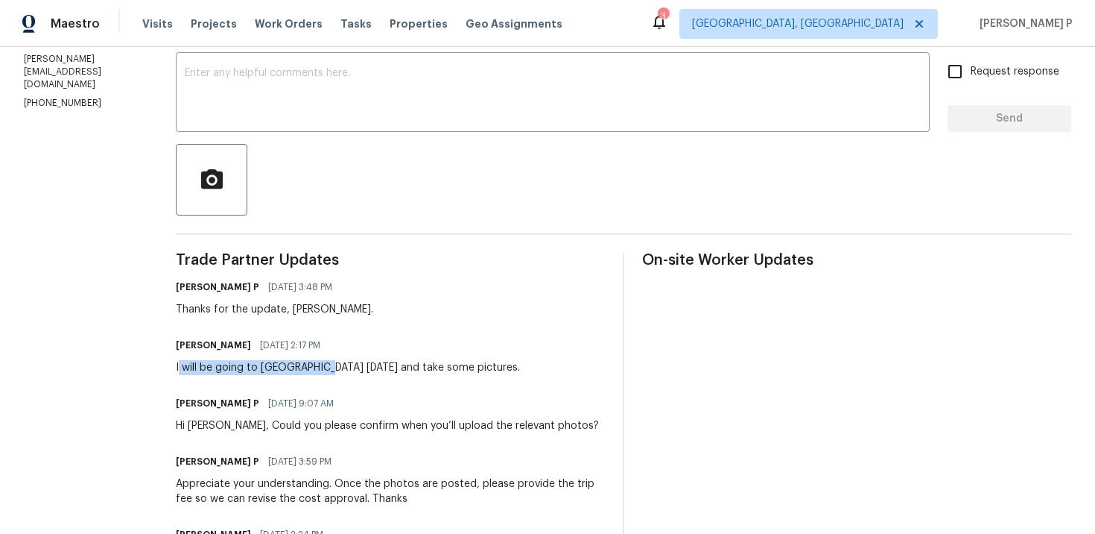
drag, startPoint x: 149, startPoint y: 369, endPoint x: 283, endPoint y: 370, distance: 134.1
click at [283, 370] on div "I will be going to [GEOGRAPHIC_DATA] [DATE] and take some pictures." at bounding box center [348, 367] width 344 height 15
click at [238, 366] on div "I will be going to [GEOGRAPHIC_DATA] [DATE] and take some pictures." at bounding box center [348, 367] width 344 height 15
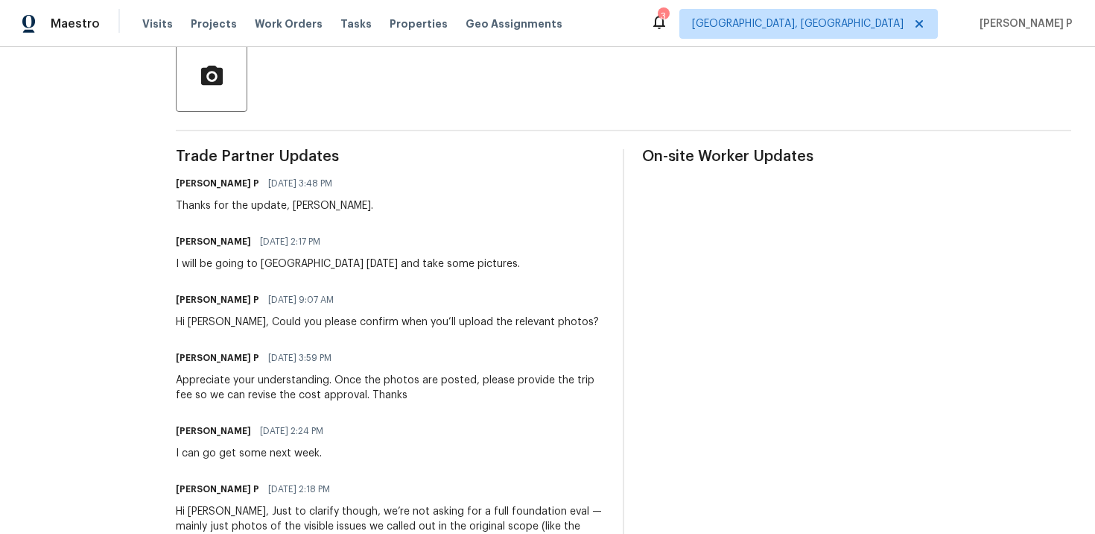
scroll to position [235, 0]
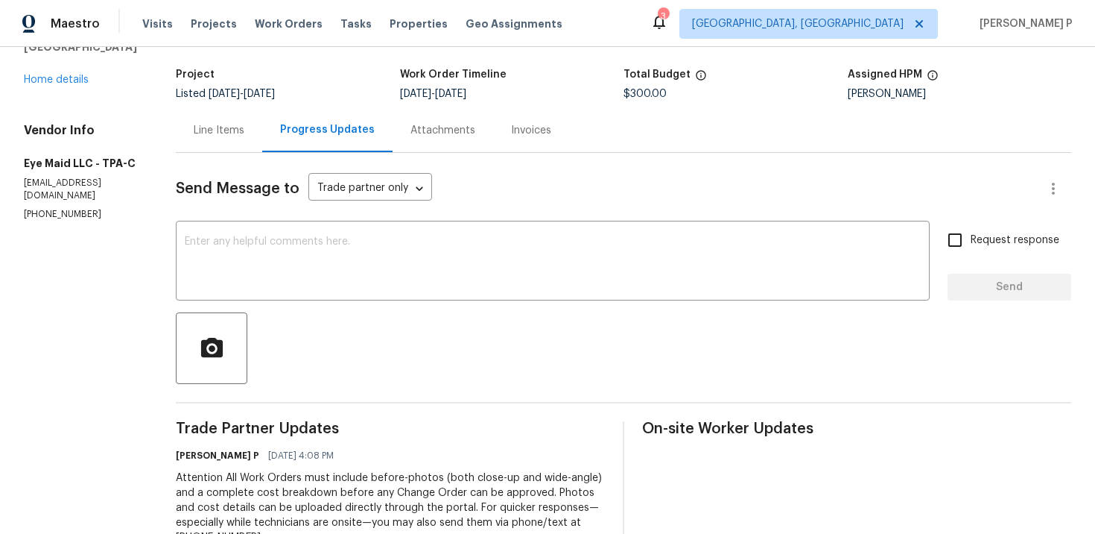
scroll to position [241, 0]
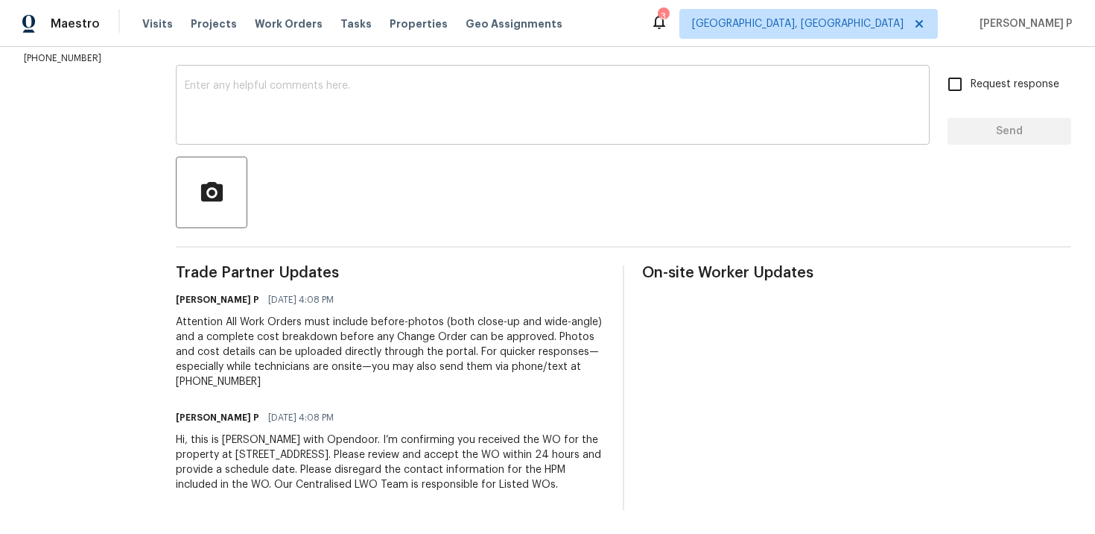
click at [449, 89] on textarea at bounding box center [553, 106] width 736 height 52
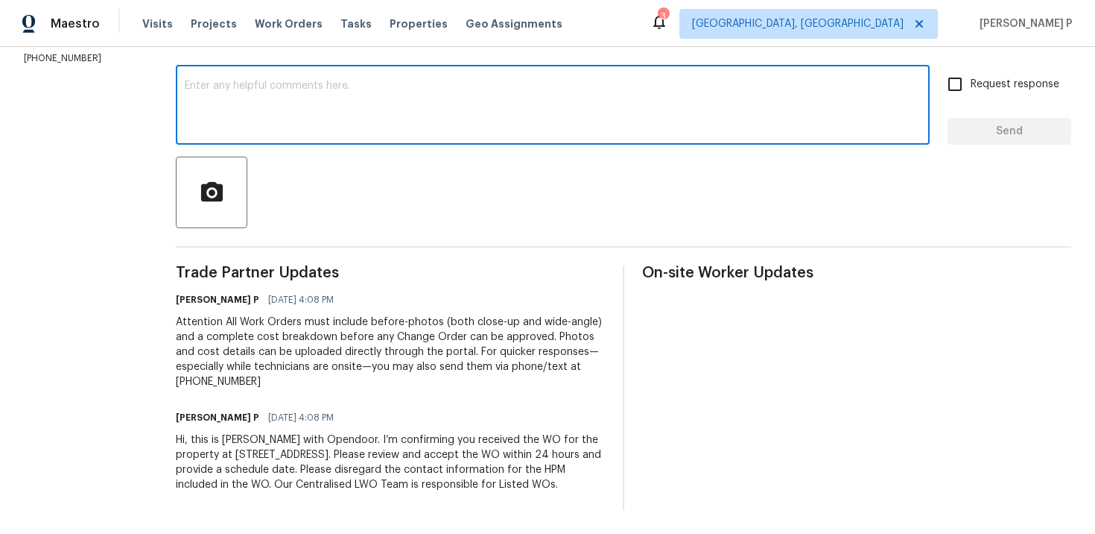
paste textarea "Thank you for accepting the work order. Could you please provide us with an upd…"
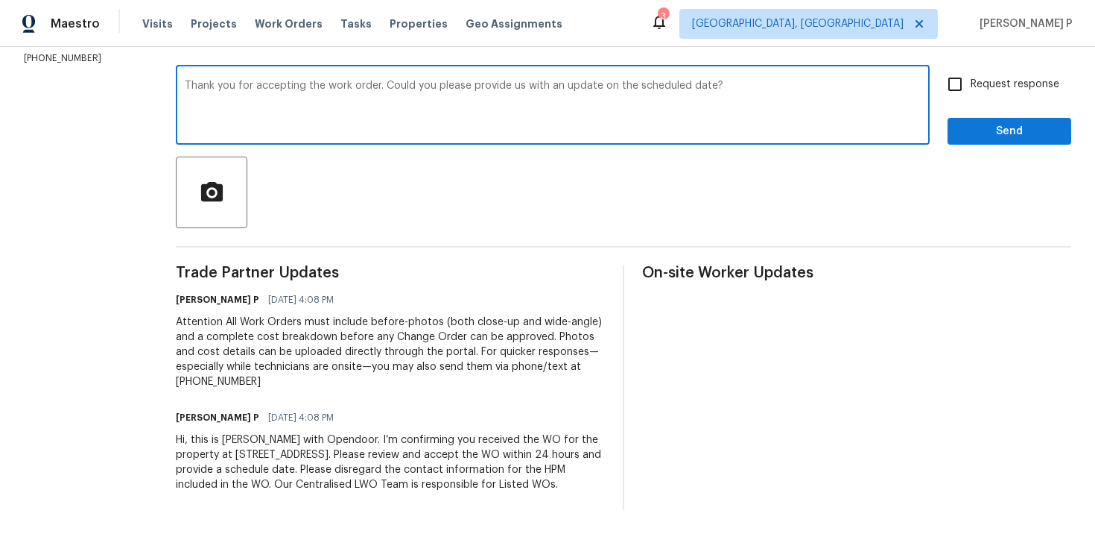
scroll to position [133, 0]
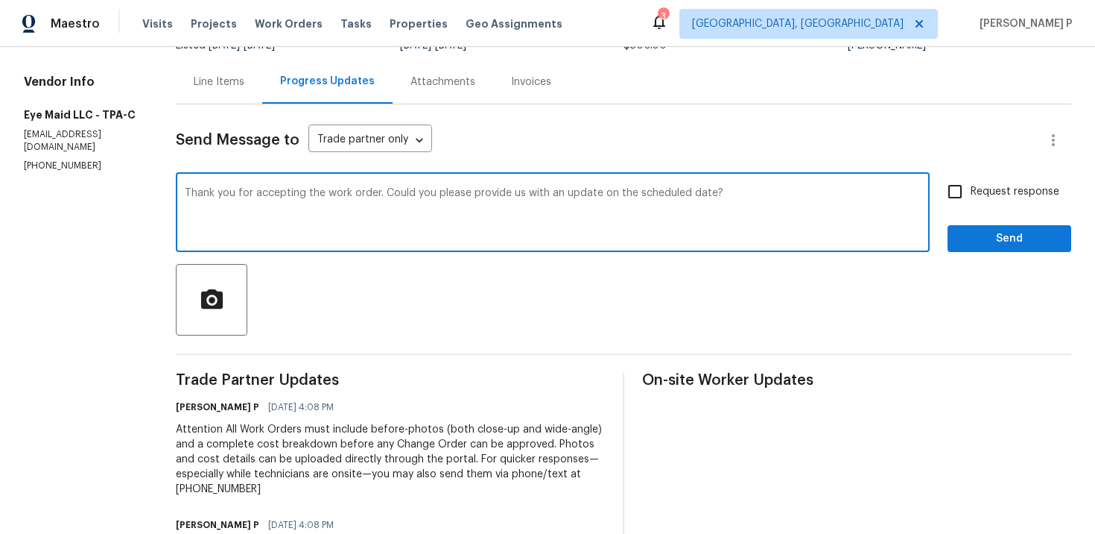
type textarea "Thank you for accepting the work order. Could you please provide us with an upd…"
click at [1014, 209] on div "Request response Send" at bounding box center [1010, 214] width 124 height 76
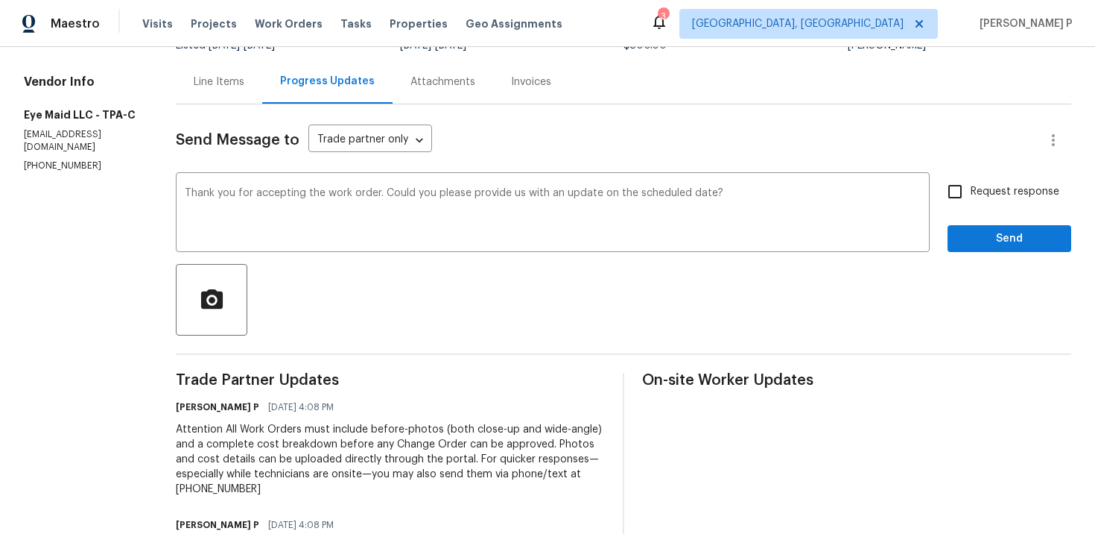
click at [1006, 186] on span "Request response" at bounding box center [1015, 192] width 89 height 16
click at [971, 186] on input "Request response" at bounding box center [955, 191] width 31 height 31
checkbox input "true"
click at [989, 230] on span "Send" at bounding box center [1010, 239] width 100 height 19
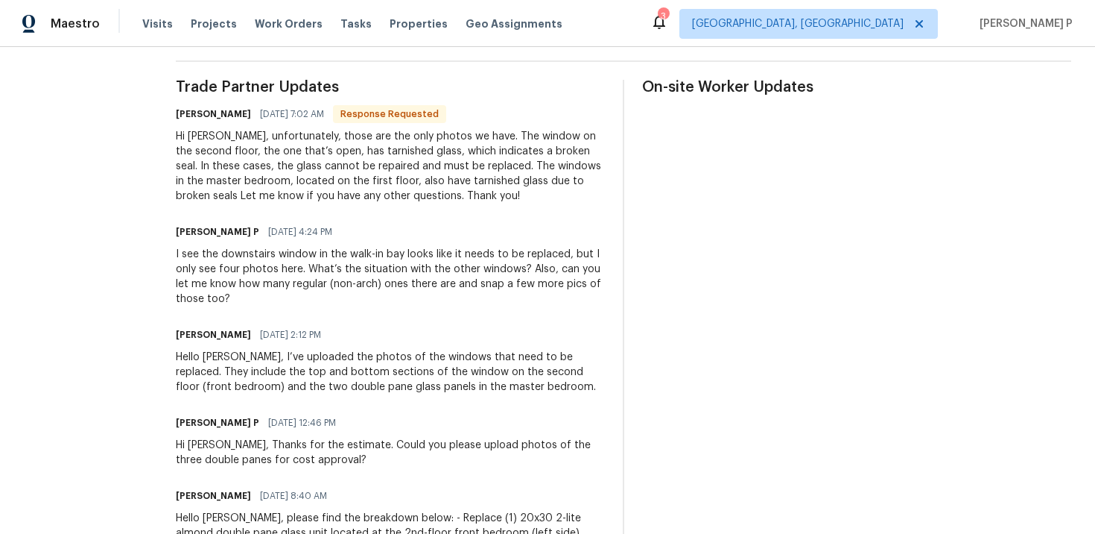
scroll to position [426, 0]
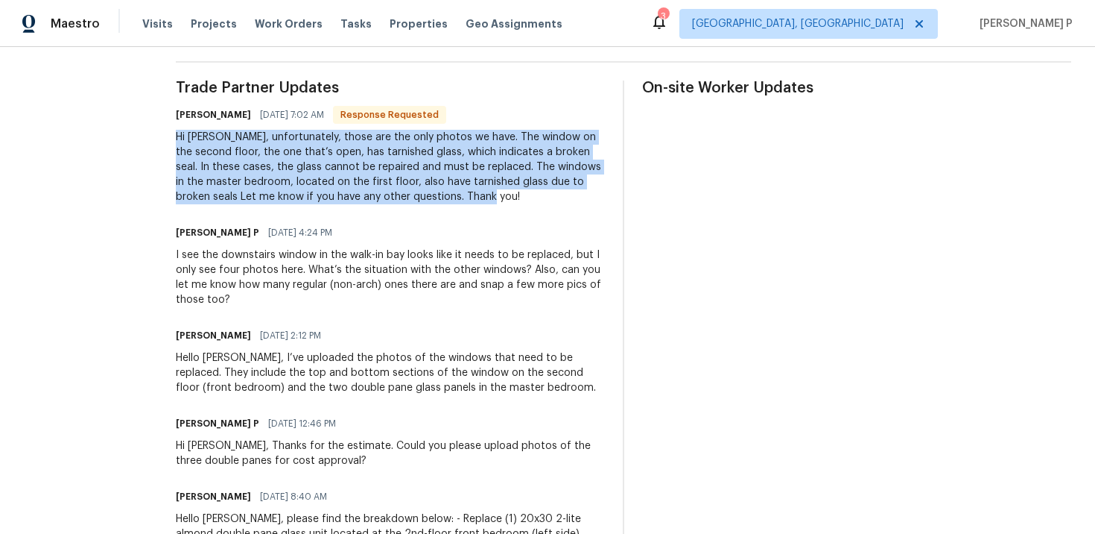
drag, startPoint x: 228, startPoint y: 136, endPoint x: 628, endPoint y: 202, distance: 405.6
click at [605, 202] on div "Hi [PERSON_NAME], unfortunately, those are the only photos we have. The window …" at bounding box center [390, 167] width 429 height 75
copy div "Hi [PERSON_NAME], unfortunately, those are the only photos we have. The window …"
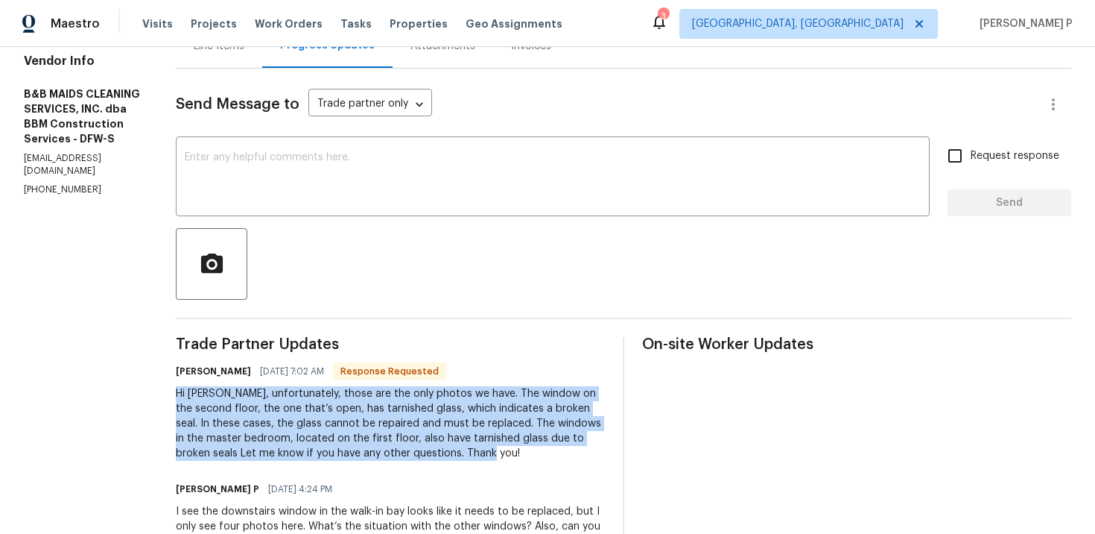
scroll to position [0, 0]
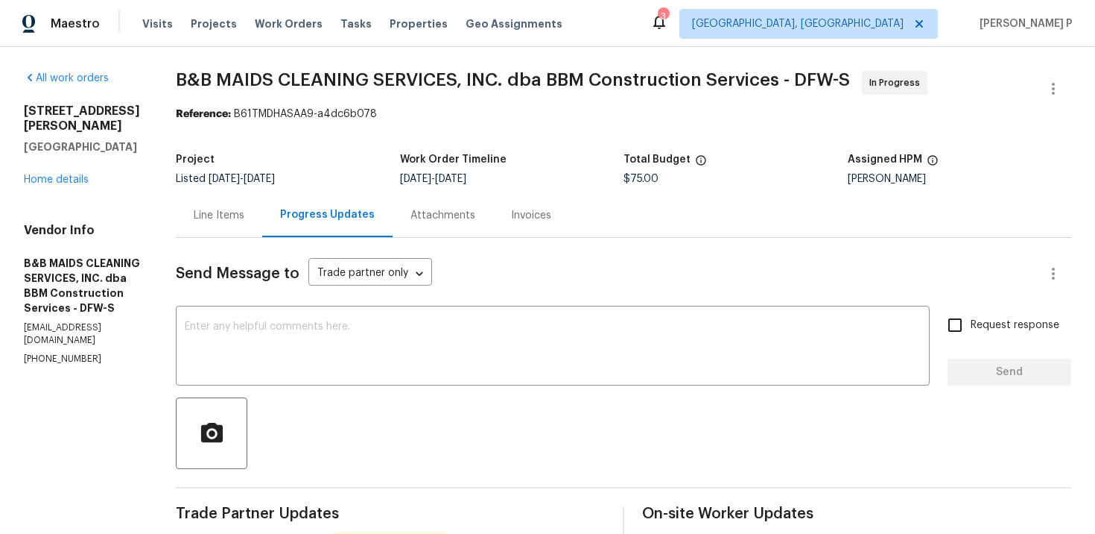
click at [493, 256] on div "Send Message to Trade partner only Trade partner only ​" at bounding box center [606, 274] width 860 height 36
click at [309, 339] on textarea at bounding box center [553, 347] width 736 height 52
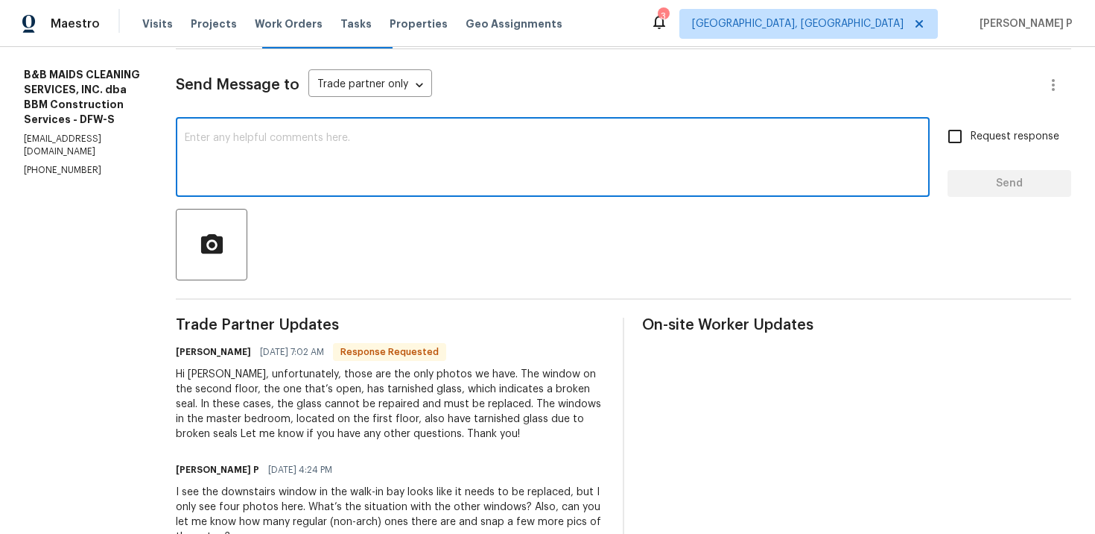
scroll to position [231, 0]
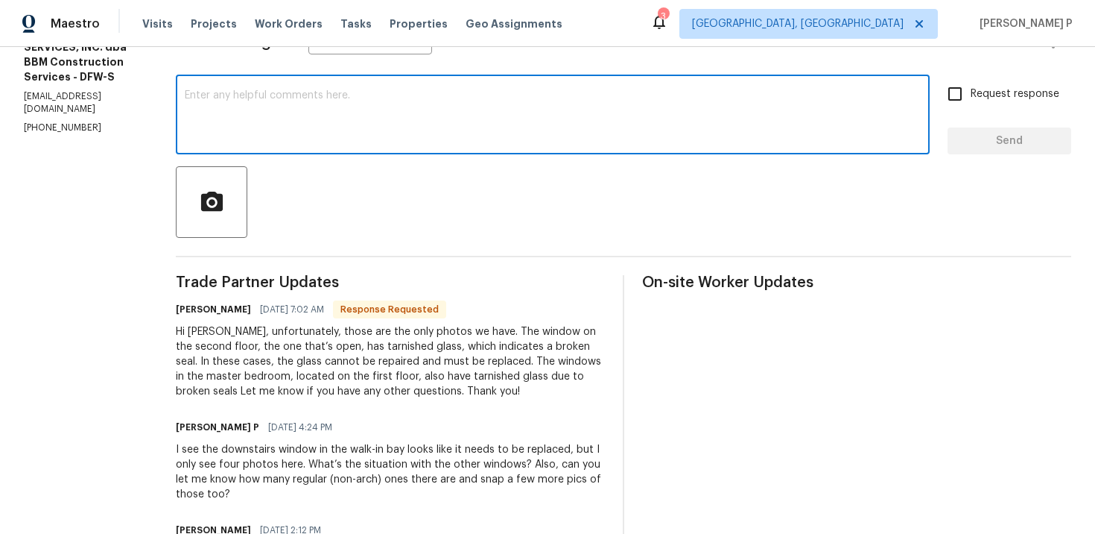
click at [317, 121] on textarea at bounding box center [553, 116] width 736 height 52
paste textarea "The total feels a bit on the higher side for just the three glass replacements …"
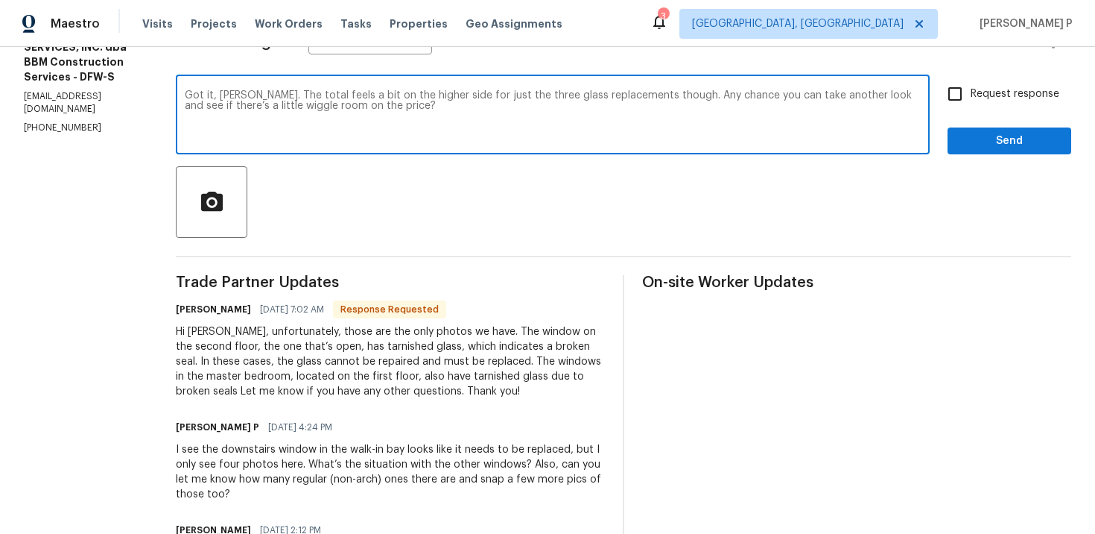
click at [300, 92] on textarea "Got it, Allan. The total feels a bit on the higher side for just the three glas…" at bounding box center [553, 116] width 736 height 52
drag, startPoint x: 303, startPoint y: 93, endPoint x: 291, endPoint y: 93, distance: 11.9
click at [291, 93] on textarea "Got it, Allan. The total feels a bit on the higher side for just the three glas…" at bounding box center [553, 116] width 736 height 52
click at [332, 80] on div "Got it, Allan. The total feels a bit on the higher side for just the three glas…" at bounding box center [553, 116] width 754 height 76
click at [300, 96] on textarea "Got it, Allan. The total feels a bit on the higher side for just the three glas…" at bounding box center [553, 116] width 736 height 52
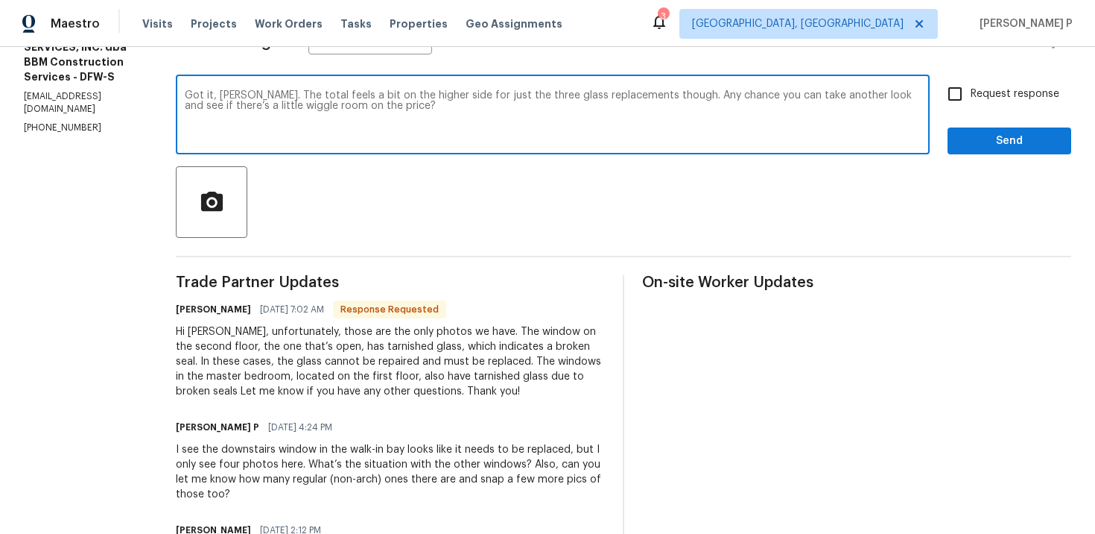
click at [304, 92] on textarea "Got it, Allan. The total feels a bit on the higher side for just the three glas…" at bounding box center [553, 116] width 736 height 52
click at [525, 115] on textarea "Got it, Allan. But the total feels a bit on the higher side for just the three …" at bounding box center [553, 116] width 736 height 52
type textarea "Got it, Allan. But the total feels a bit on the higher side for just the three …"
click at [959, 104] on input "Request response" at bounding box center [955, 93] width 31 height 31
checkbox input "true"
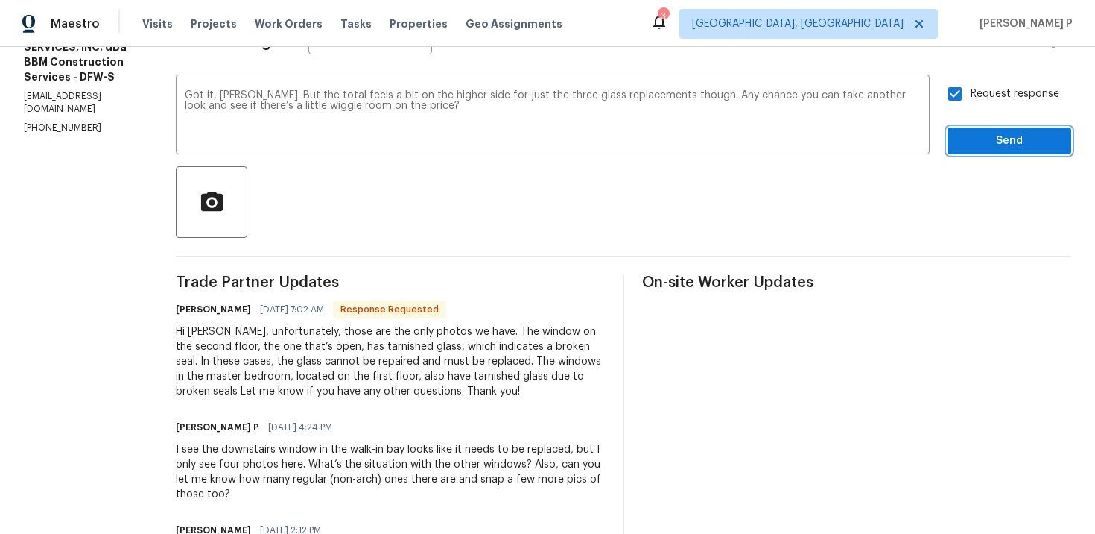
click at [979, 137] on span "Send" at bounding box center [1010, 141] width 100 height 19
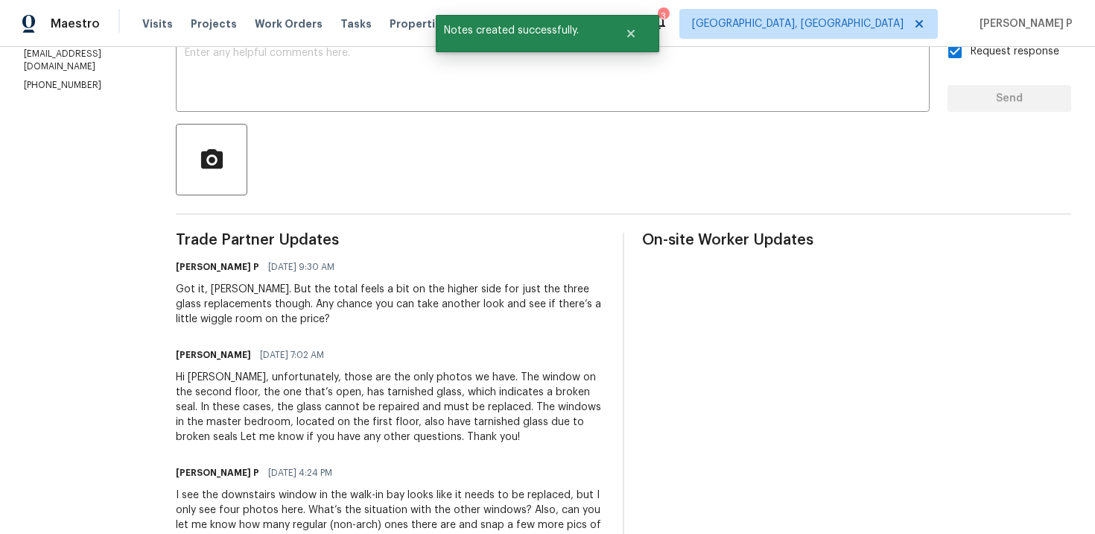
scroll to position [312, 0]
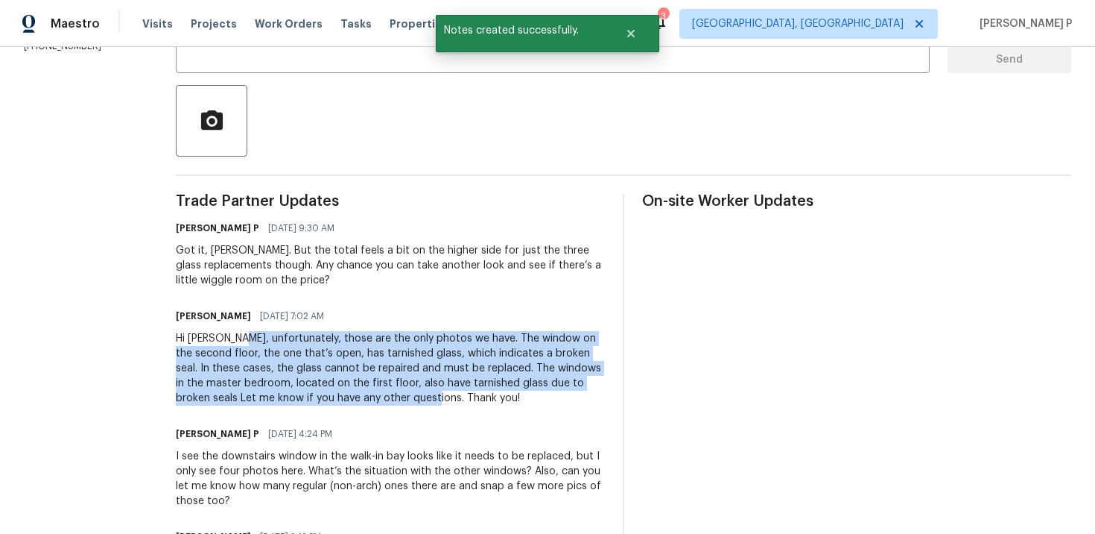
drag, startPoint x: 290, startPoint y: 338, endPoint x: 572, endPoint y: 397, distance: 287.9
click at [572, 397] on div "Hi Ramyasri, unfortunately, those are the only photos we have. The window on th…" at bounding box center [390, 368] width 429 height 75
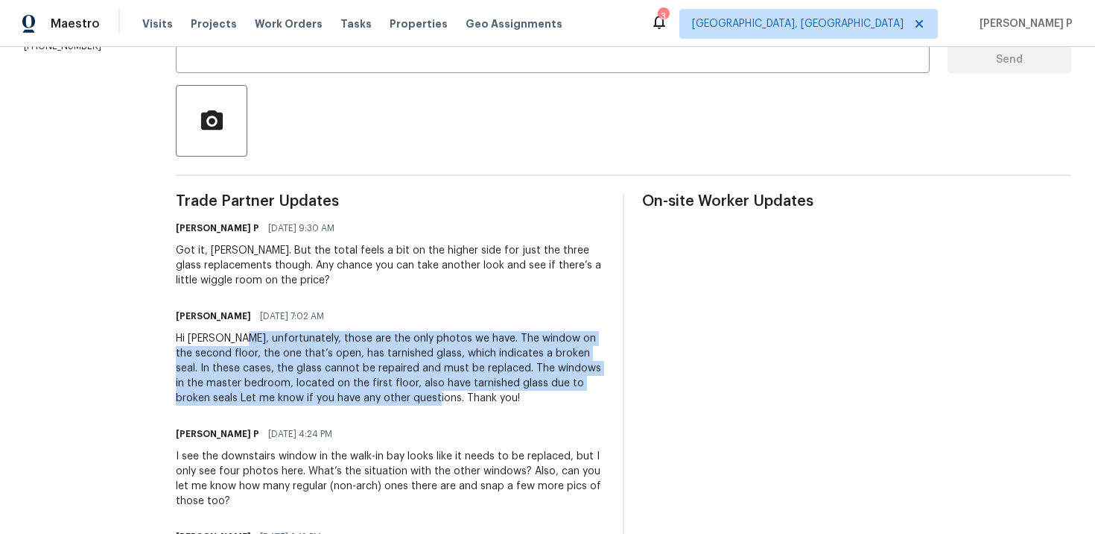
copy div "unfortunately, those are the only photos we have. The window on the second floo…"
click at [310, 271] on div "Got it, Allan. But the total feels a bit on the higher side for just the three …" at bounding box center [390, 265] width 429 height 45
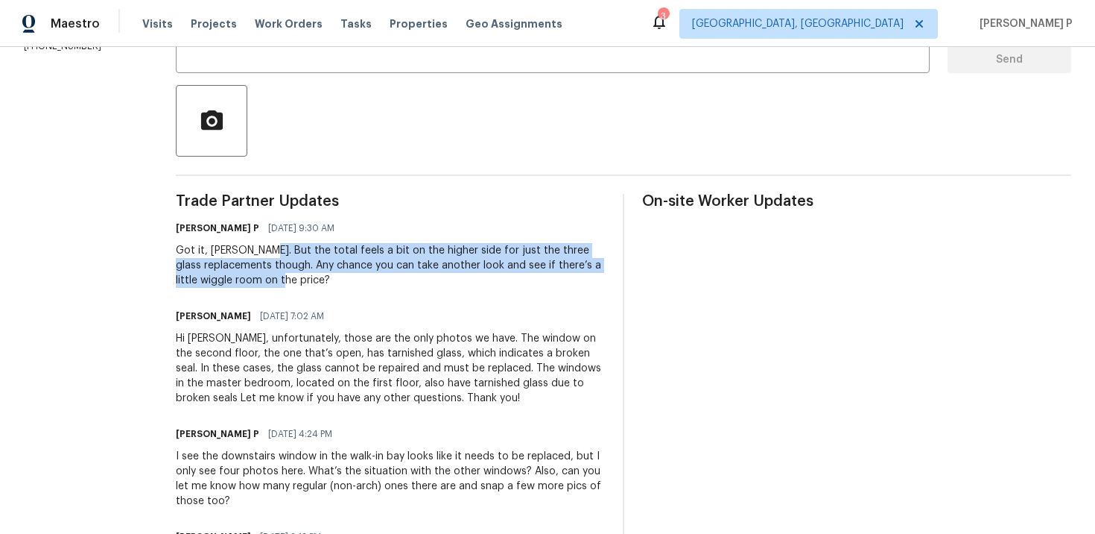
drag, startPoint x: 309, startPoint y: 250, endPoint x: 375, endPoint y: 280, distance: 72.7
click at [375, 280] on div "Got it, Allan. But the total feels a bit on the higher side for just the three …" at bounding box center [390, 265] width 429 height 45
copy div "the total feels a bit on the higher side for just the three glass replacements …"
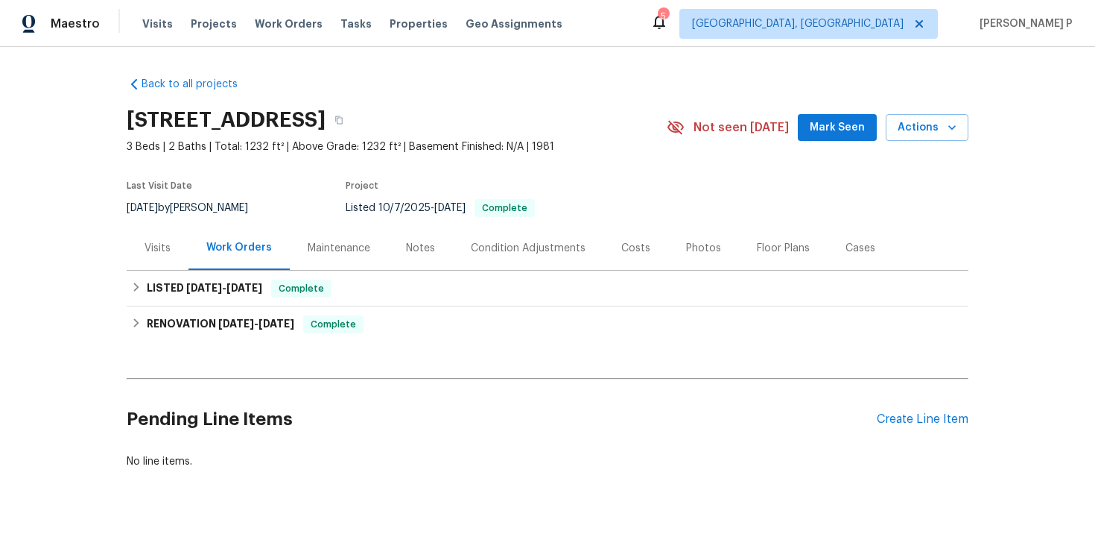
scroll to position [37, 0]
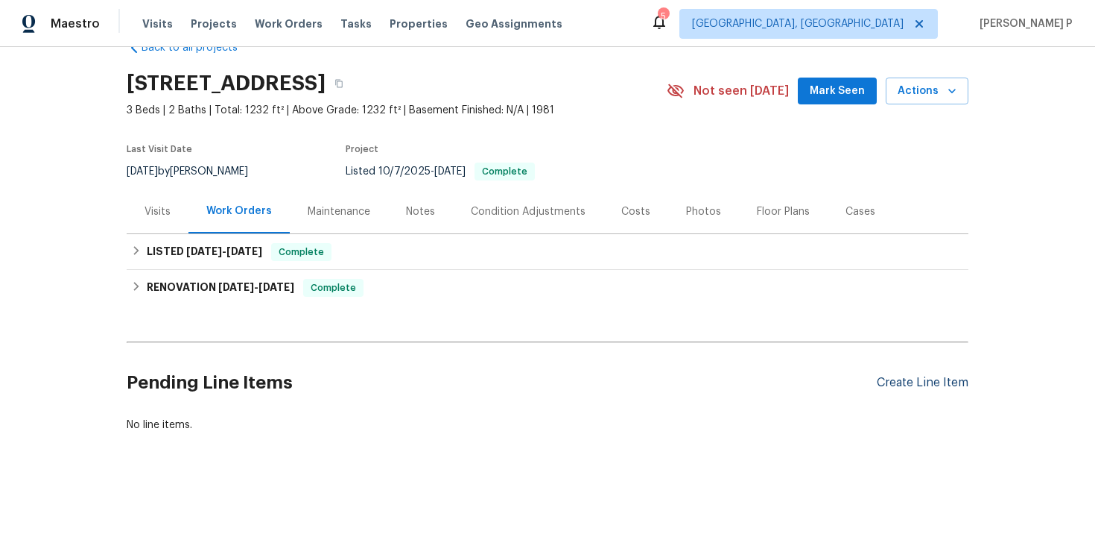
click at [923, 384] on div "Create Line Item" at bounding box center [923, 383] width 92 height 14
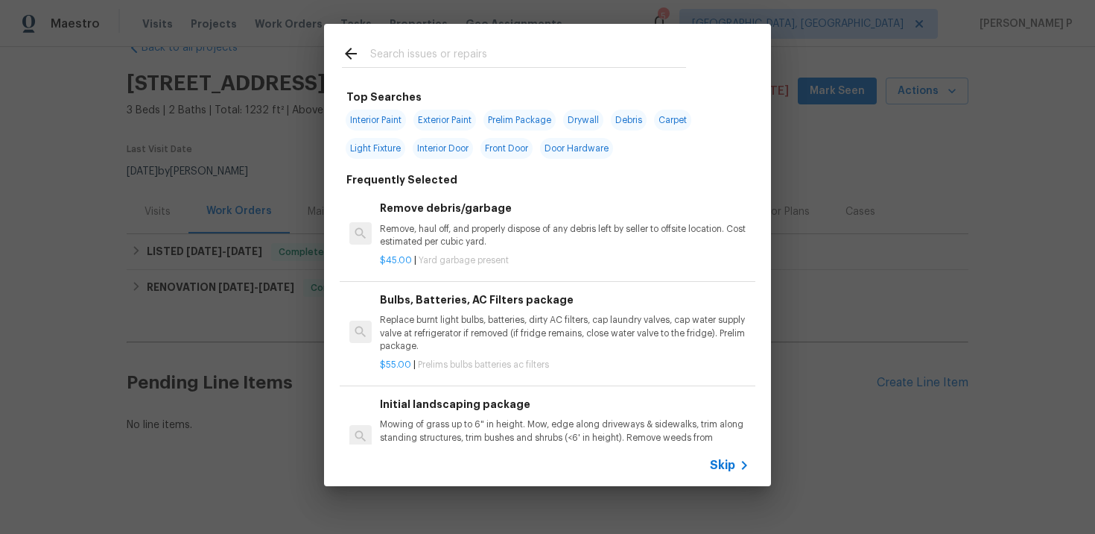
click at [718, 463] on span "Skip" at bounding box center [722, 465] width 25 height 15
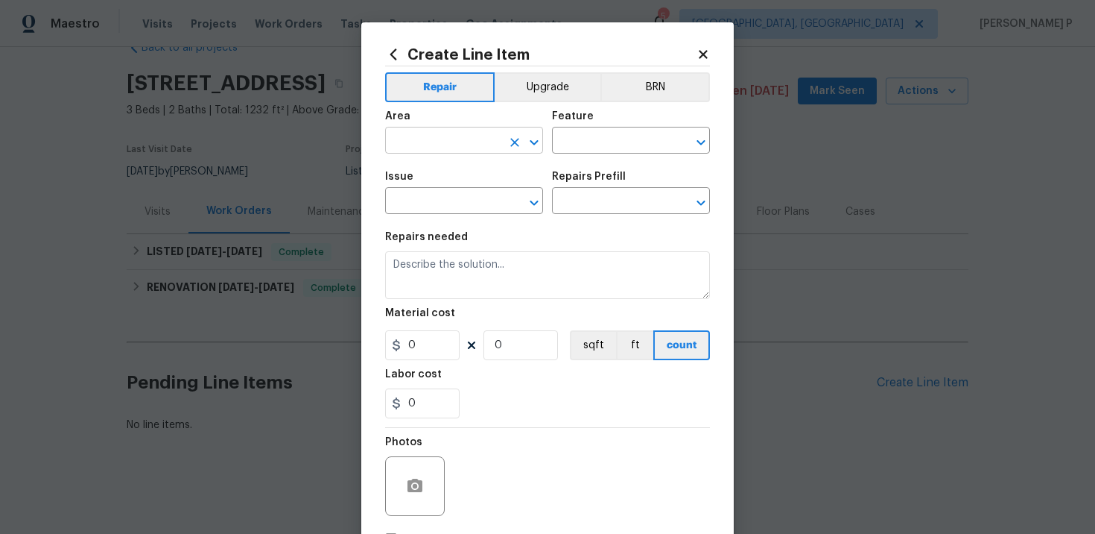
click at [484, 139] on input "text" at bounding box center [443, 141] width 116 height 23
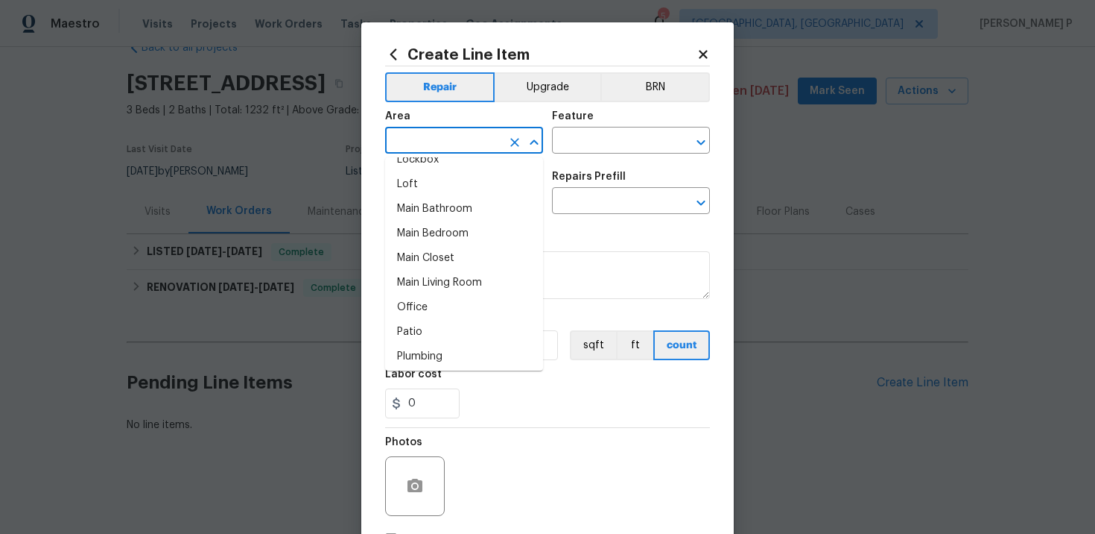
scroll to position [782, 0]
click at [435, 226] on li "Main Bedroom" at bounding box center [464, 229] width 158 height 25
type input "Main Bedroom"
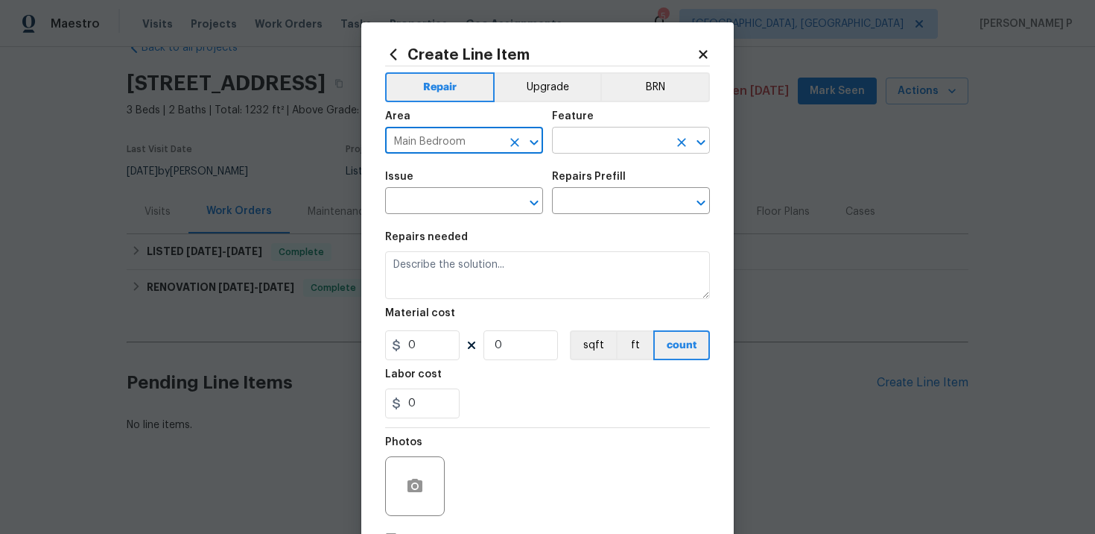
click at [591, 134] on input "text" at bounding box center [610, 141] width 116 height 23
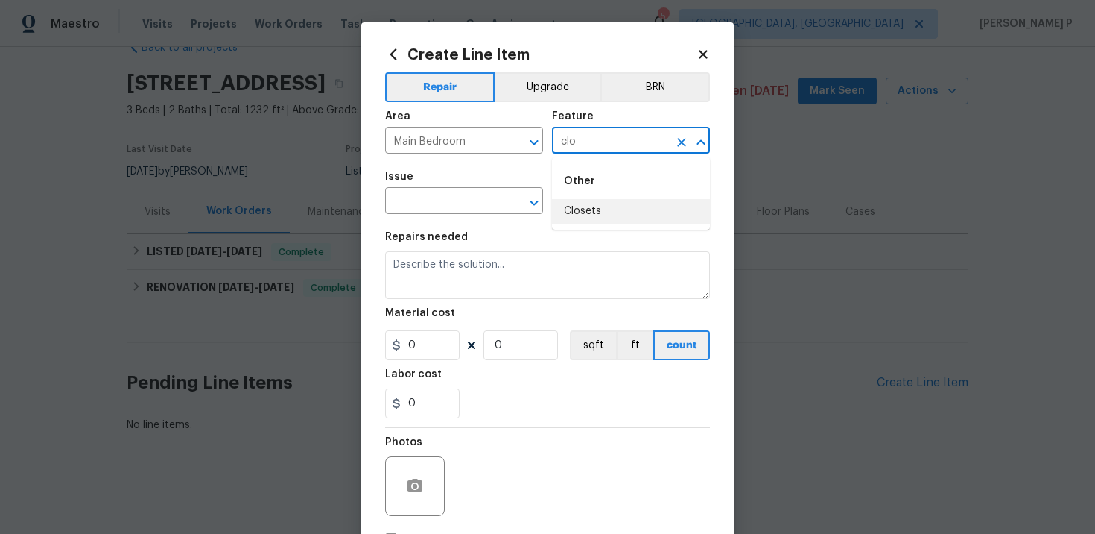
click at [592, 212] on li "Closets" at bounding box center [631, 211] width 158 height 25
type input "Closets"
click at [478, 214] on input "text" at bounding box center [443, 202] width 116 height 23
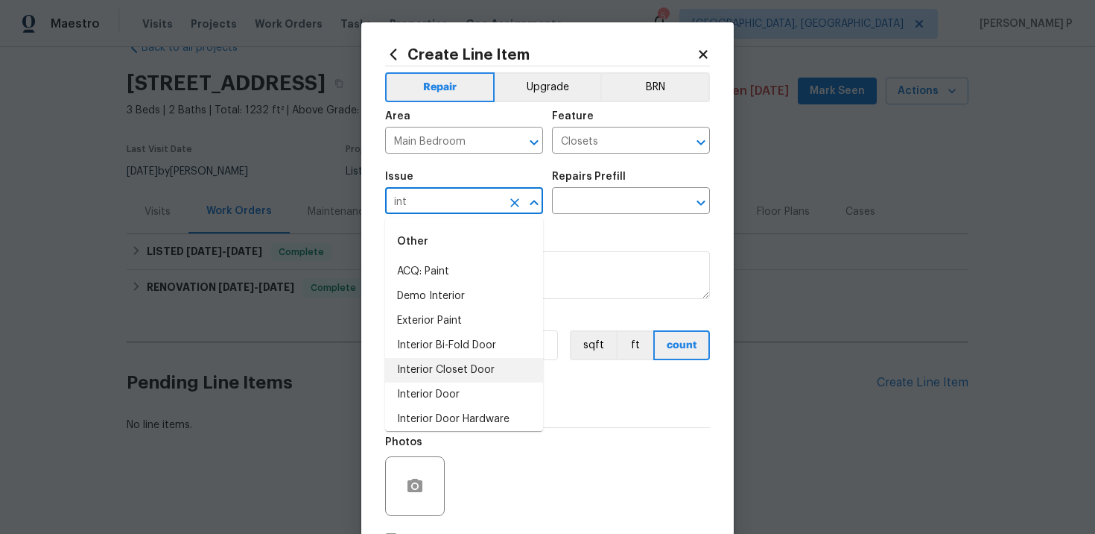
click at [457, 371] on li "Interior Closet Door" at bounding box center [464, 370] width 158 height 25
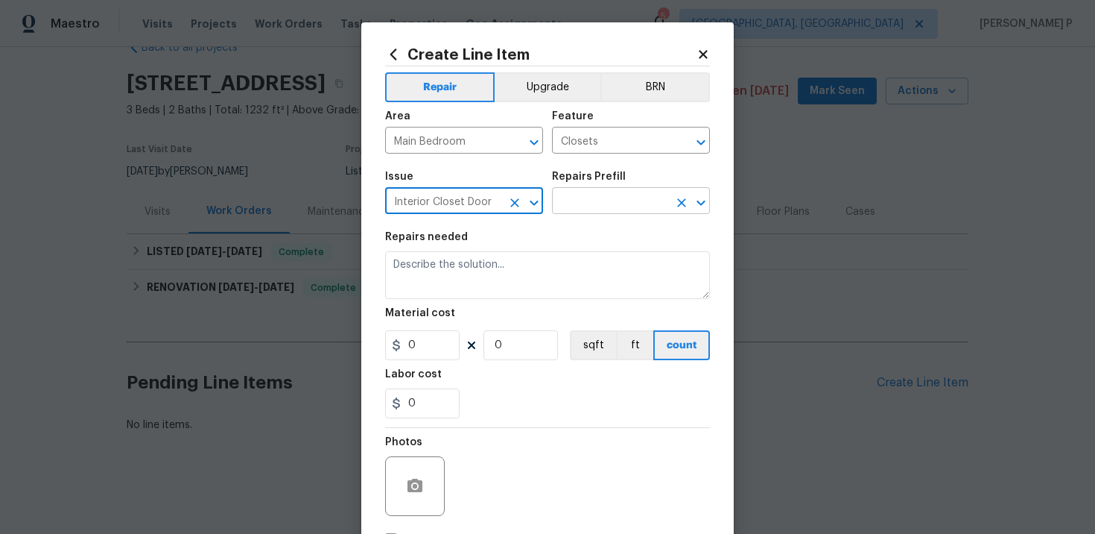
type input "Interior Closet Door"
click at [575, 196] on input "text" at bounding box center [610, 202] width 116 height 23
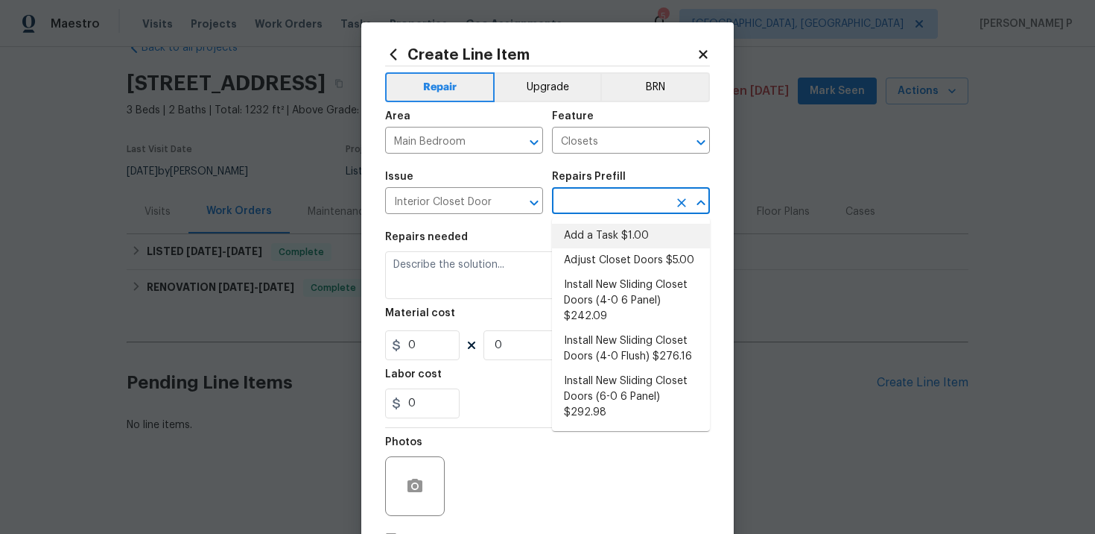
click at [586, 234] on li "Add a Task $1.00" at bounding box center [631, 236] width 158 height 25
type input "Interior Door"
type input "Add a Task $1.00"
type textarea "HPM to detail"
type input "1"
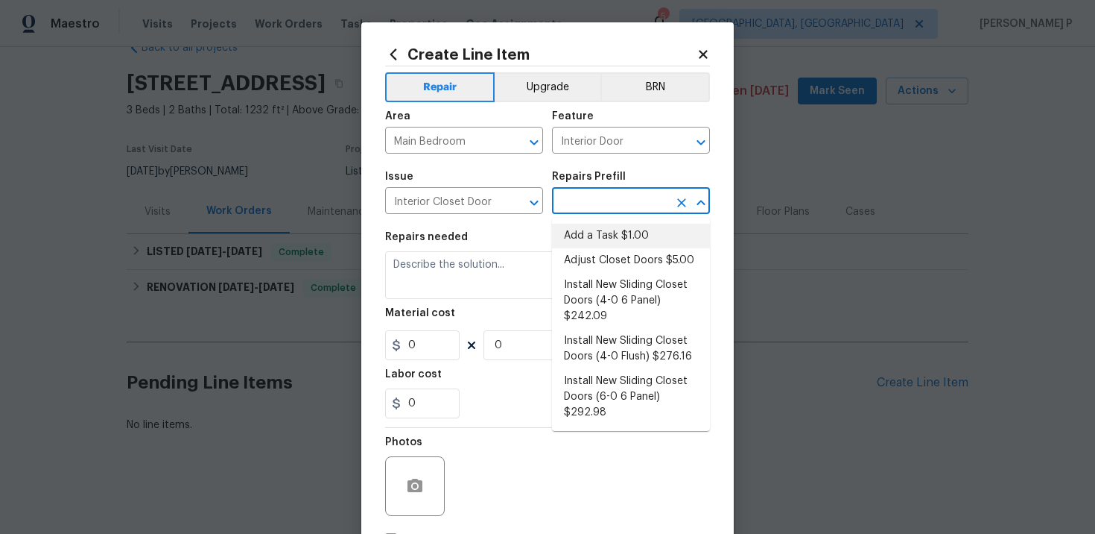
type input "1"
click at [452, 282] on textarea "HPM to detail" at bounding box center [547, 275] width 325 height 48
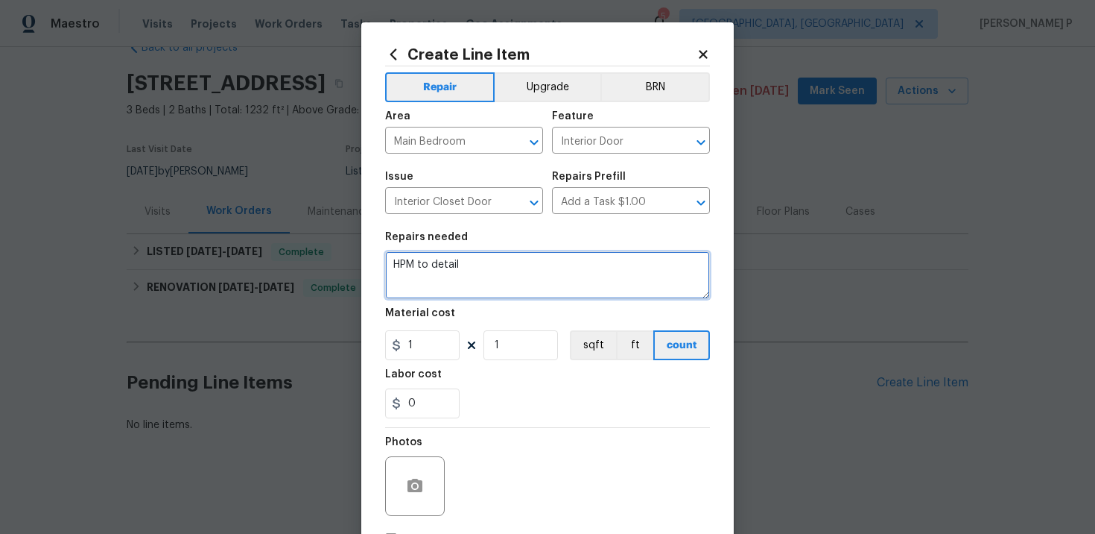
click at [452, 282] on textarea "HPM to detail" at bounding box center [547, 275] width 325 height 48
paste textarea "The wardrobe door in the main bedroom is off the track. Please inspect, resecur…"
type textarea "The wardrobe door in the main bedroom is off the track. Please inspect, resecur…"
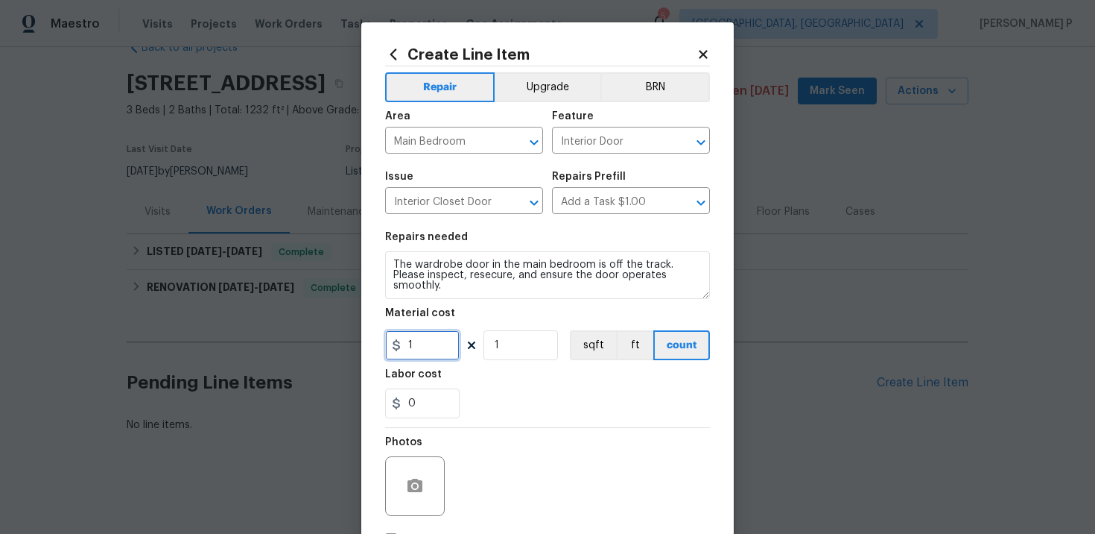
click at [440, 348] on input "1" at bounding box center [422, 345] width 75 height 30
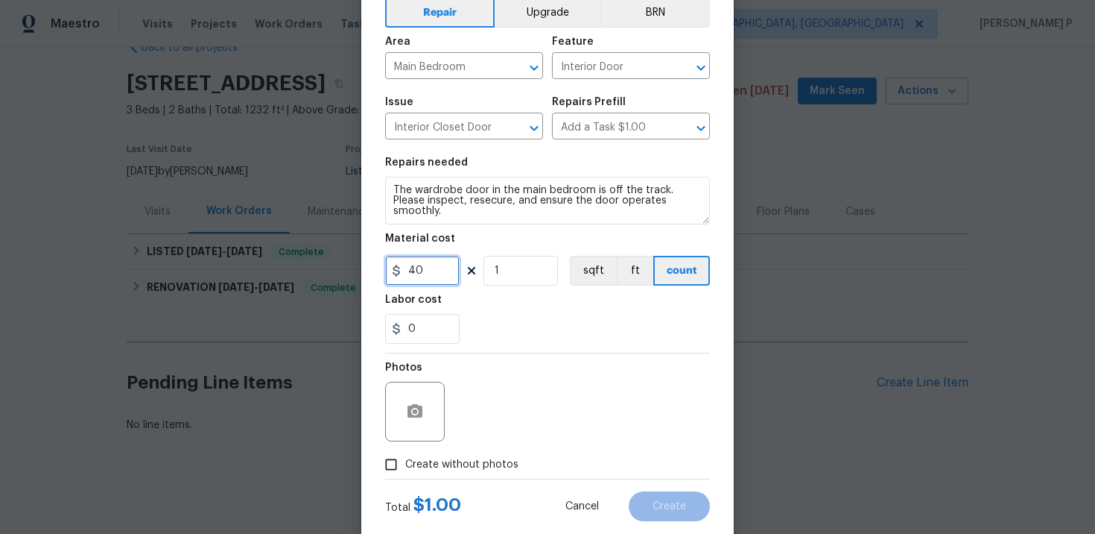
scroll to position [106, 0]
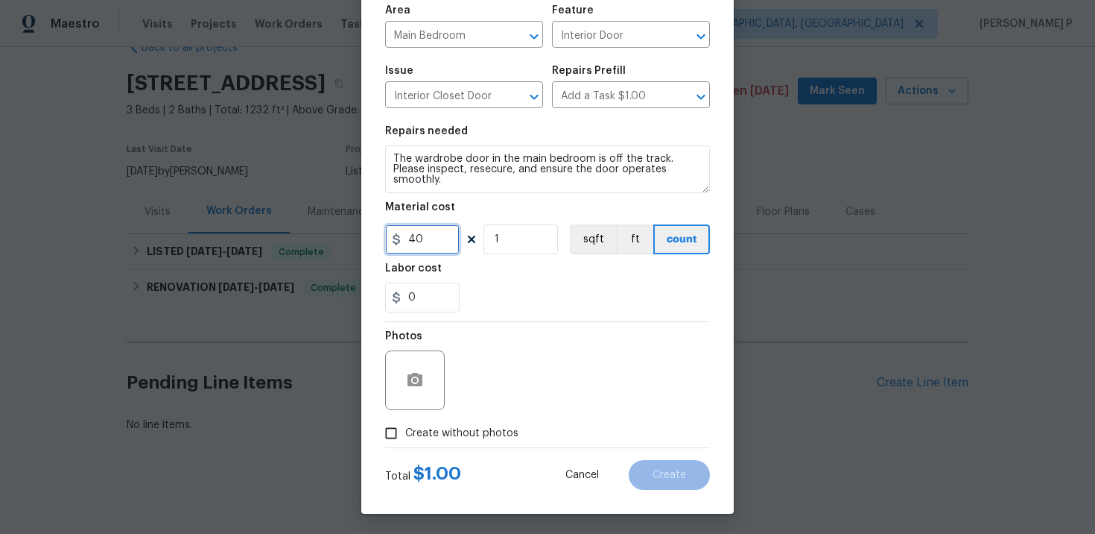
type input "40"
click at [412, 396] on button "button" at bounding box center [415, 380] width 36 height 36
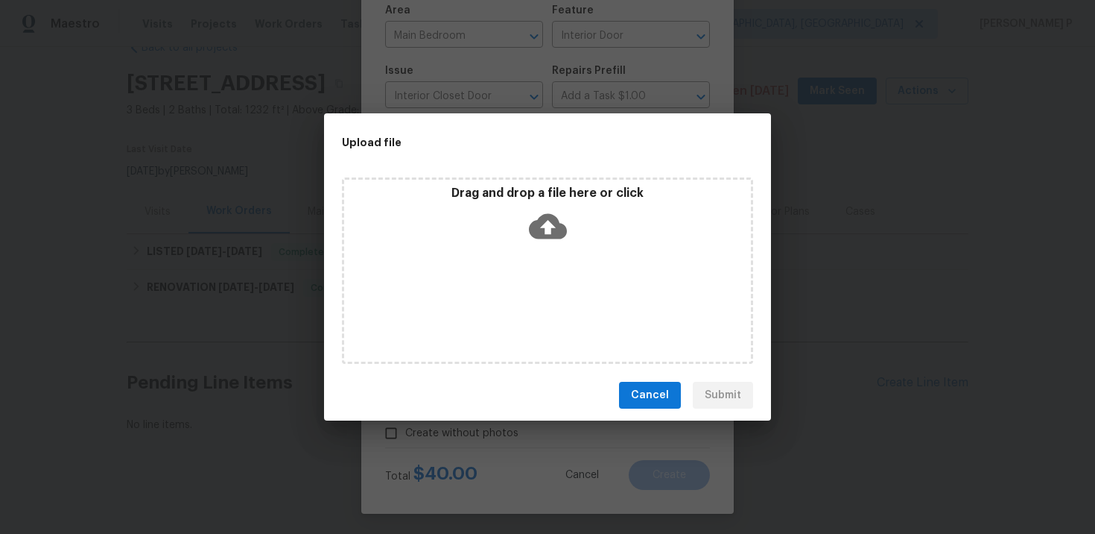
click at [539, 230] on icon at bounding box center [548, 226] width 38 height 25
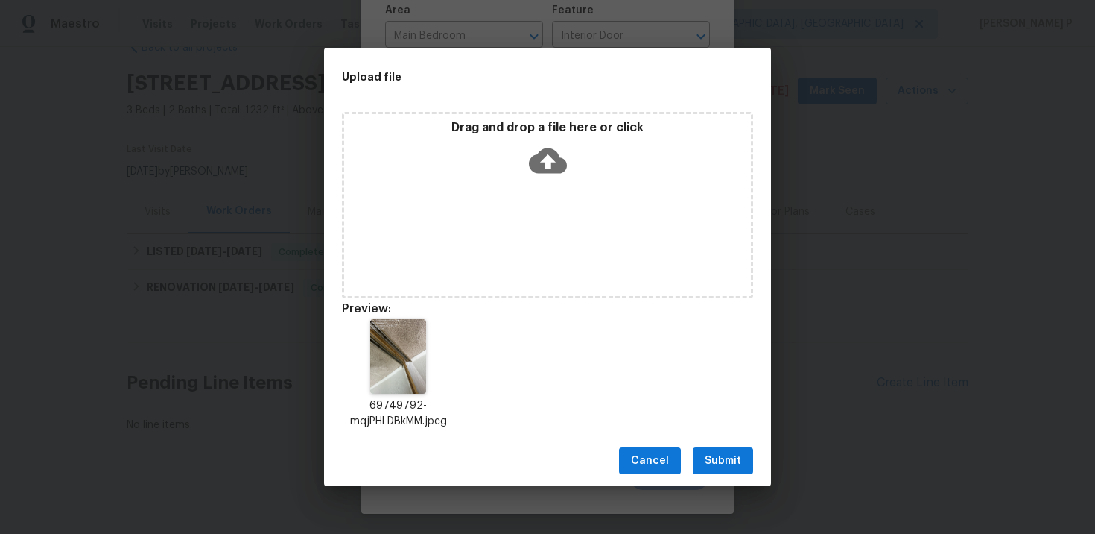
click at [725, 460] on span "Submit" at bounding box center [723, 461] width 37 height 19
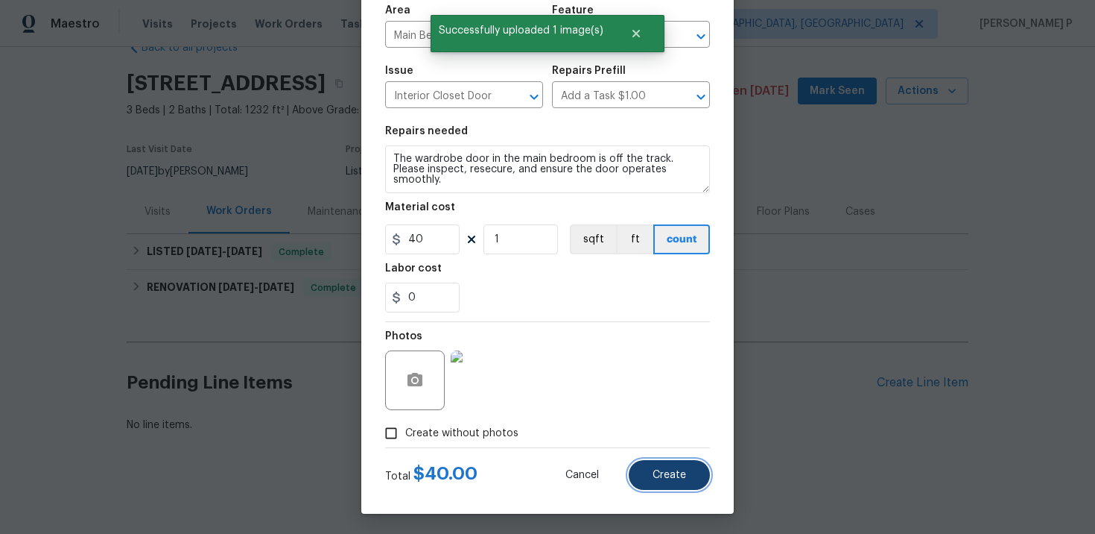
click at [662, 469] on span "Create" at bounding box center [670, 474] width 34 height 11
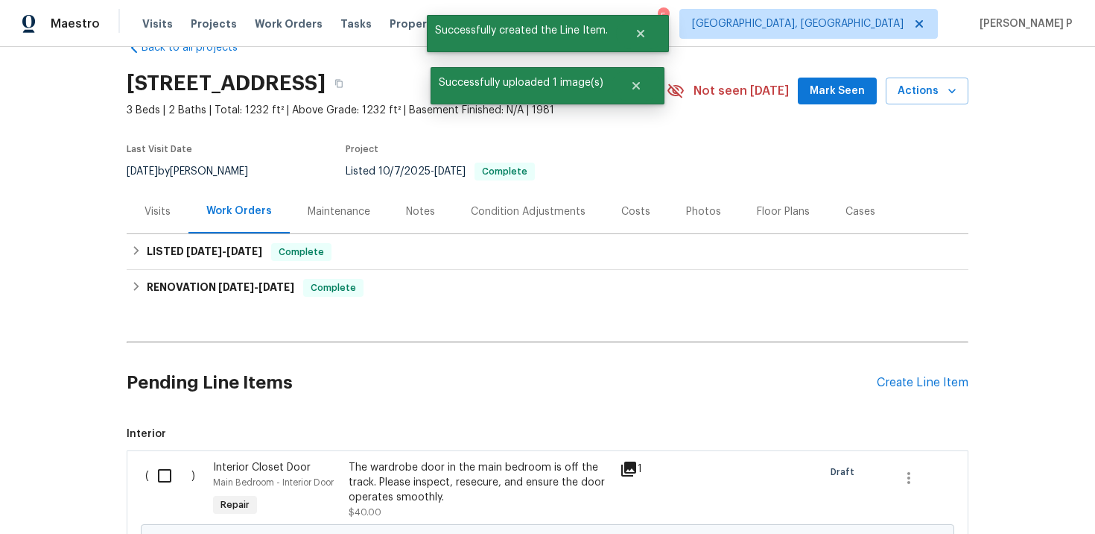
click at [159, 475] on input "checkbox" at bounding box center [170, 475] width 42 height 31
checkbox input "true"
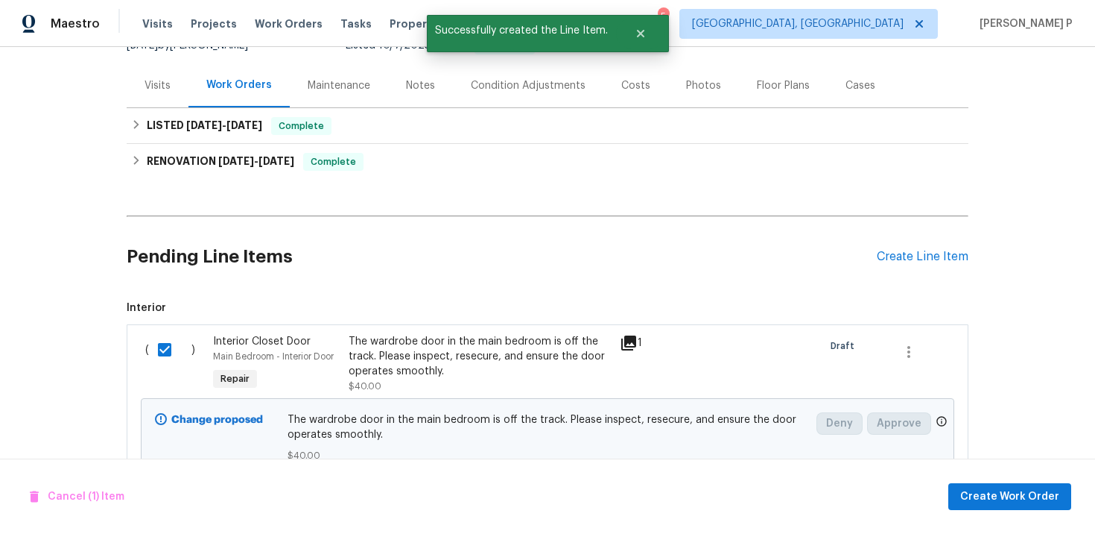
scroll to position [221, 0]
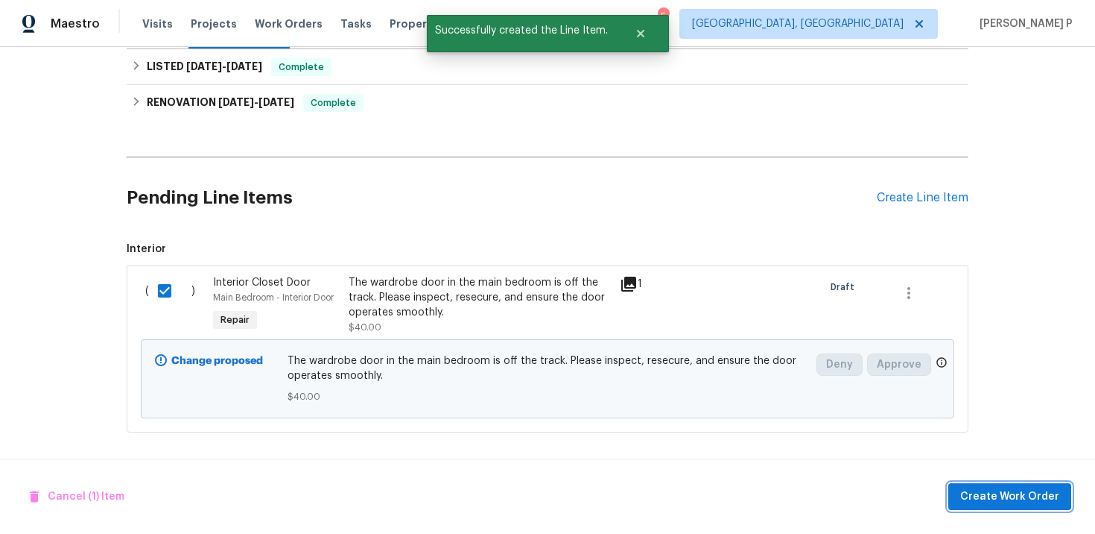
click at [978, 487] on span "Create Work Order" at bounding box center [1010, 496] width 99 height 19
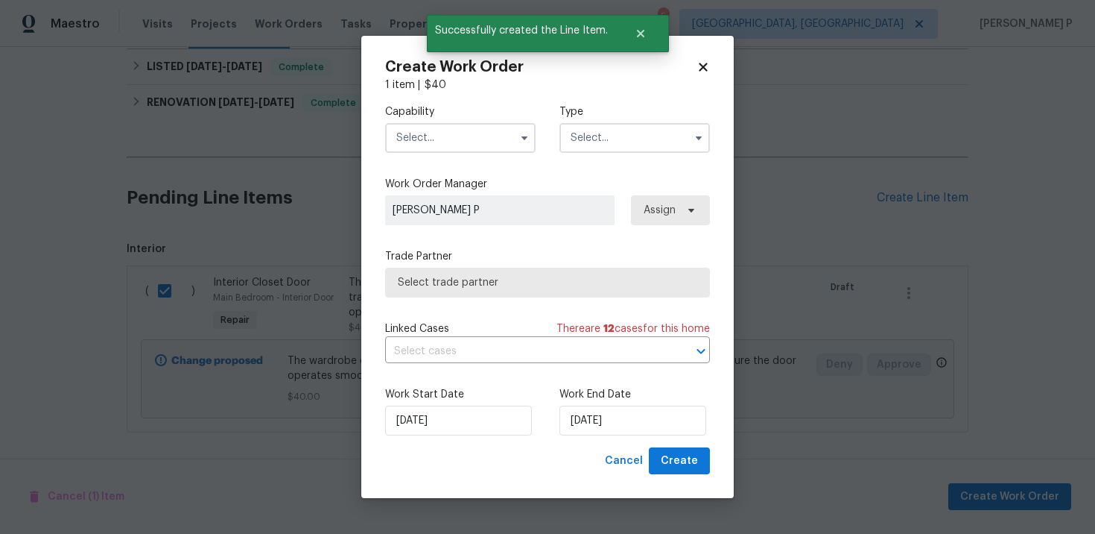
click at [641, 145] on input "text" at bounding box center [635, 138] width 151 height 30
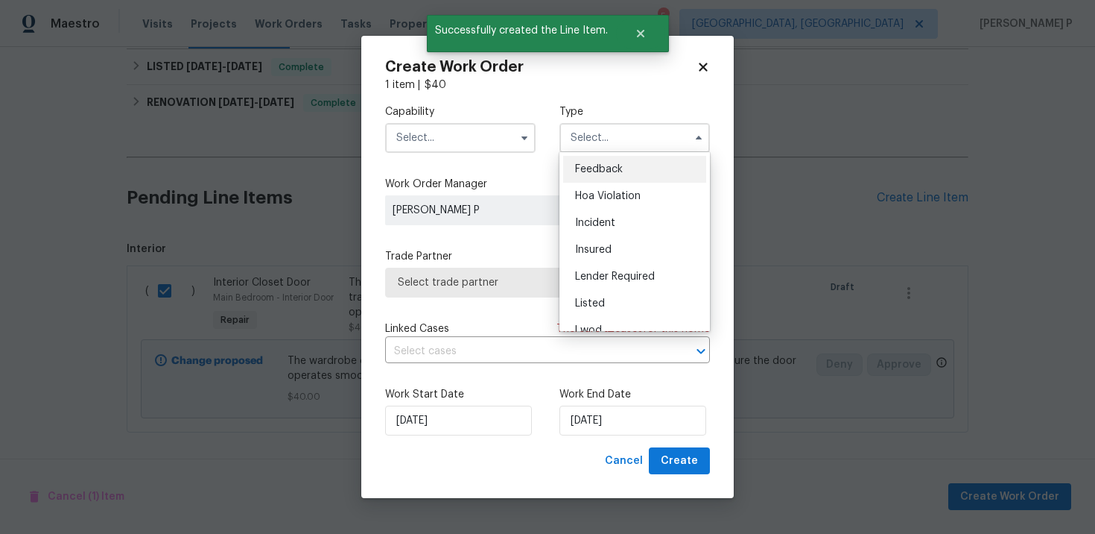
click at [578, 169] on span "Feedback" at bounding box center [599, 169] width 48 height 10
type input "Feedback"
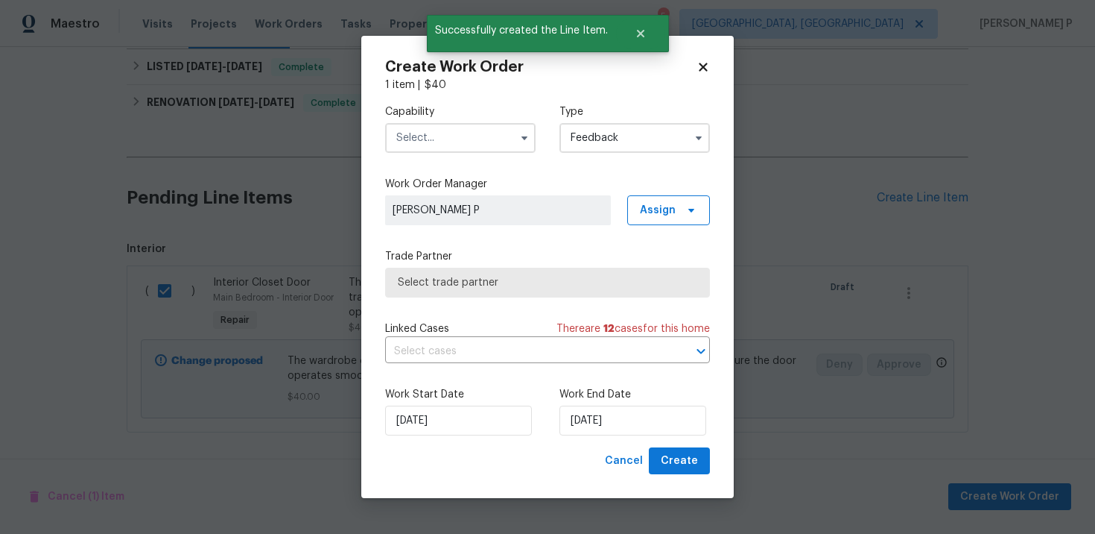
click at [441, 127] on input "text" at bounding box center [460, 138] width 151 height 30
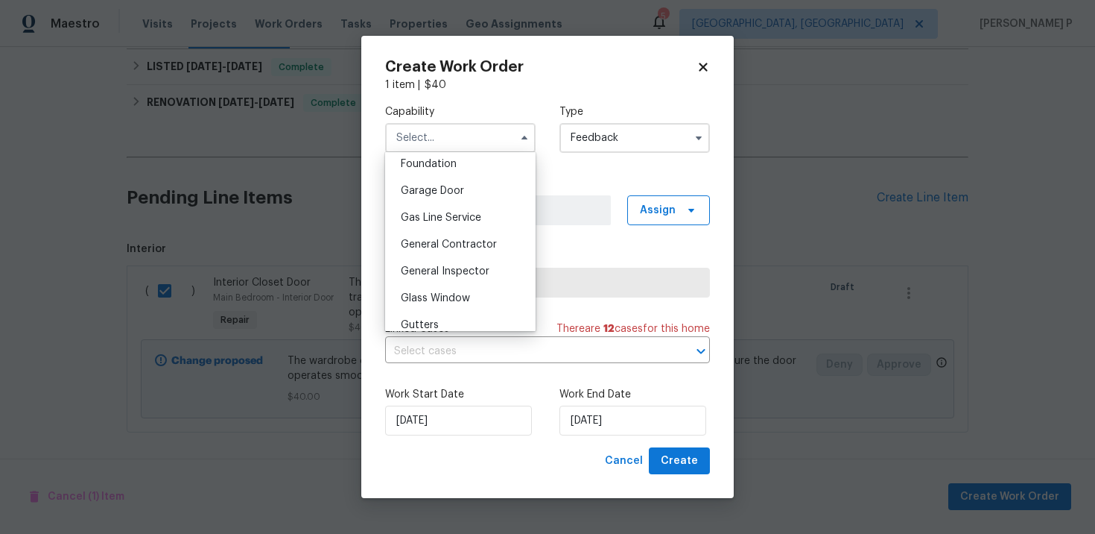
scroll to position [706, 0]
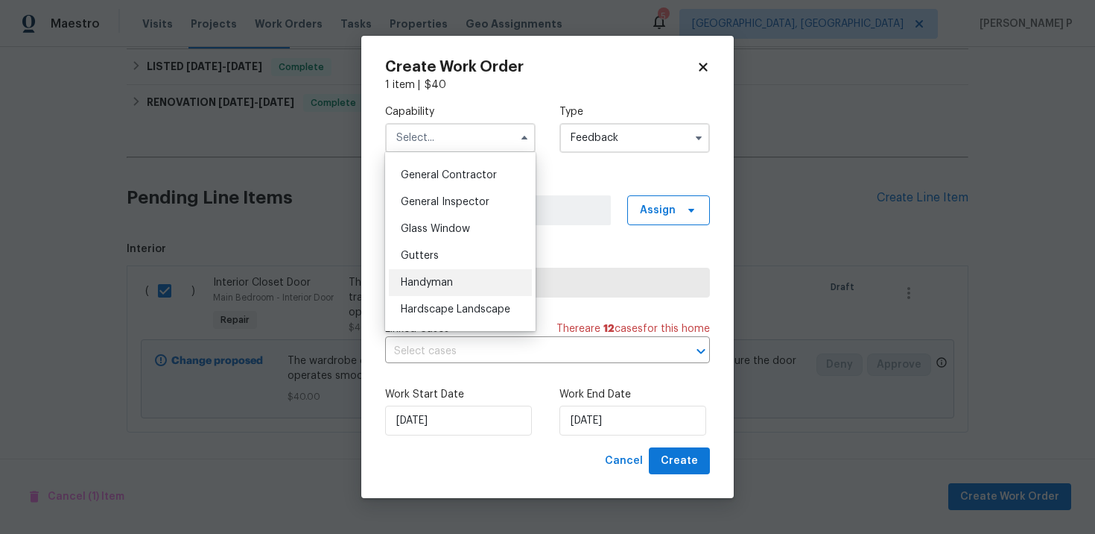
click at [436, 273] on div "Handyman" at bounding box center [460, 282] width 143 height 27
type input "Handyman"
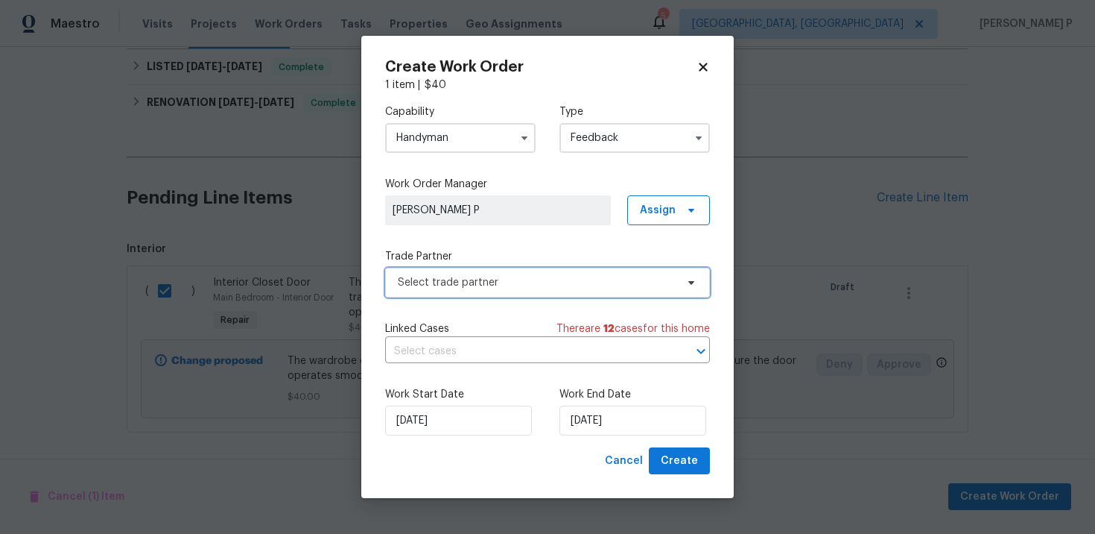
click at [470, 273] on span "Select trade partner" at bounding box center [547, 283] width 325 height 30
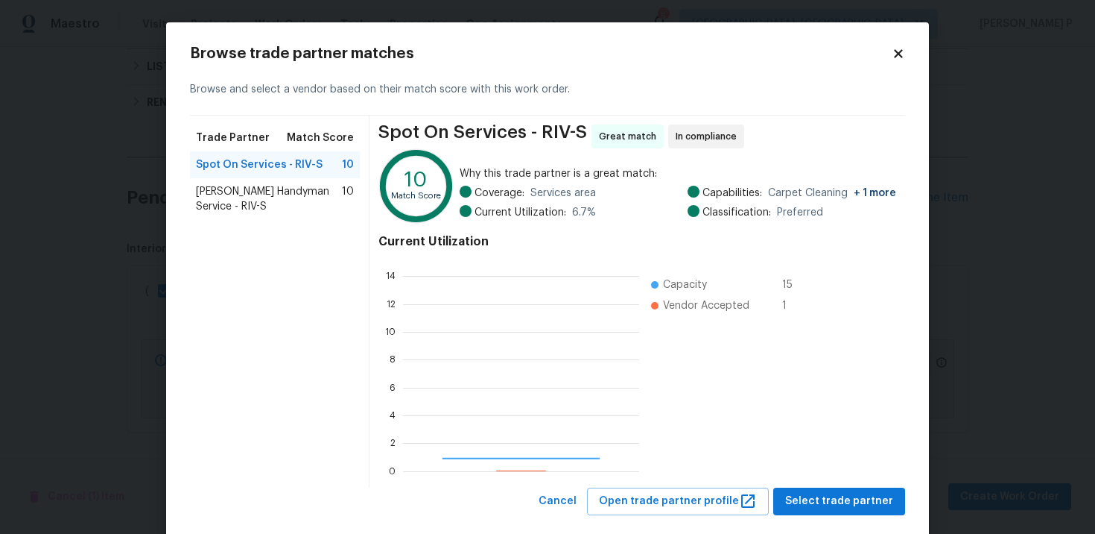
scroll to position [209, 236]
click at [265, 187] on span "[PERSON_NAME] Handyman Service - RIV-S" at bounding box center [269, 199] width 146 height 30
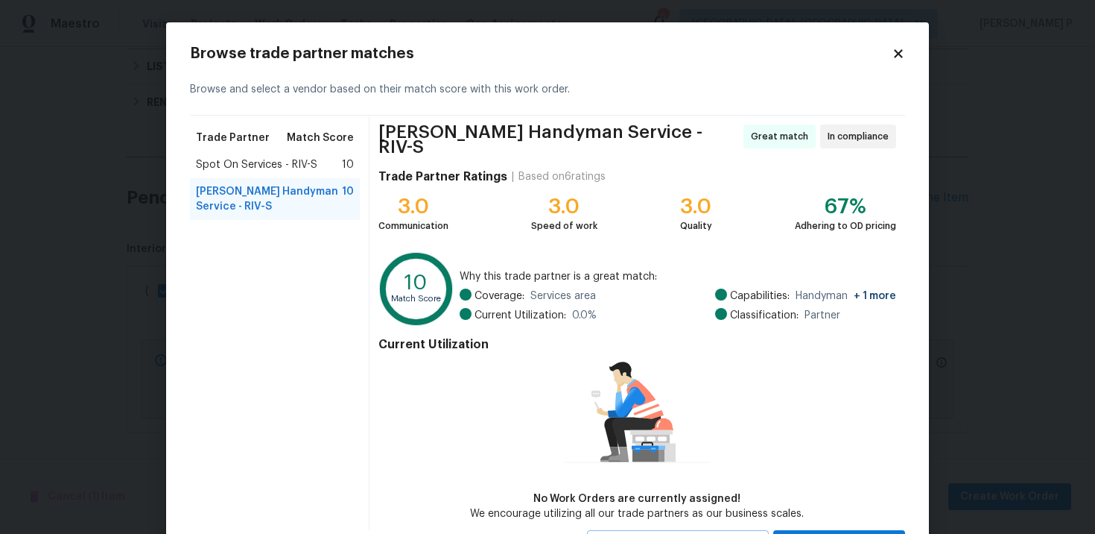
click at [255, 164] on span "Spot On Services - RIV-S" at bounding box center [256, 164] width 121 height 15
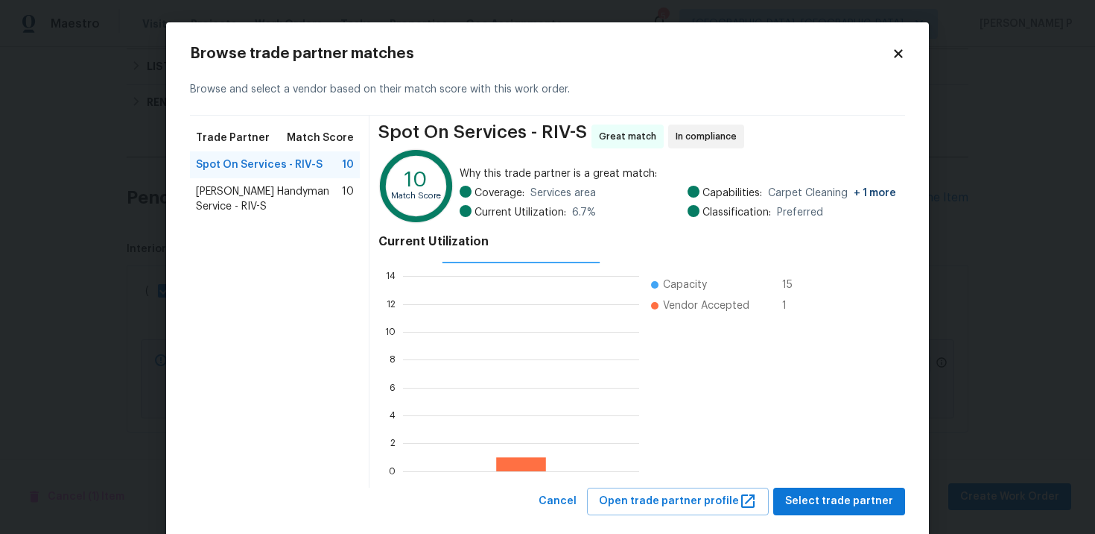
scroll to position [27, 0]
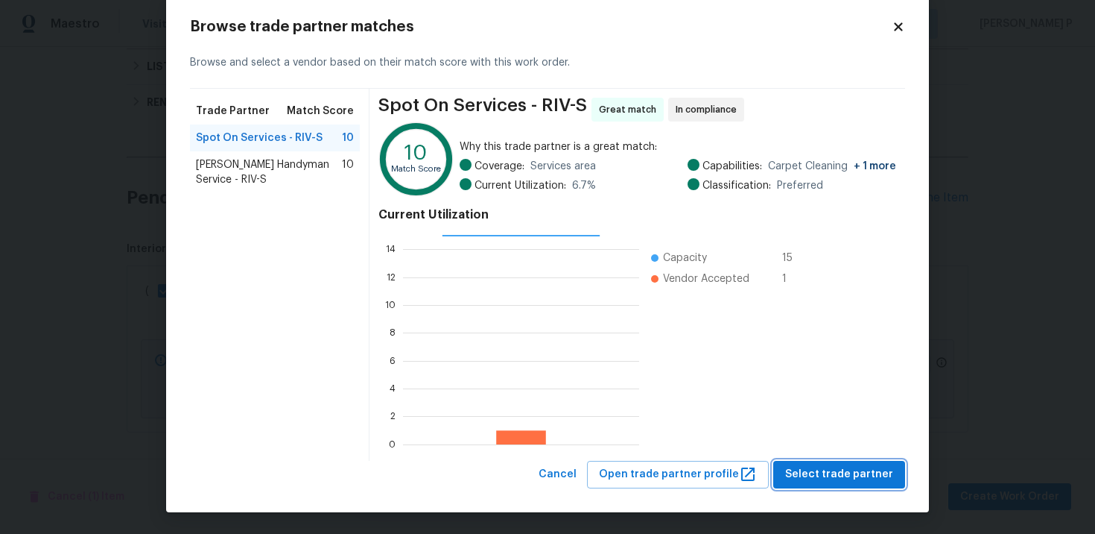
click at [830, 475] on span "Select trade partner" at bounding box center [839, 474] width 108 height 19
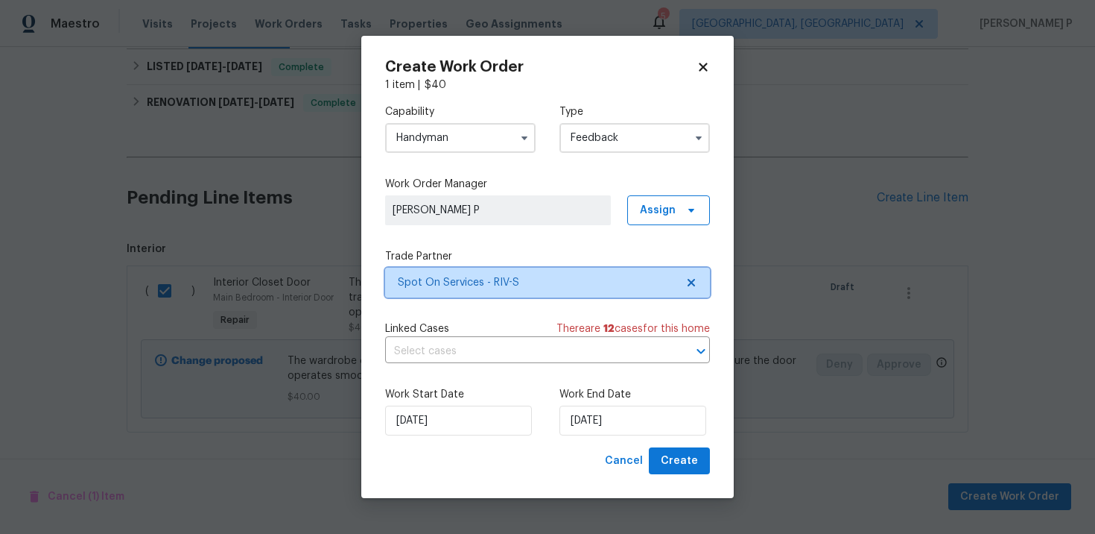
scroll to position [0, 0]
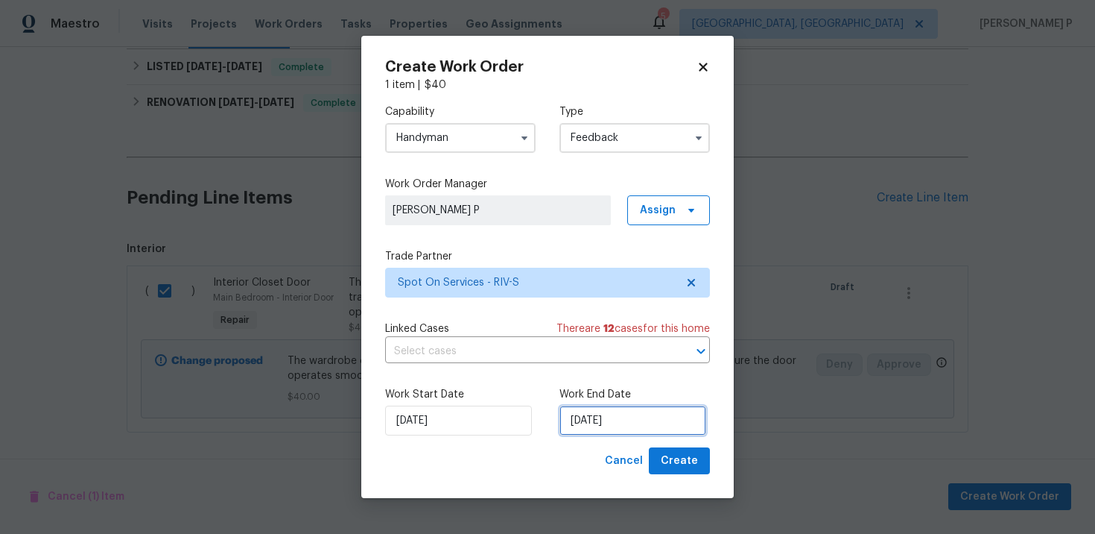
click at [621, 427] on input "[DATE]" at bounding box center [633, 420] width 147 height 30
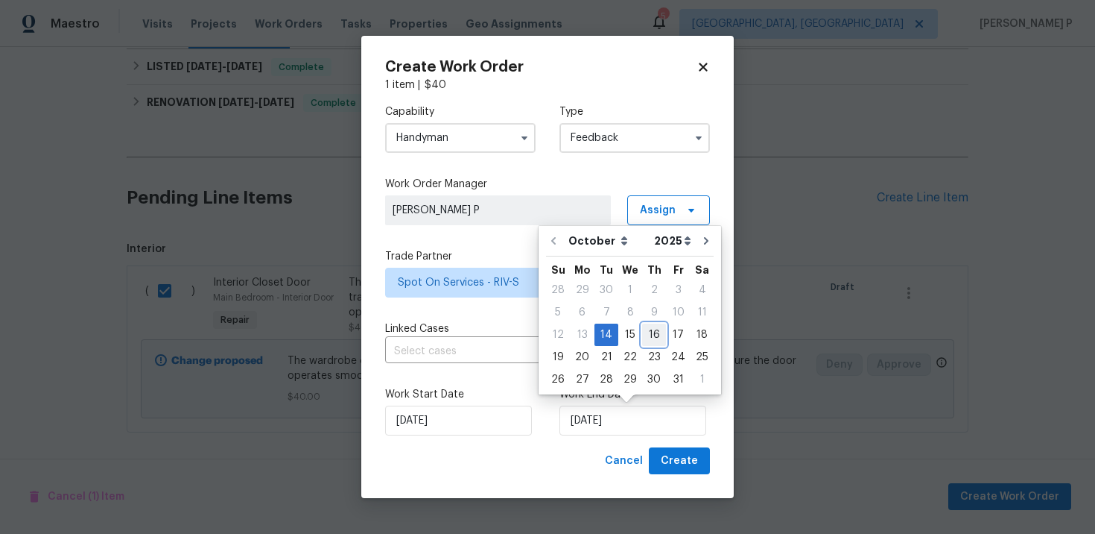
click at [656, 336] on div "16" at bounding box center [654, 334] width 24 height 21
type input "[DATE]"
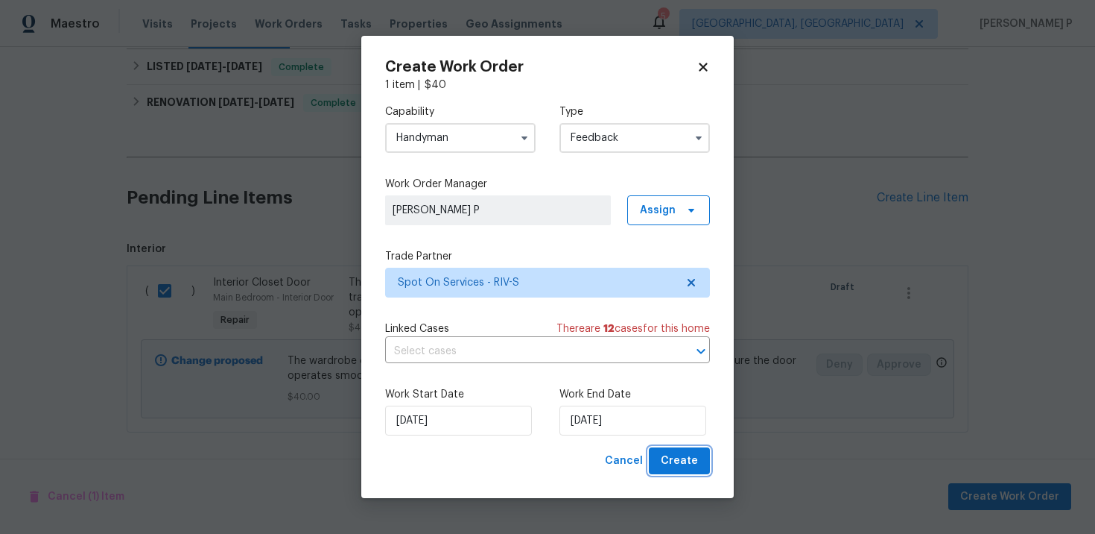
click at [682, 456] on span "Create" at bounding box center [679, 461] width 37 height 19
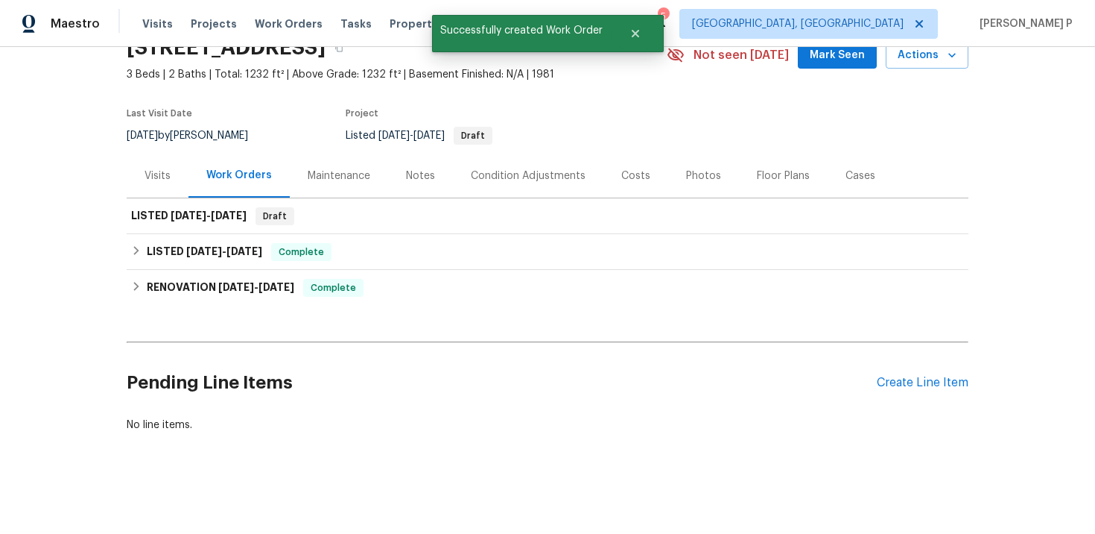
scroll to position [72, 0]
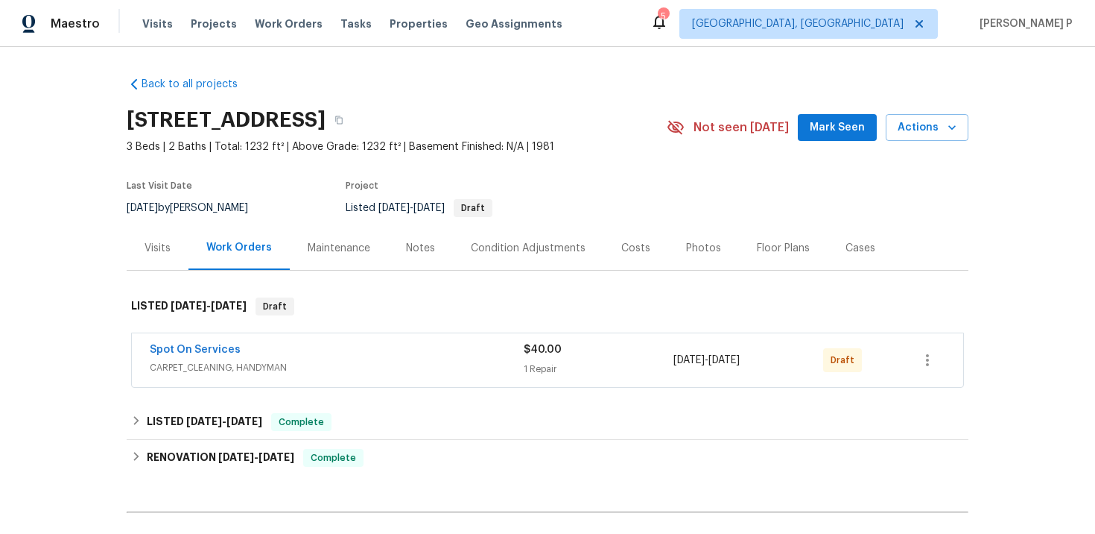
click at [237, 349] on div "Spot On Services" at bounding box center [337, 351] width 374 height 18
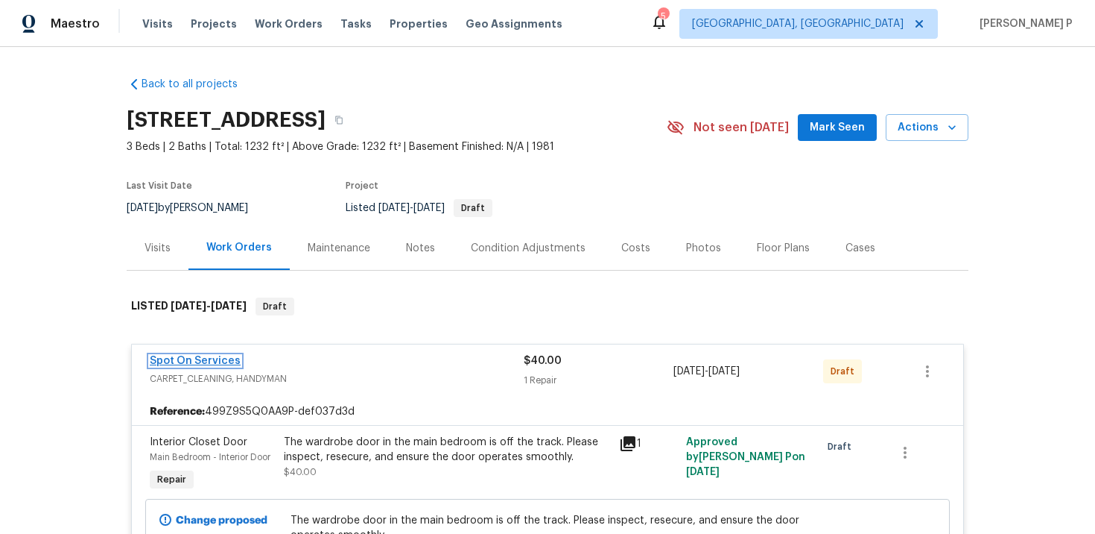
click at [196, 358] on link "Spot On Services" at bounding box center [195, 360] width 91 height 10
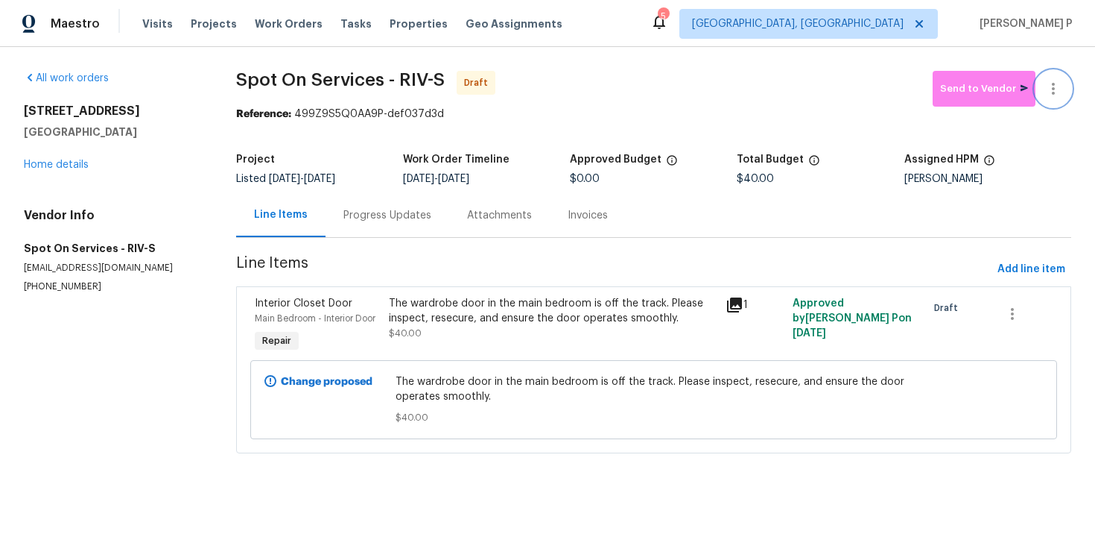
click at [1051, 92] on icon "button" at bounding box center [1054, 89] width 18 height 18
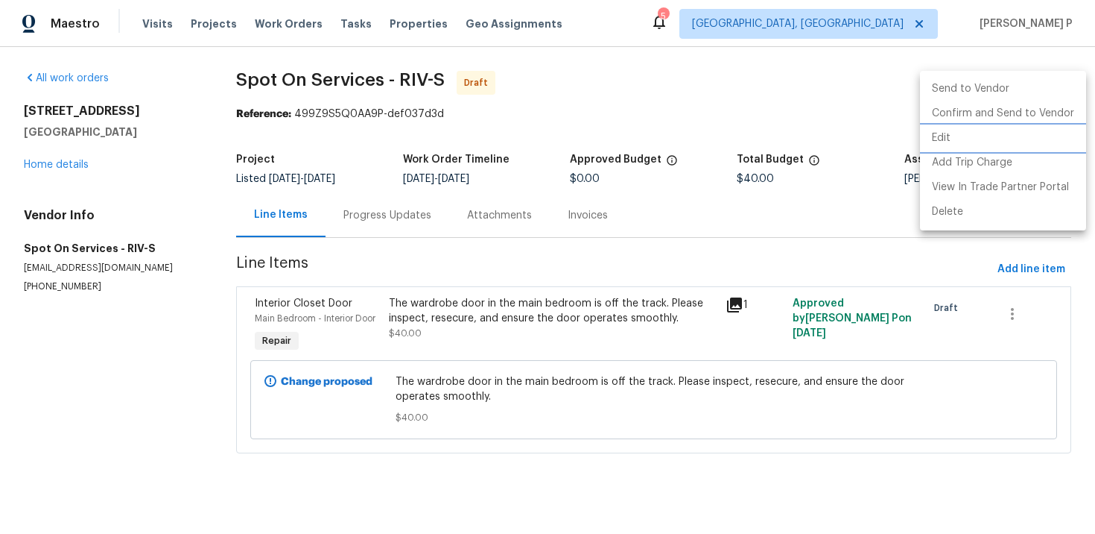
click at [975, 141] on li "Edit" at bounding box center [1003, 138] width 166 height 25
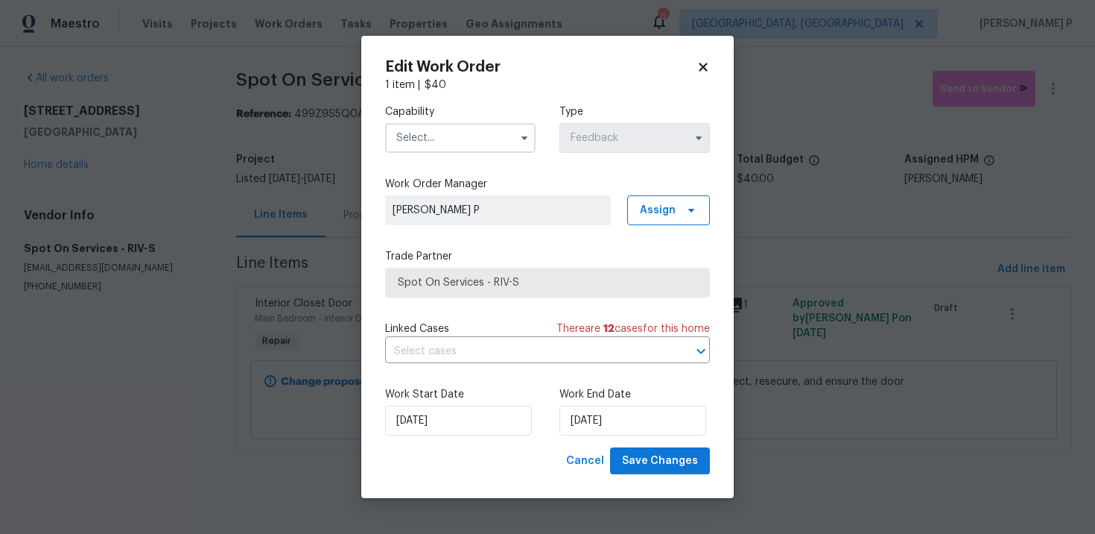
click at [446, 148] on input "text" at bounding box center [460, 138] width 151 height 30
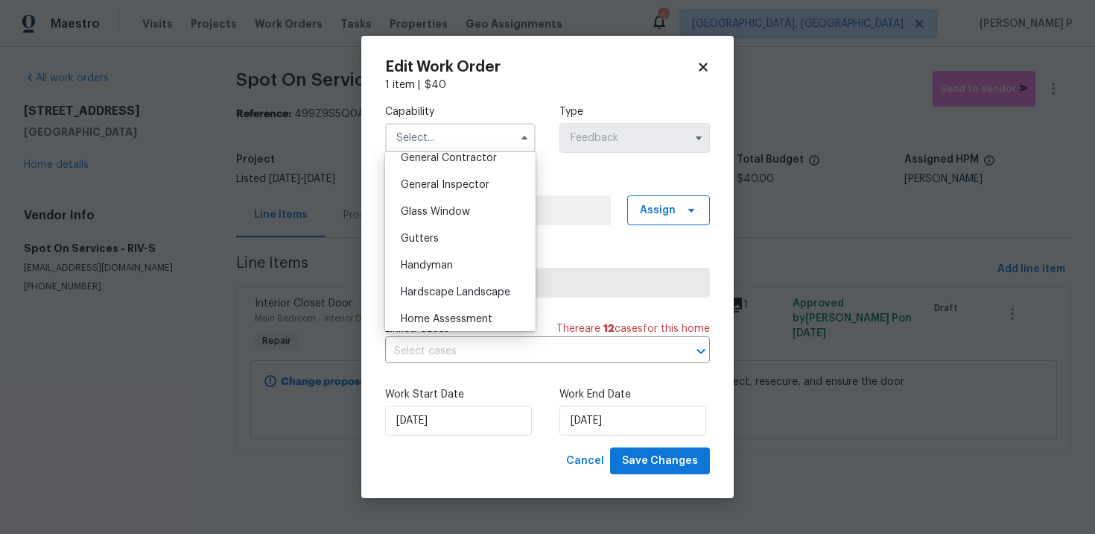
scroll to position [731, 0]
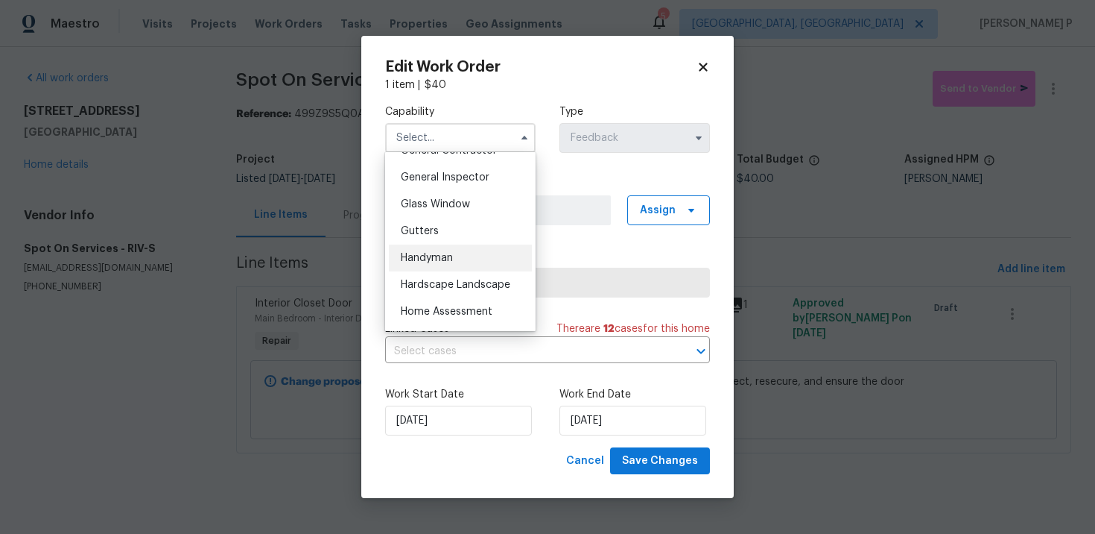
click at [449, 247] on div "Handyman" at bounding box center [460, 257] width 143 height 27
type input "Handyman"
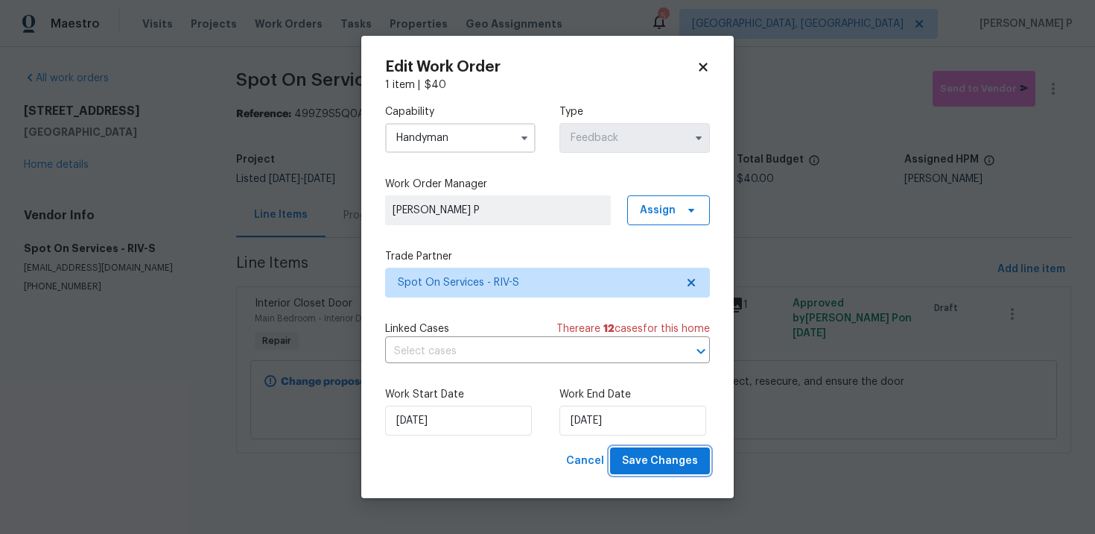
click at [648, 469] on span "Save Changes" at bounding box center [660, 461] width 76 height 19
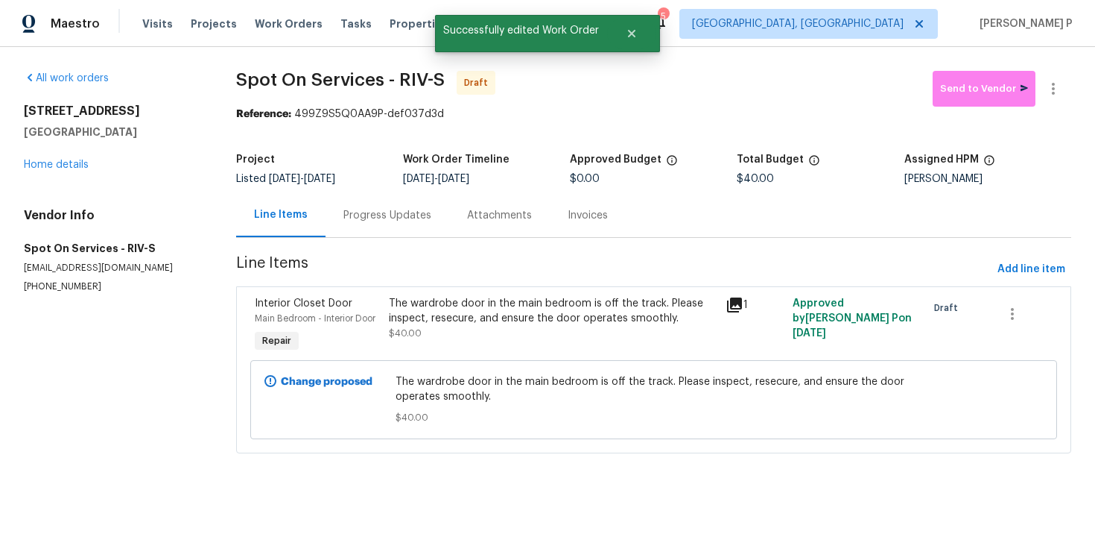
click at [381, 224] on div "Progress Updates" at bounding box center [388, 215] width 124 height 44
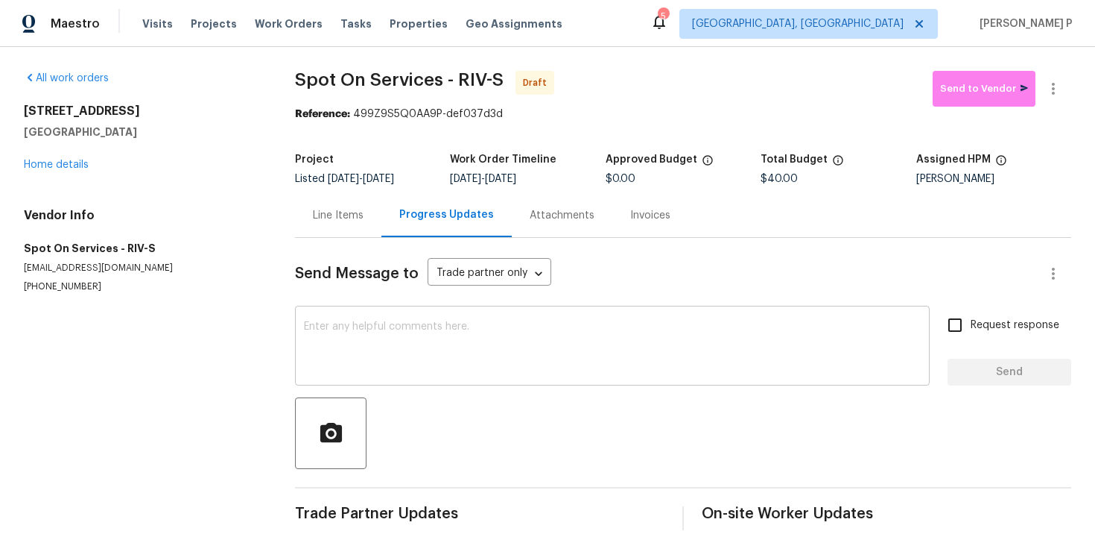
click at [351, 355] on textarea at bounding box center [612, 347] width 617 height 52
paste textarea "Hi, this is Ramyasri with Opendoor. I’m confirming you received the WO for the …"
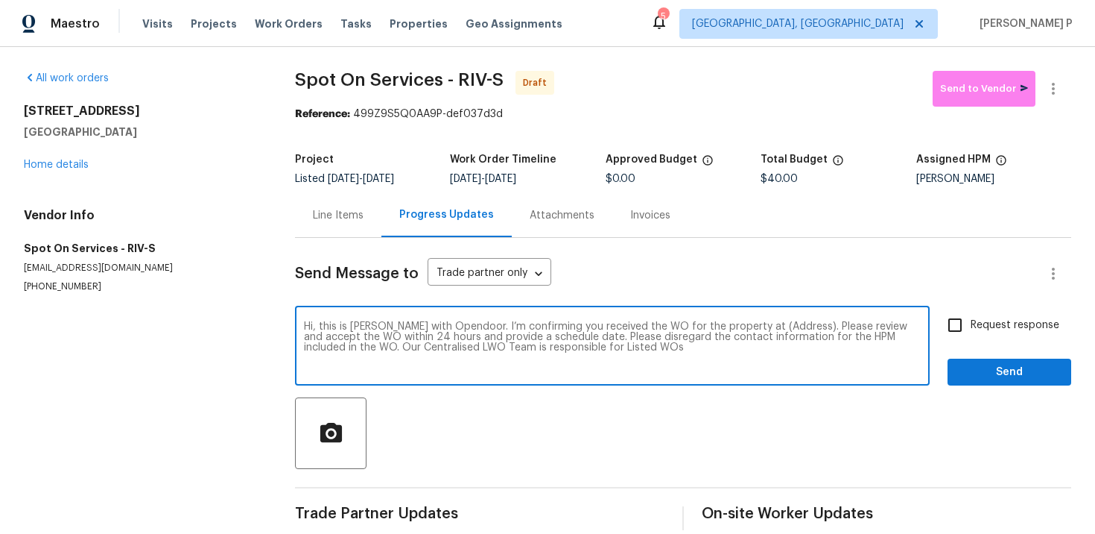
drag, startPoint x: 746, startPoint y: 326, endPoint x: 792, endPoint y: 325, distance: 46.2
click at [792, 325] on textarea "Hi, this is Ramyasri with Opendoor. I’m confirming you received the WO for the …" at bounding box center [612, 347] width 617 height 52
paste textarea "4729 Windsor Ct, San Bernardino, CA 92407"
type textarea "Hi, this is Ramyasri with Opendoor. I’m confirming you received the WO for the …"
click at [1017, 331] on span "Request response" at bounding box center [1015, 325] width 89 height 16
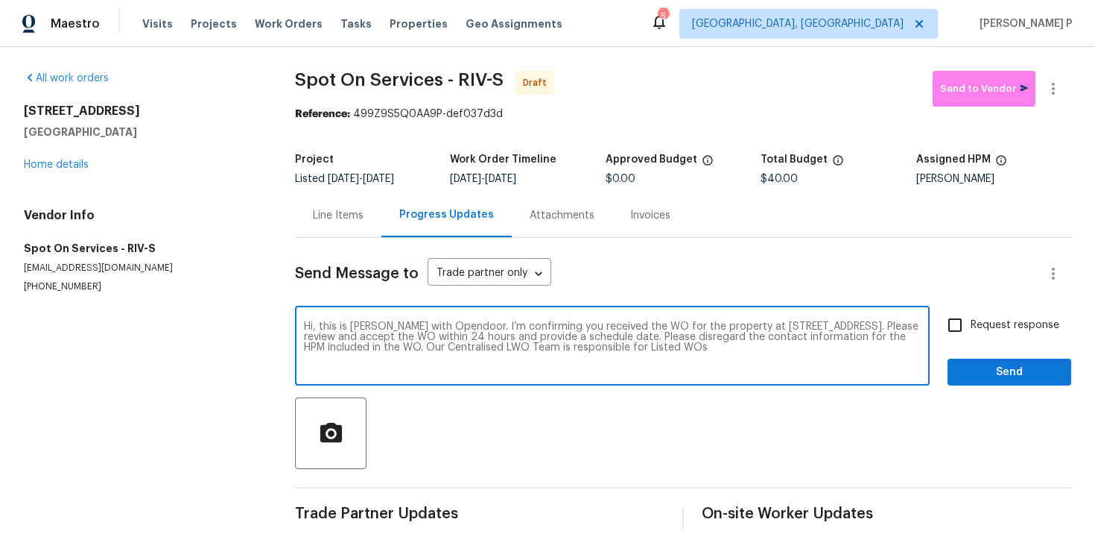
click at [971, 331] on input "Request response" at bounding box center [955, 324] width 31 height 31
checkbox input "true"
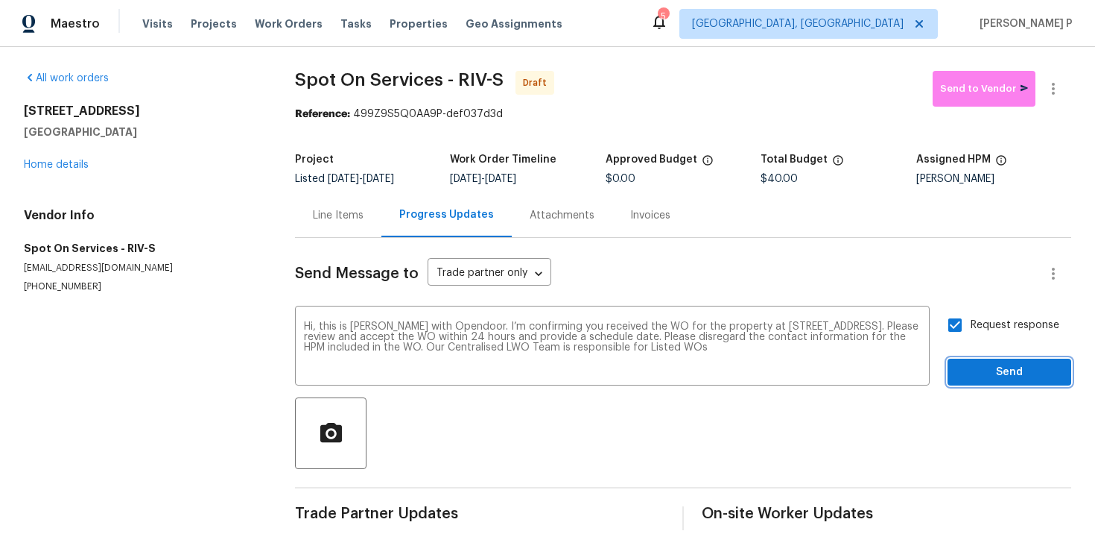
click at [1006, 370] on span "Send" at bounding box center [1010, 372] width 100 height 19
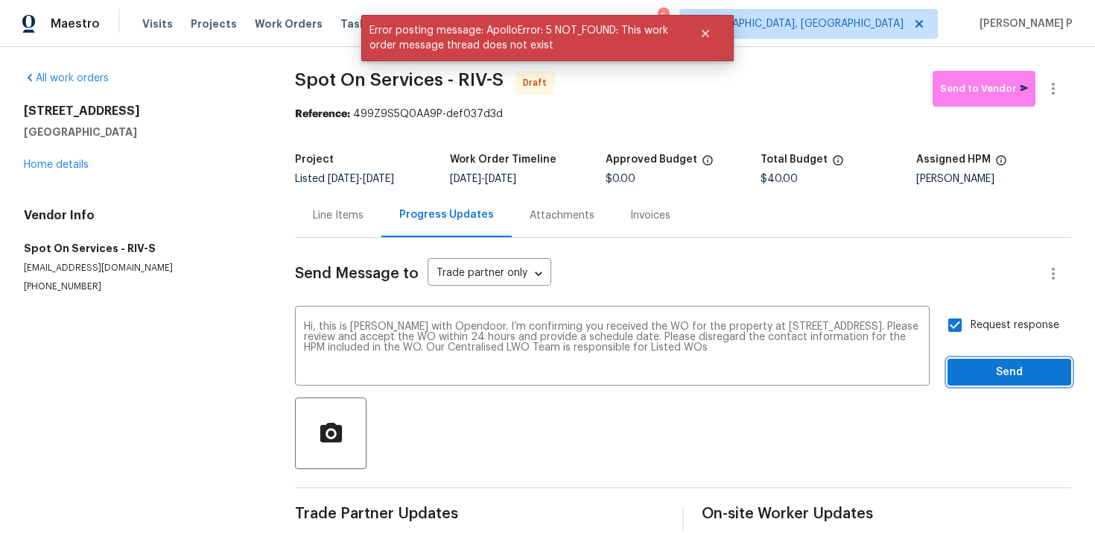
click at [974, 363] on span "Send" at bounding box center [1010, 372] width 100 height 19
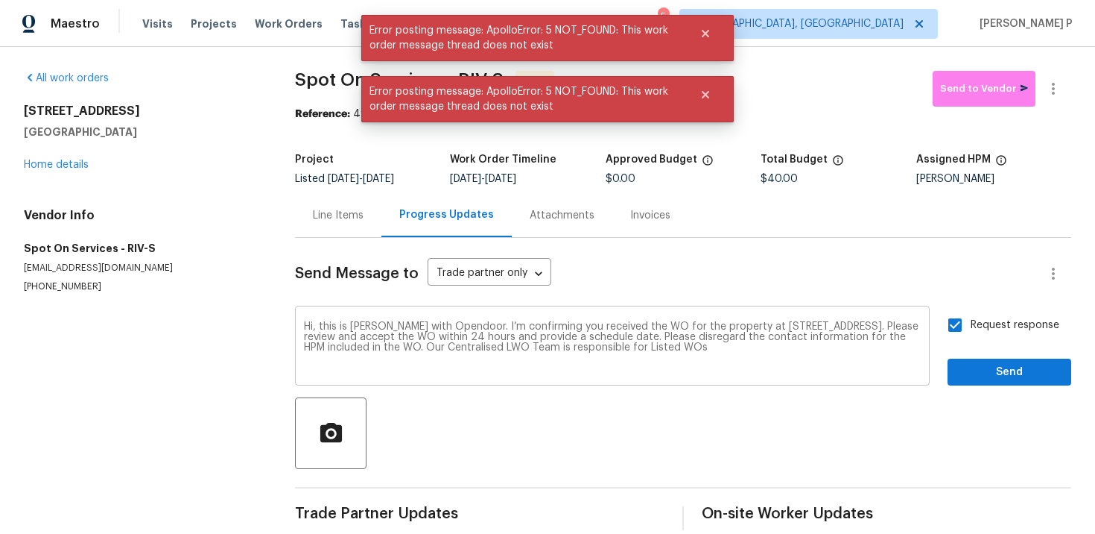
click at [667, 322] on textarea "Hi, this is Ramyasri with Opendoor. I’m confirming you received the WO for the …" at bounding box center [612, 347] width 617 height 52
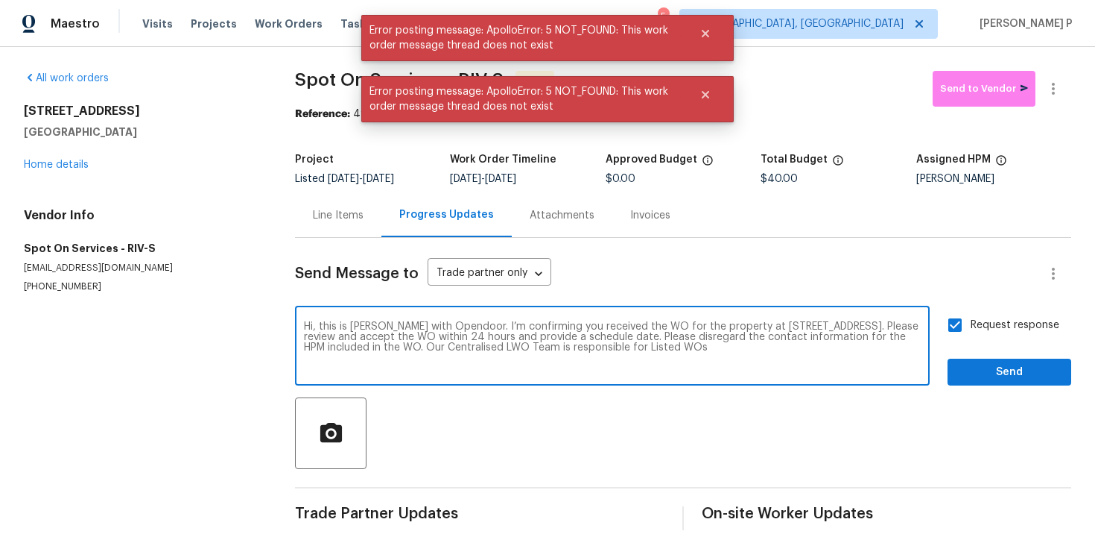
click at [667, 322] on textarea "Hi, this is Ramyasri with Opendoor. I’m confirming you received the WO for the …" at bounding box center [612, 347] width 617 height 52
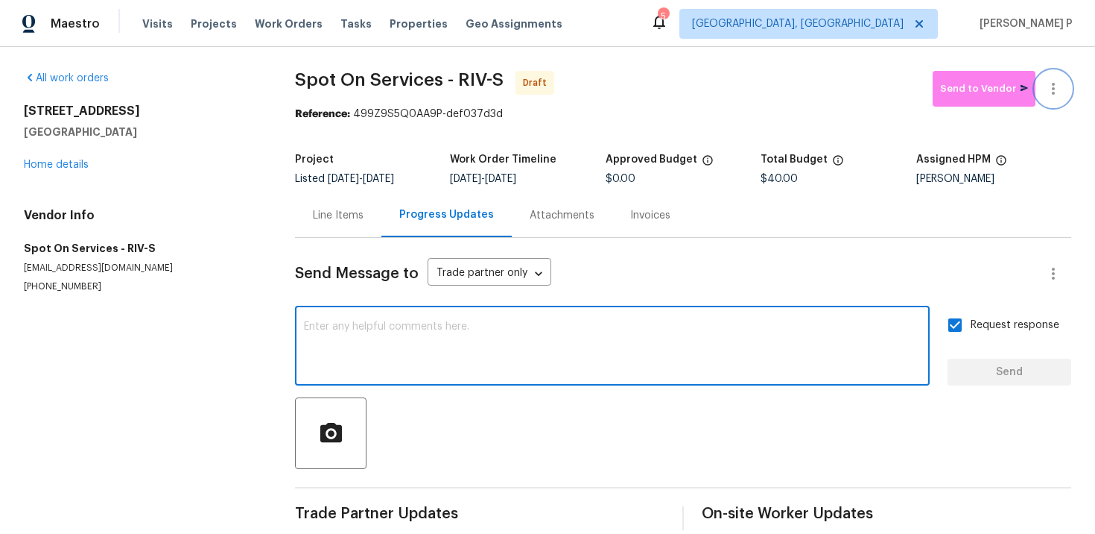
click at [1051, 92] on icon "button" at bounding box center [1054, 89] width 18 height 18
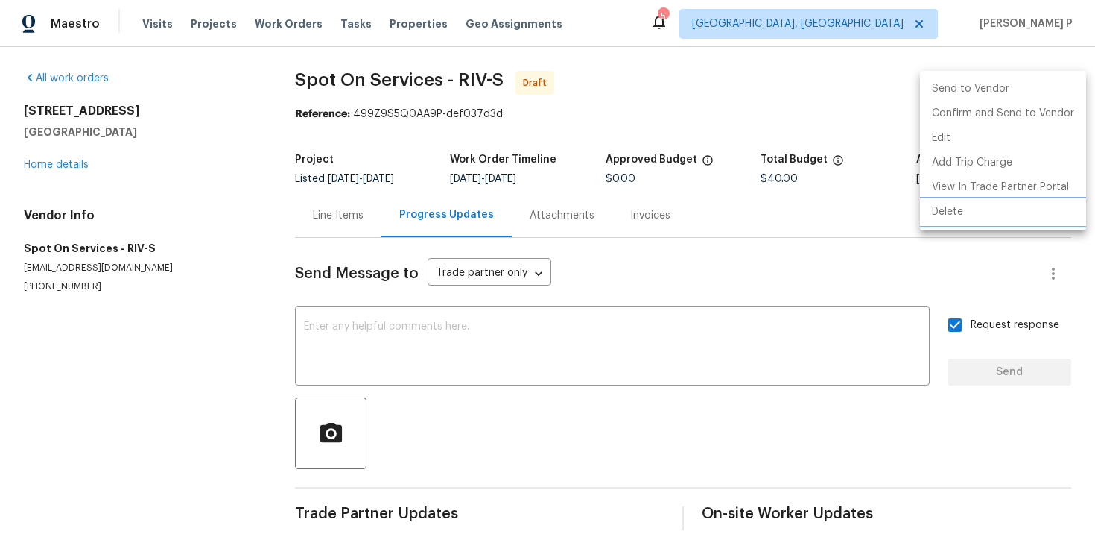
click at [961, 207] on li "Delete" at bounding box center [1003, 212] width 166 height 25
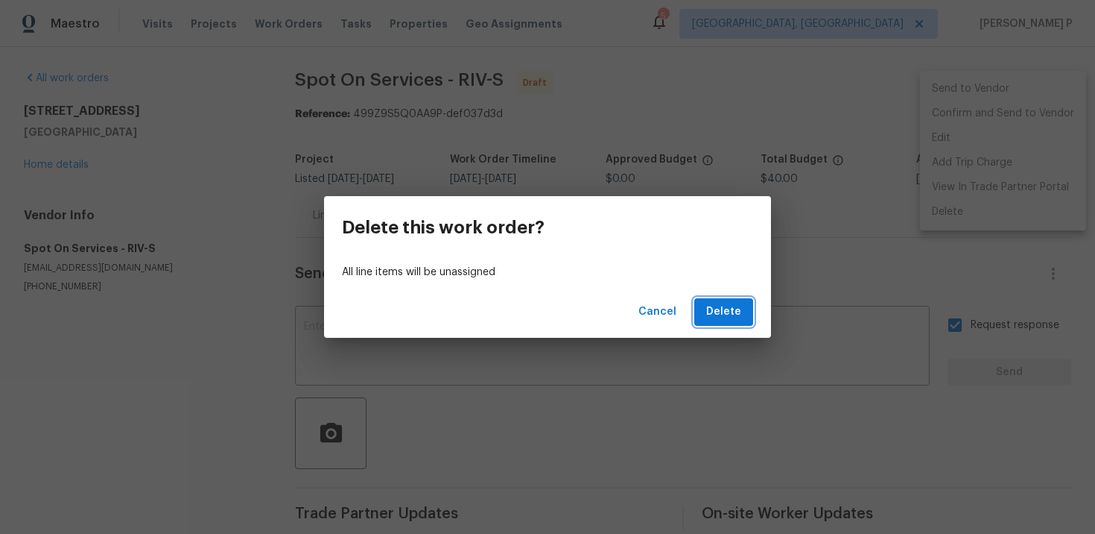
click at [720, 311] on span "Delete" at bounding box center [723, 312] width 35 height 19
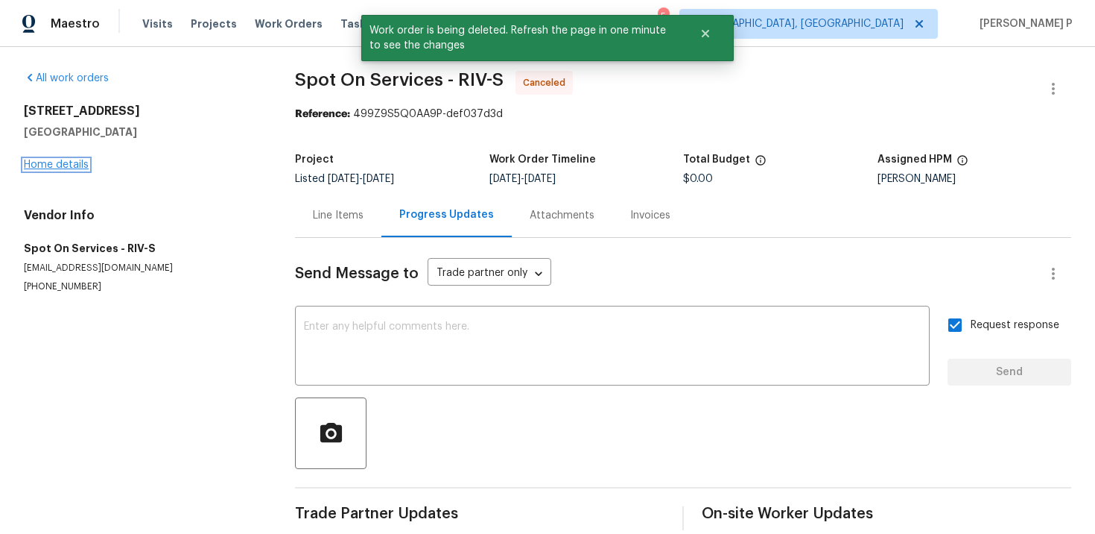
click at [35, 167] on link "Home details" at bounding box center [56, 164] width 65 height 10
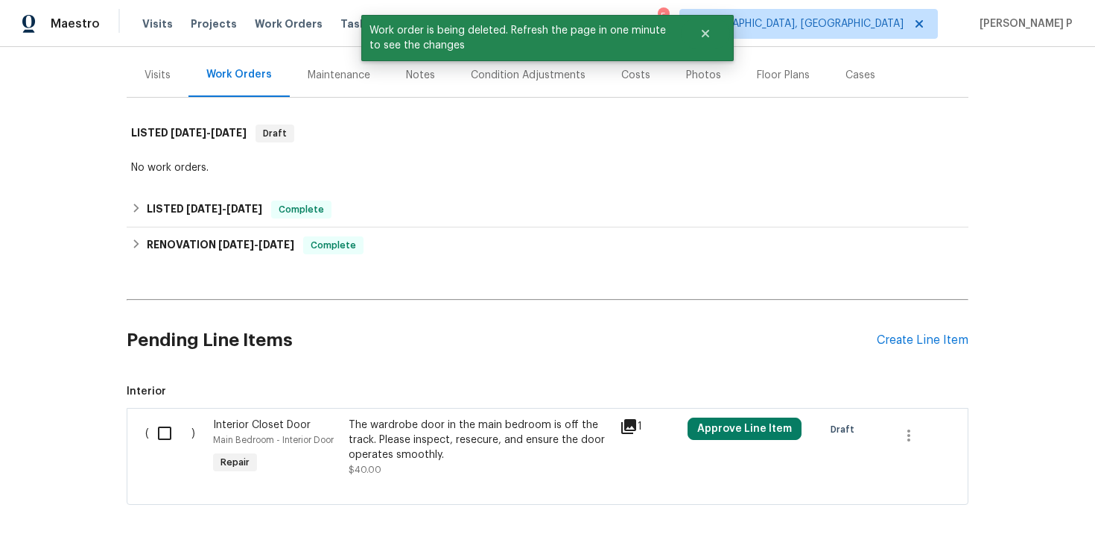
scroll to position [245, 0]
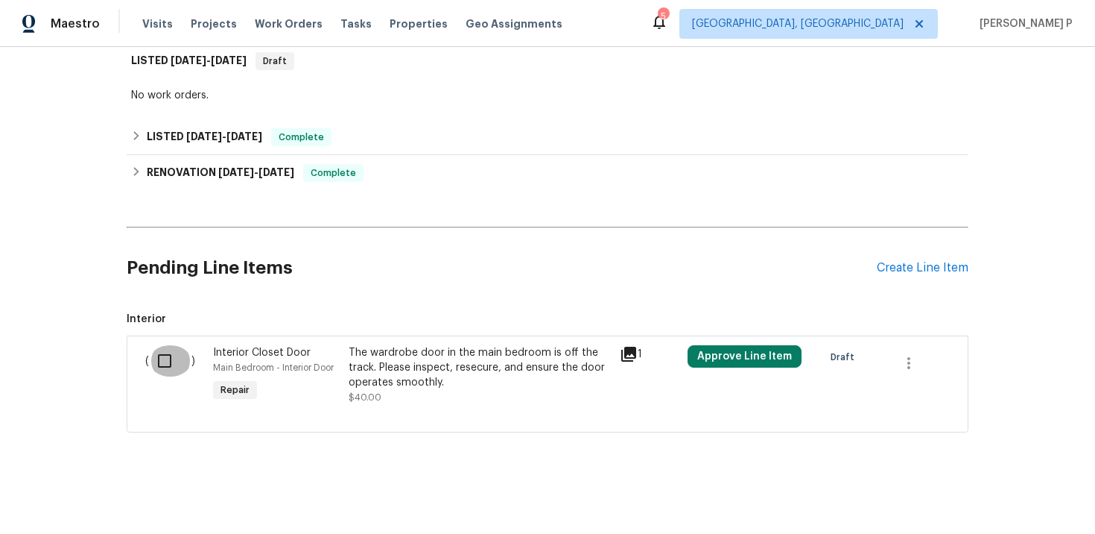
click at [163, 360] on input "checkbox" at bounding box center [170, 360] width 42 height 31
checkbox input "true"
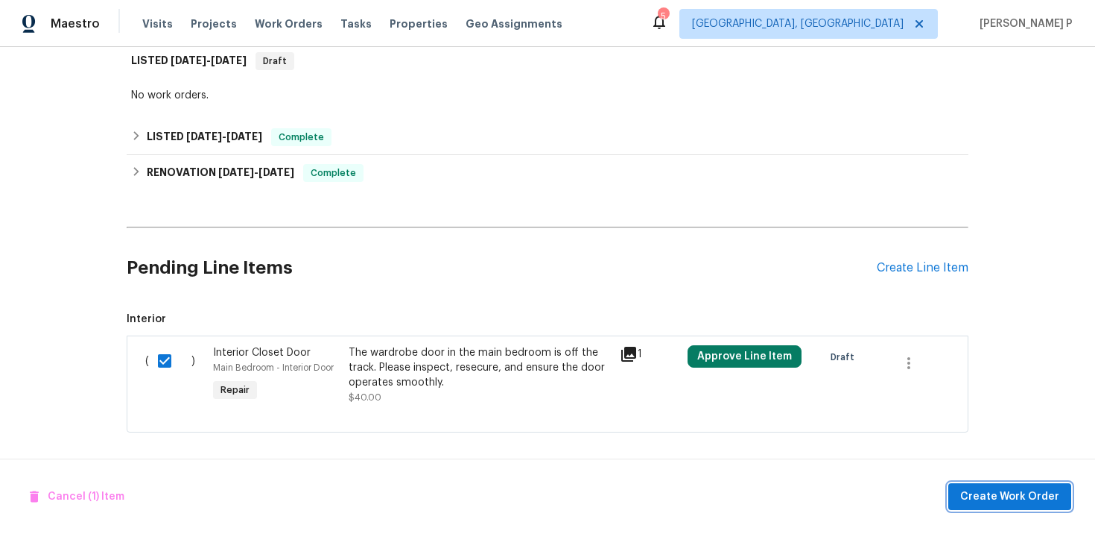
click at [1028, 496] on span "Create Work Order" at bounding box center [1010, 496] width 99 height 19
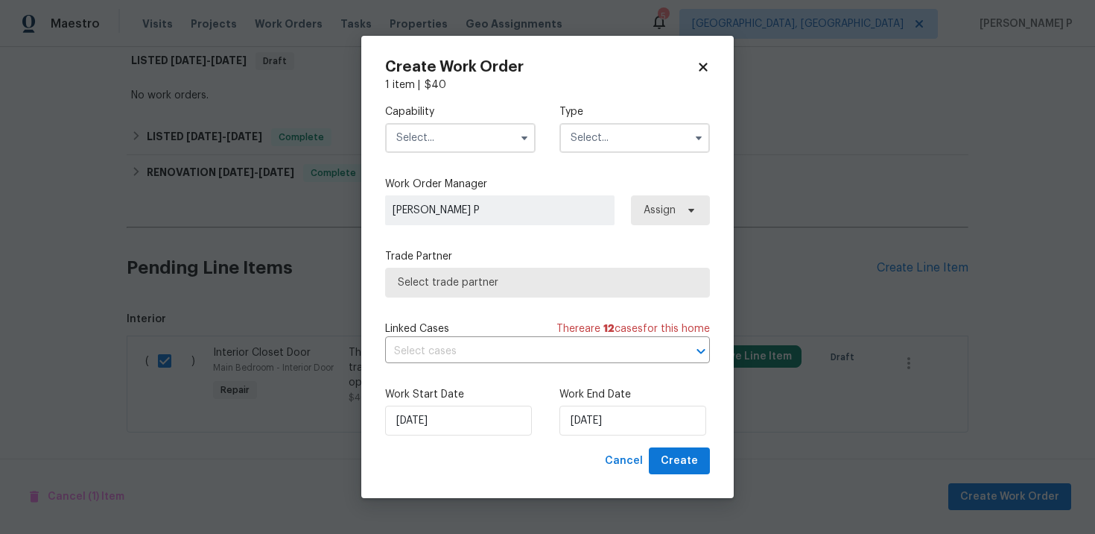
click at [634, 144] on input "text" at bounding box center [635, 138] width 151 height 30
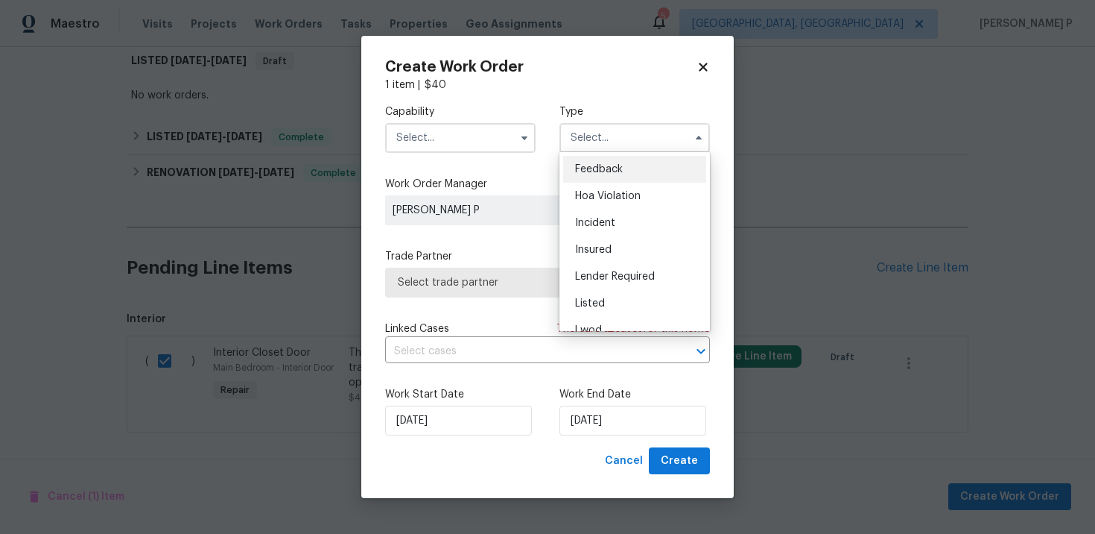
click at [598, 164] on span "Feedback" at bounding box center [599, 169] width 48 height 10
type input "Feedback"
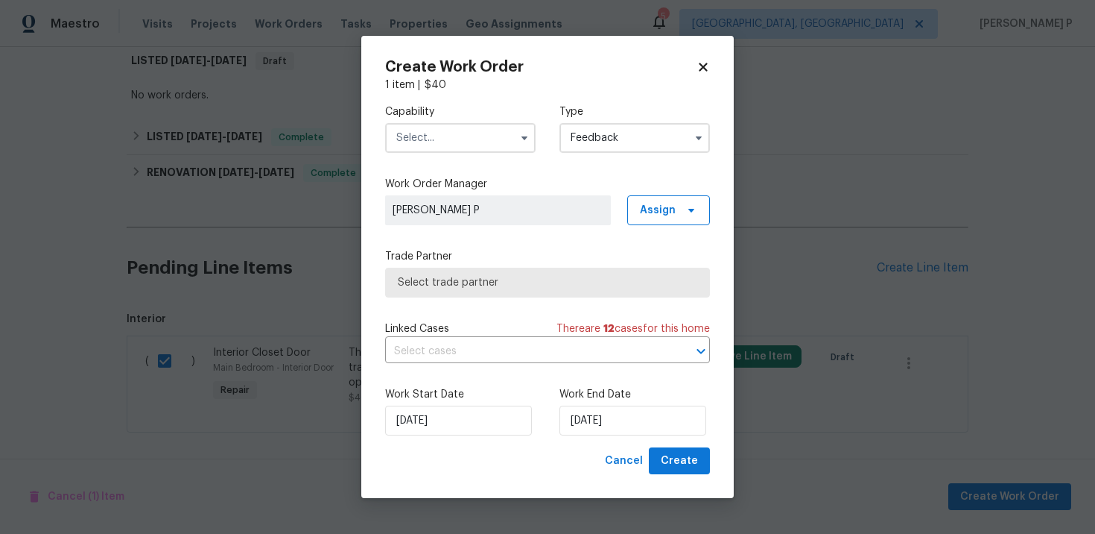
click at [485, 144] on input "text" at bounding box center [460, 138] width 151 height 30
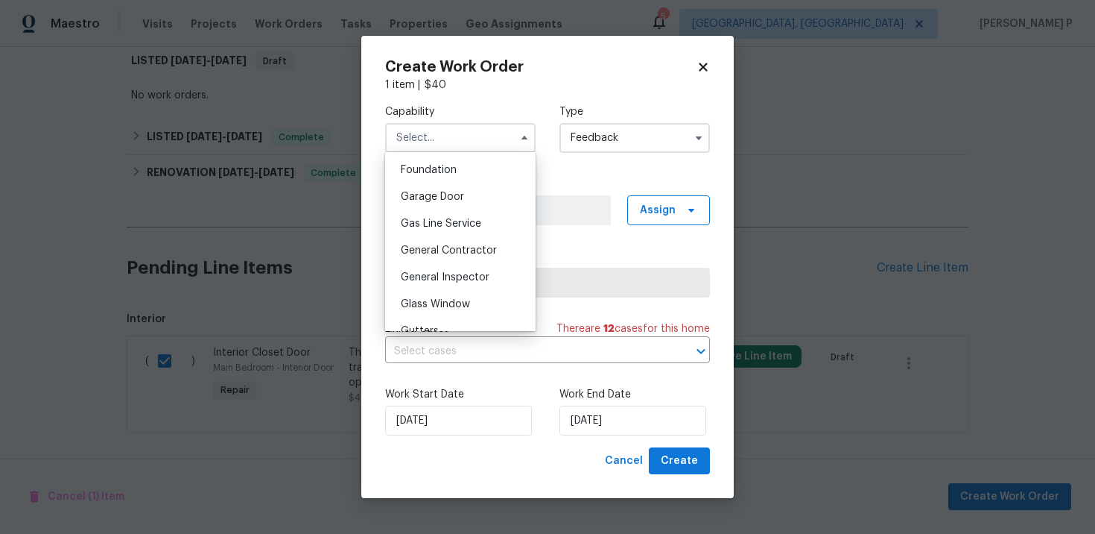
scroll to position [684, 0]
click at [433, 311] on div "Handyman" at bounding box center [460, 304] width 143 height 27
type input "Handyman"
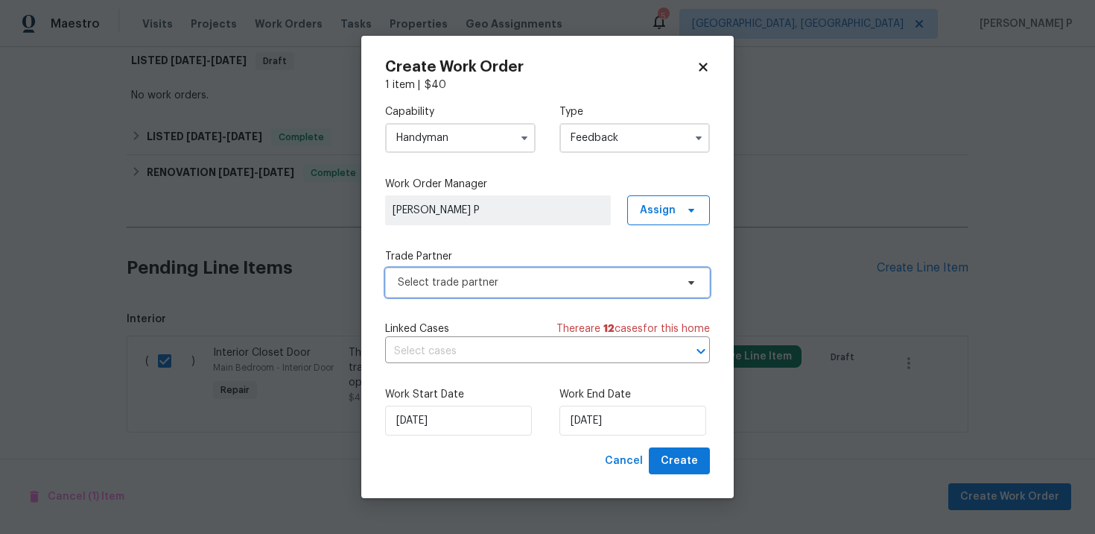
click at [526, 285] on span "Select trade partner" at bounding box center [537, 282] width 278 height 15
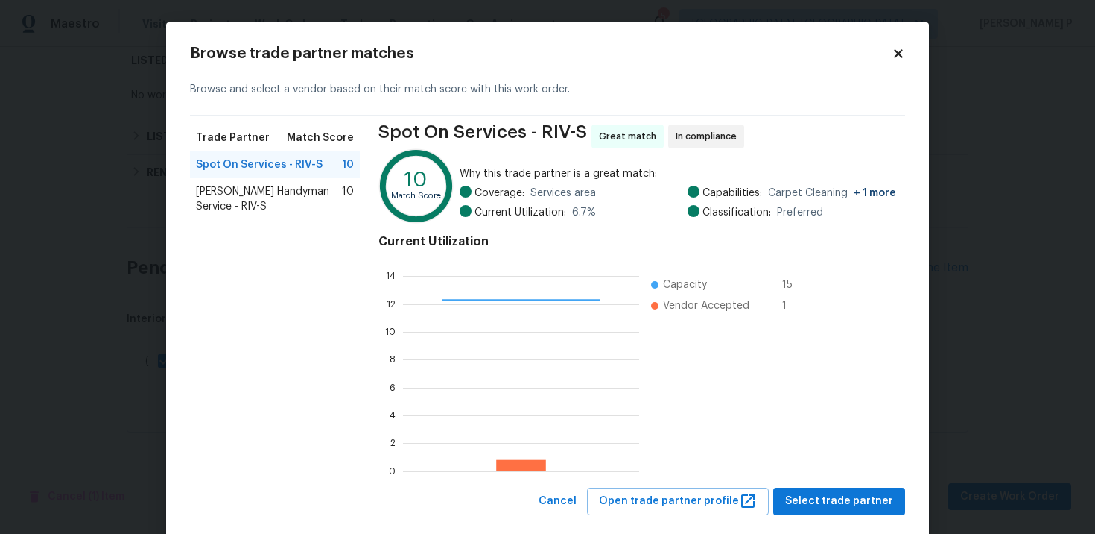
scroll to position [27, 0]
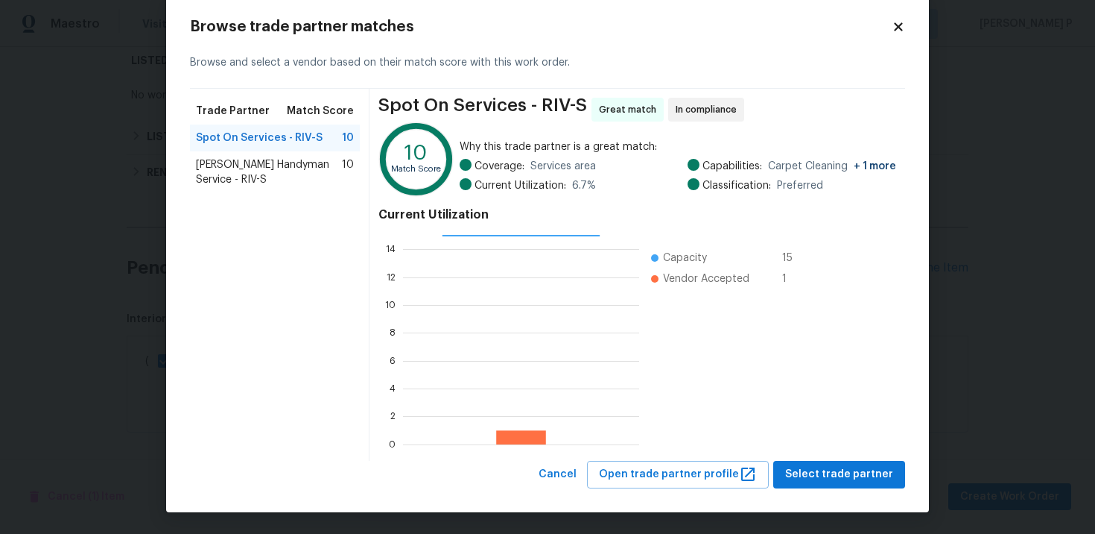
click at [818, 457] on div "Spot On Services - RIV-S Great match In compliance 10 Match Score Why this trad…" at bounding box center [638, 275] width 536 height 372
click at [818, 472] on span "Select trade partner" at bounding box center [839, 474] width 108 height 19
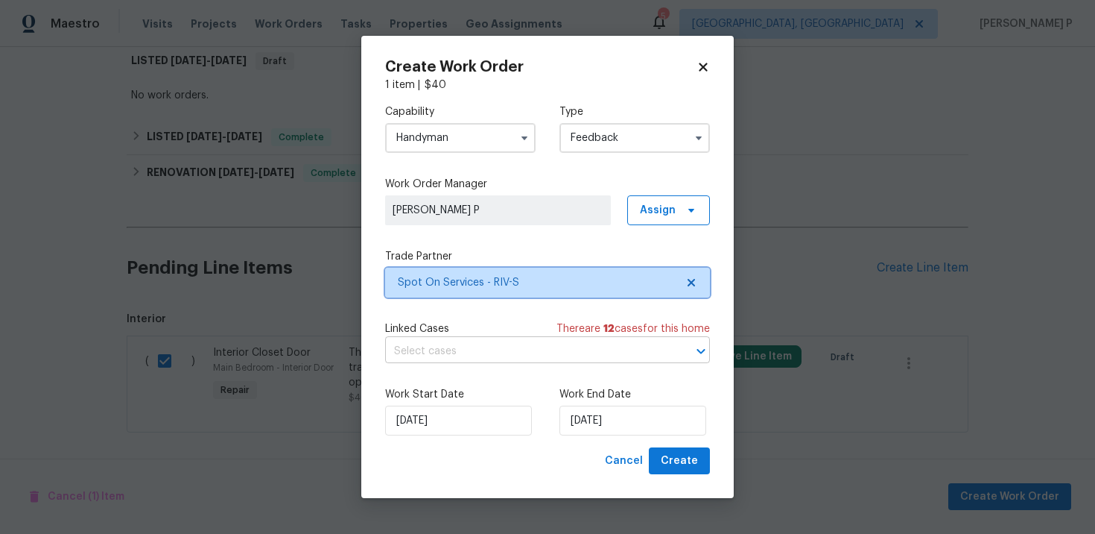
scroll to position [0, 0]
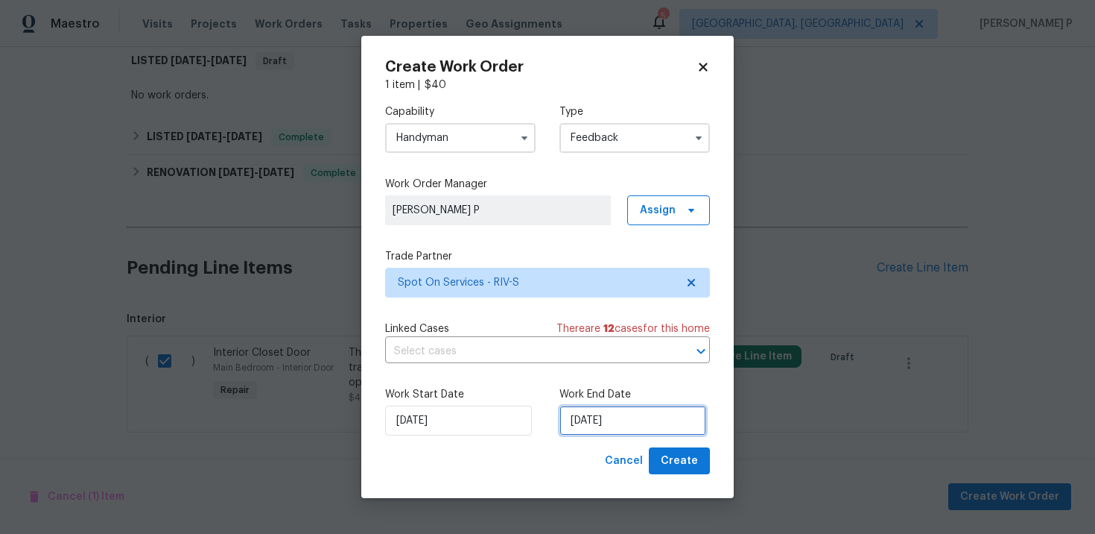
click at [600, 422] on input "10/14/2025" at bounding box center [633, 420] width 147 height 30
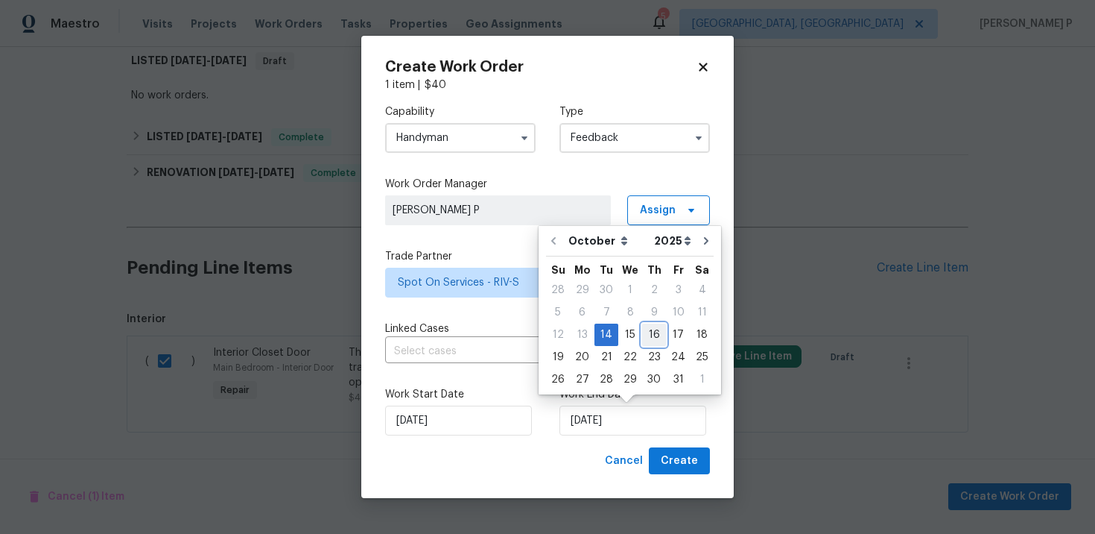
click at [650, 328] on div "16" at bounding box center [654, 334] width 24 height 21
type input "10/16/2025"
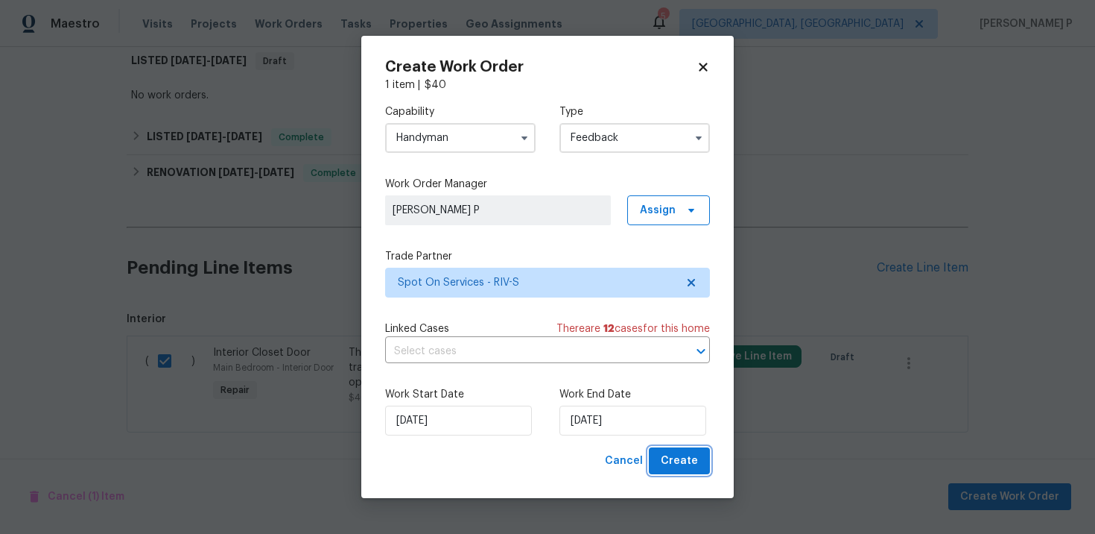
click at [667, 461] on span "Create" at bounding box center [679, 461] width 37 height 19
checkbox input "false"
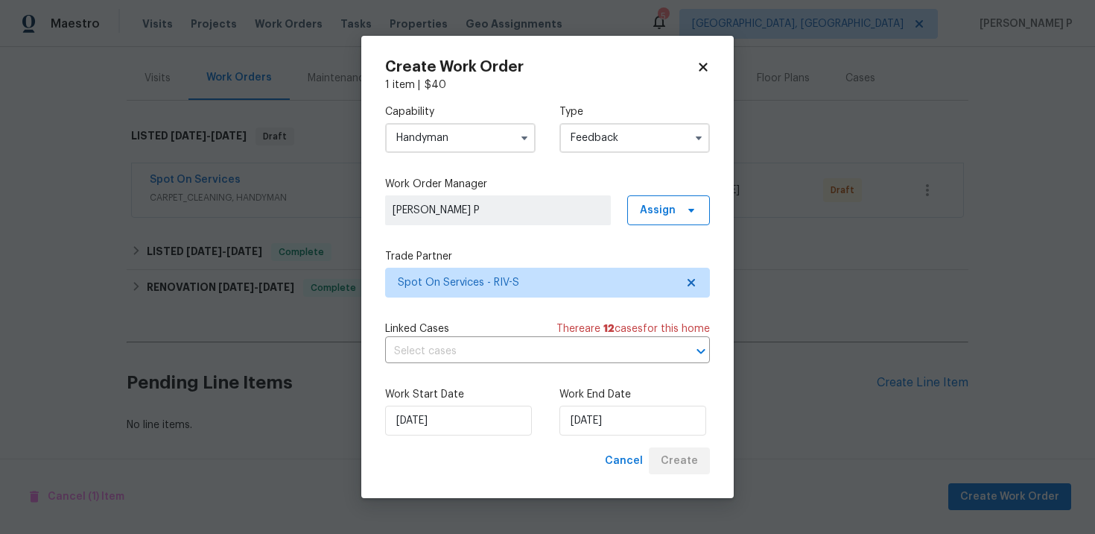
scroll to position [170, 0]
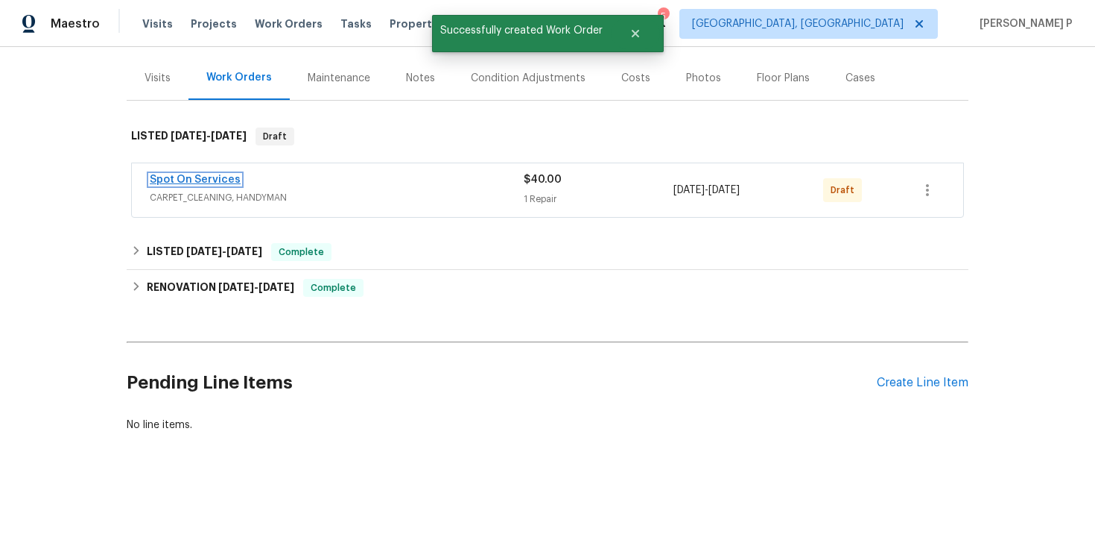
click at [169, 177] on link "Spot On Services" at bounding box center [195, 179] width 91 height 10
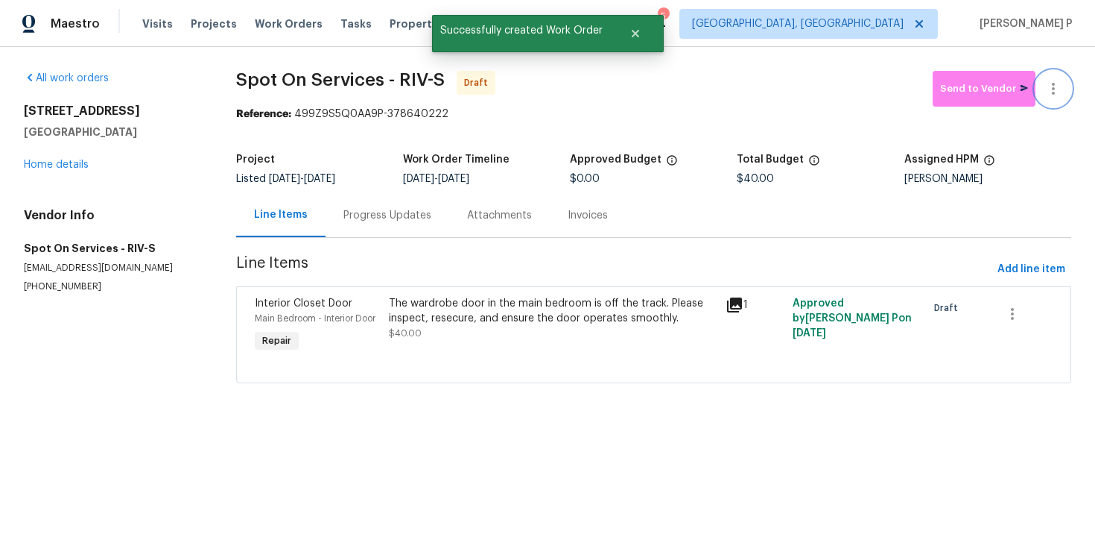
click at [1055, 90] on icon "button" at bounding box center [1054, 89] width 18 height 18
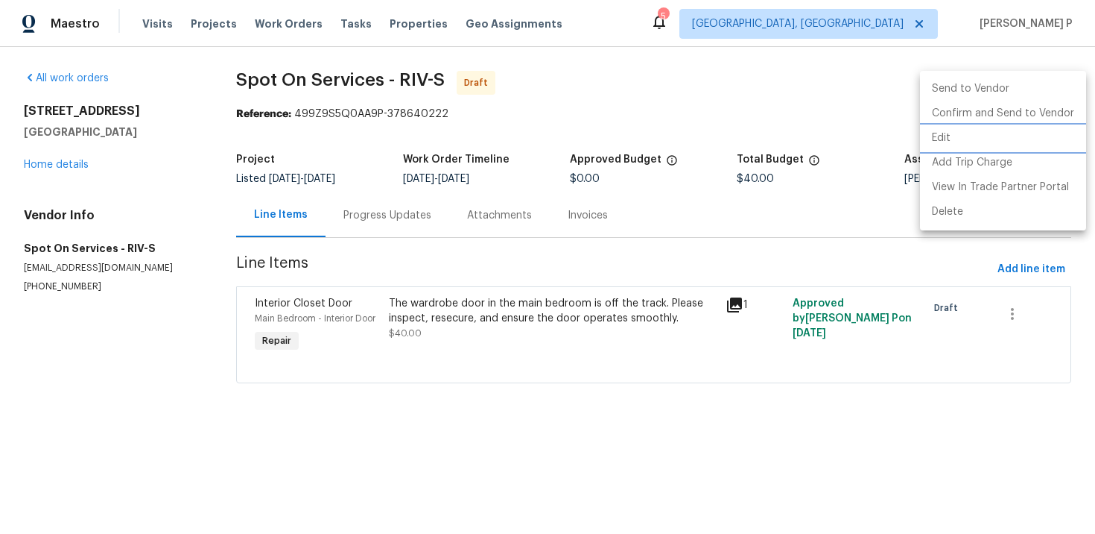
click at [974, 142] on li "Edit" at bounding box center [1003, 138] width 166 height 25
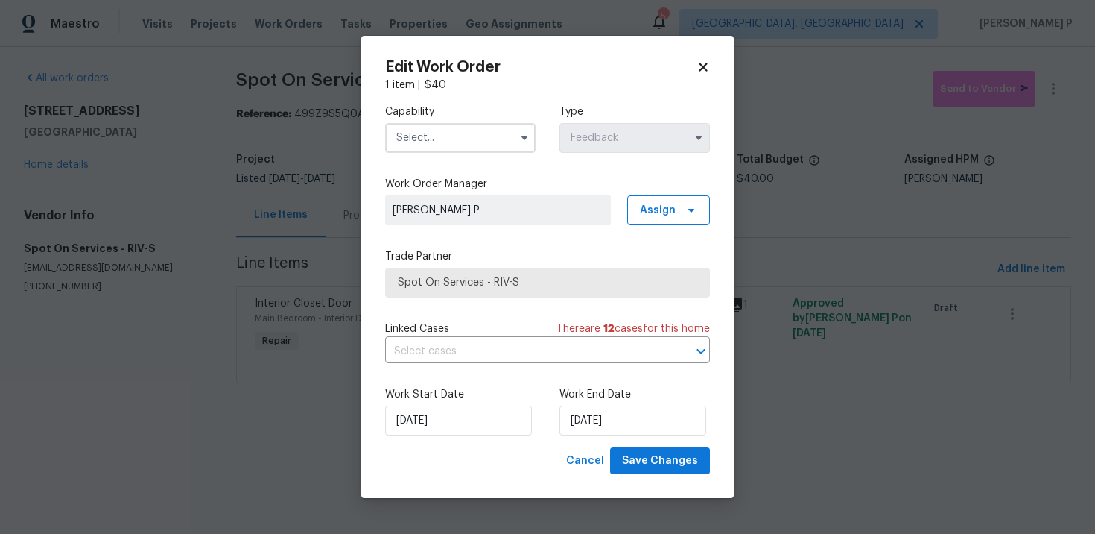
click at [468, 142] on input "text" at bounding box center [460, 138] width 151 height 30
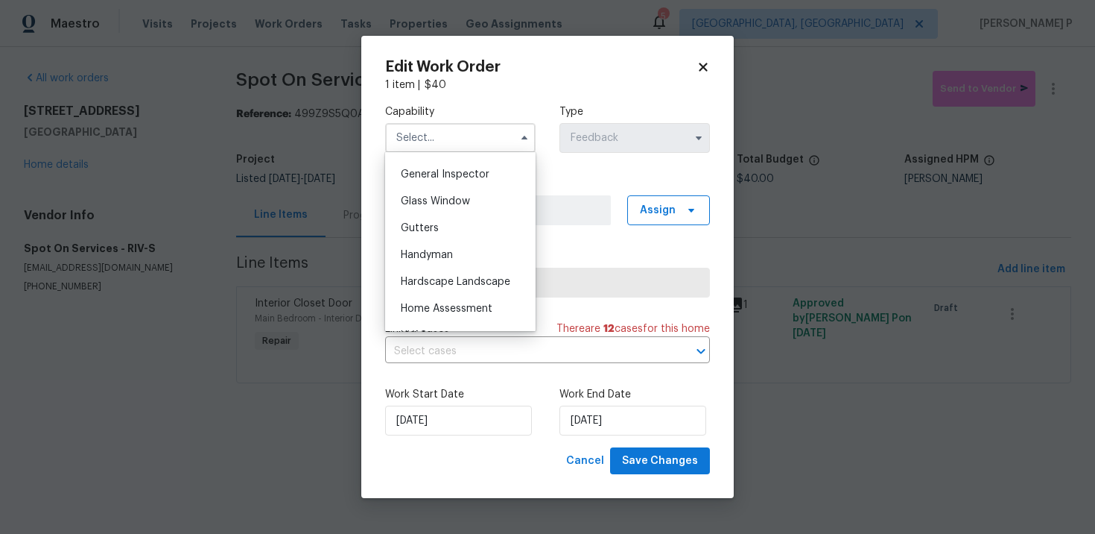
scroll to position [725, 0]
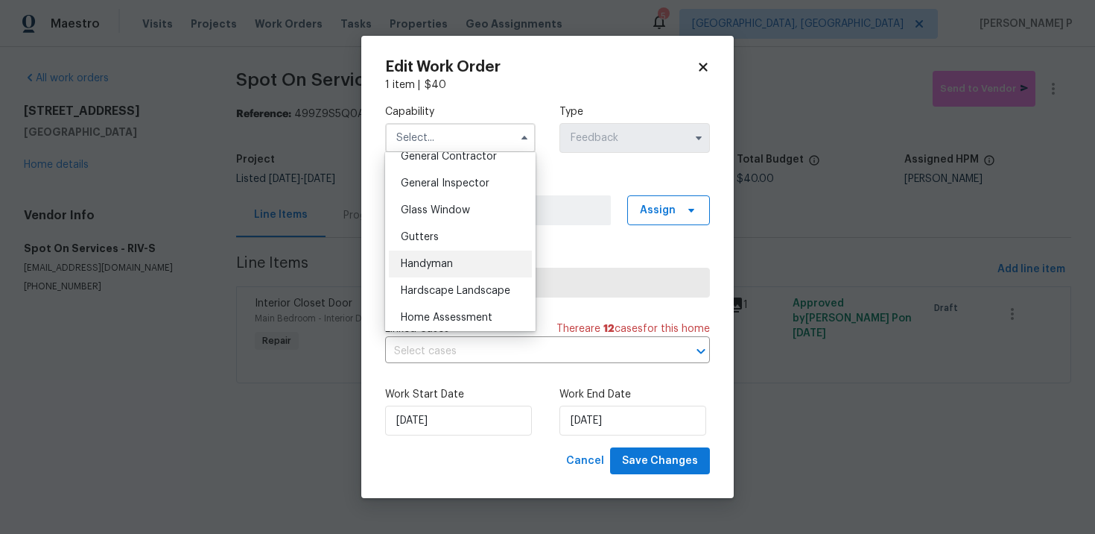
click at [447, 259] on span "Handyman" at bounding box center [427, 264] width 52 height 10
type input "Handyman"
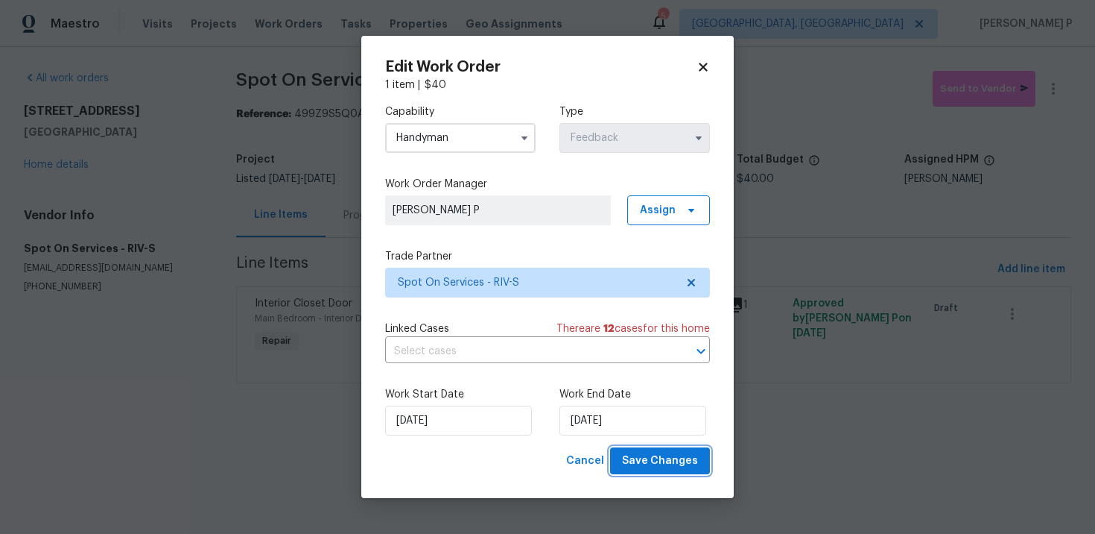
click at [651, 461] on span "Save Changes" at bounding box center [660, 461] width 76 height 19
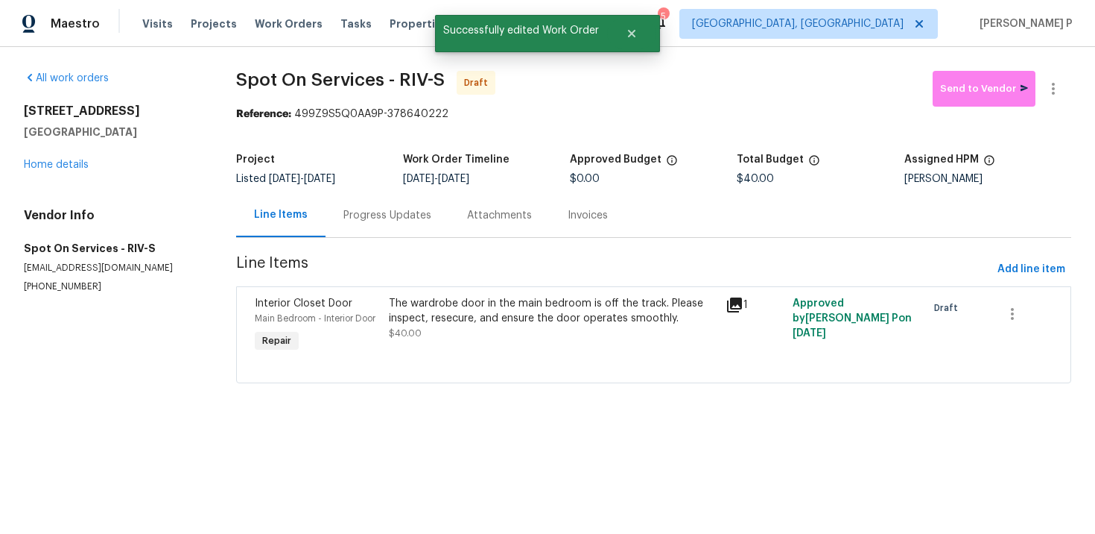
click at [396, 206] on div "Progress Updates" at bounding box center [388, 215] width 124 height 44
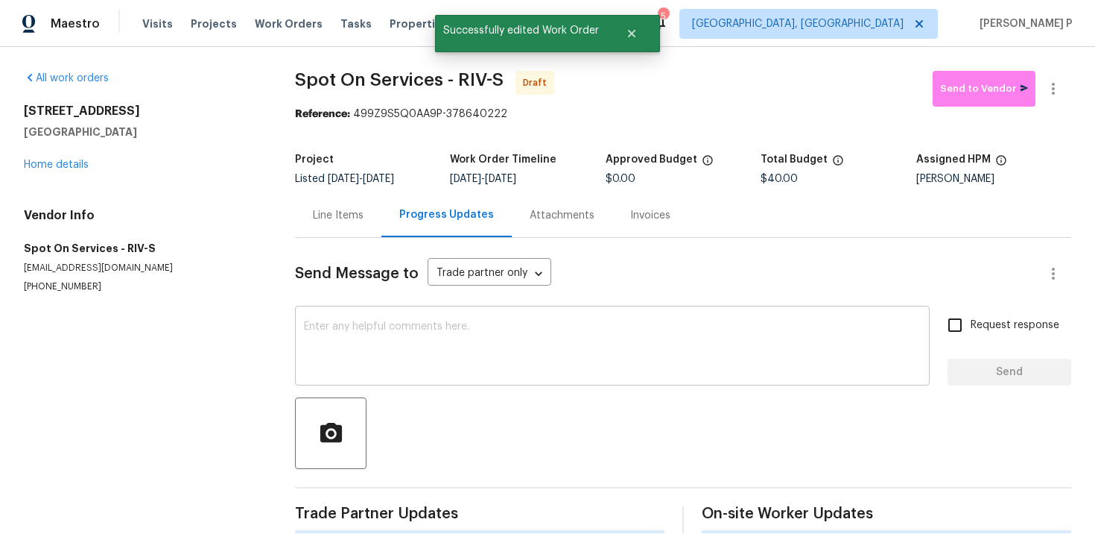
click at [373, 347] on textarea at bounding box center [612, 347] width 617 height 52
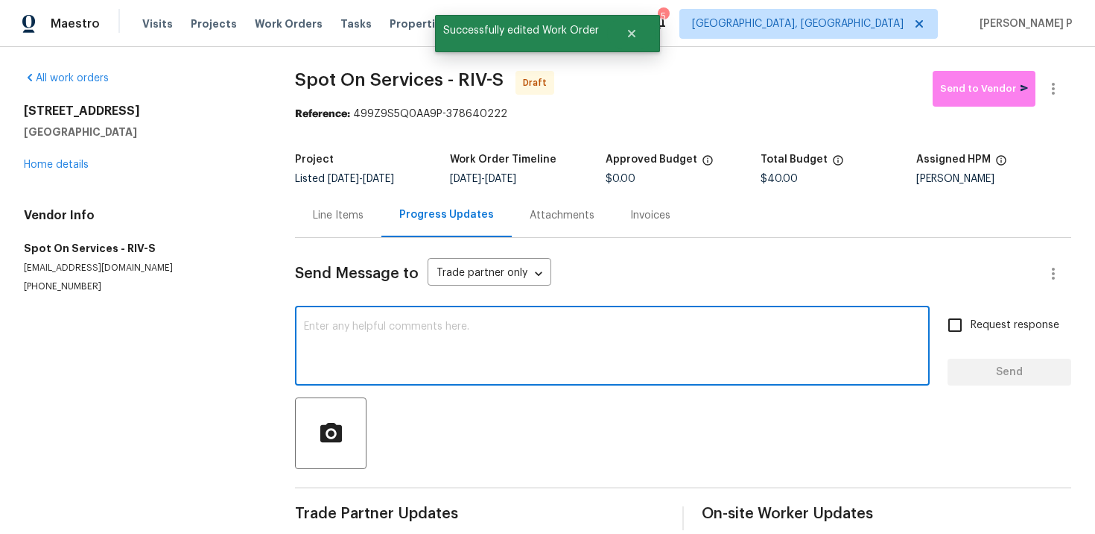
paste textarea "4729 Windsor Ct, San Bernardino, CA 92407"
click at [302, 324] on div "4729 Windsor Ct, San Bernardino, CA 92407 x ​" at bounding box center [612, 347] width 635 height 76
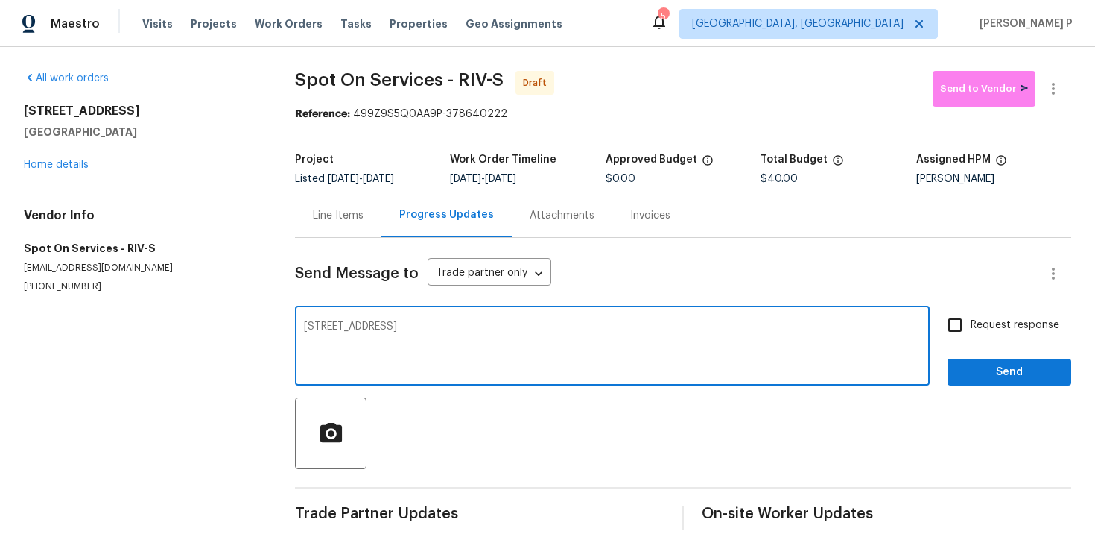
paste textarea "Hi, this is Ramyasri with Opendoor. I’m confirming you received the WO for the …"
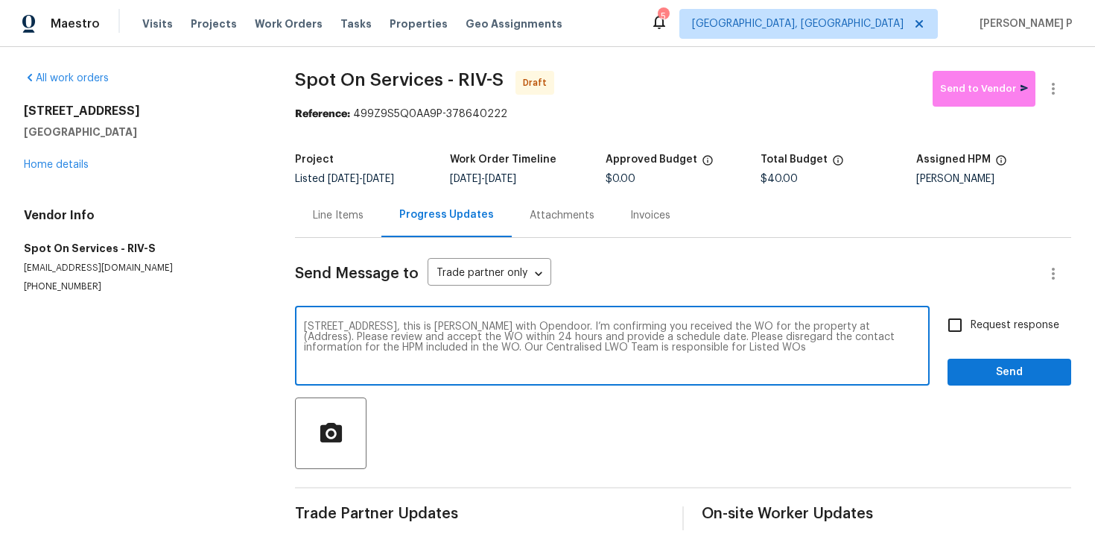
drag, startPoint x: 518, startPoint y: 322, endPoint x: 286, endPoint y: 326, distance: 231.8
click at [286, 326] on div "All work orders 4729 Windsor Ct San Bernardino, CA 92407 Home details Vendor In…" at bounding box center [547, 300] width 1095 height 507
drag, startPoint x: 793, startPoint y: 324, endPoint x: 747, endPoint y: 324, distance: 46.2
click at [747, 324] on textarea "Hi, this is Ramyasri with Opendoor. I’m confirming you received the WO for the …" at bounding box center [612, 347] width 617 height 52
paste textarea "4729 Windsor Ct, San Bernardino, CA 92407"
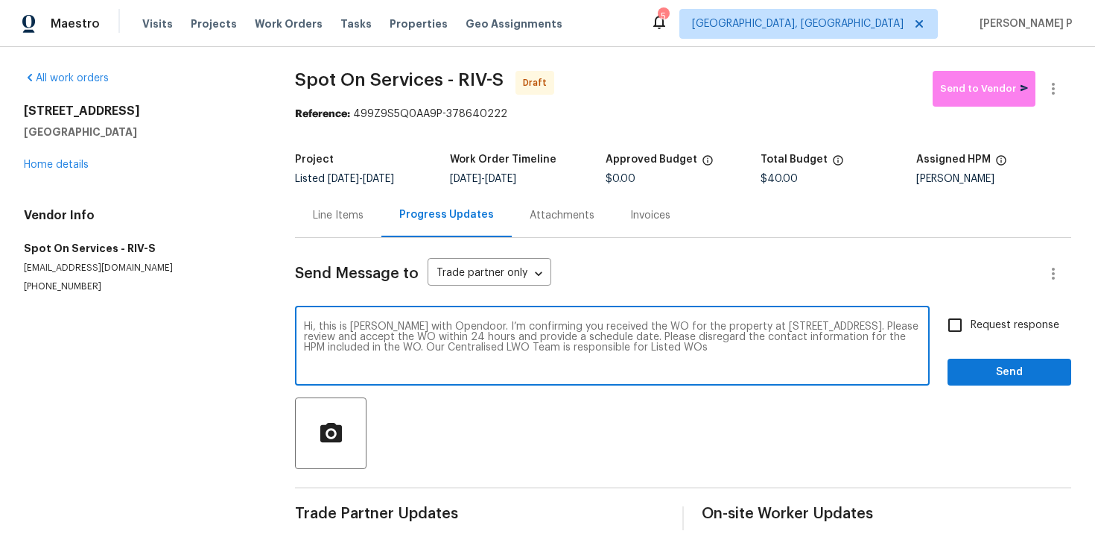
type textarea "Hi, this is Ramyasri with Opendoor. I’m confirming you received the WO for the …"
click at [973, 322] on span "Request response" at bounding box center [1015, 325] width 89 height 16
click at [971, 322] on input "Request response" at bounding box center [955, 324] width 31 height 31
checkbox input "true"
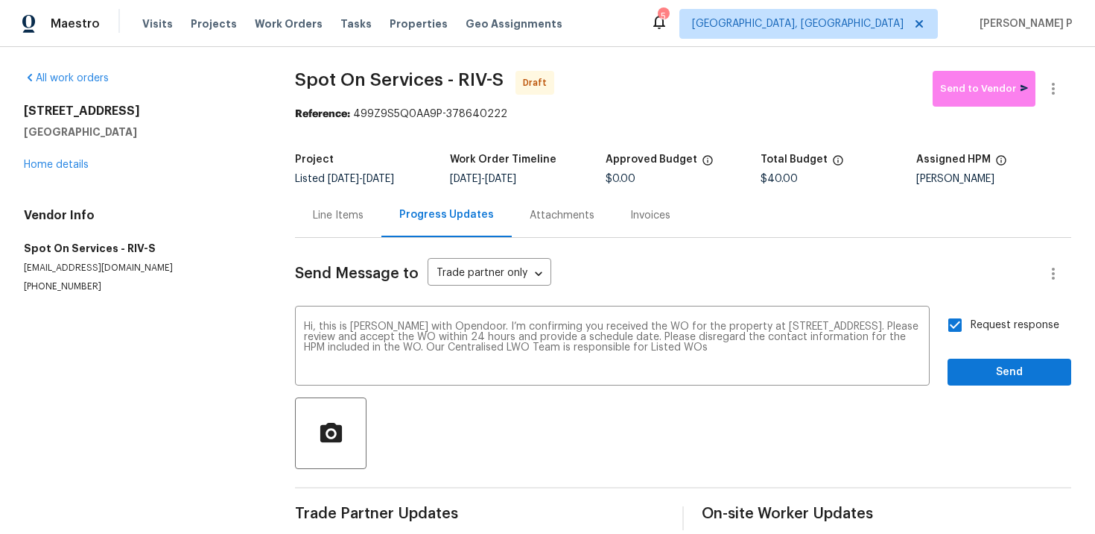
click at [972, 358] on div "Request response Send" at bounding box center [1010, 347] width 124 height 76
click at [974, 370] on span "Send" at bounding box center [1010, 372] width 100 height 19
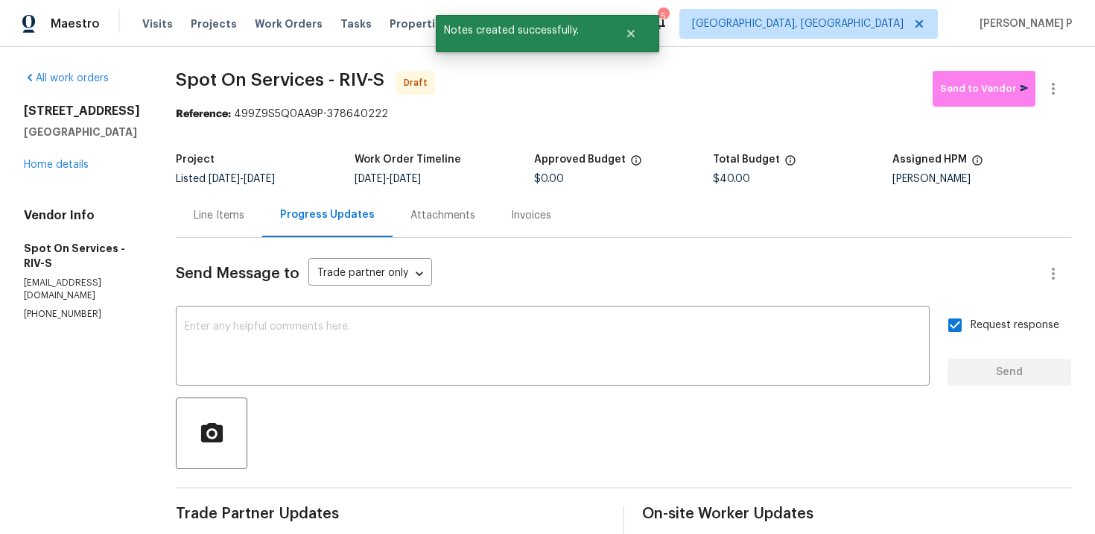
click at [560, 400] on div at bounding box center [624, 433] width 896 height 72
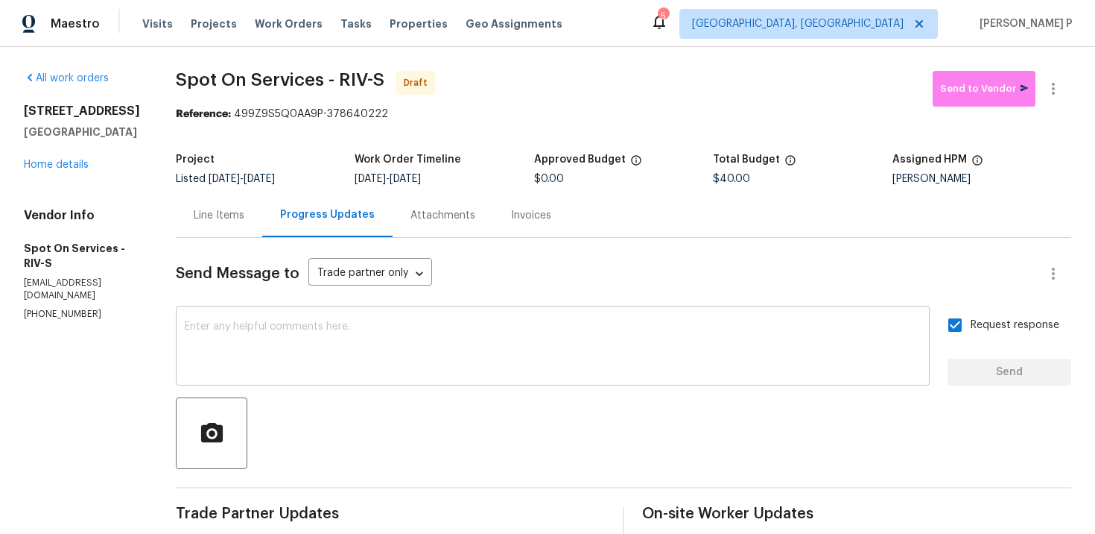
click at [428, 320] on div "x ​" at bounding box center [553, 347] width 754 height 76
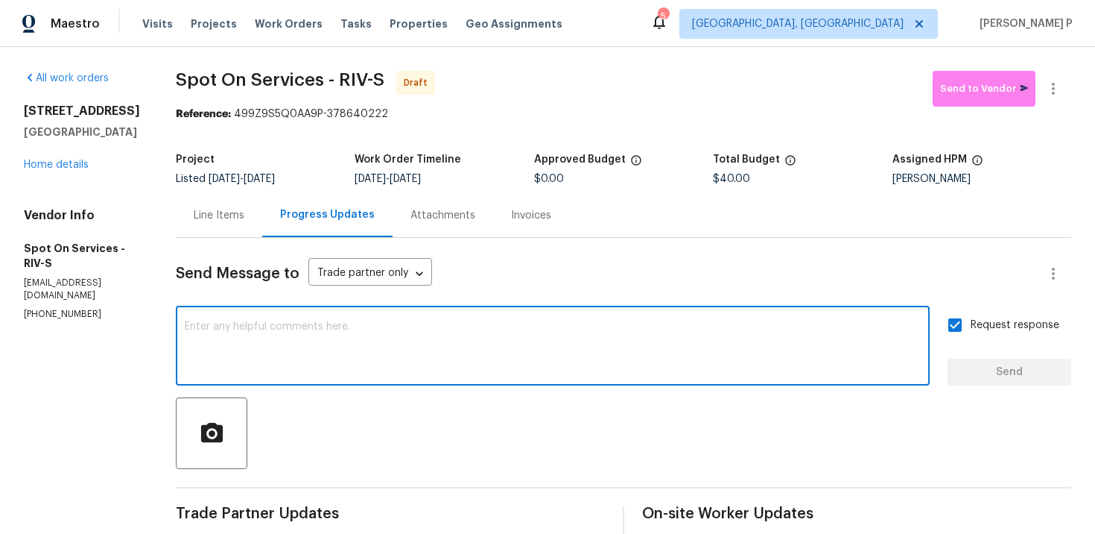
paste textarea "Attention All Work Orders must include before-photos (both close-up and wide-an…"
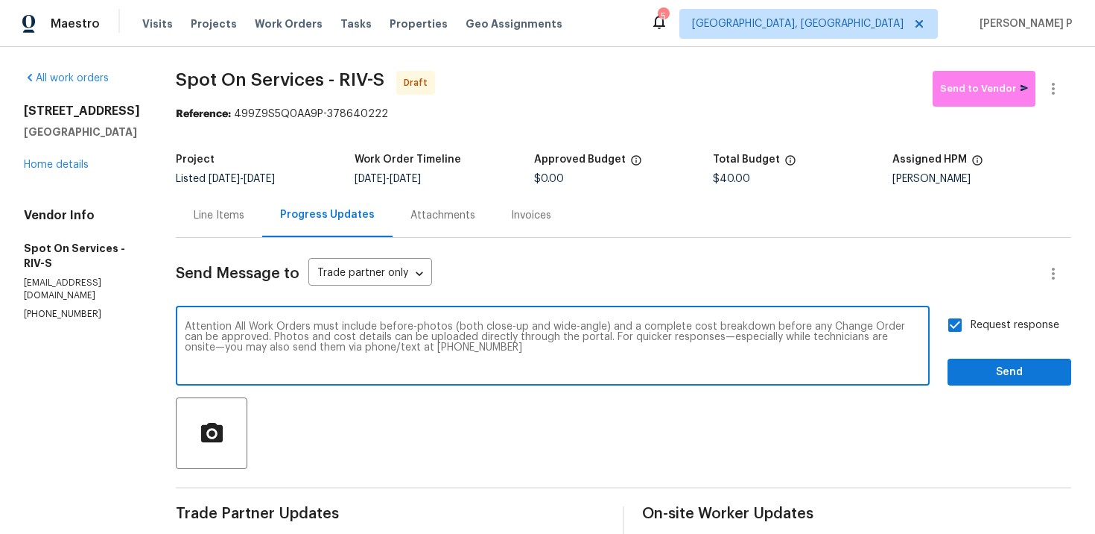
type textarea "Attention All Work Orders must include before-photos (both close-up and wide-an…"
click at [987, 373] on span "Send" at bounding box center [1010, 372] width 100 height 19
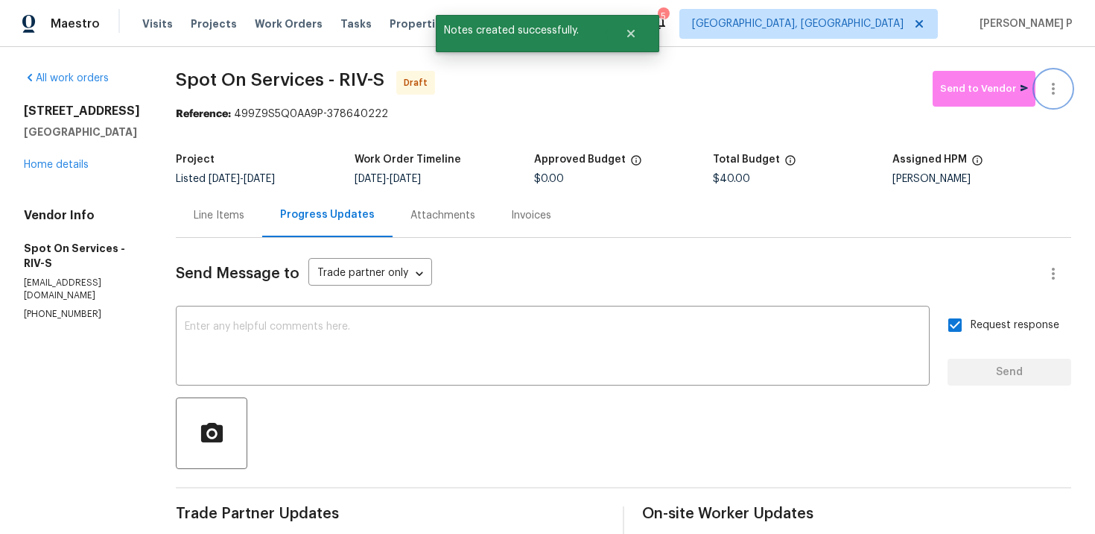
click at [1062, 88] on icon "button" at bounding box center [1054, 89] width 18 height 18
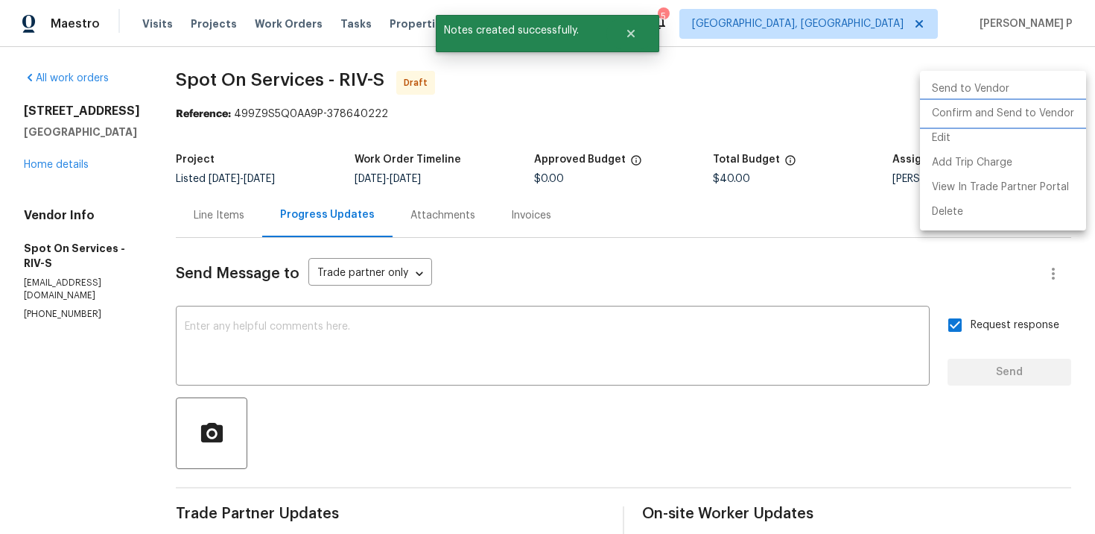
click at [1002, 111] on li "Confirm and Send to Vendor" at bounding box center [1003, 113] width 166 height 25
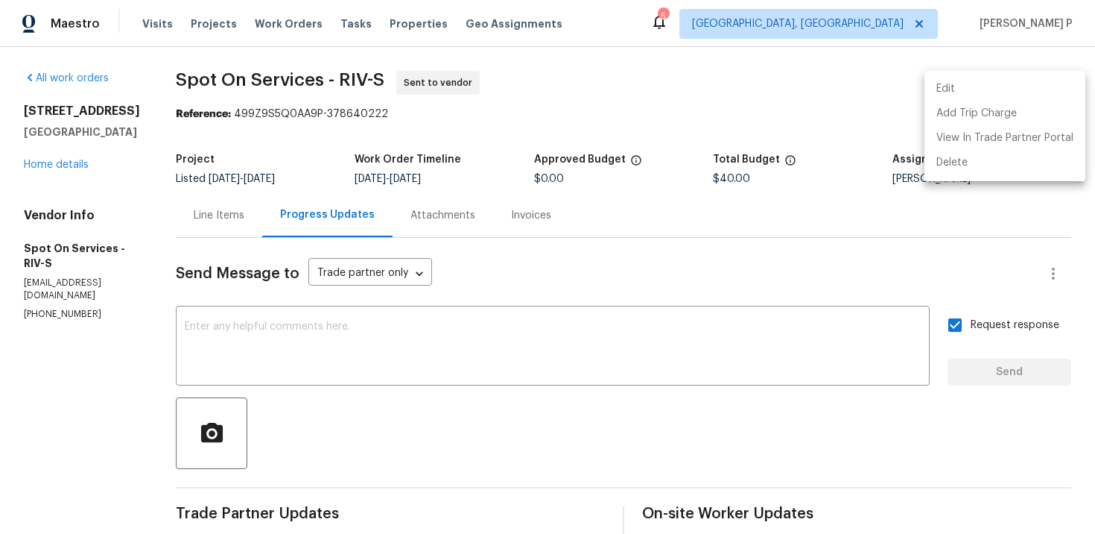
click at [181, 60] on div at bounding box center [547, 267] width 1095 height 534
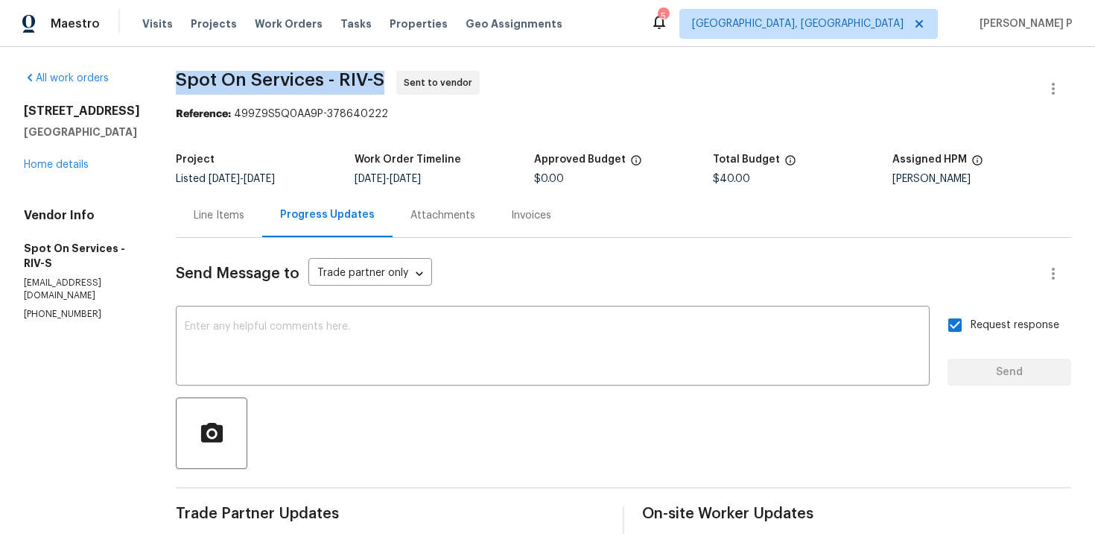
drag, startPoint x: 194, startPoint y: 74, endPoint x: 396, endPoint y: 75, distance: 202.7
click at [385, 75] on span "Spot On Services - RIV-S" at bounding box center [280, 80] width 209 height 18
copy span "Spot On Services - RIV-S"
click at [241, 222] on div "Line Items" at bounding box center [219, 215] width 51 height 15
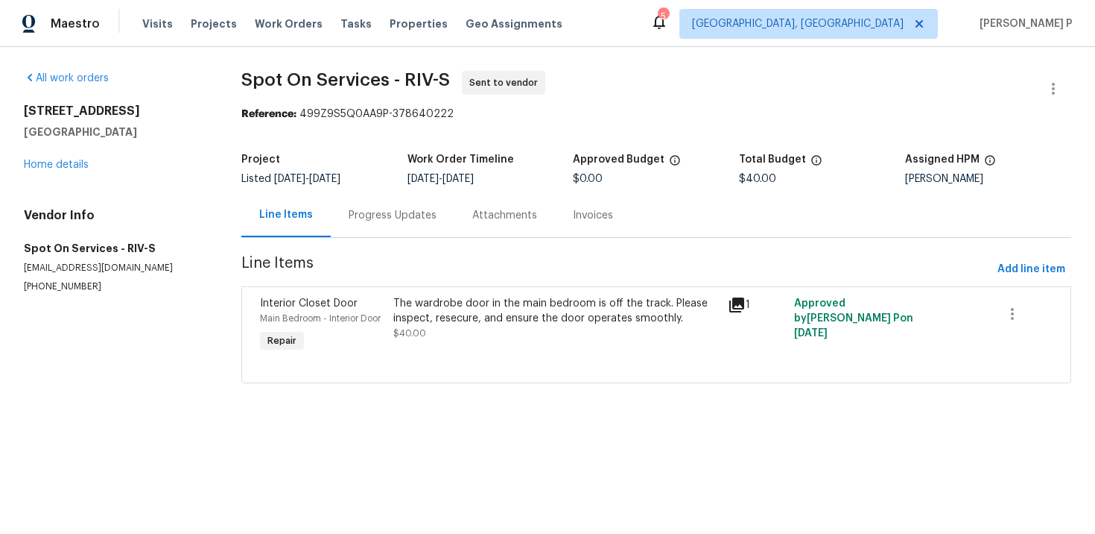
click at [1046, 253] on section "Spot On Services - RIV-S Sent to vendor Reference: 499Z9S5Q0AA9P-378640222 Proj…" at bounding box center [656, 236] width 830 height 330
click at [1043, 271] on span "Add line item" at bounding box center [1032, 269] width 68 height 19
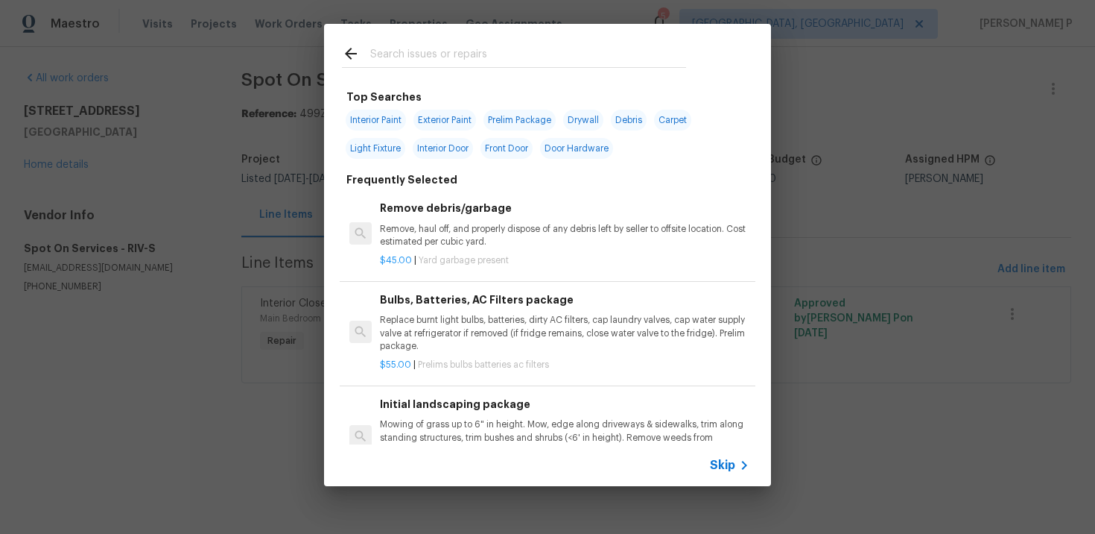
click at [738, 473] on icon at bounding box center [745, 465] width 18 height 18
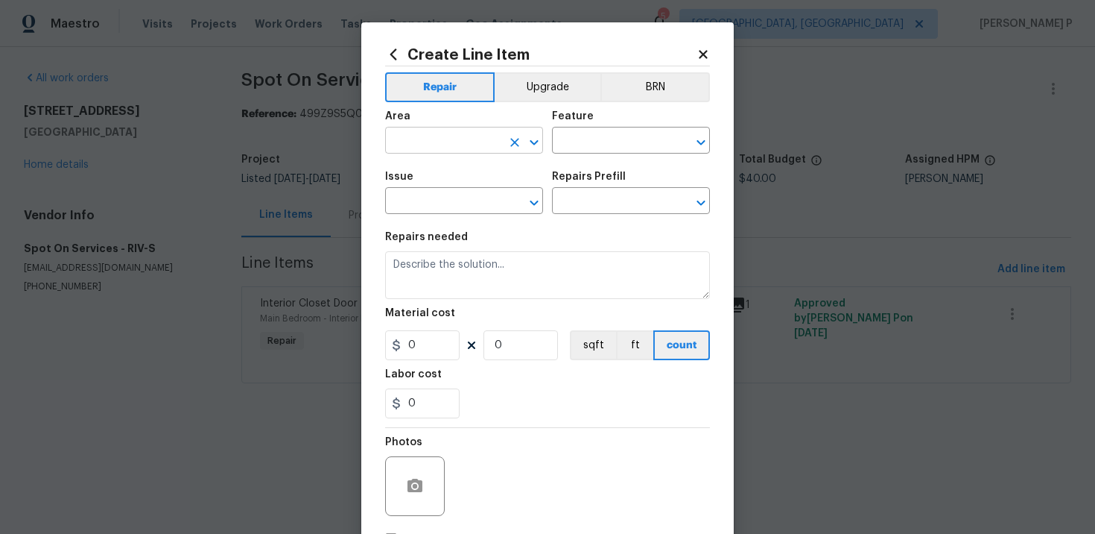
click at [456, 133] on input "text" at bounding box center [443, 141] width 116 height 23
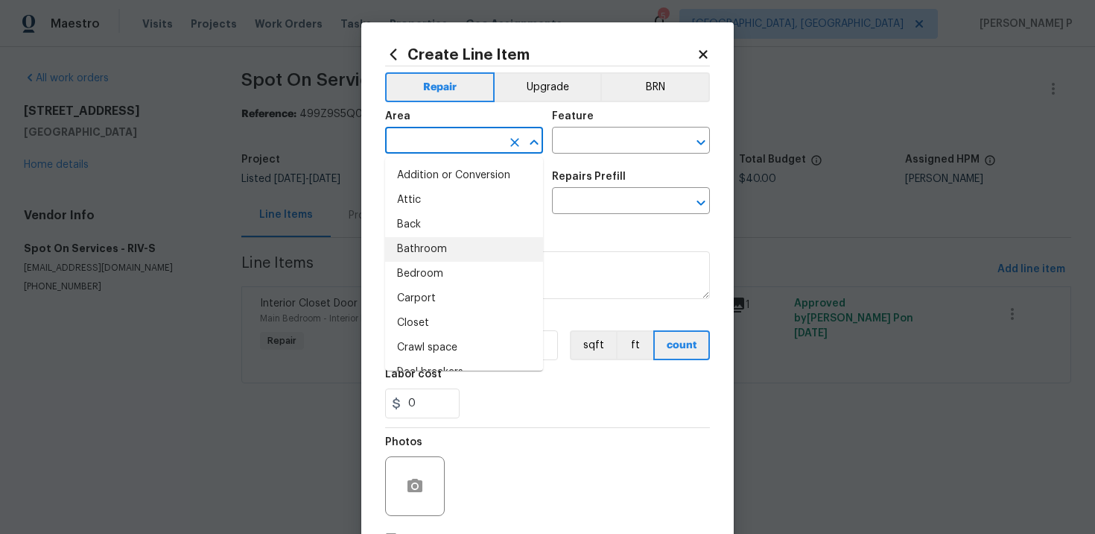
click at [452, 248] on li "Bathroom" at bounding box center [464, 249] width 158 height 25
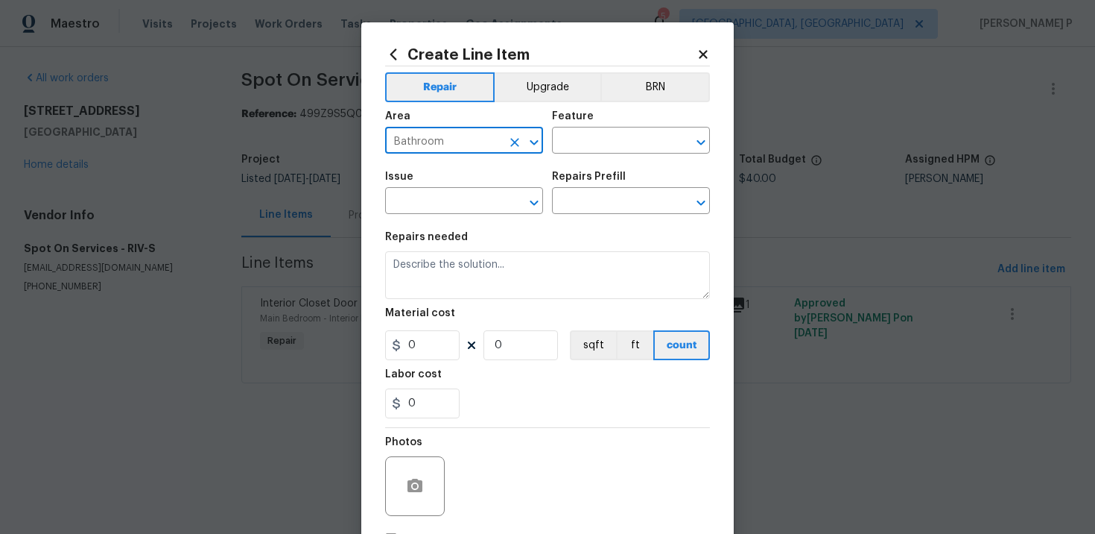
click at [532, 141] on icon "Open" at bounding box center [534, 141] width 8 height 5
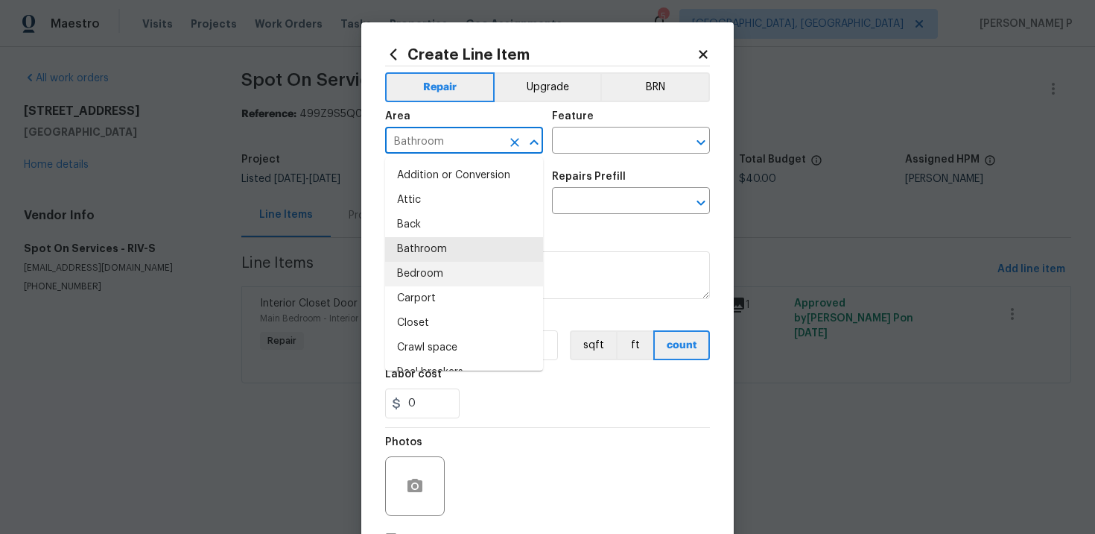
click at [416, 279] on li "Bedroom" at bounding box center [464, 274] width 158 height 25
type input "Bedroom"
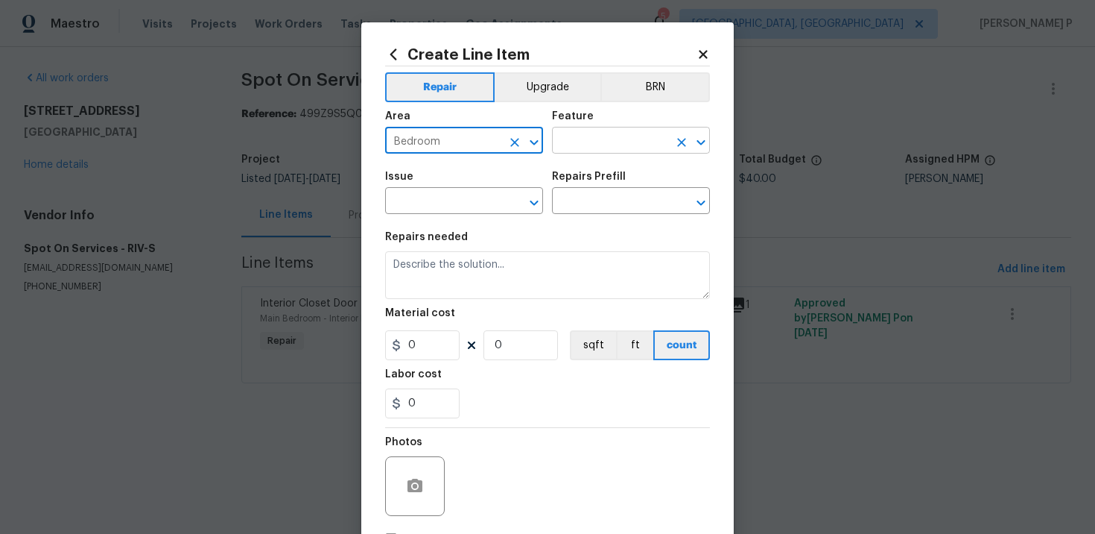
click at [631, 132] on input "text" at bounding box center [610, 141] width 116 height 23
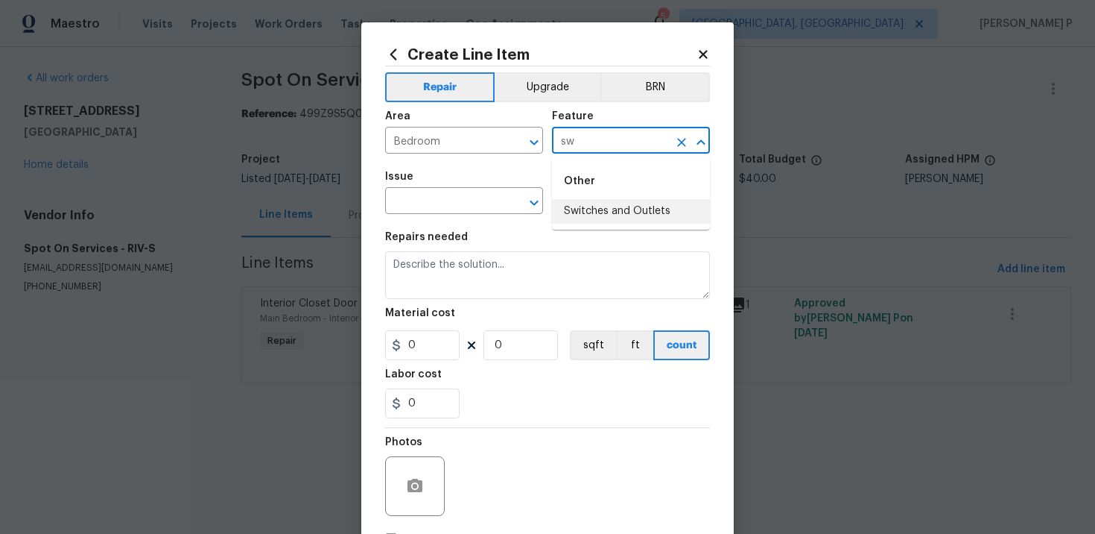
click at [603, 210] on li "Switches and Outlets" at bounding box center [631, 211] width 158 height 25
type input "Switches and Outlets"
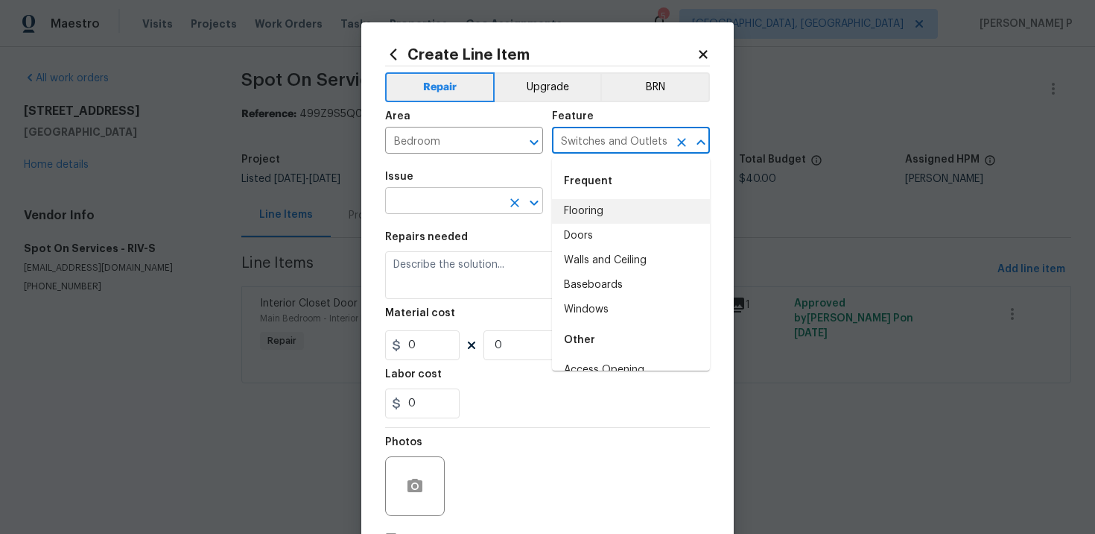
click at [421, 214] on body "Maestro Visits Projects Work Orders Tasks Properties Geo Assignments 5 Albuquer…" at bounding box center [547, 212] width 1095 height 425
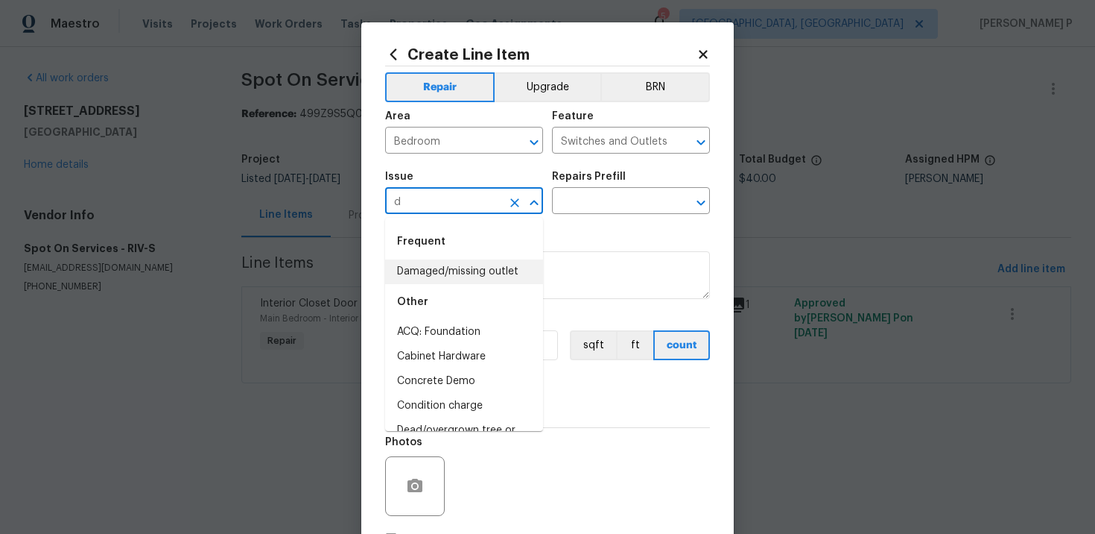
click at [448, 267] on li "Damaged/missing outlet" at bounding box center [464, 271] width 158 height 25
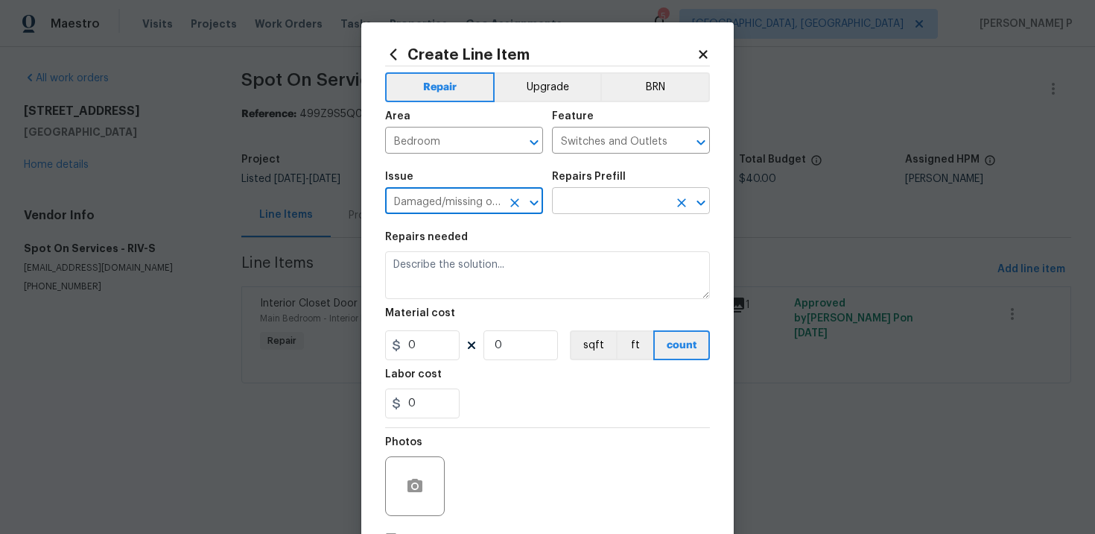
type input "Damaged/missing outlet"
click at [595, 210] on input "text" at bounding box center [610, 202] width 116 height 23
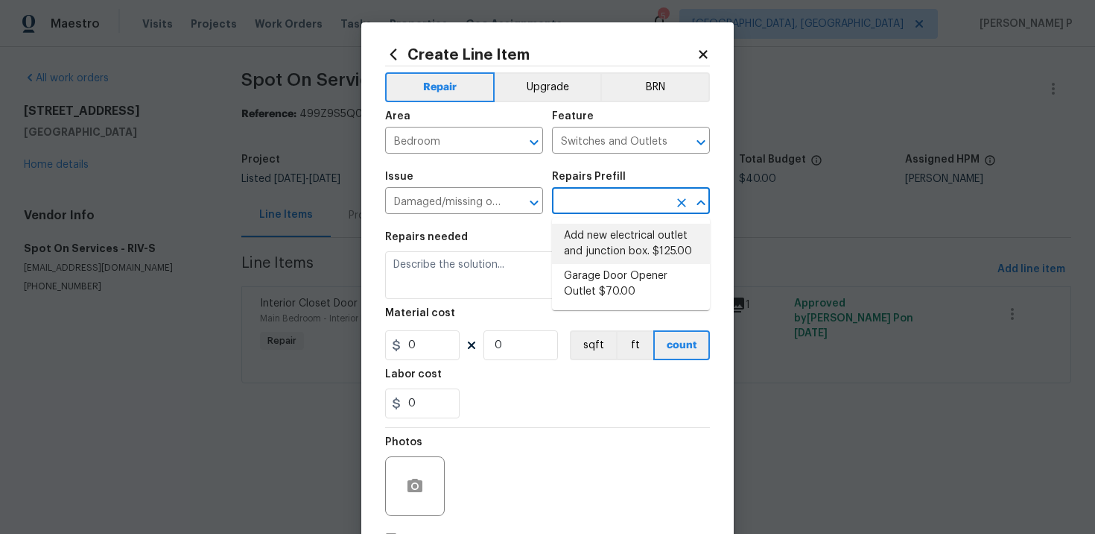
click at [581, 235] on li "Add new electrical outlet and junction box. $125.00" at bounding box center [631, 244] width 158 height 40
type input "Add new electrical outlet and junction box. $125.00"
type textarea "Install new outlet by tying into existing circuit and installing new junction b…"
type input "125"
type input "1"
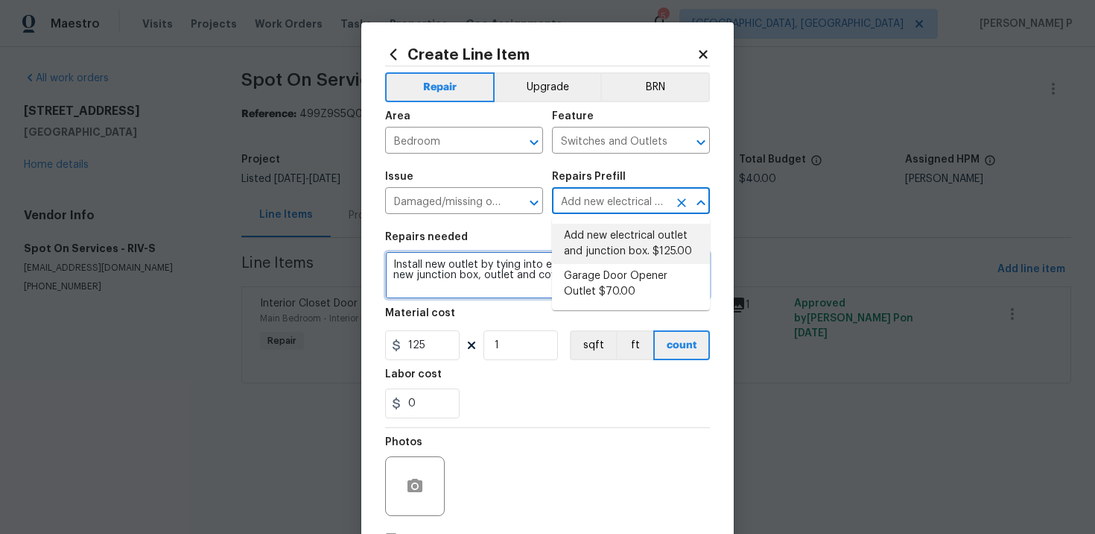
click at [469, 273] on textarea "Install new outlet by tying into existing circuit and installing new junction b…" at bounding box center [547, 275] width 325 height 48
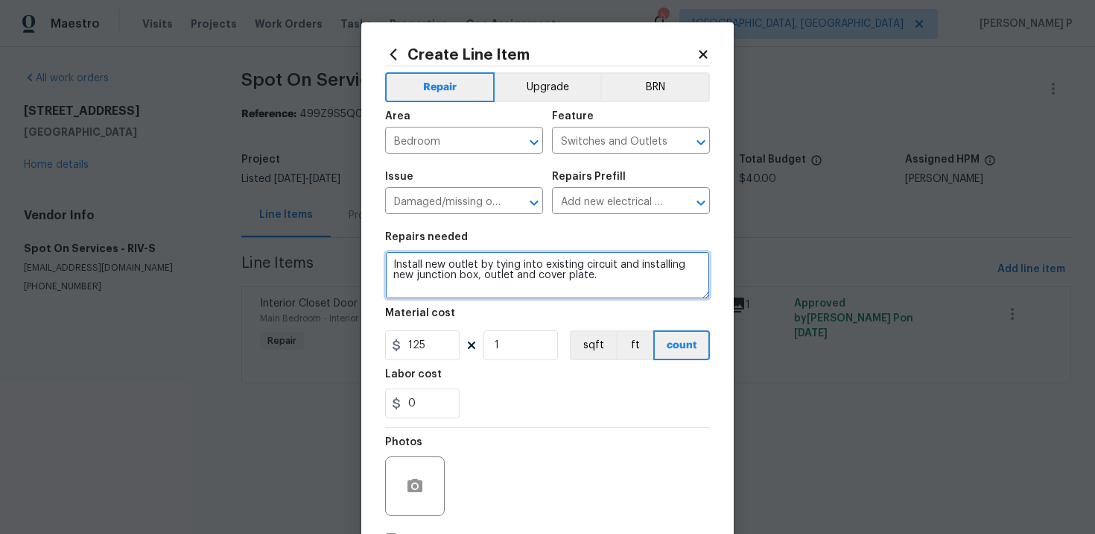
click at [469, 273] on textarea "Install new outlet by tying into existing circuit and installing new junction b…" at bounding box center [547, 275] width 325 height 48
paste textarea "The switch plate in one of the bedrooms is missing. Please replace the missing …"
type textarea "The switch plate in one of the bedrooms is missing. Please replace the missing …"
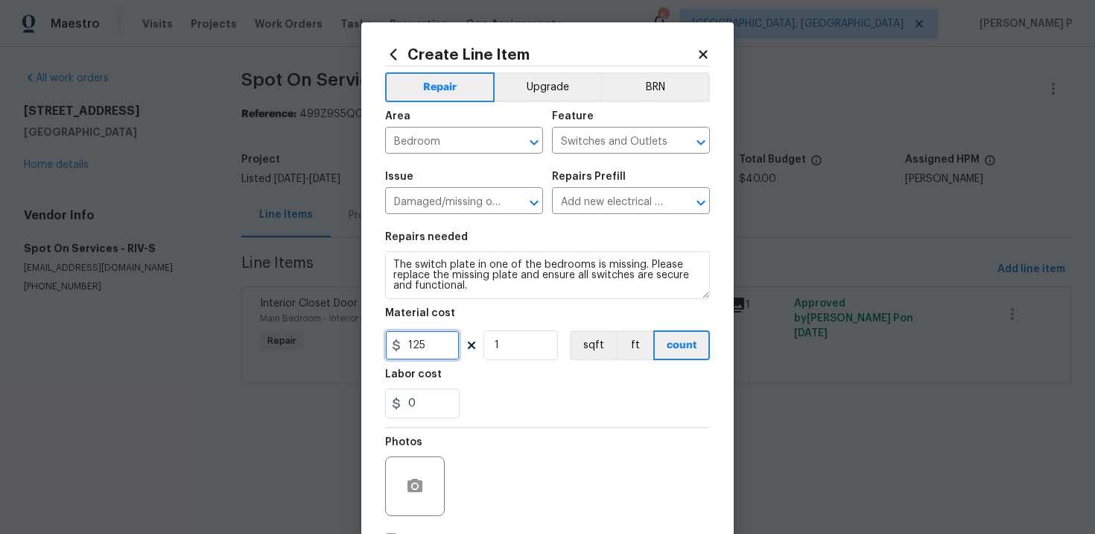
click at [423, 344] on input "125" at bounding box center [422, 345] width 75 height 30
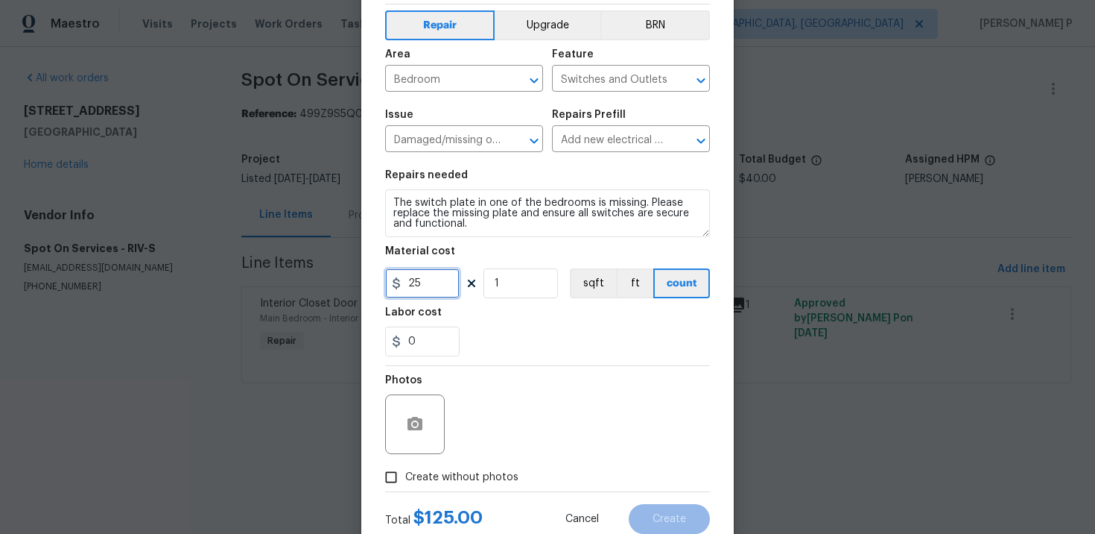
scroll to position [109, 0]
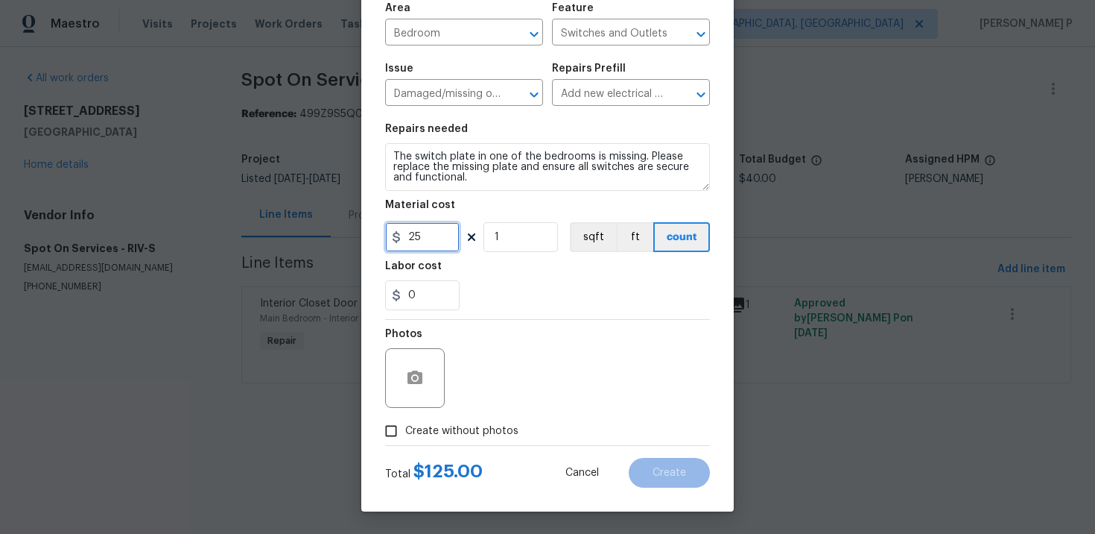
type input "25"
click at [418, 378] on icon "button" at bounding box center [415, 376] width 15 height 13
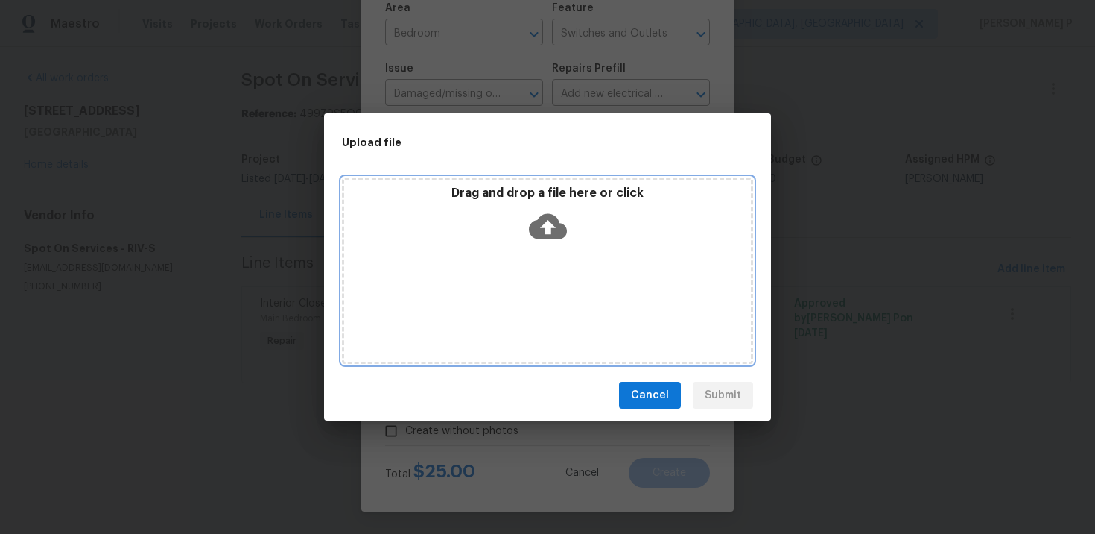
click at [557, 226] on icon at bounding box center [548, 226] width 38 height 25
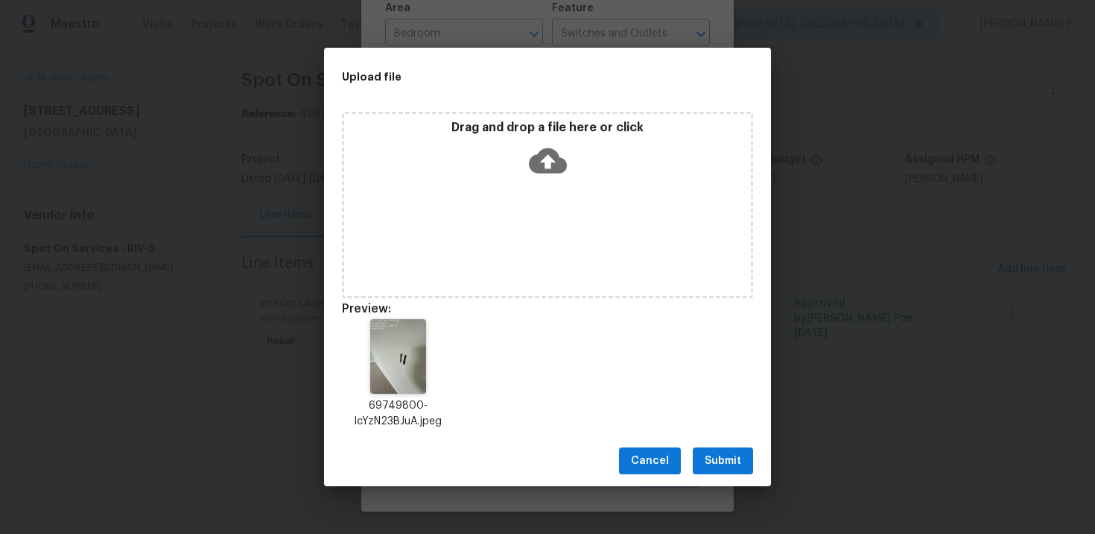
click at [735, 460] on span "Submit" at bounding box center [723, 461] width 37 height 19
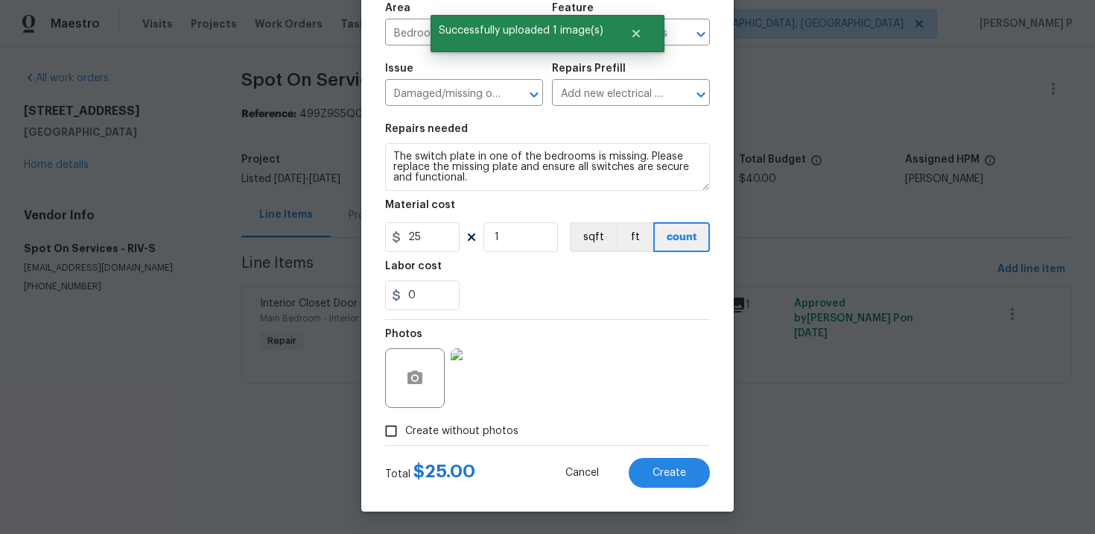
click at [669, 456] on div "Total $ 25.00 Cancel Create" at bounding box center [547, 467] width 325 height 42
click at [669, 474] on span "Create" at bounding box center [670, 472] width 34 height 11
type input "0"
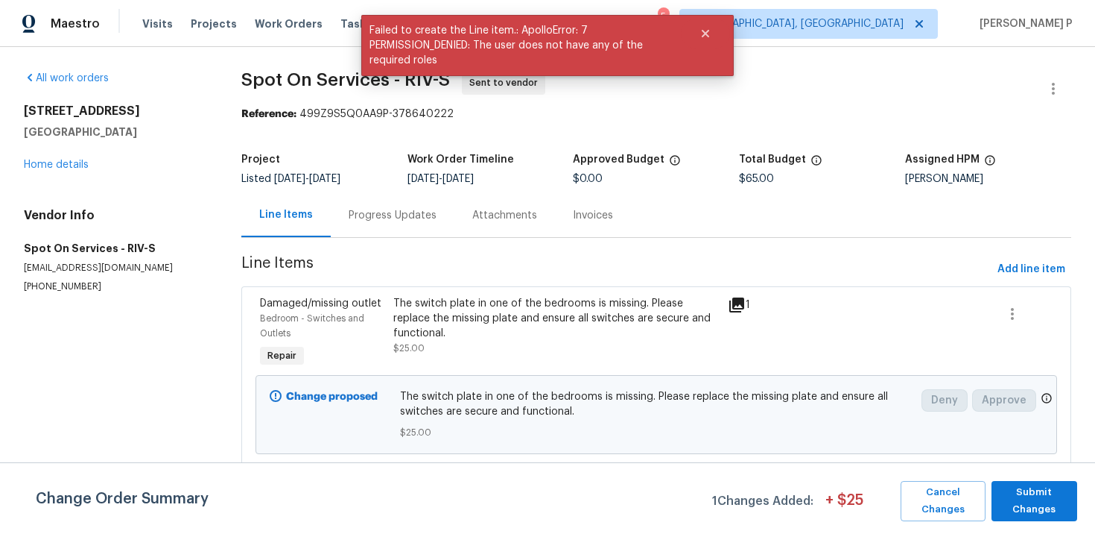
scroll to position [73, 0]
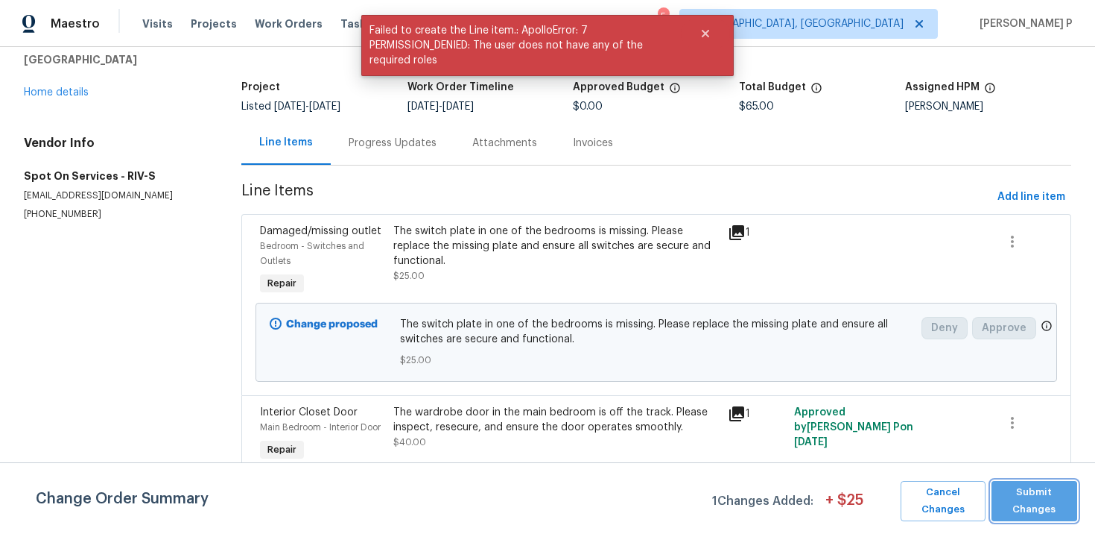
click at [1045, 500] on span "Submit Changes" at bounding box center [1034, 501] width 71 height 34
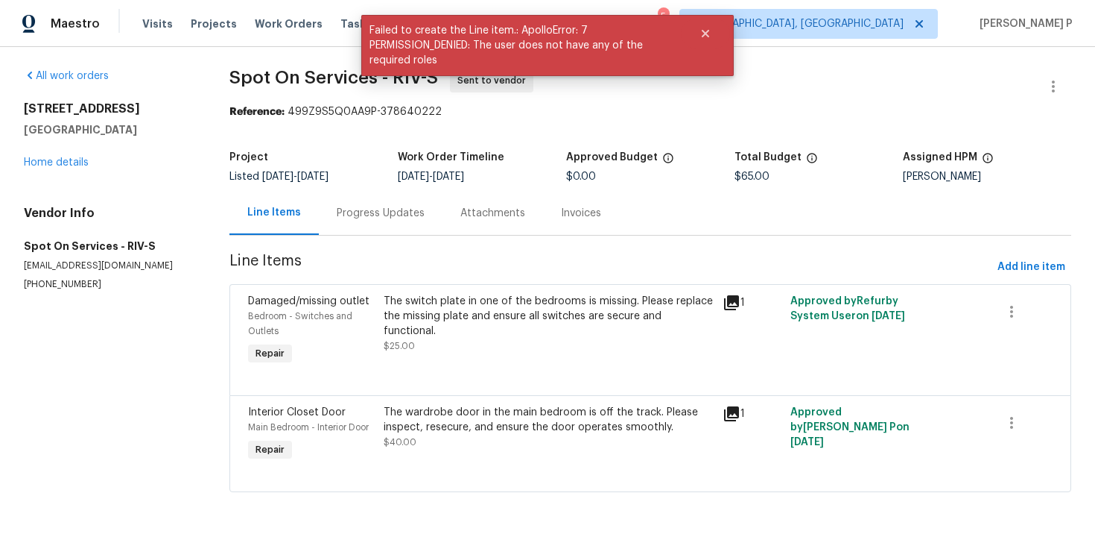
scroll to position [3, 0]
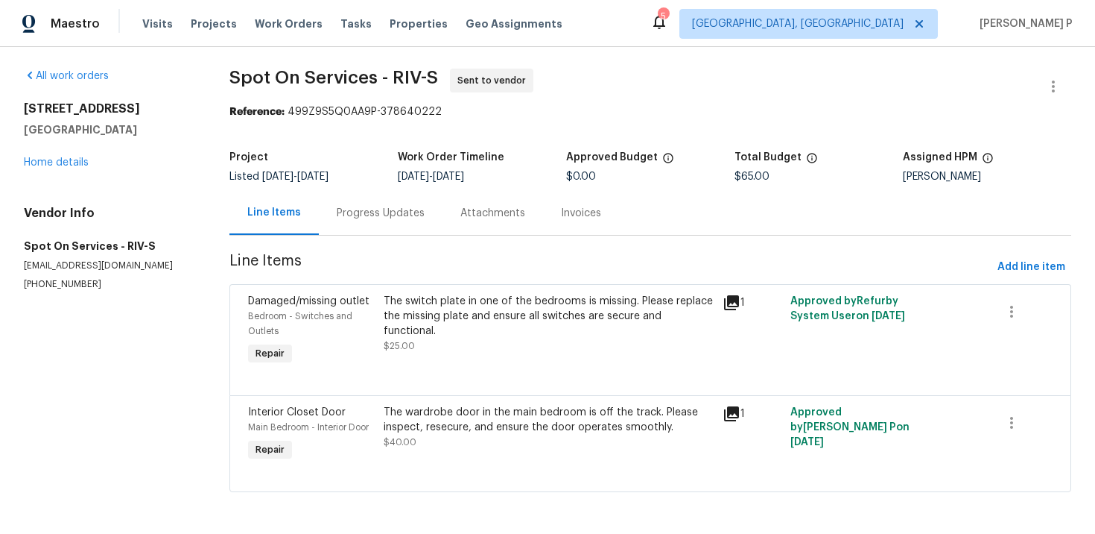
click at [395, 218] on div "Progress Updates" at bounding box center [381, 213] width 88 height 15
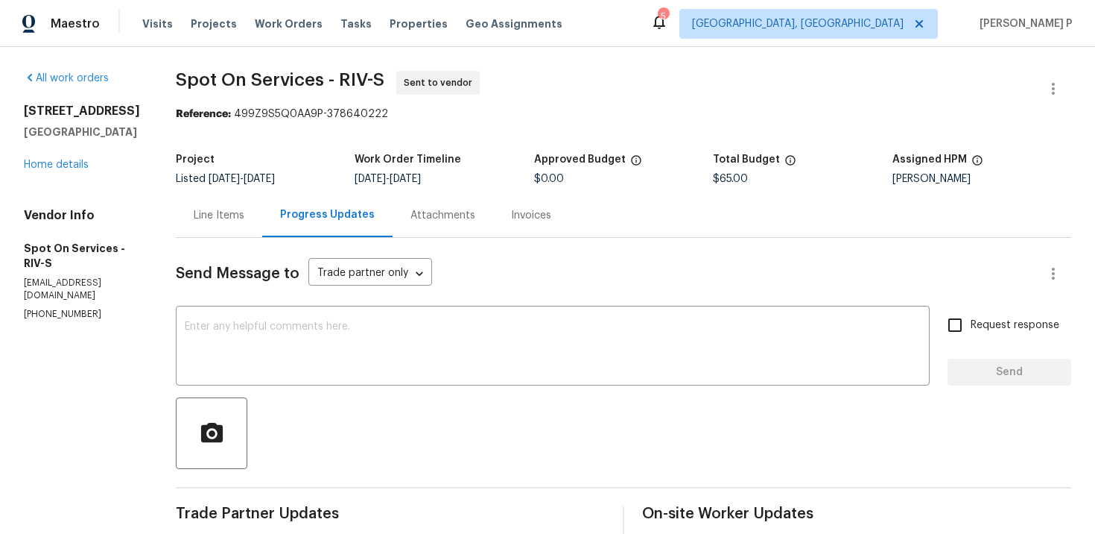
click at [274, 127] on section "Spot On Services - RIV-S Sent to vendor Reference: 499Z9S5Q0AA9P-378640222 Proj…" at bounding box center [624, 411] width 896 height 680
drag, startPoint x: 250, startPoint y: 115, endPoint x: 475, endPoint y: 115, distance: 225.0
click at [475, 115] on div "Reference: 499Z9S5Q0AA9P-378640222" at bounding box center [624, 114] width 896 height 15
copy div "499Z9S5Q0AA9P-378640222"
click at [240, 213] on div "Line Items" at bounding box center [219, 215] width 51 height 15
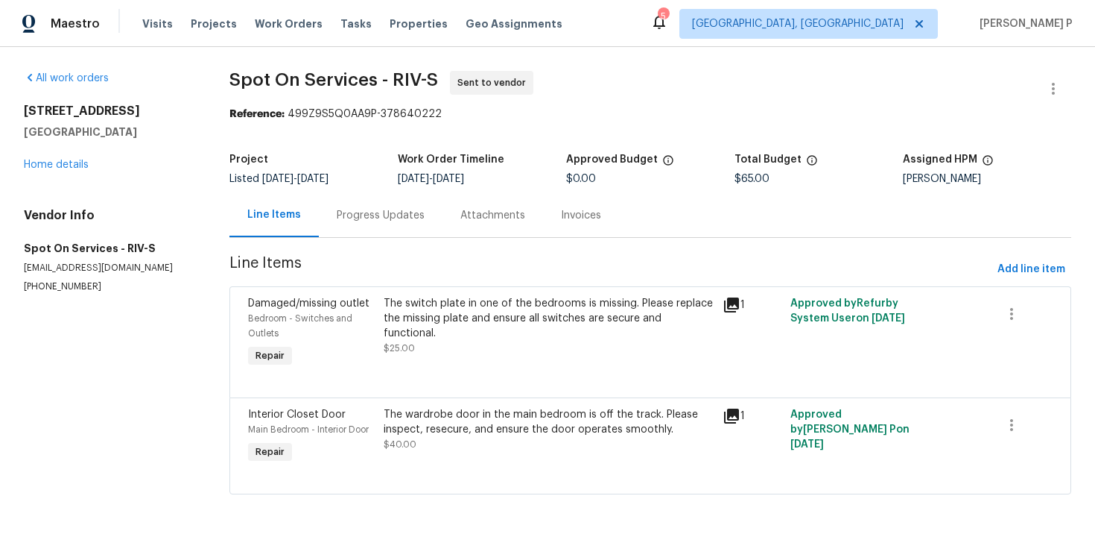
scroll to position [3, 0]
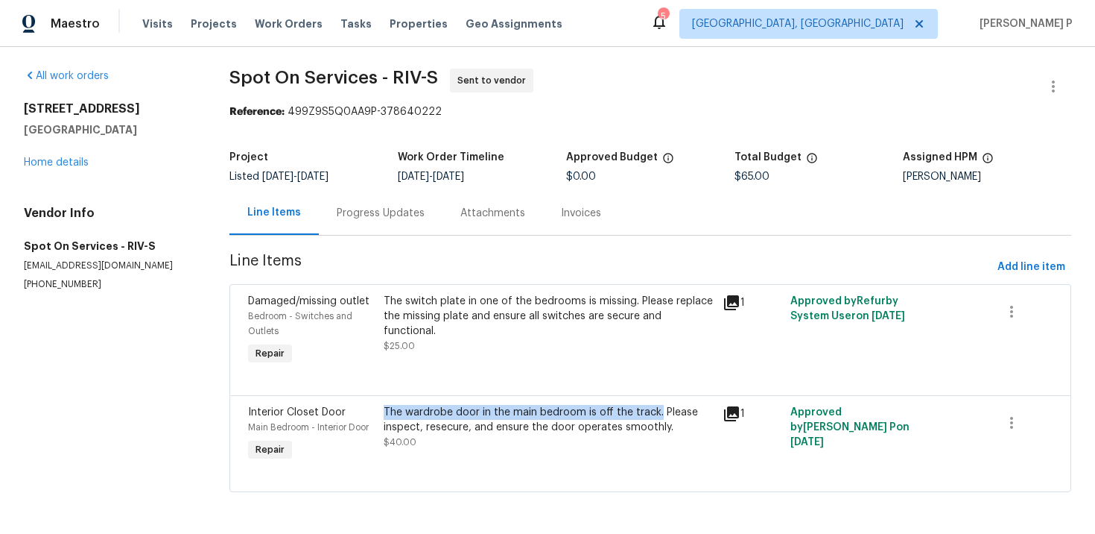
copy div "The wardrobe door in the main bedroom is off the track."
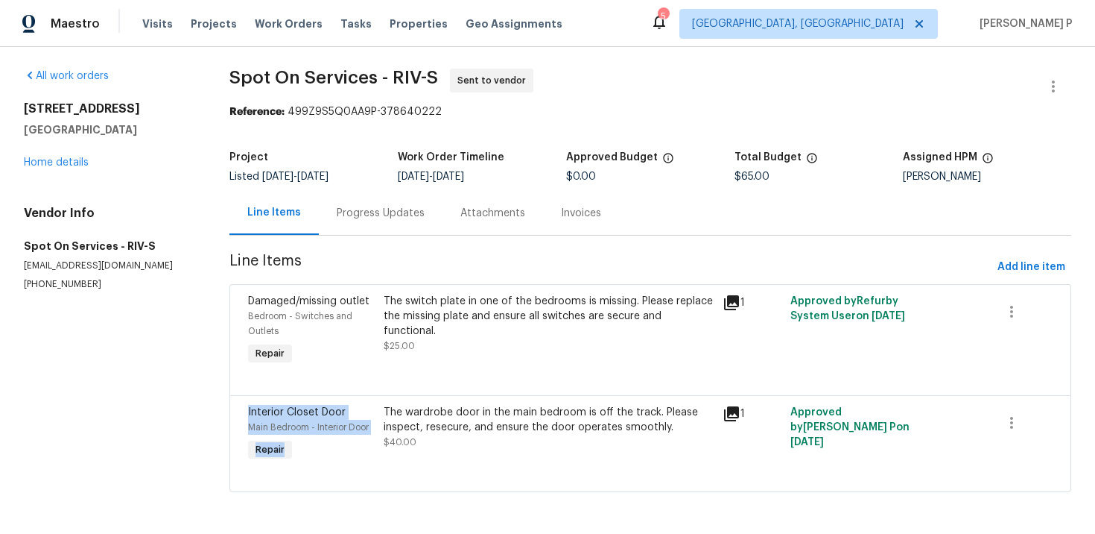
drag, startPoint x: 383, startPoint y: 414, endPoint x: 654, endPoint y: 393, distance: 271.3
click at [654, 393] on div "Damaged/missing outlet Bedroom - Switches and Outlets Repair The switch plate i…" at bounding box center [651, 388] width 842 height 208
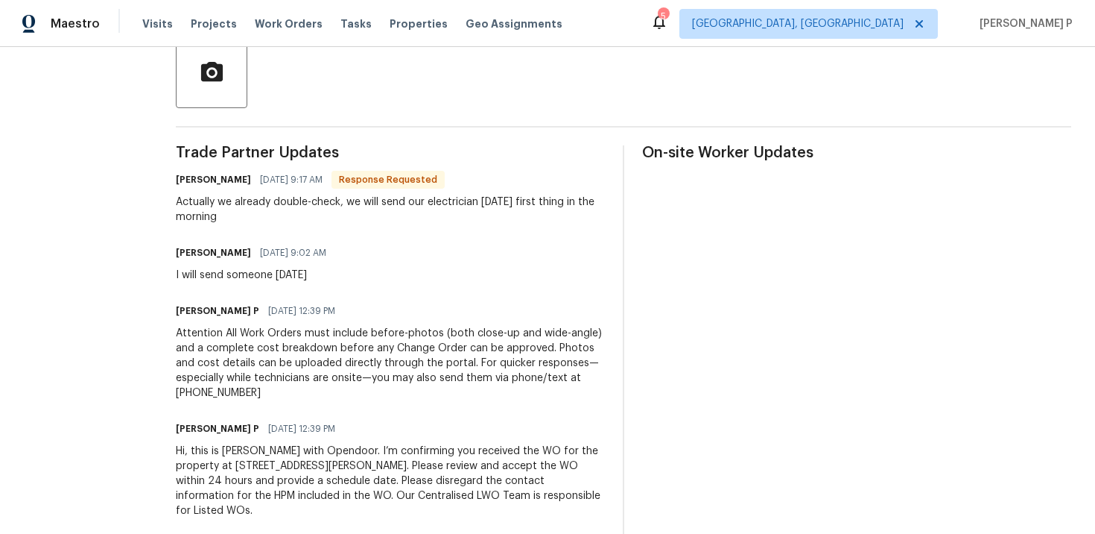
scroll to position [387, 0]
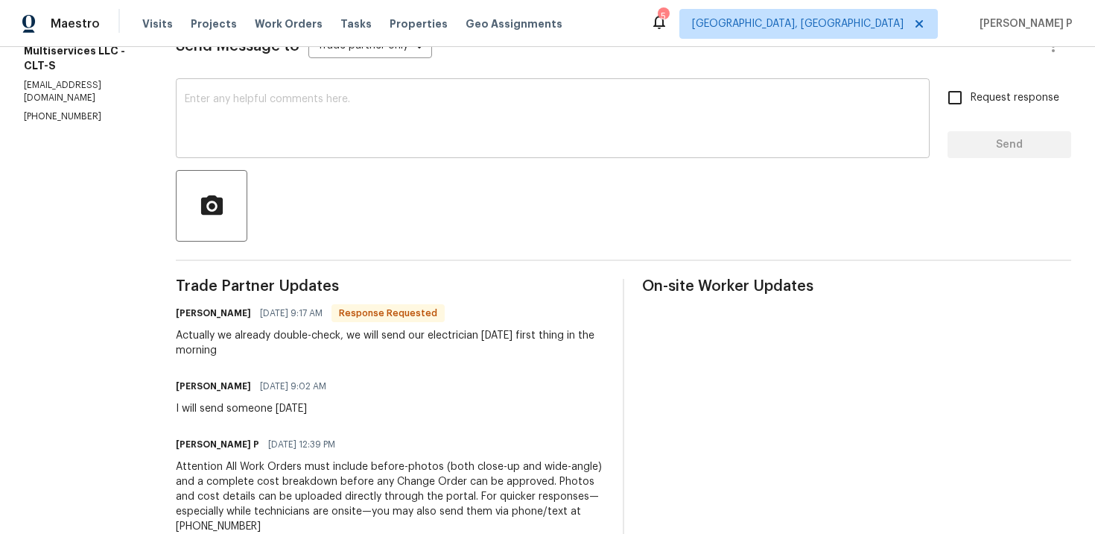
click at [345, 131] on textarea at bounding box center [553, 120] width 736 height 52
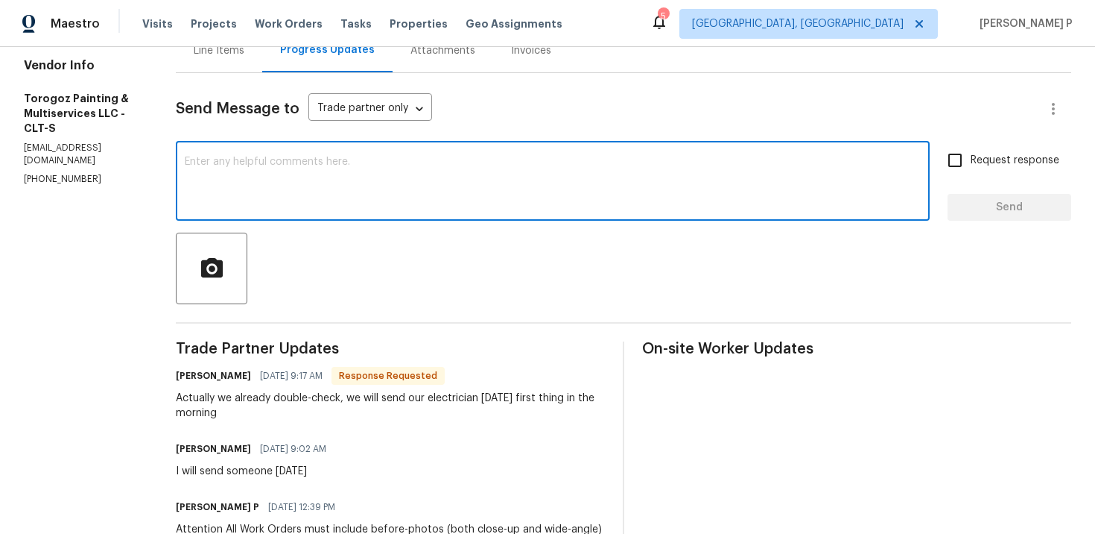
scroll to position [154, 0]
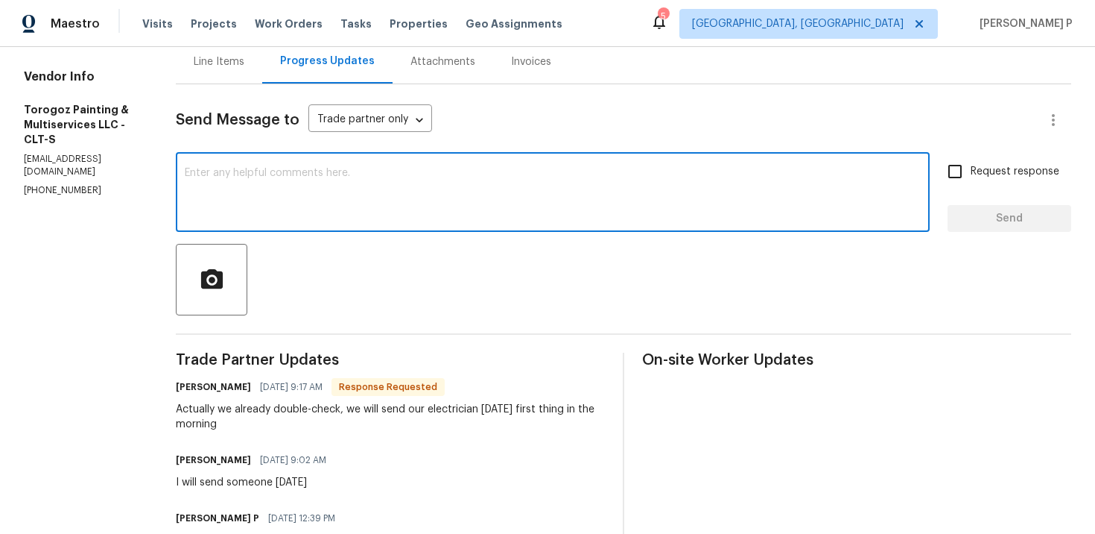
click at [483, 189] on textarea at bounding box center [553, 194] width 736 height 52
paste textarea "Thank you for accepting the work order and providing the scheduled date."
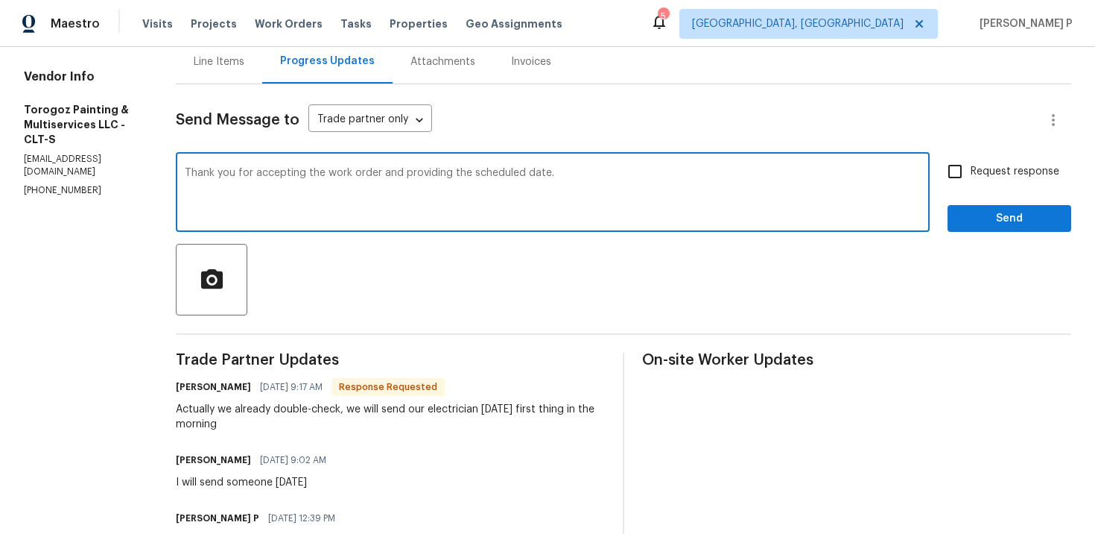
type textarea "Thank you for accepting the work order and providing the scheduled date."
click at [1011, 174] on span "Request response" at bounding box center [1015, 172] width 89 height 16
click at [971, 174] on input "Request response" at bounding box center [955, 171] width 31 height 31
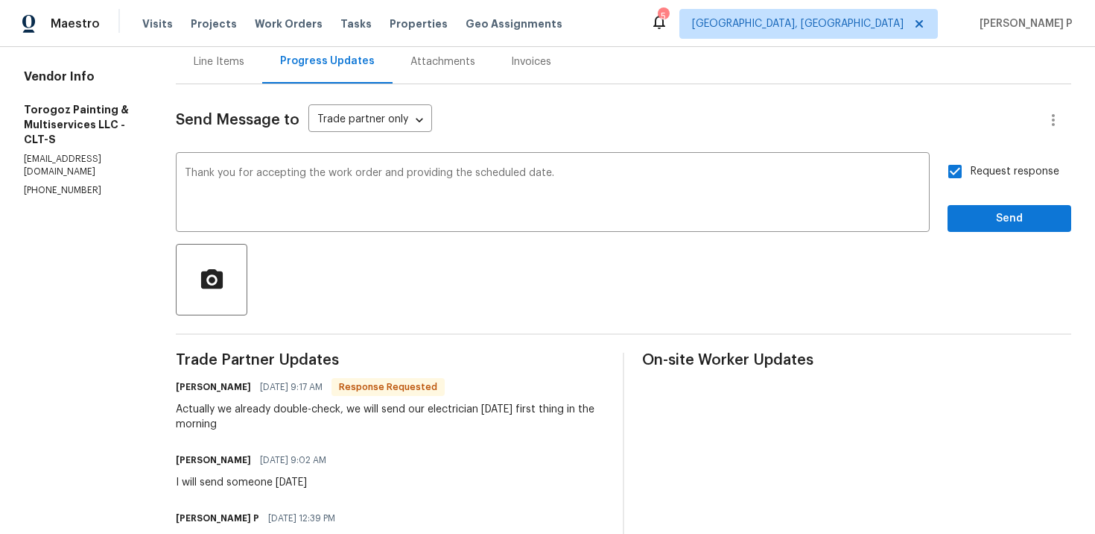
click at [996, 174] on span "Request response" at bounding box center [1015, 172] width 89 height 16
click at [971, 174] on input "Request response" at bounding box center [955, 171] width 31 height 31
checkbox input "false"
click at [994, 212] on span "Send" at bounding box center [1010, 218] width 100 height 19
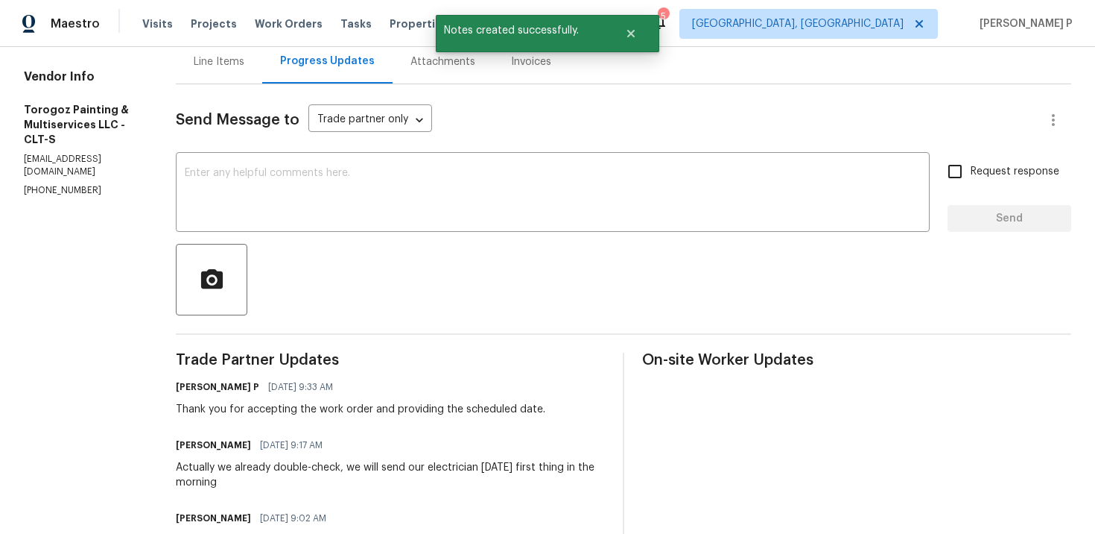
click at [244, 66] on div "Line Items" at bounding box center [219, 61] width 51 height 15
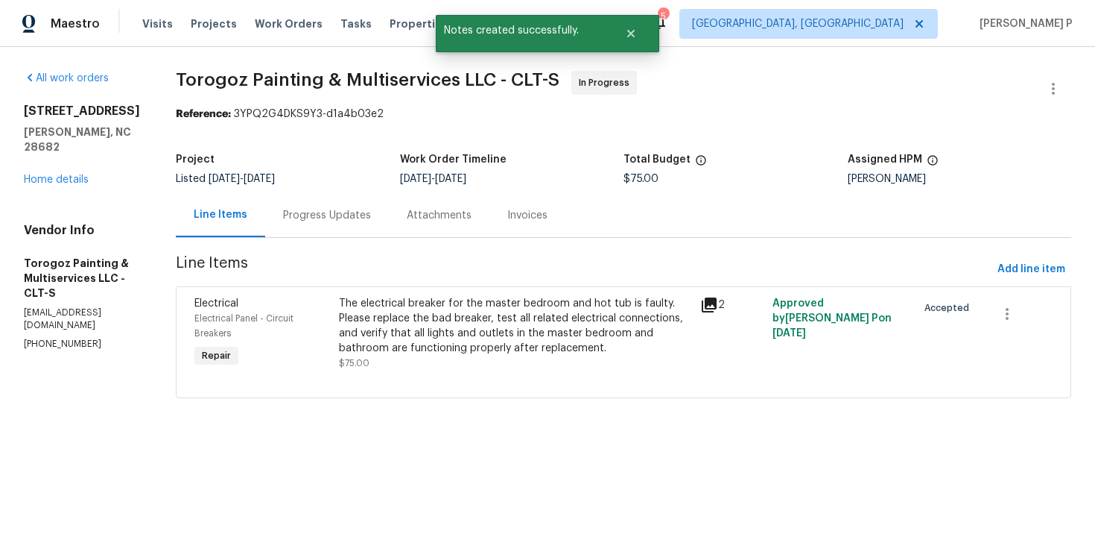
click at [371, 218] on div "Progress Updates" at bounding box center [327, 215] width 88 height 15
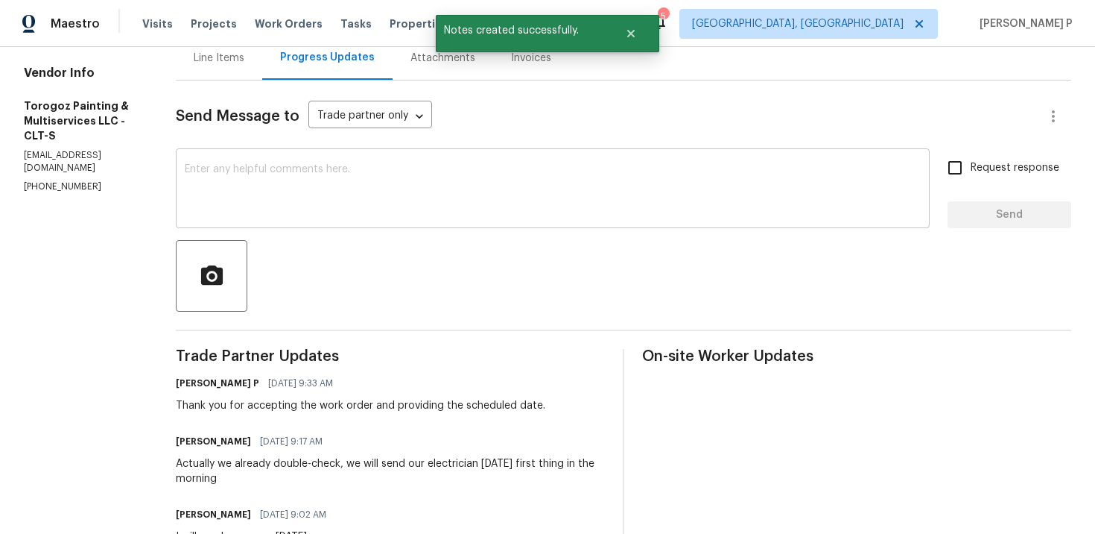
scroll to position [247, 0]
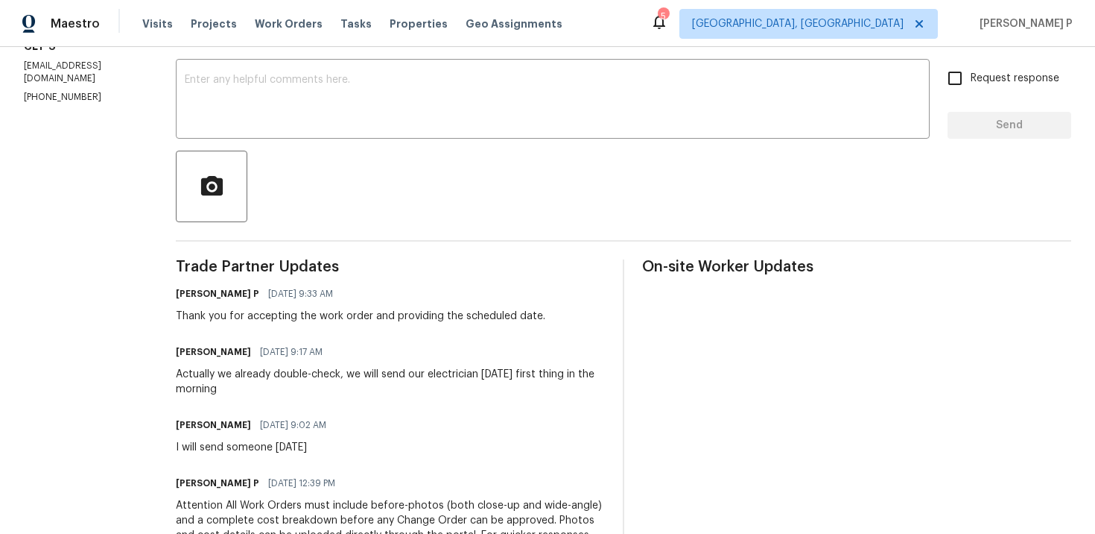
drag, startPoint x: 212, startPoint y: 373, endPoint x: 294, endPoint y: 385, distance: 82.8
click at [294, 385] on div "Actually we already double-check, we will send our electrician Thursday first t…" at bounding box center [390, 382] width 429 height 30
copy div "Actually we already double-check, we will send our electrician Thursday first t…"
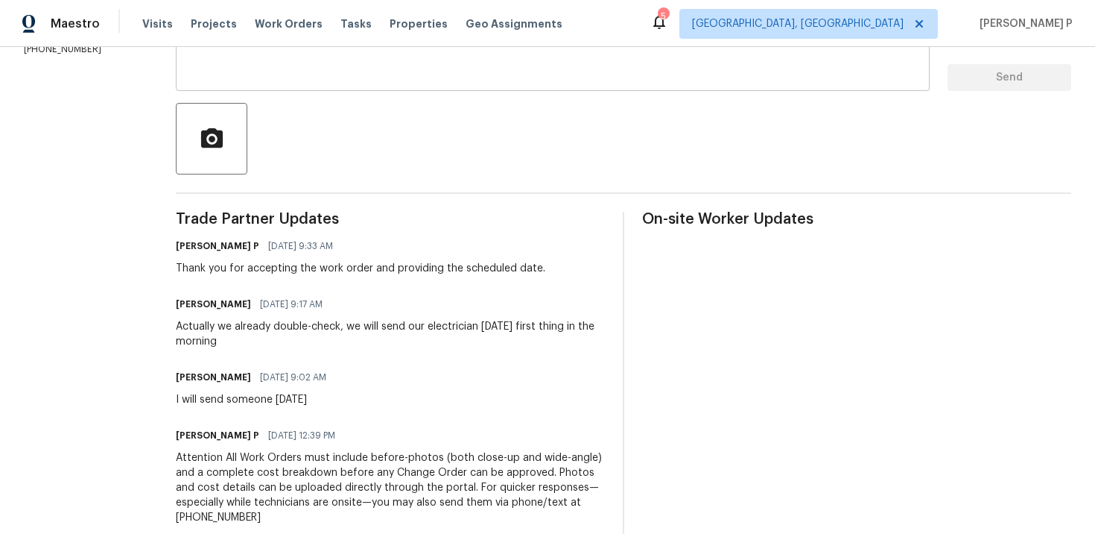
scroll to position [69, 0]
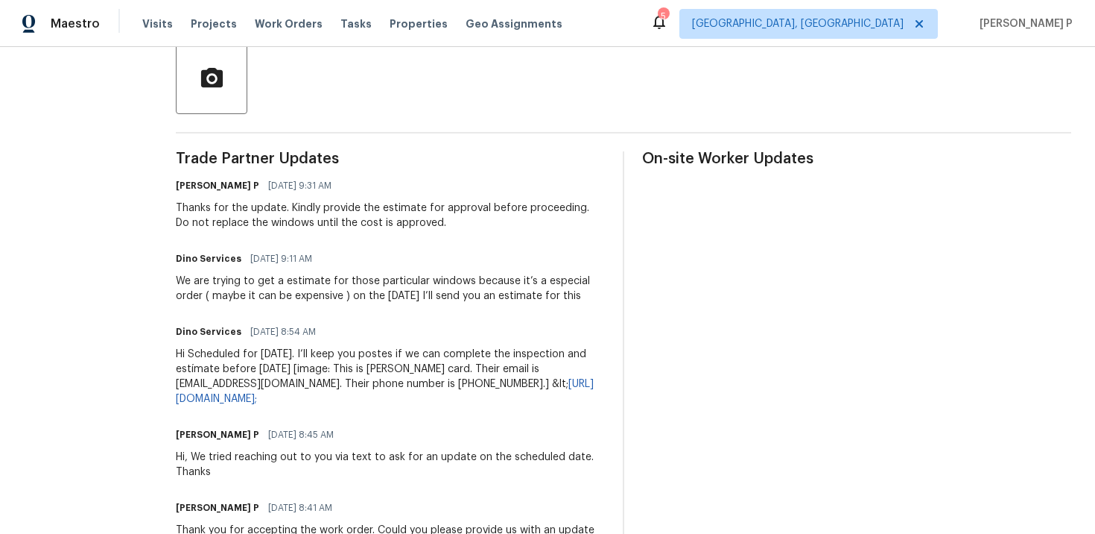
scroll to position [360, 0]
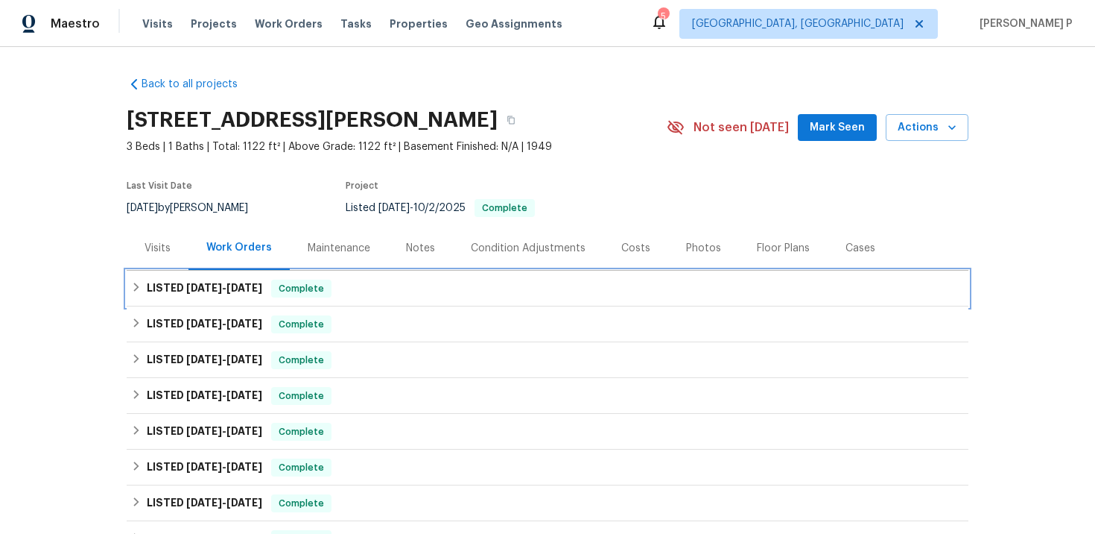
click at [213, 289] on span "[DATE]" at bounding box center [204, 287] width 36 height 10
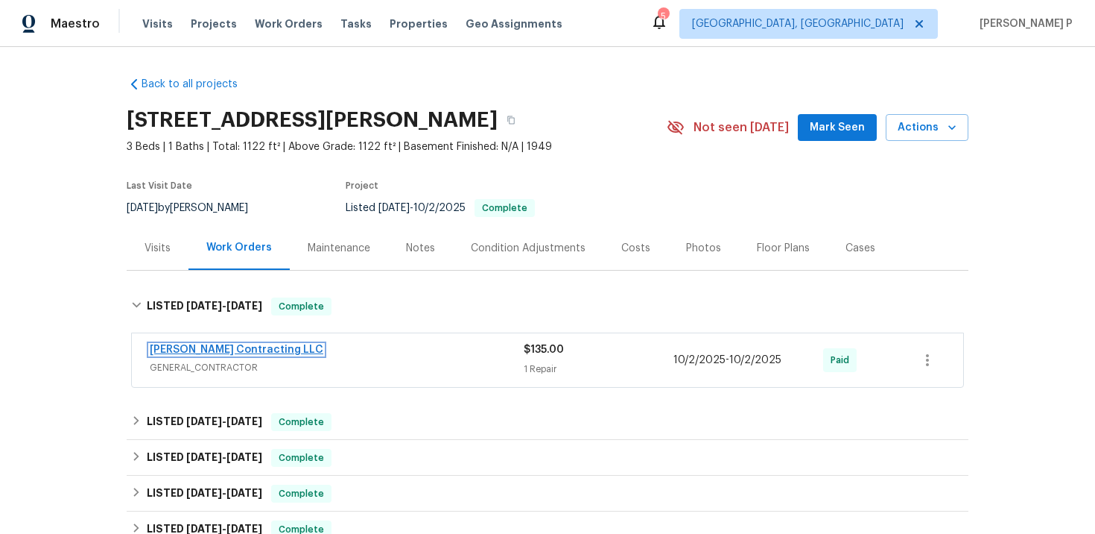
click at [216, 347] on link "[PERSON_NAME] Contracting LLC" at bounding box center [237, 349] width 174 height 10
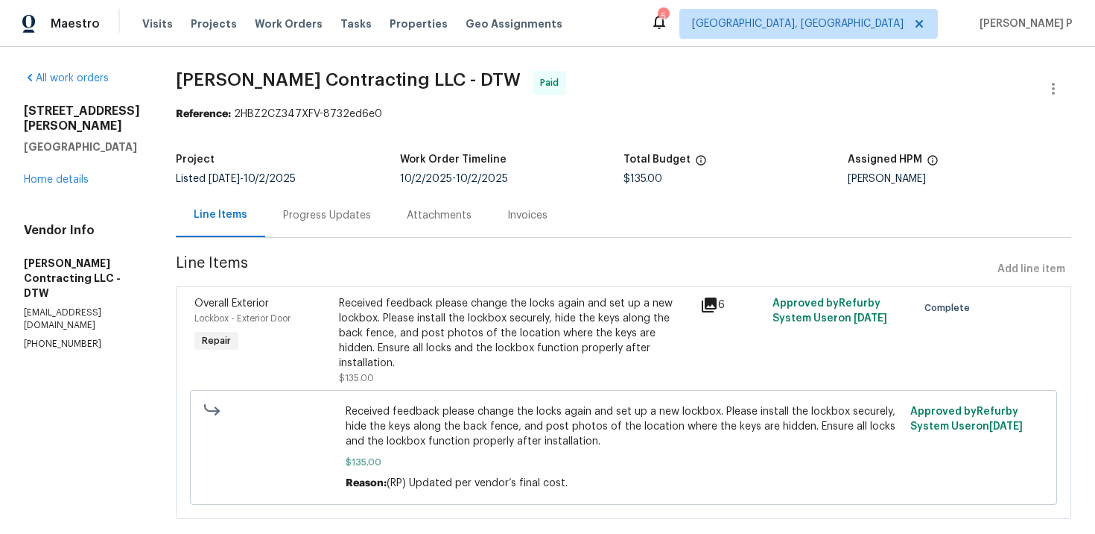
click at [427, 306] on div "Received feedback please change the locks again and set up a new lockbox. Pleas…" at bounding box center [515, 333] width 352 height 75
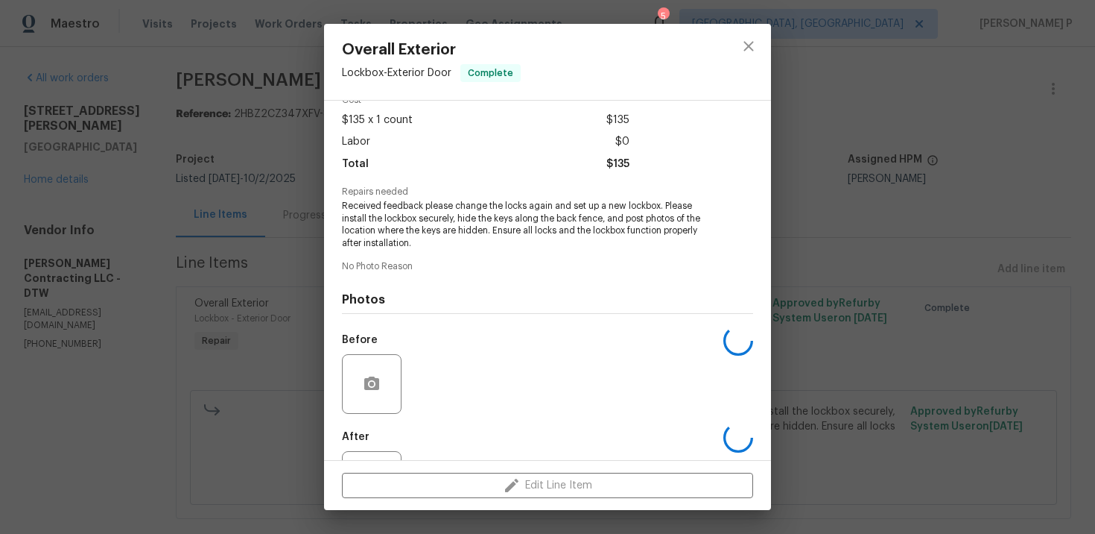
scroll to position [140, 0]
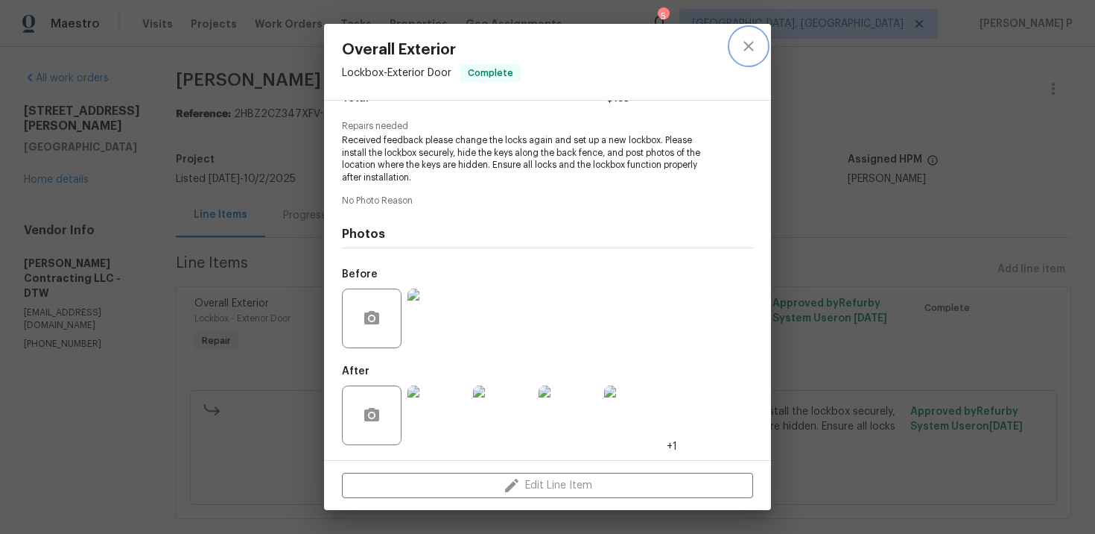
click at [759, 44] on button "close" at bounding box center [749, 46] width 36 height 36
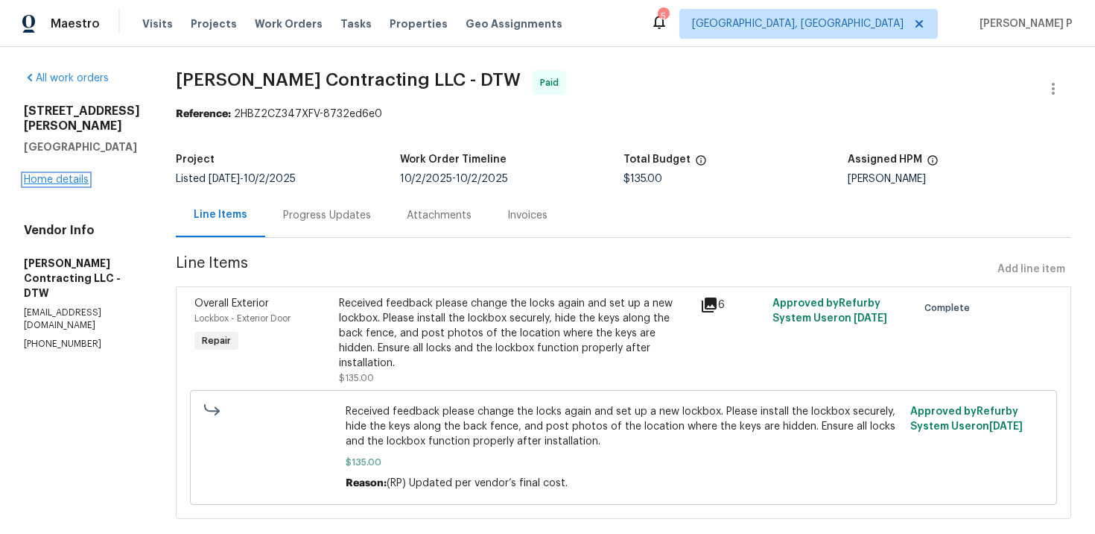
click at [46, 174] on link "Home details" at bounding box center [56, 179] width 65 height 10
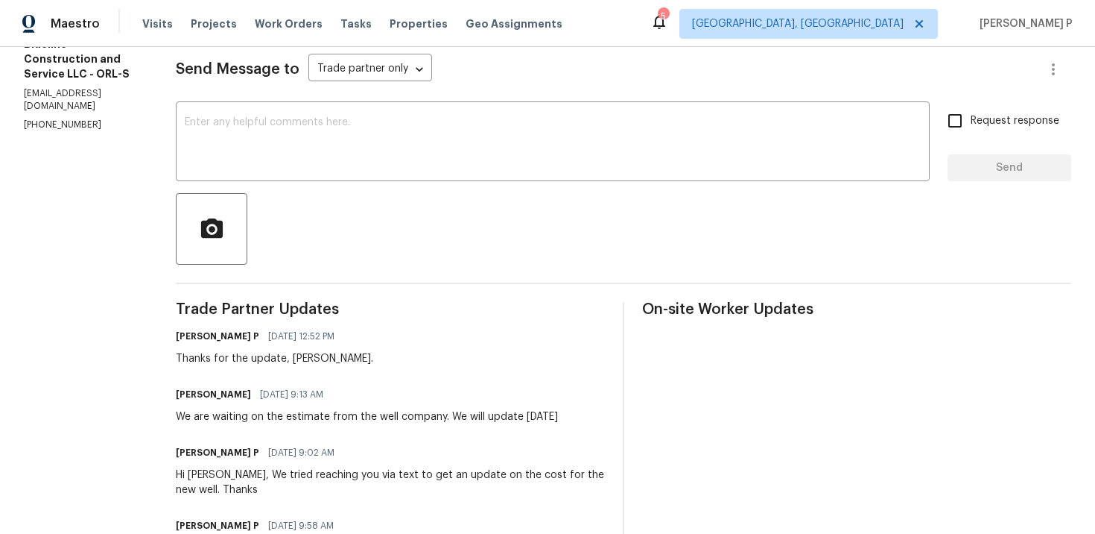
scroll to position [205, 0]
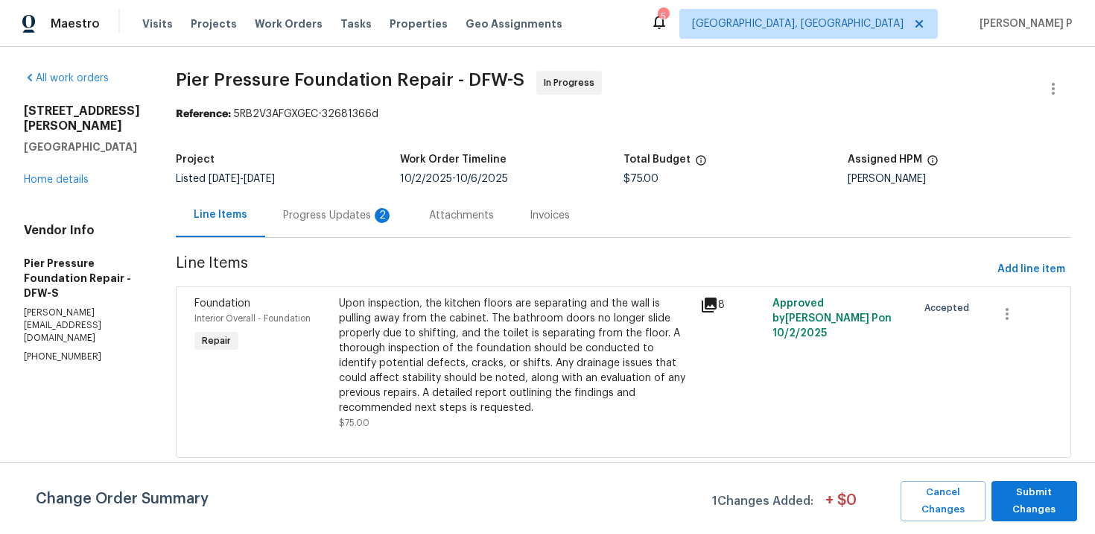
click at [313, 221] on div "Progress Updates 2" at bounding box center [338, 215] width 110 height 15
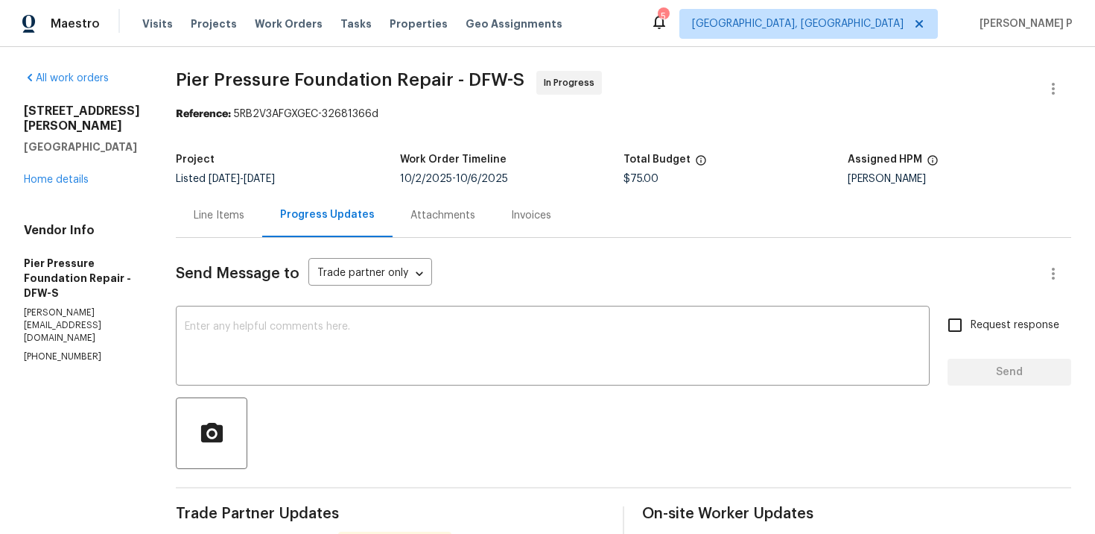
click at [207, 221] on div "Line Items" at bounding box center [219, 215] width 51 height 15
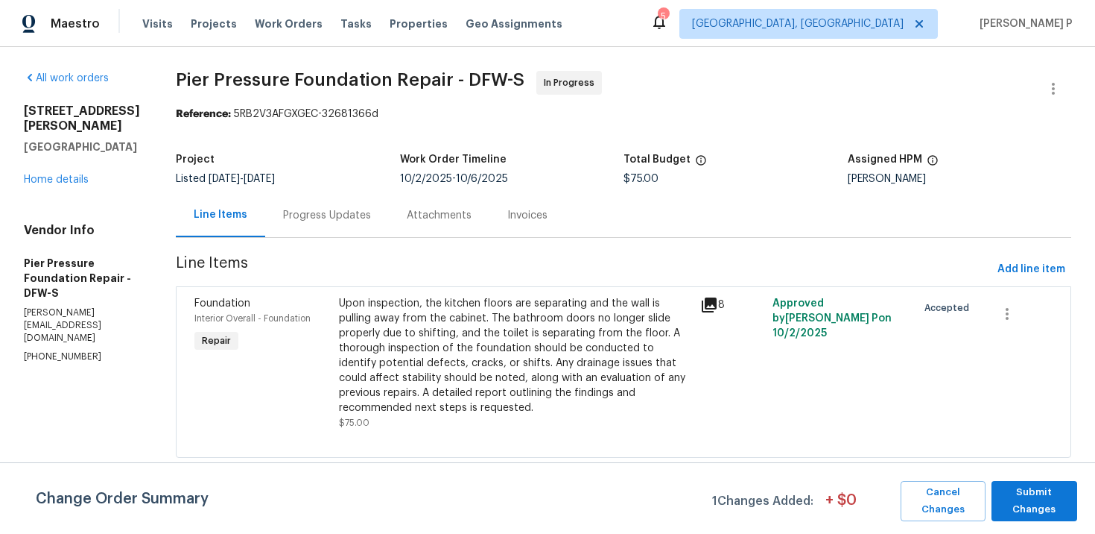
click at [503, 363] on div "Upon inspection, the kitchen floors are separating and the wall is pulling away…" at bounding box center [515, 355] width 352 height 119
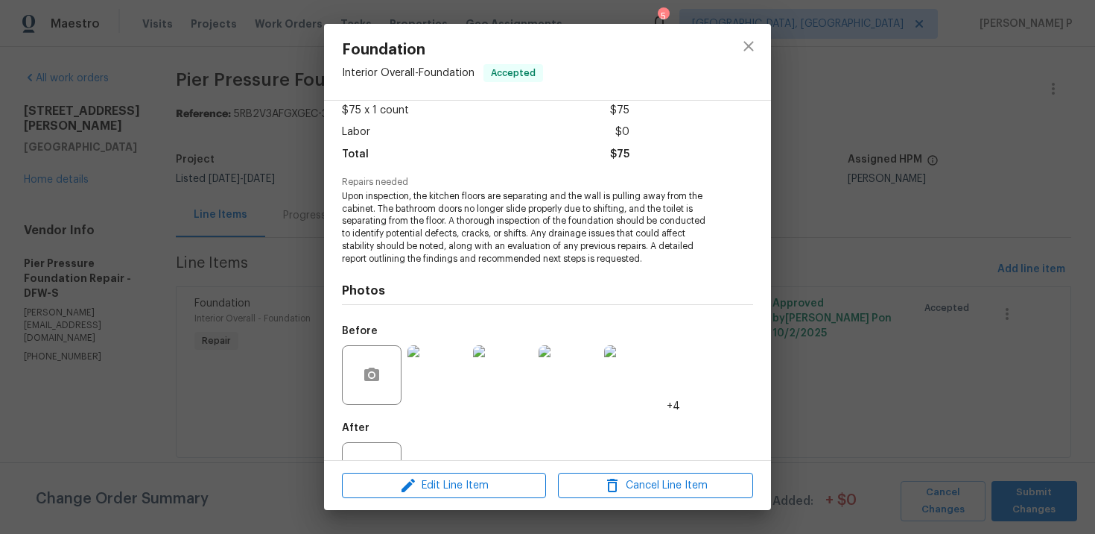
scroll to position [140, 0]
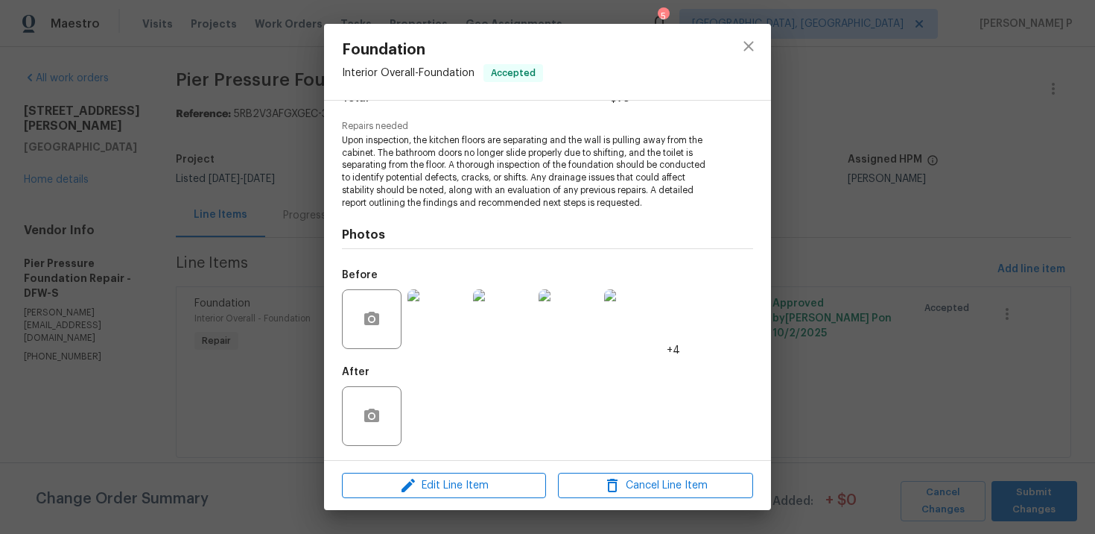
click at [444, 325] on img at bounding box center [438, 319] width 60 height 60
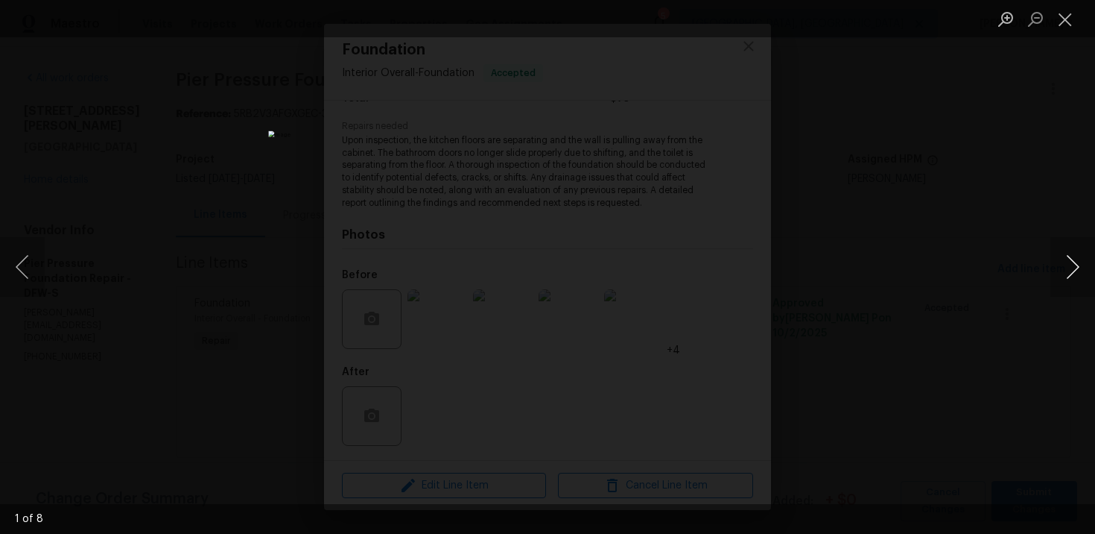
click at [1078, 263] on button "Next image" at bounding box center [1073, 267] width 45 height 60
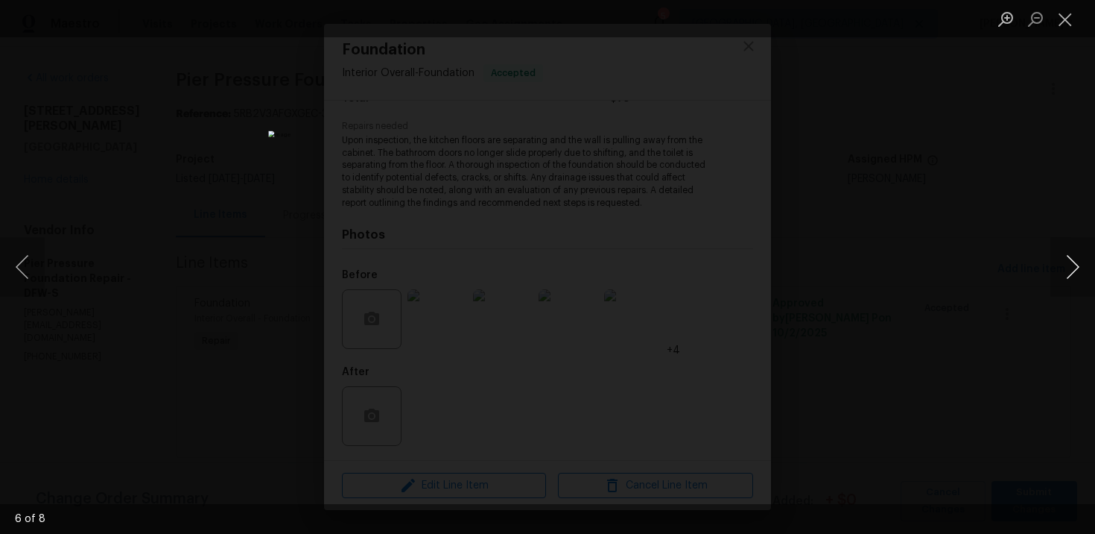
click at [1078, 263] on button "Next image" at bounding box center [1073, 267] width 45 height 60
click at [1064, 19] on button "Close lightbox" at bounding box center [1066, 19] width 30 height 26
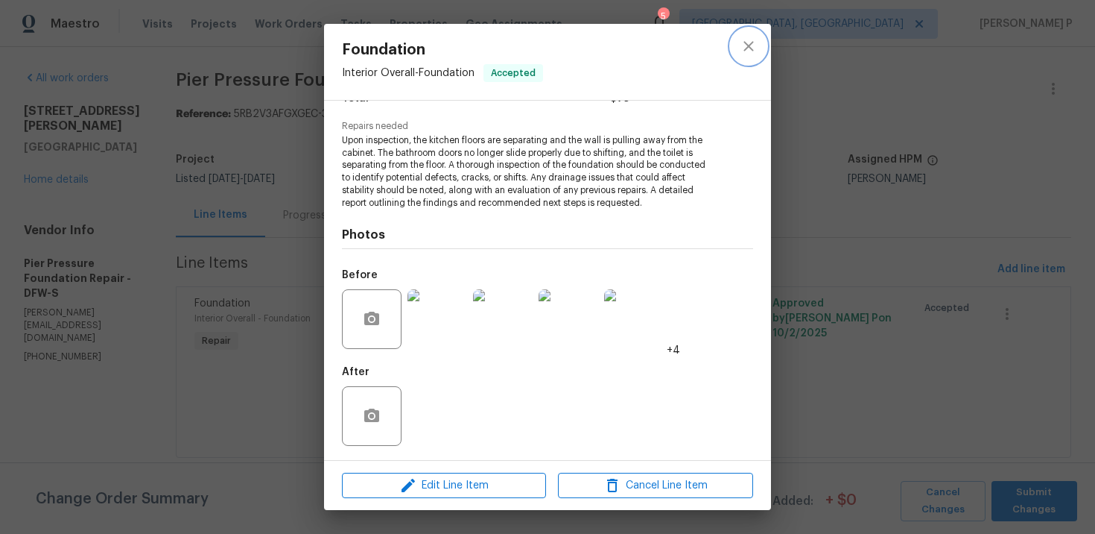
click at [742, 49] on icon "close" at bounding box center [749, 46] width 18 height 18
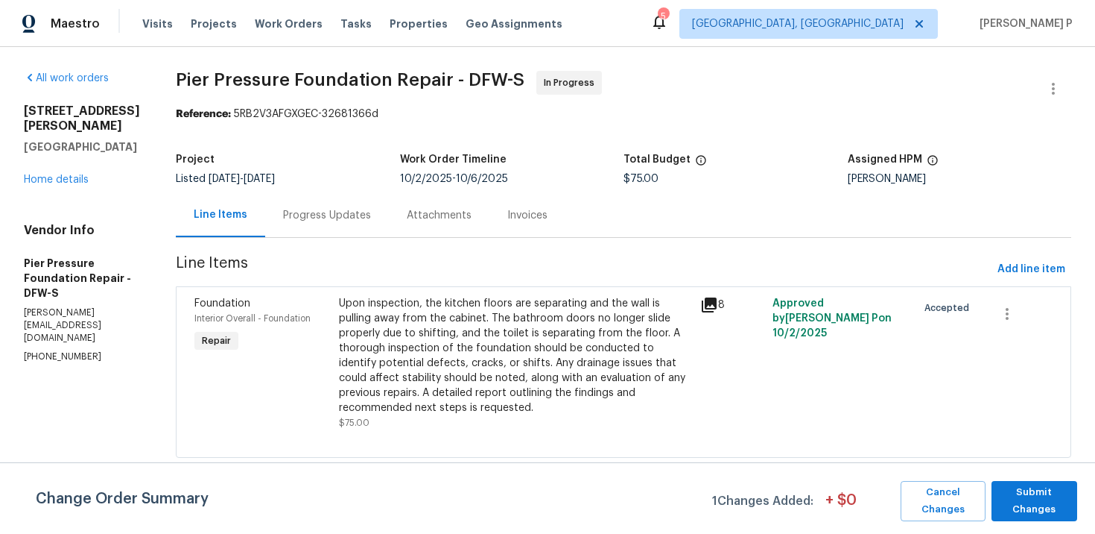
click at [330, 203] on div "Progress Updates" at bounding box center [327, 215] width 124 height 44
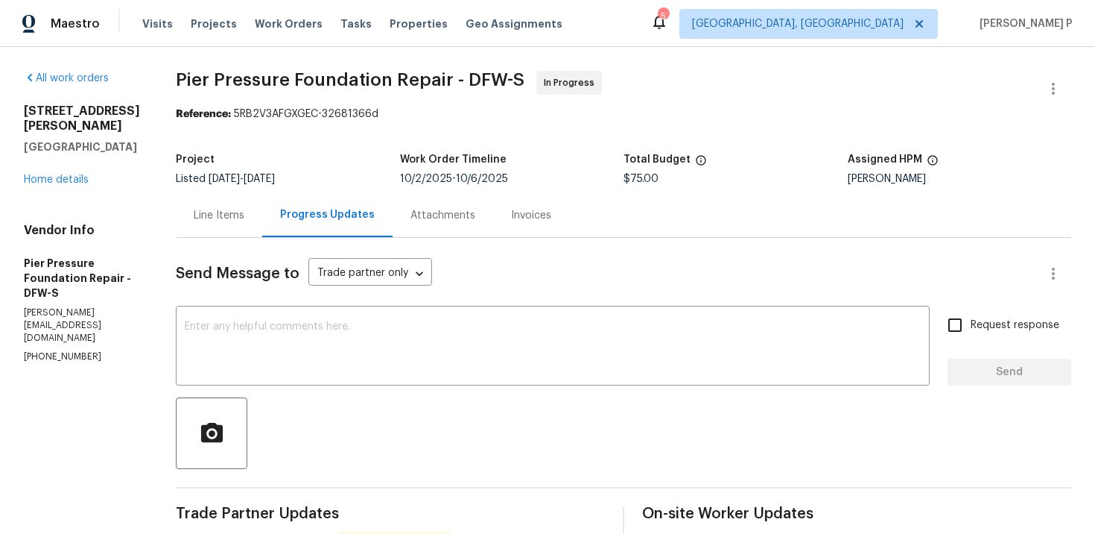
scroll to position [122, 0]
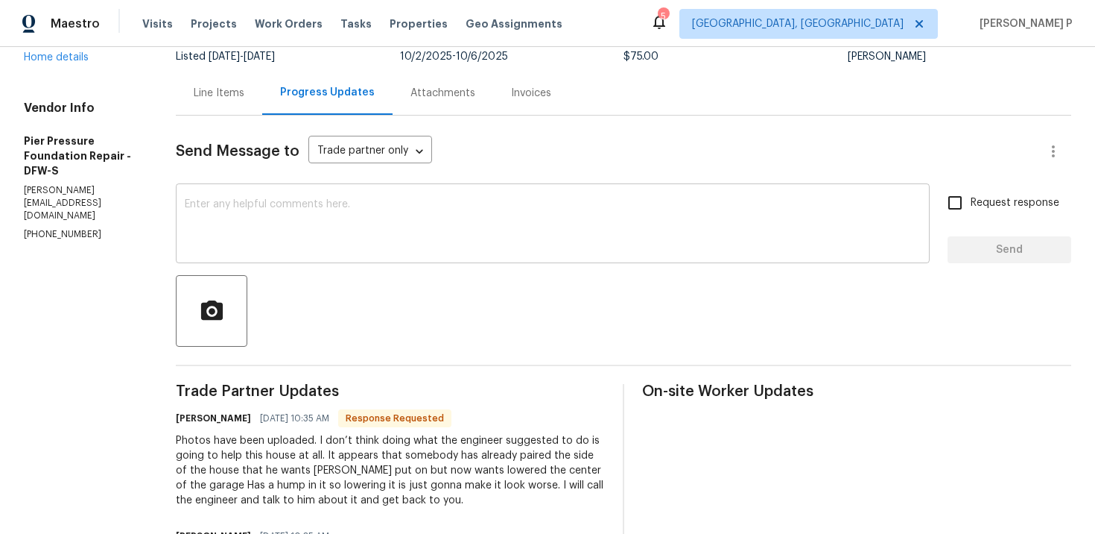
click at [317, 189] on div "x ​" at bounding box center [553, 225] width 754 height 76
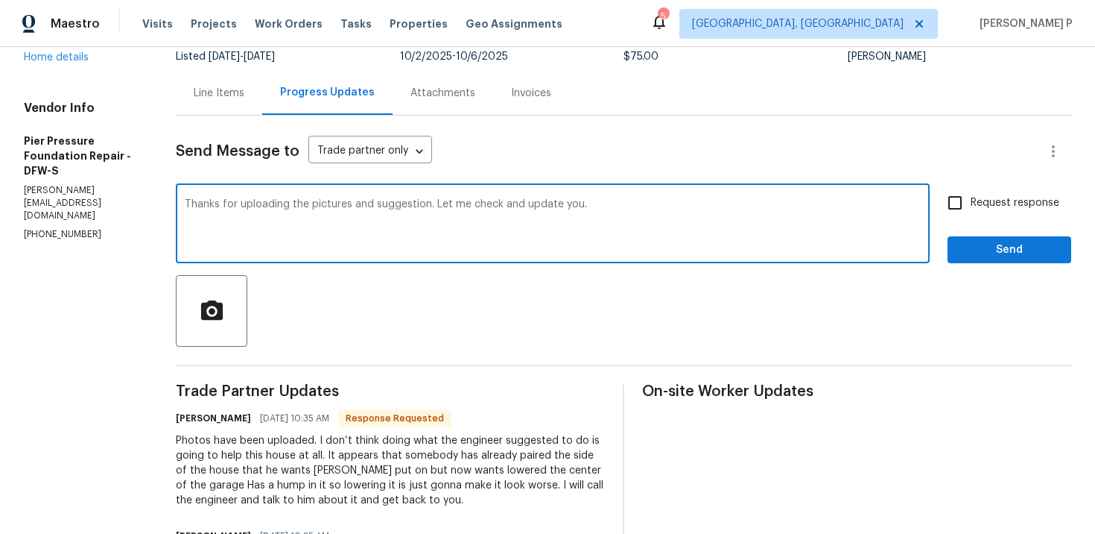
type textarea "Thanks for uploading the pictures and suggestion. Let me check and update you."
click at [967, 242] on span "Send" at bounding box center [1010, 250] width 100 height 19
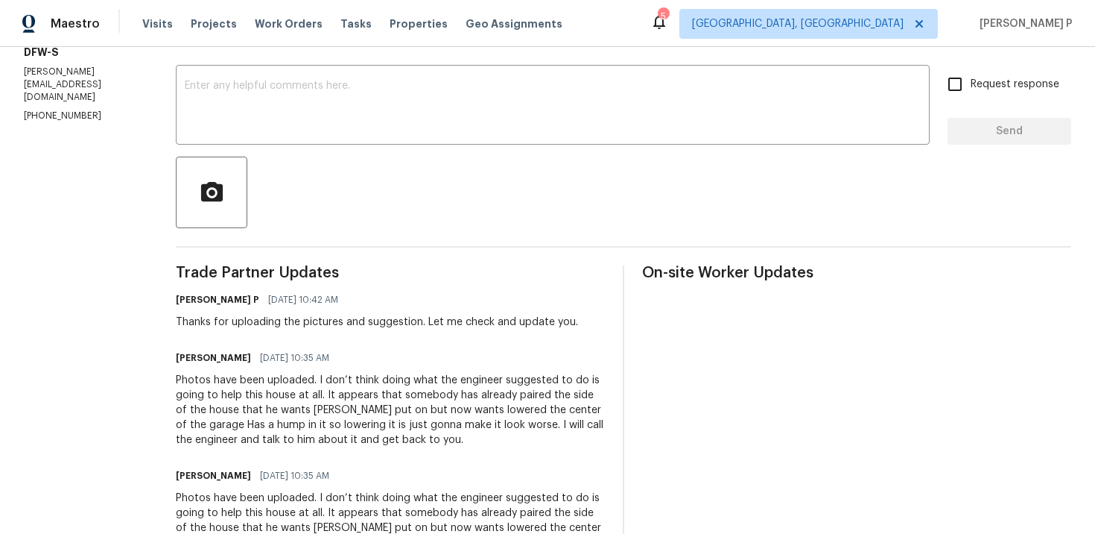
scroll to position [386, 0]
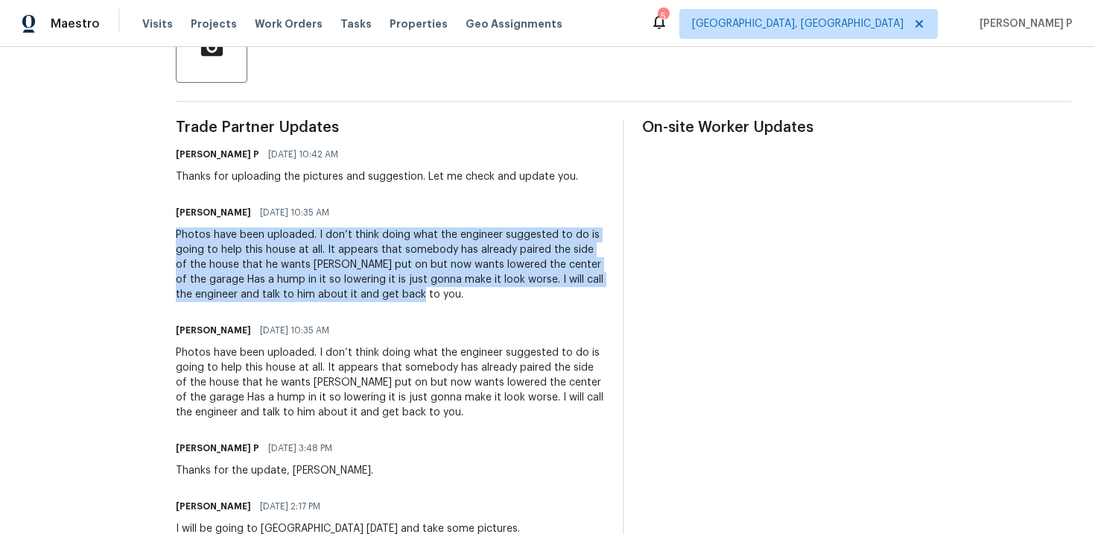
drag, startPoint x: 146, startPoint y: 235, endPoint x: 318, endPoint y: 308, distance: 187.0
copy div "Photos have been uploaded. I don’t think doing what the engineer suggested to d…"
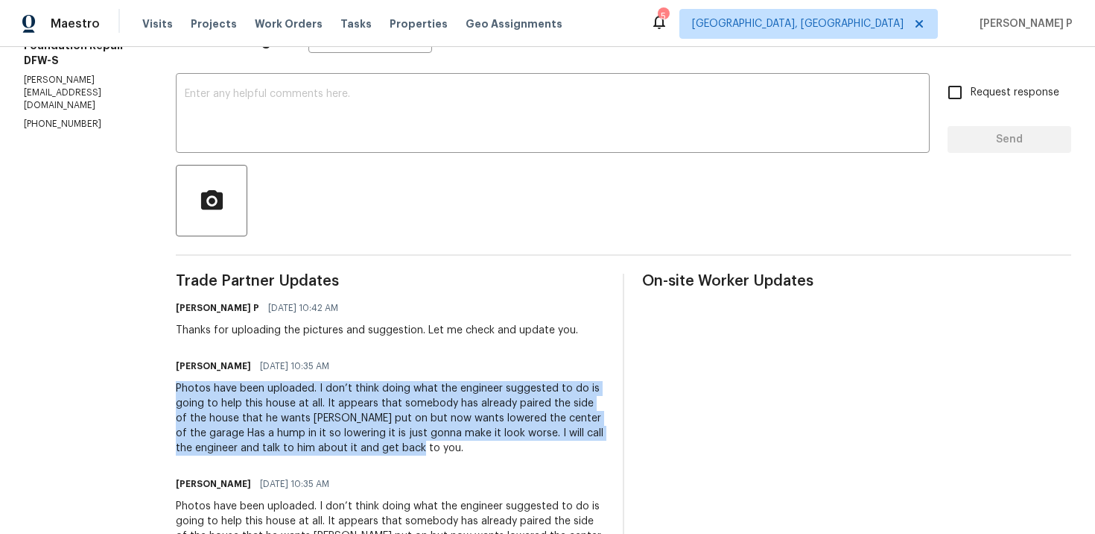
scroll to position [145, 0]
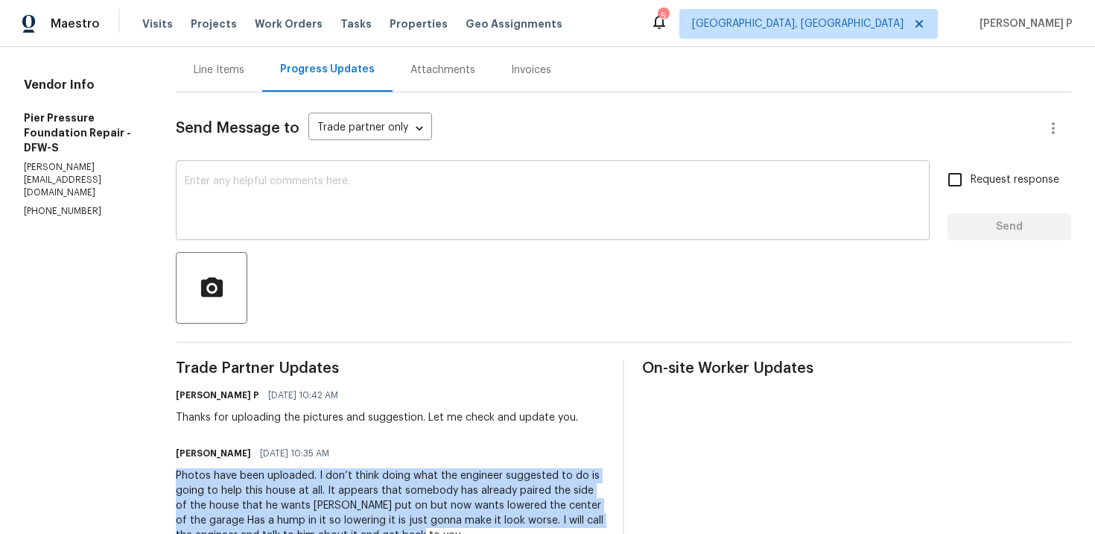
click at [289, 224] on textarea at bounding box center [553, 202] width 736 height 52
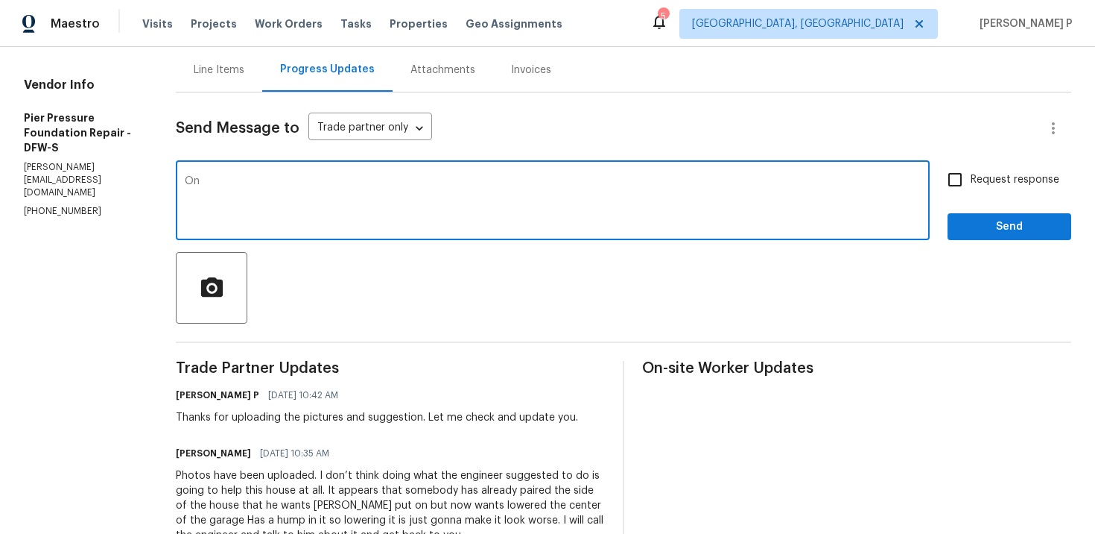
type textarea "O"
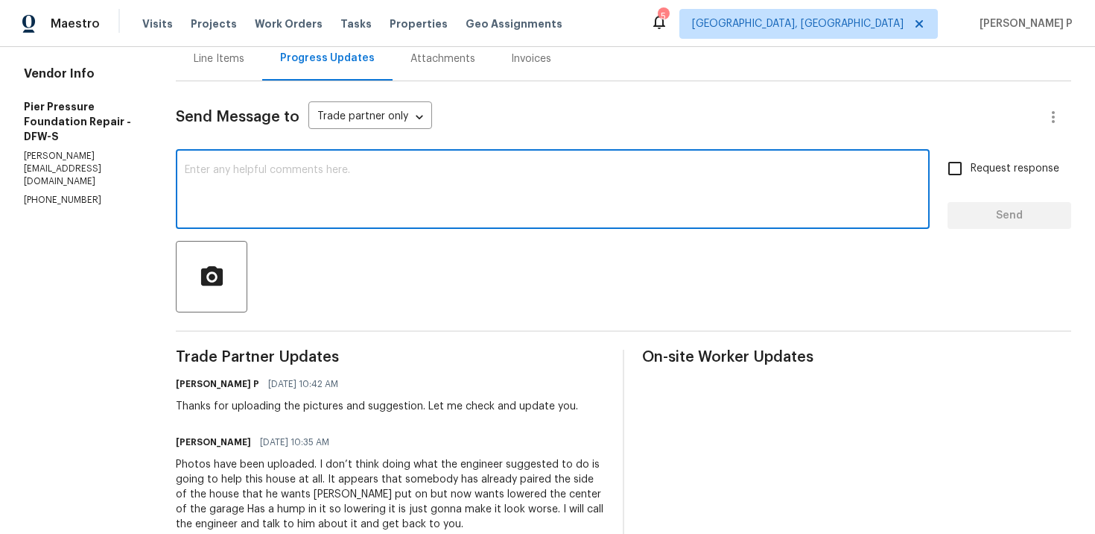
scroll to position [147, 0]
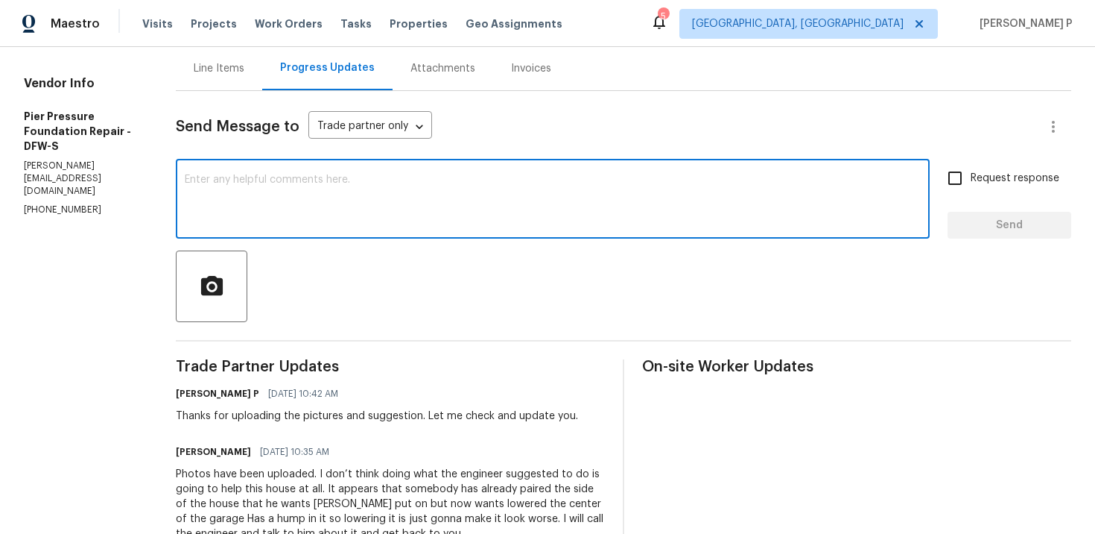
click at [367, 231] on div "x ​" at bounding box center [553, 200] width 754 height 76
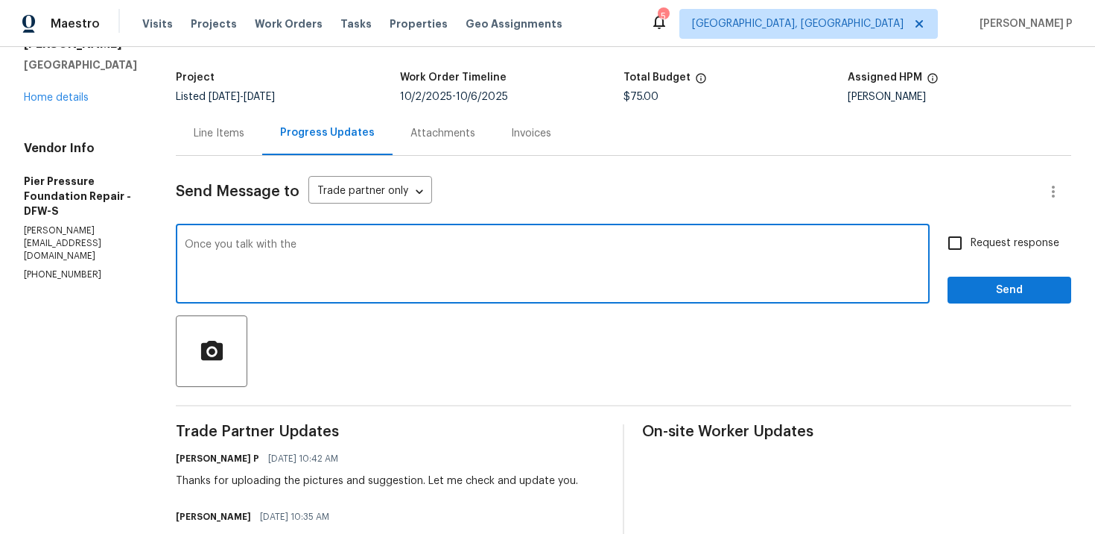
scroll to position [80, 0]
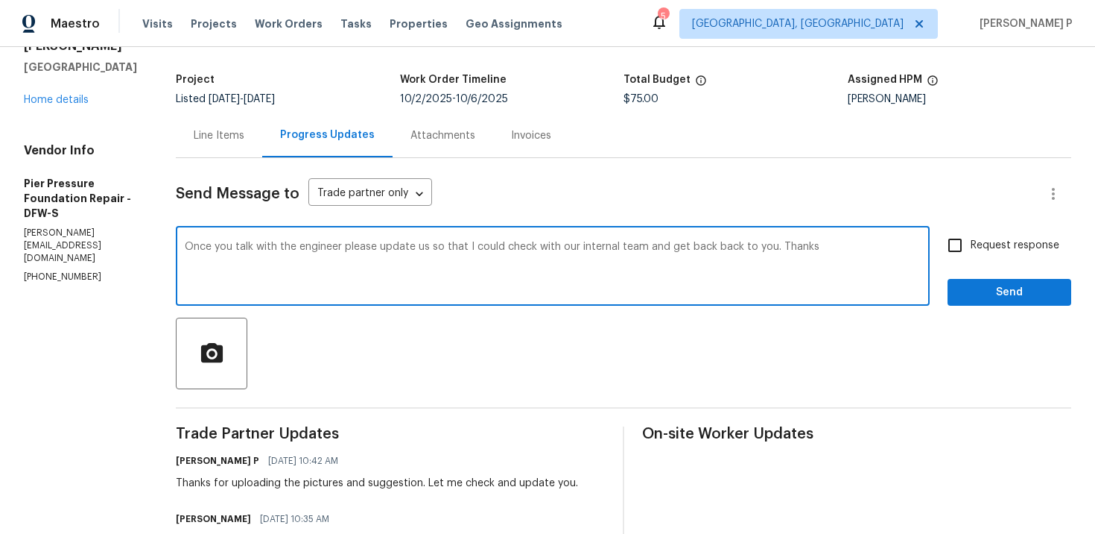
drag, startPoint x: 154, startPoint y: 247, endPoint x: 738, endPoint y: 247, distance: 584.2
click at [737, 247] on textarea "Once you talk with the engineer please update us so that I could check with our…" at bounding box center [553, 267] width 736 height 52
paste textarea "speak with the engineer, please update us so I can check with our internal team…"
type textarea "Once you speak with the engineer, please update us so I can check with our inte…"
click at [1009, 246] on span "Request response" at bounding box center [1015, 246] width 89 height 16
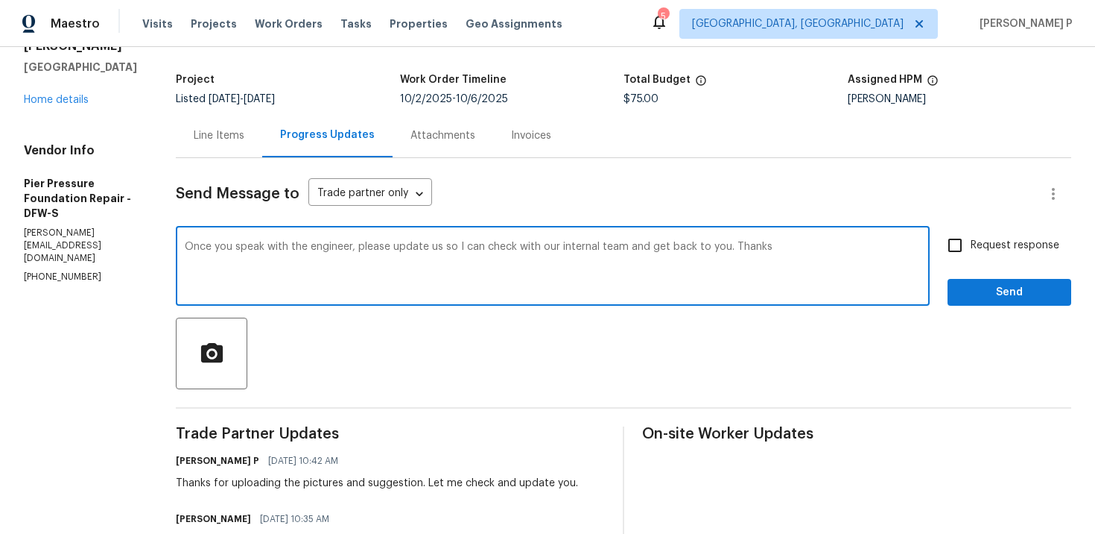
click at [971, 246] on input "Request response" at bounding box center [955, 245] width 31 height 31
checkbox input "true"
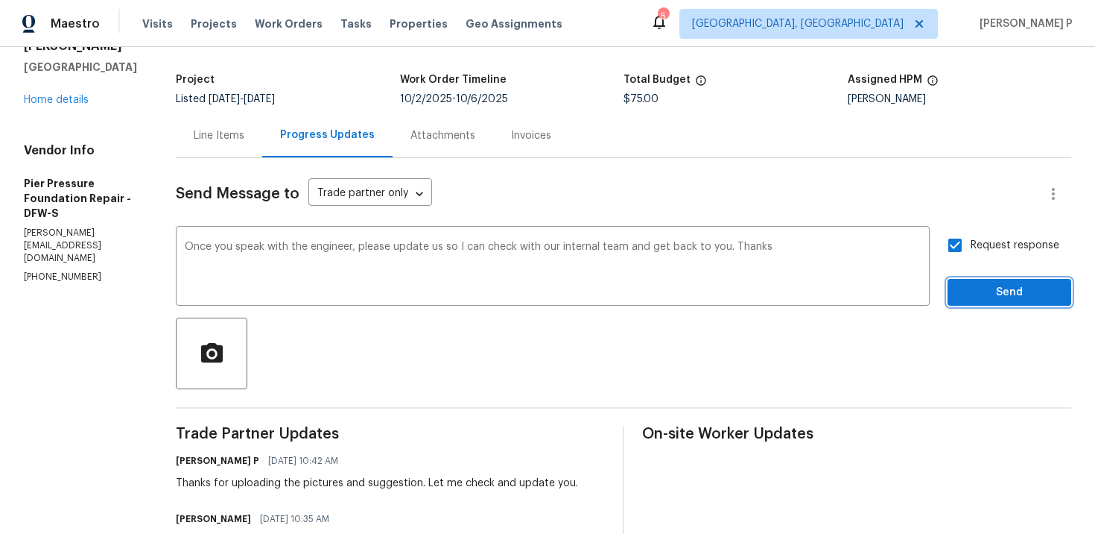
click at [996, 284] on span "Send" at bounding box center [1010, 292] width 100 height 19
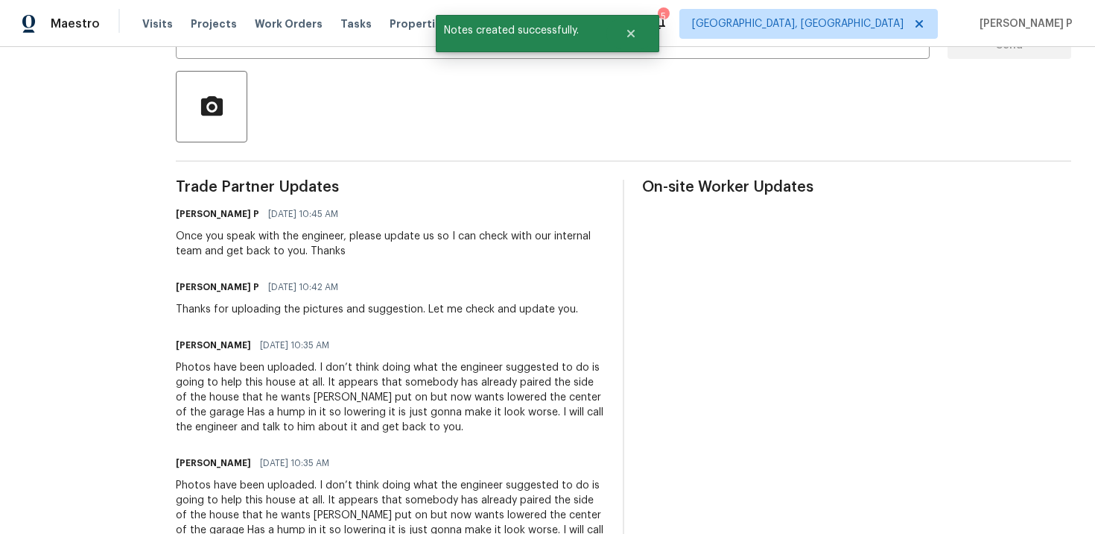
scroll to position [385, 0]
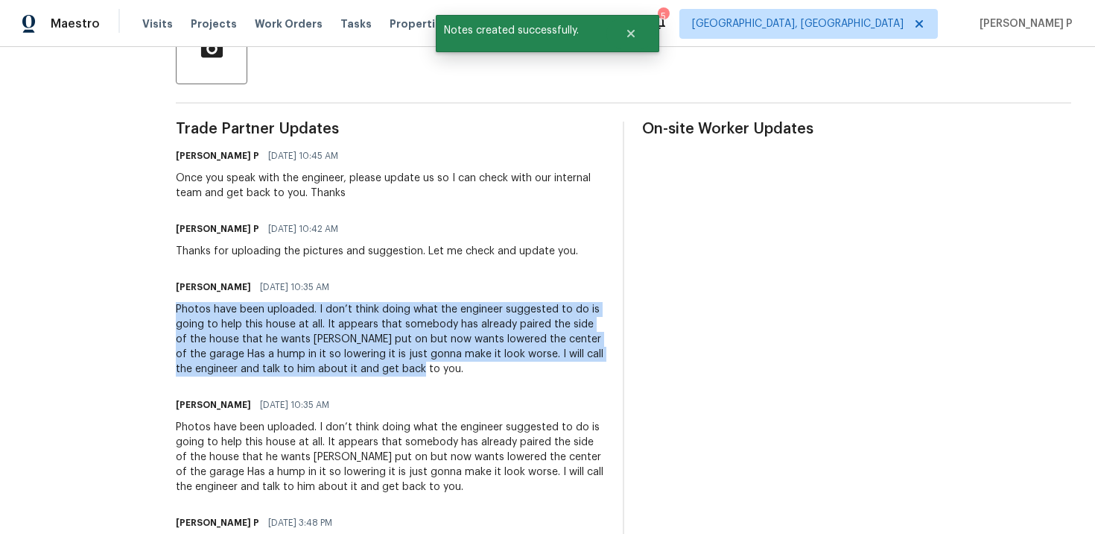
drag, startPoint x: 145, startPoint y: 308, endPoint x: 317, endPoint y: 369, distance: 182.7
click at [317, 369] on div "Photos have been uploaded. I don’t think doing what the engineer suggested to d…" at bounding box center [390, 339] width 429 height 75
copy div "Photos have been uploaded. I don’t think doing what the engineer suggested to d…"
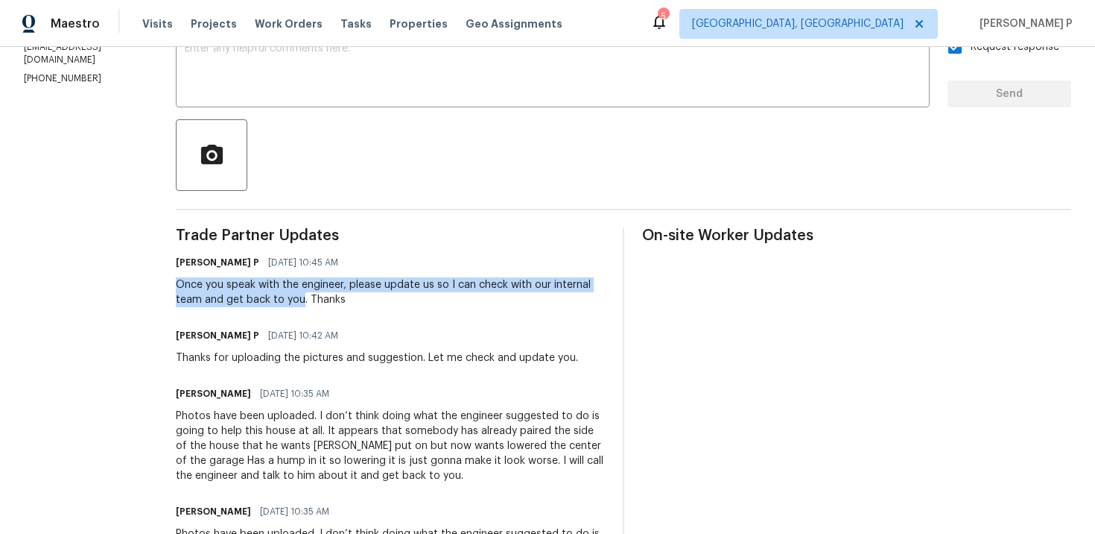
drag, startPoint x: 143, startPoint y: 285, endPoint x: 243, endPoint y: 296, distance: 100.5
copy div "Once you speak with the engineer, please update us so I can check with our inte…"
